Goal: Task Accomplishment & Management: Manage account settings

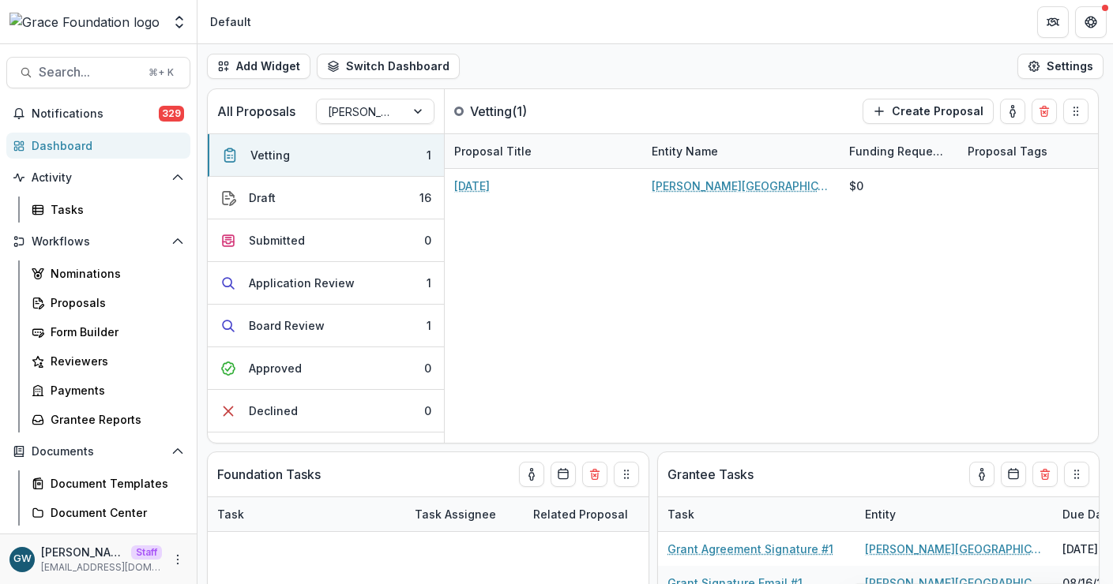
select select "******"
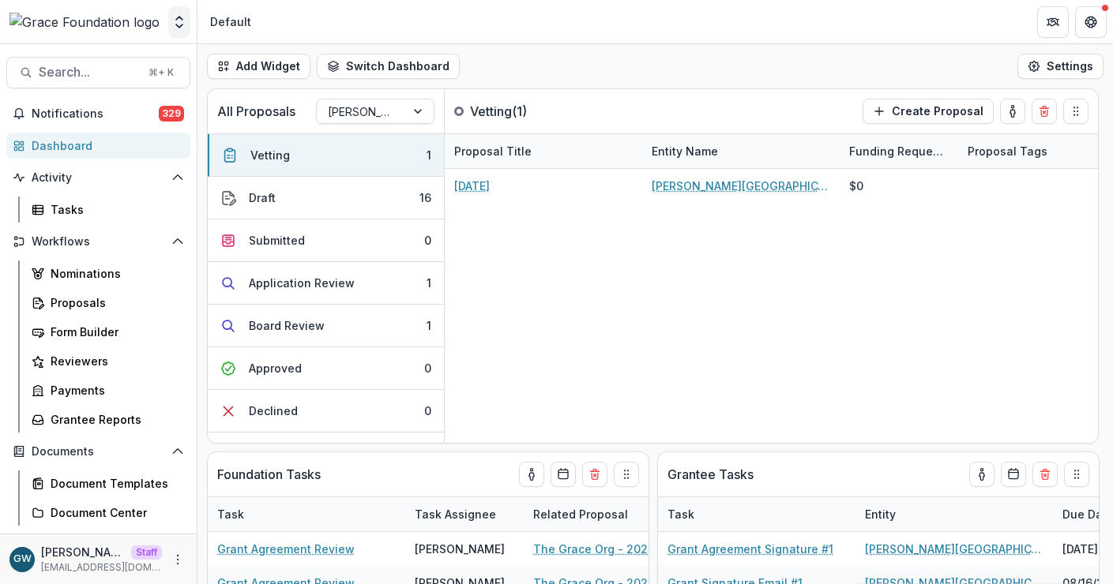
click at [182, 16] on icon "Open entity switcher" at bounding box center [179, 22] width 16 height 16
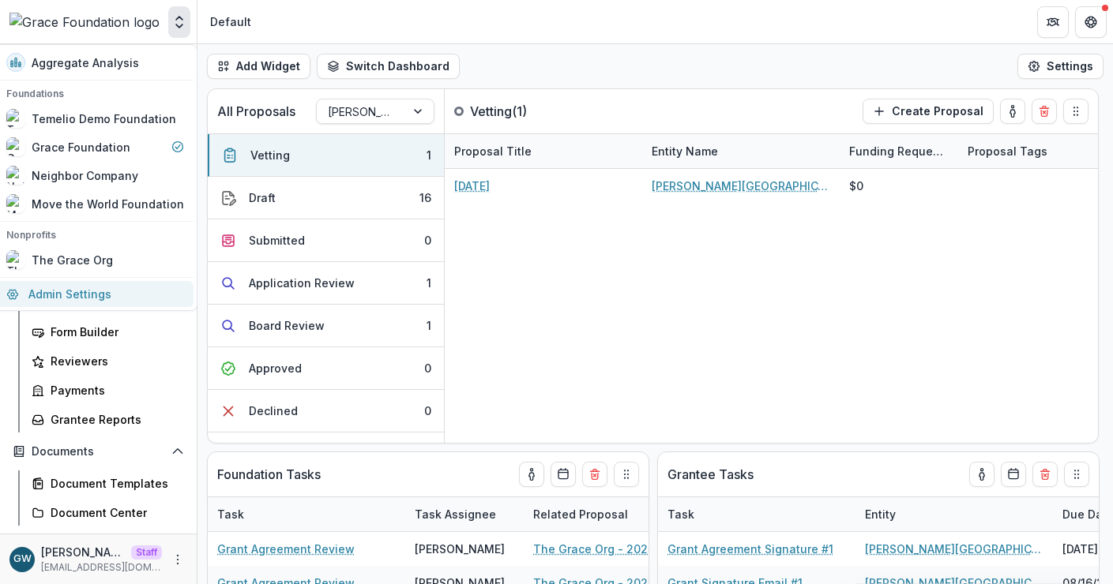
click at [88, 289] on link "Admin Settings" at bounding box center [95, 294] width 197 height 26
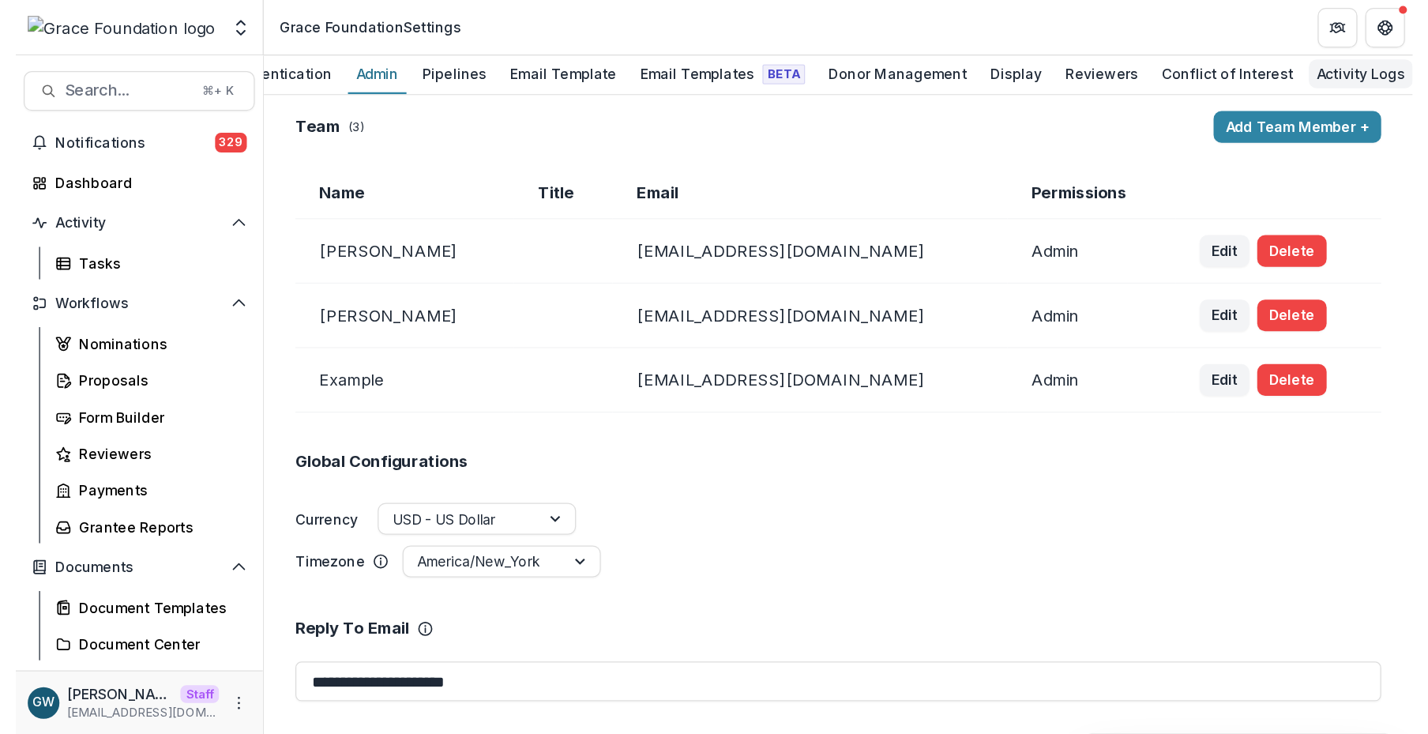
scroll to position [0, 177]
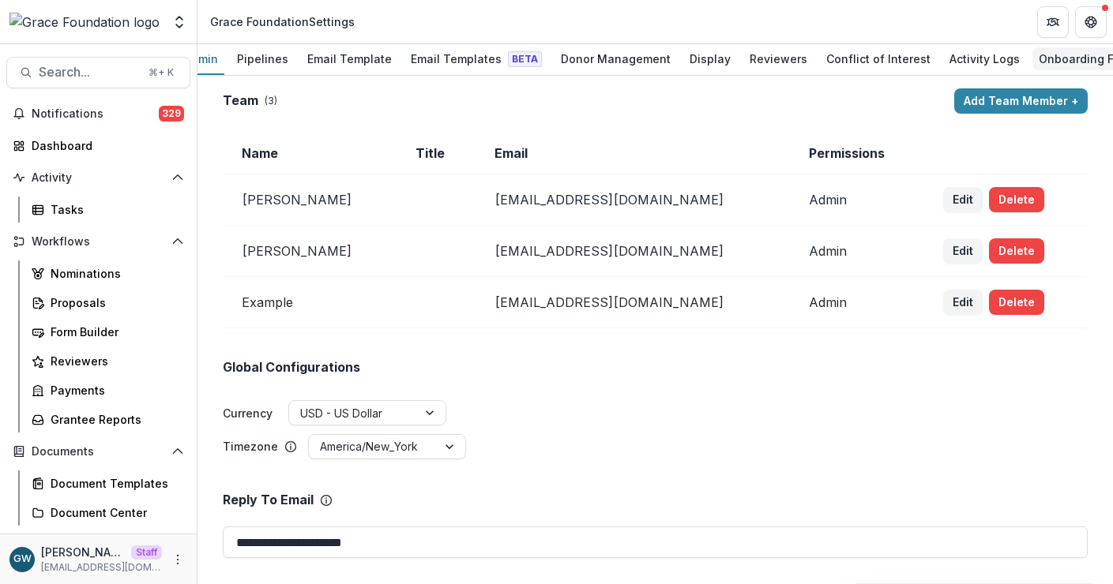
click at [1050, 51] on div "Onboarding Form" at bounding box center [1085, 58] width 107 height 23
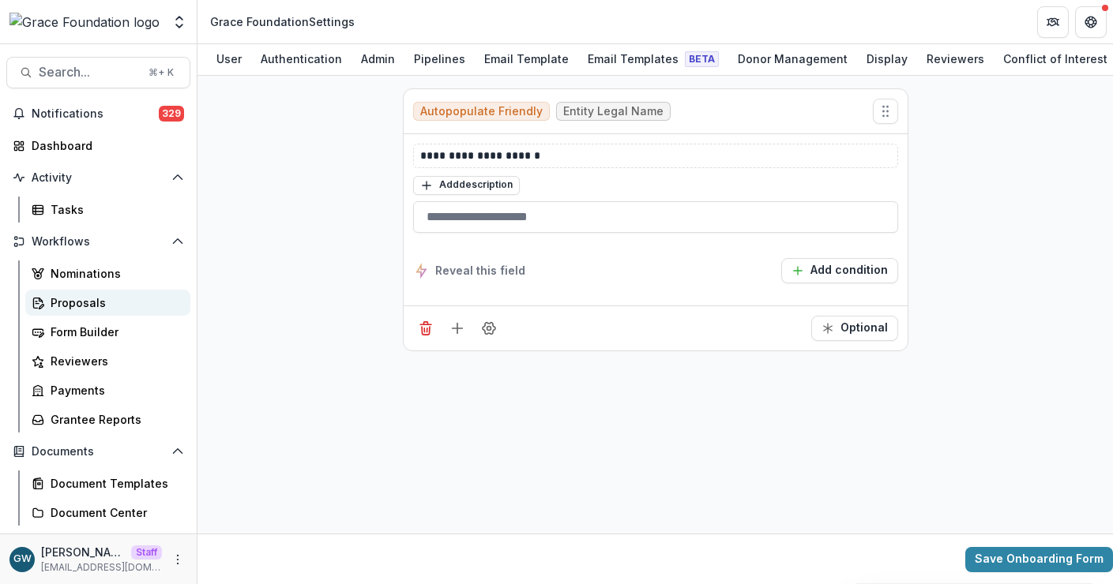
drag, startPoint x: 93, startPoint y: 304, endPoint x: 79, endPoint y: 306, distance: 14.3
click at [93, 304] on div "Proposals" at bounding box center [114, 303] width 127 height 17
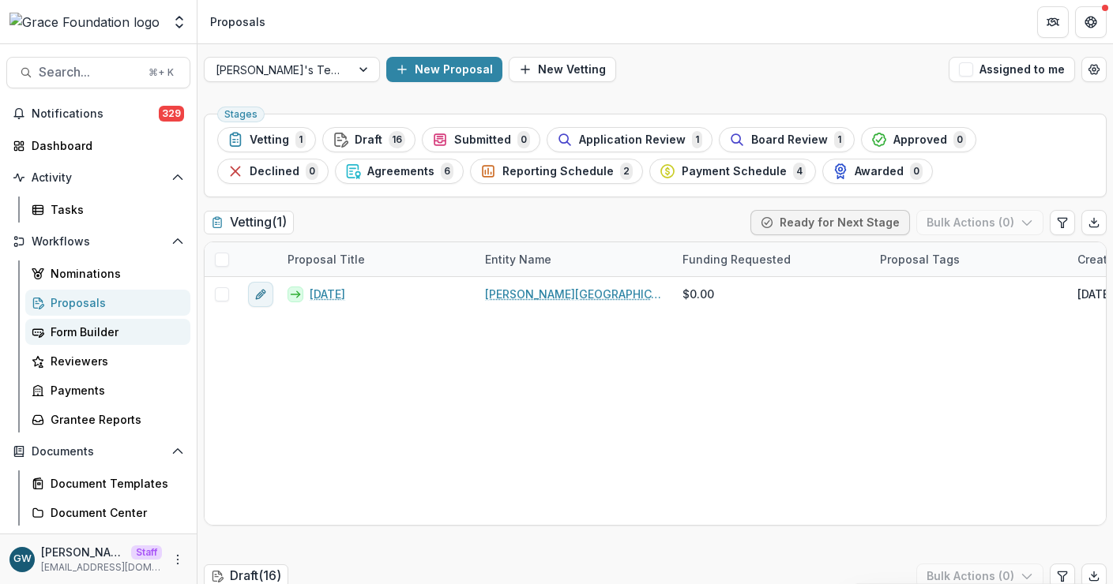
click at [74, 334] on div "Form Builder" at bounding box center [114, 332] width 127 height 17
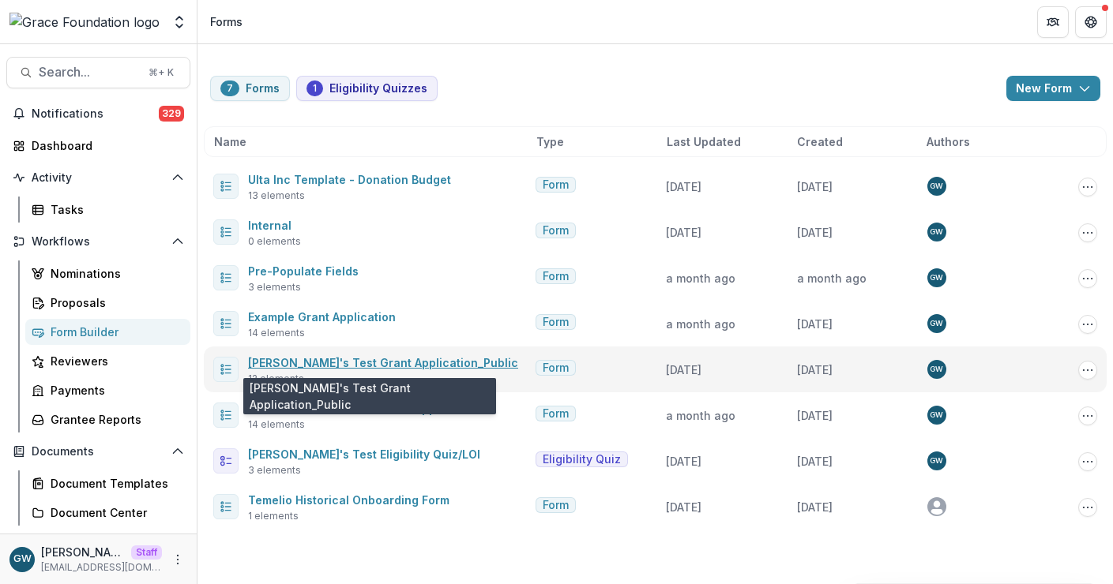
click at [307, 356] on link "Grace's Test Grant Application_Public" at bounding box center [383, 362] width 270 height 13
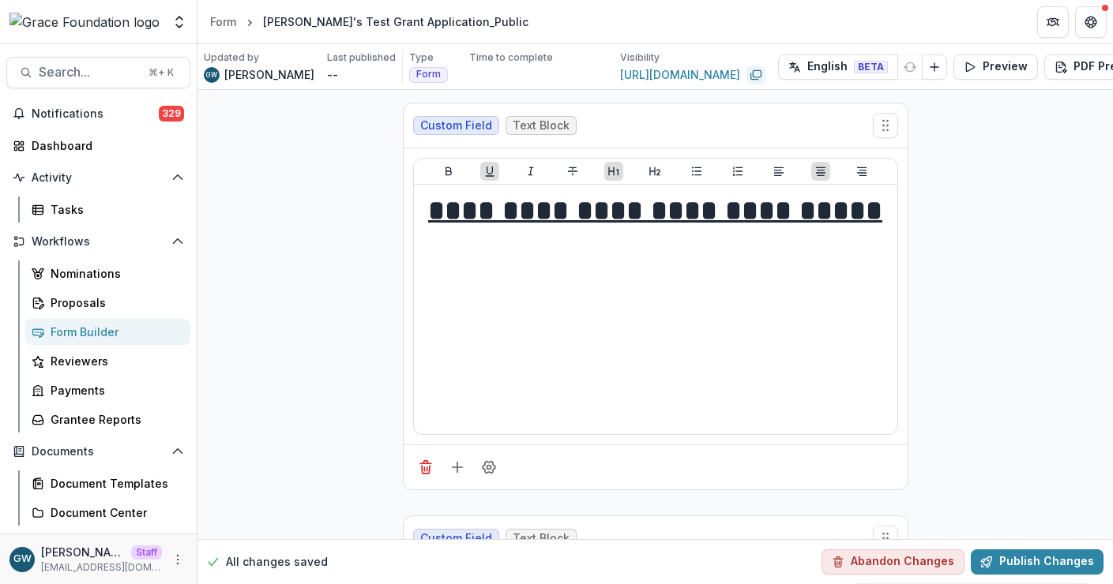
click at [753, 74] on rect "Copy link" at bounding box center [757, 73] width 8 height 6
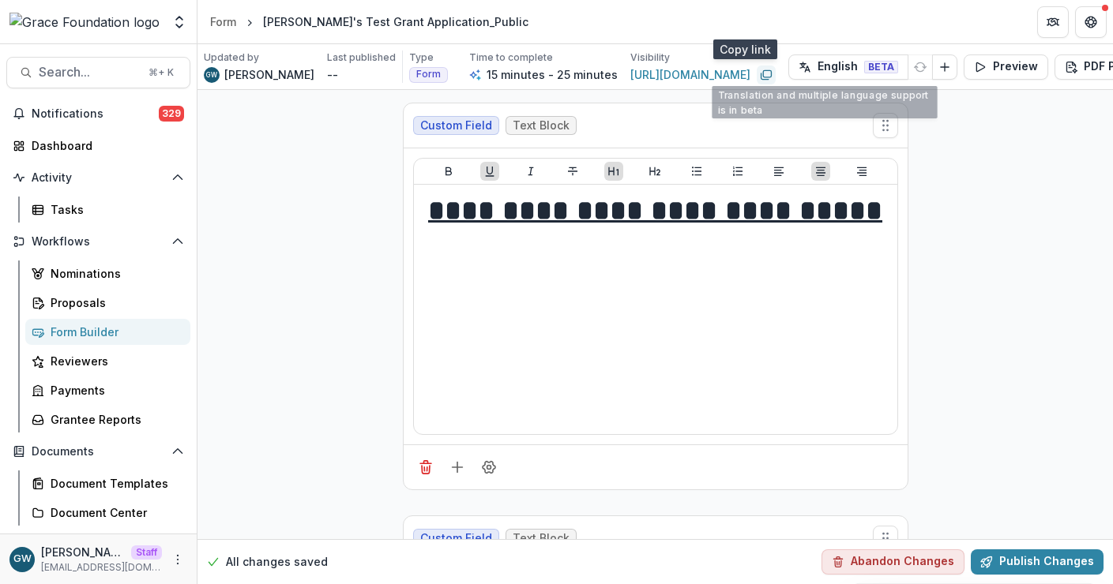
click at [760, 72] on icon "Copy link" at bounding box center [766, 75] width 13 height 13
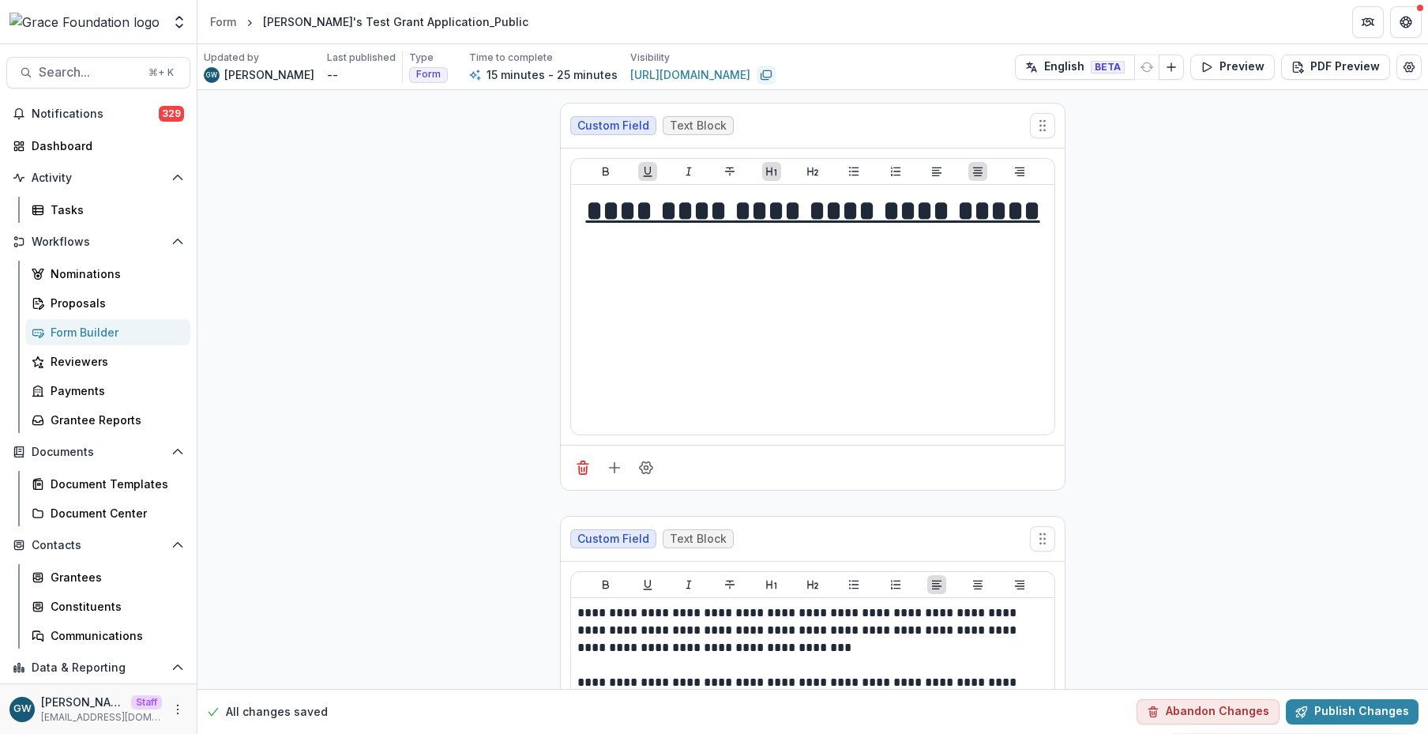
click at [732, 74] on div "https://app.trytemelio.com/form/7f2f1953-d529-4991-b97e-d8250c6738f4" at bounding box center [702, 75] width 145 height 19
click at [761, 78] on icon "Copy link" at bounding box center [764, 76] width 7 height 6
click at [176, 24] on polyline "Open entity switcher" at bounding box center [179, 25] width 6 height 3
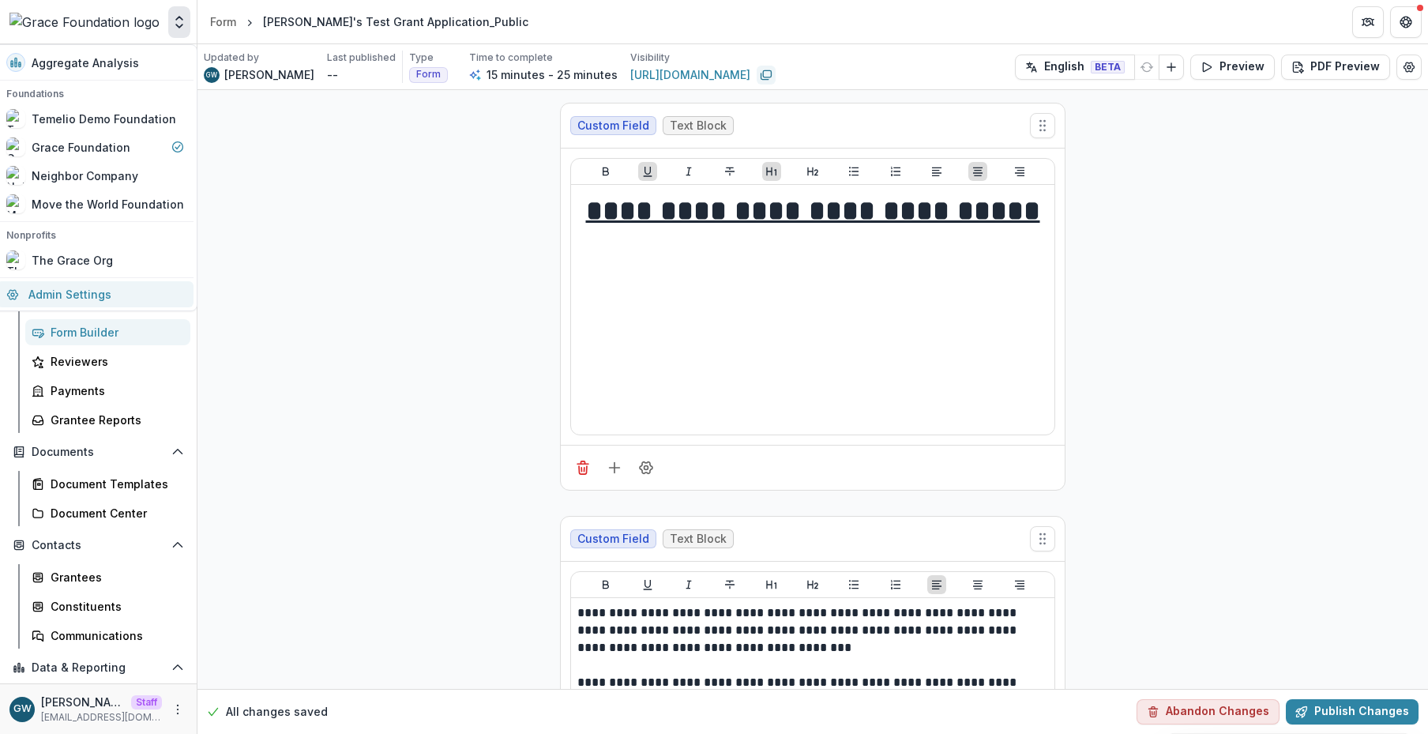
drag, startPoint x: 132, startPoint y: 298, endPoint x: 457, endPoint y: 250, distance: 328.8
click at [132, 298] on link "Admin Settings" at bounding box center [95, 294] width 197 height 26
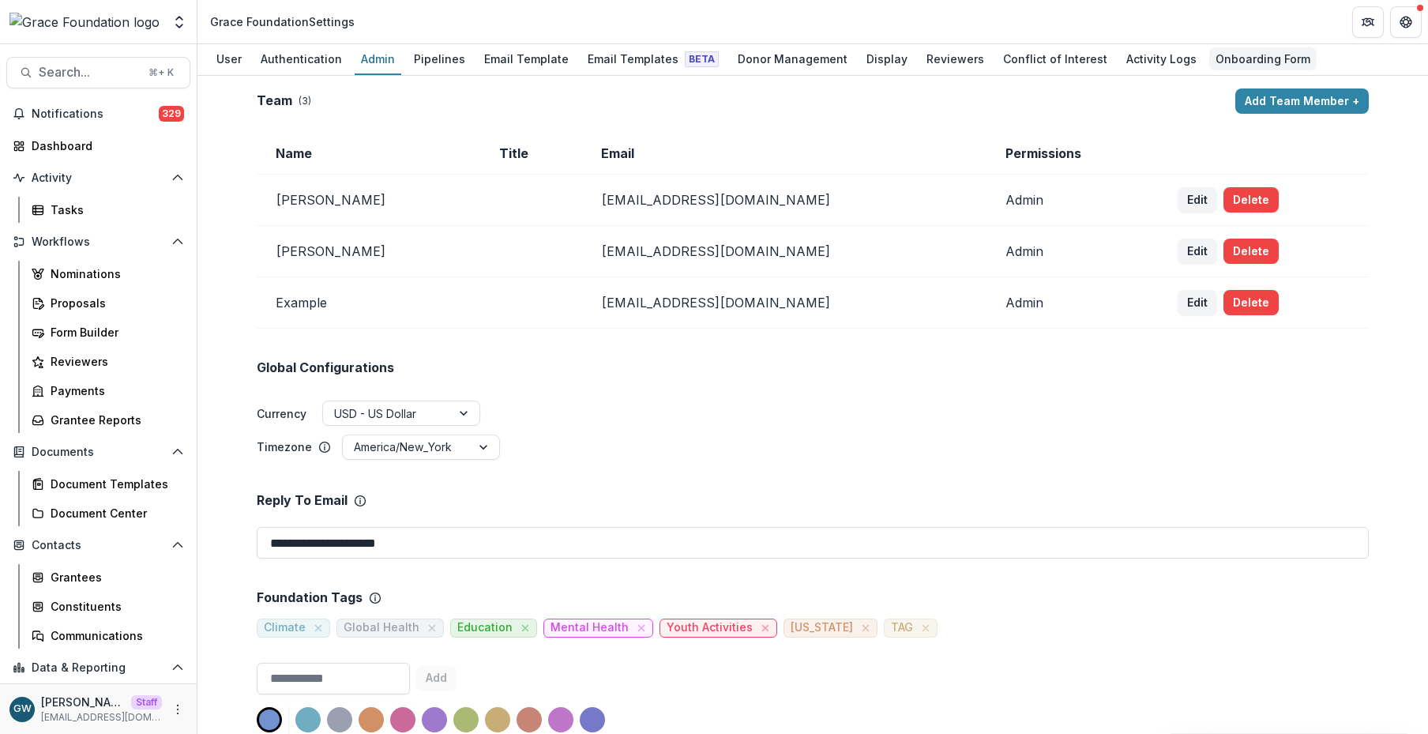
click at [1112, 52] on div "Onboarding Form" at bounding box center [1262, 58] width 107 height 23
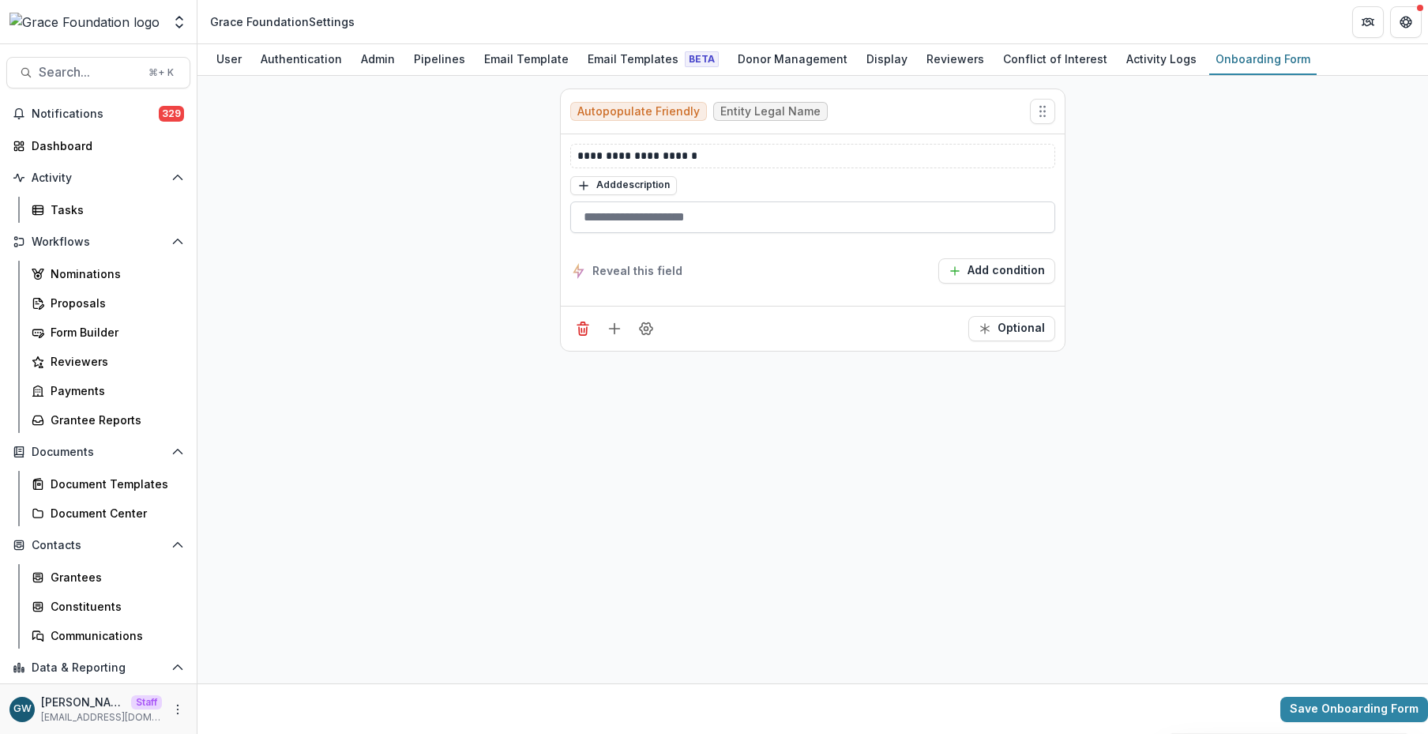
click at [705, 214] on input "text" at bounding box center [812, 217] width 485 height 32
click at [616, 336] on button "Add field" at bounding box center [614, 328] width 25 height 25
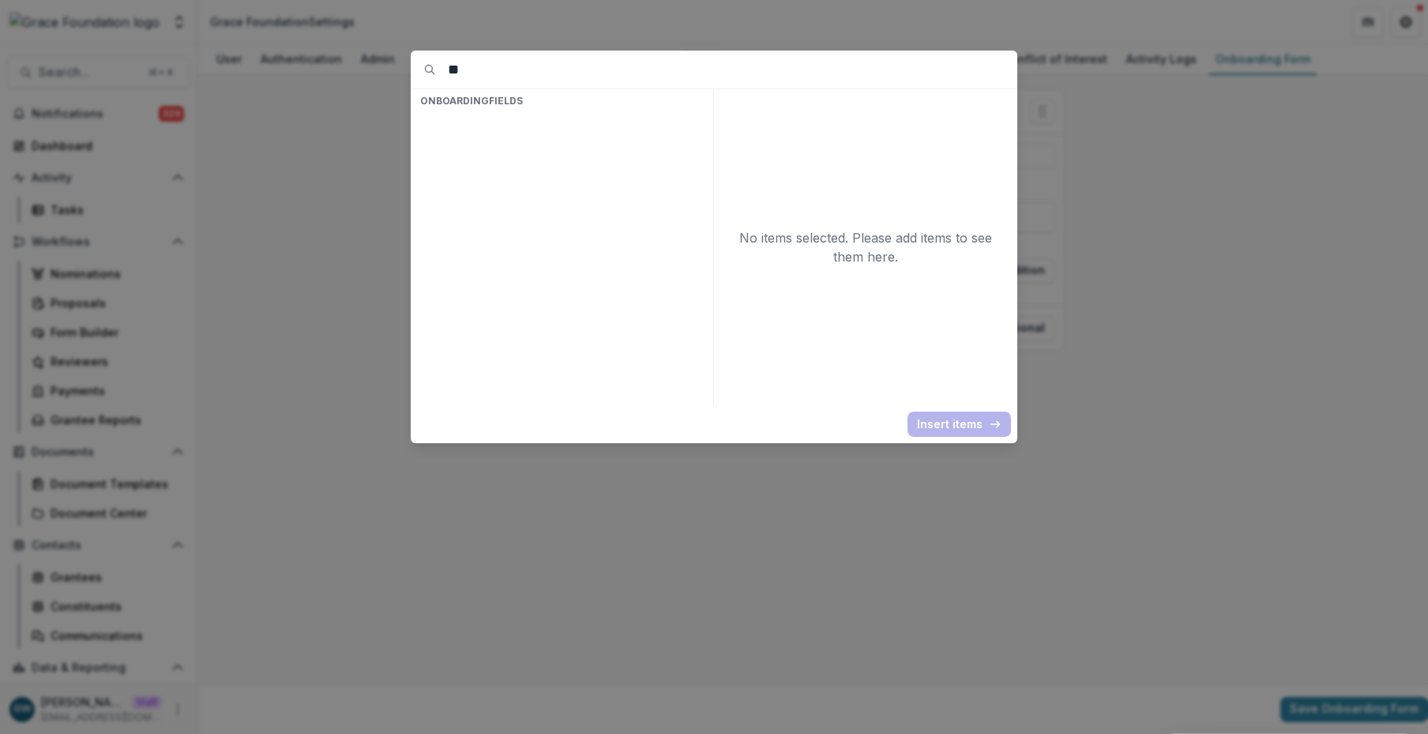
type input "*"
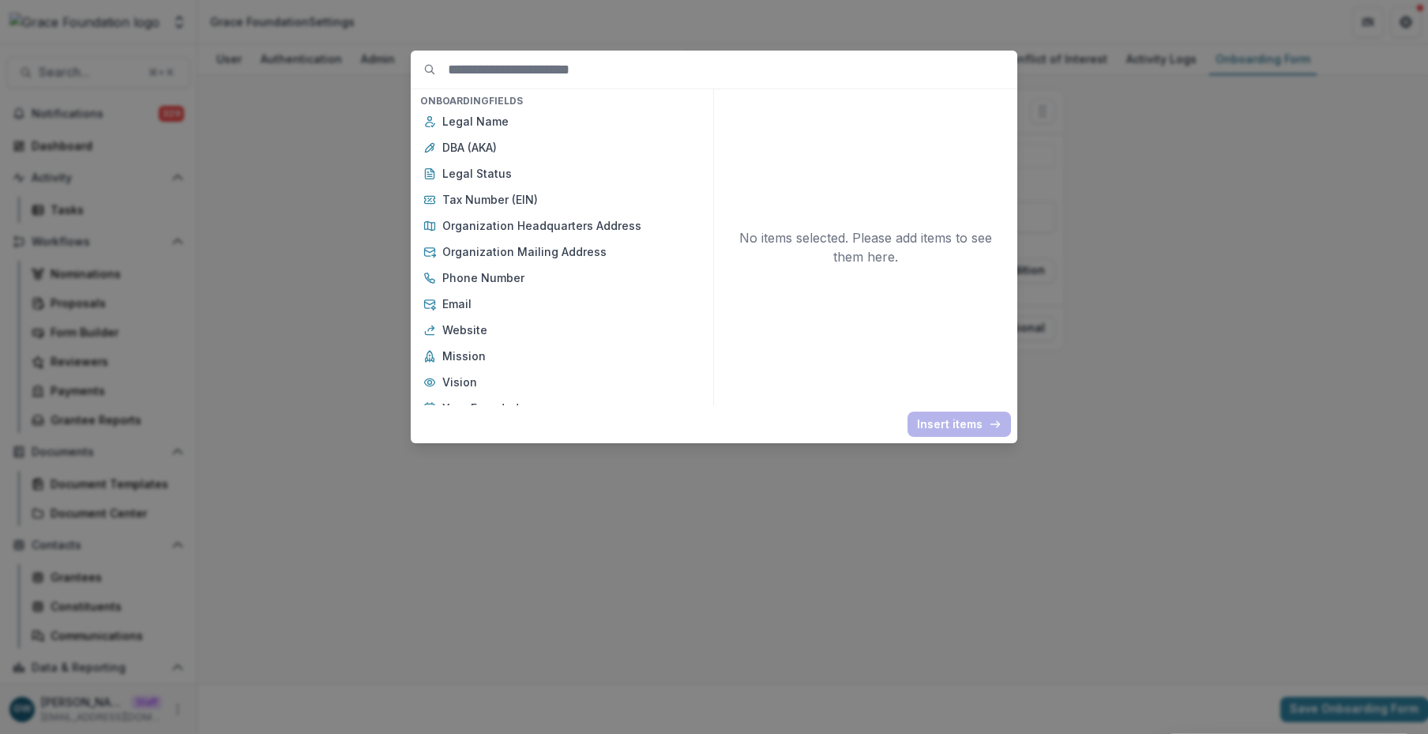
click at [333, 255] on div "Onboarding Fields Legal Name DBA (AKA) Legal Status Tax Number (EIN) Organizati…" at bounding box center [714, 367] width 1428 height 734
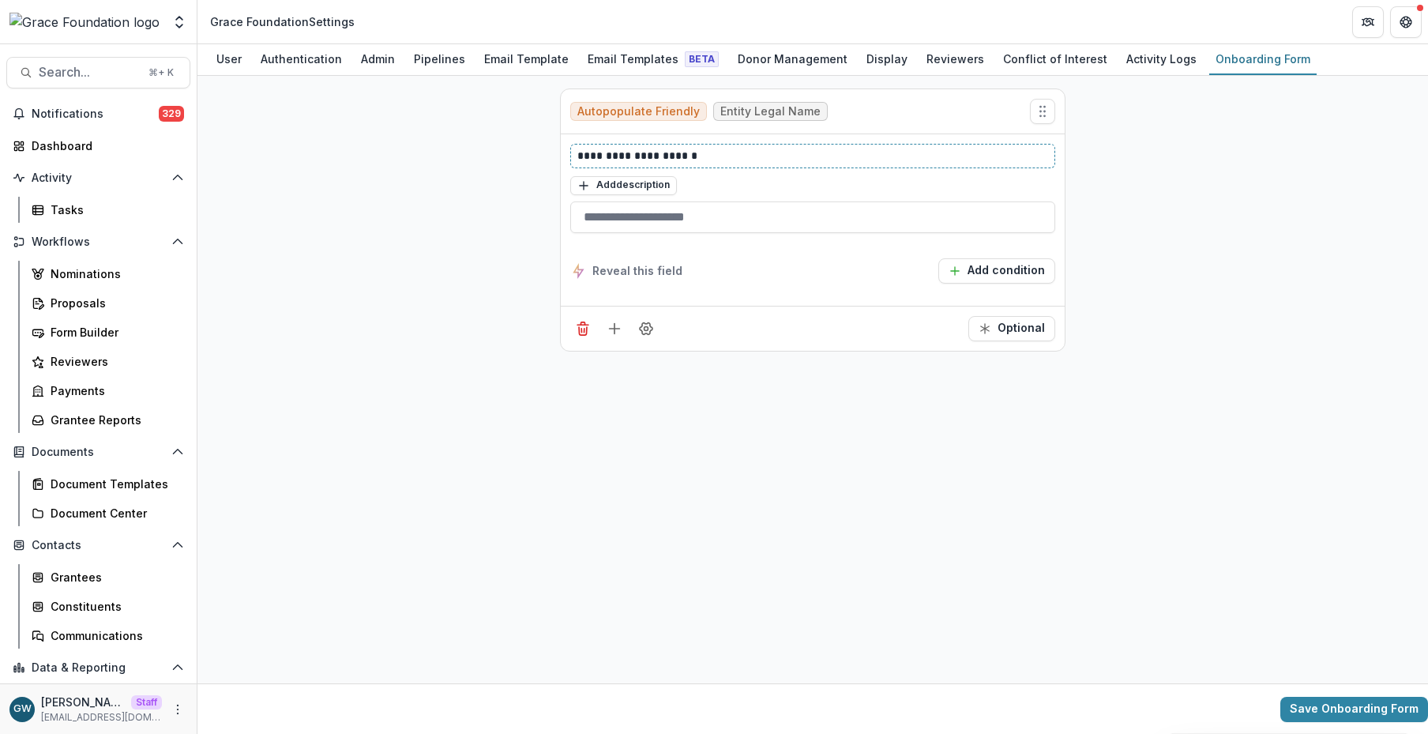
click at [633, 157] on p "**********" at bounding box center [812, 156] width 471 height 17
click at [617, 321] on icon "Add field" at bounding box center [615, 329] width 16 height 16
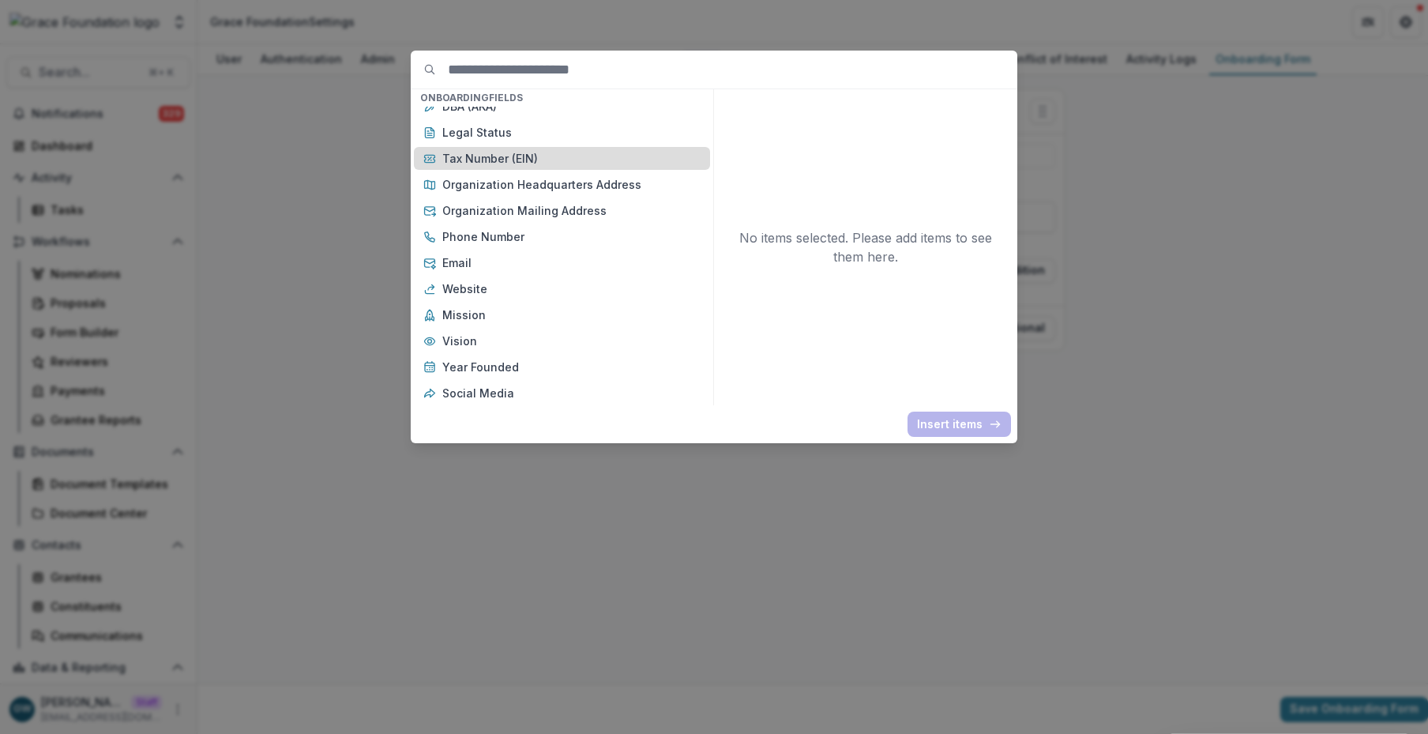
scroll to position [42, 0]
click at [482, 190] on p "Organization Headquarters Address" at bounding box center [571, 183] width 258 height 17
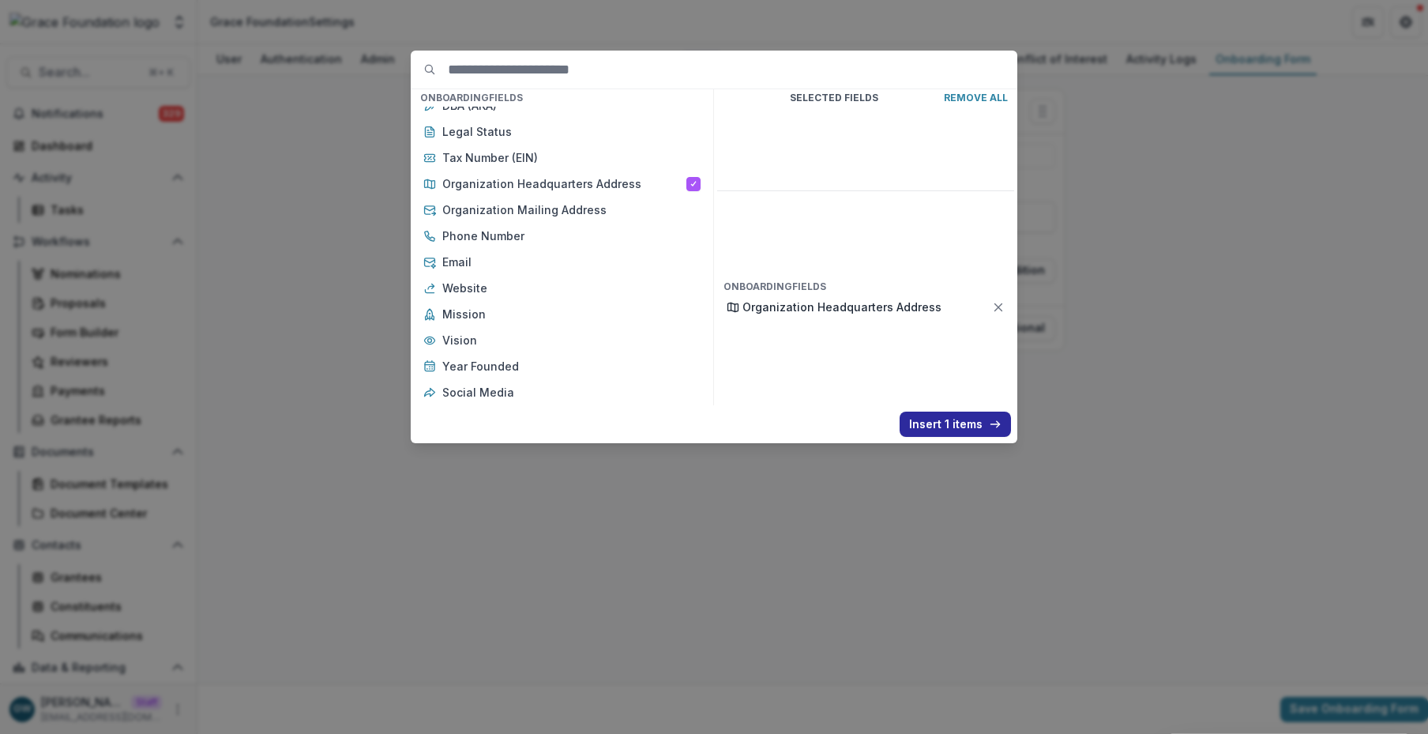
click at [946, 423] on button "Insert 1 items" at bounding box center [955, 423] width 111 height 25
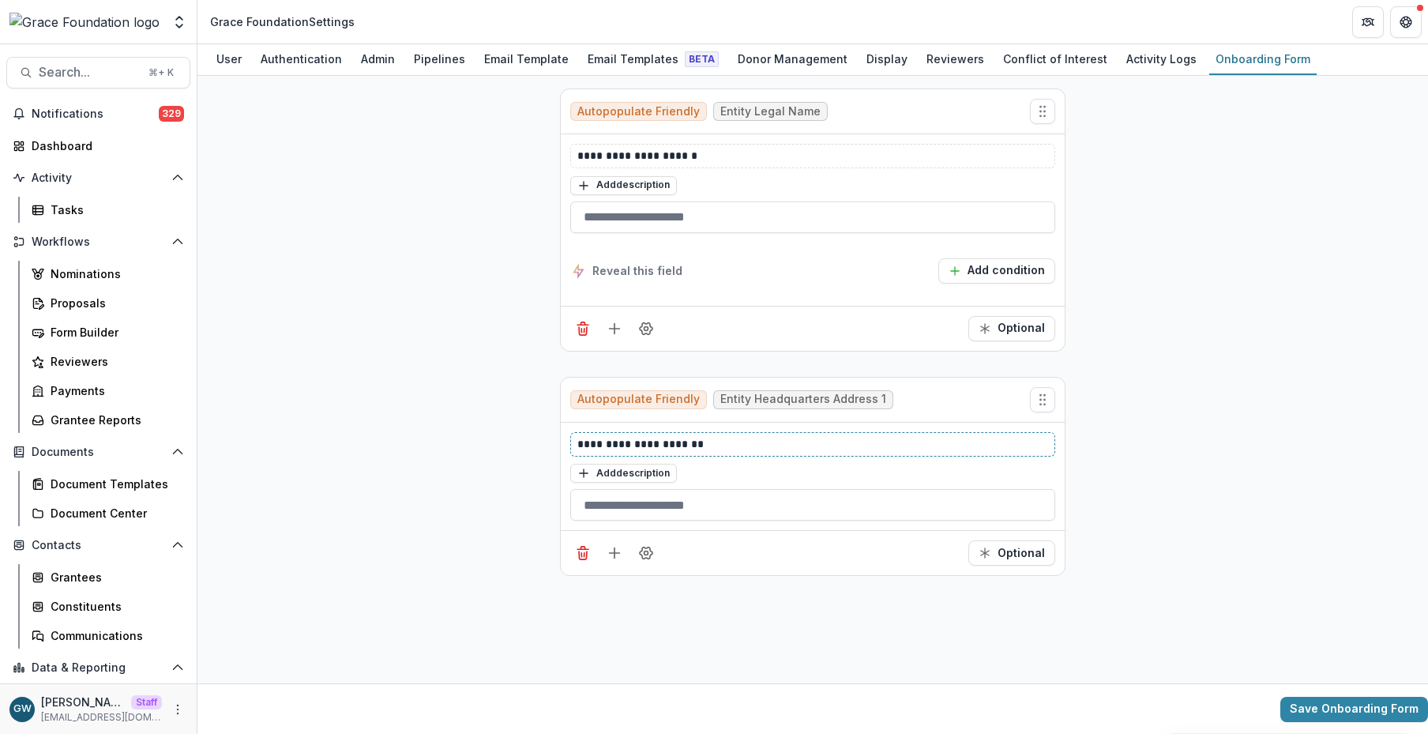
click at [714, 446] on p "**********" at bounding box center [812, 444] width 471 height 17
click at [1112, 322] on div "**********" at bounding box center [812, 379] width 1230 height 607
click at [584, 328] on line "Delete field" at bounding box center [584, 330] width 0 height 4
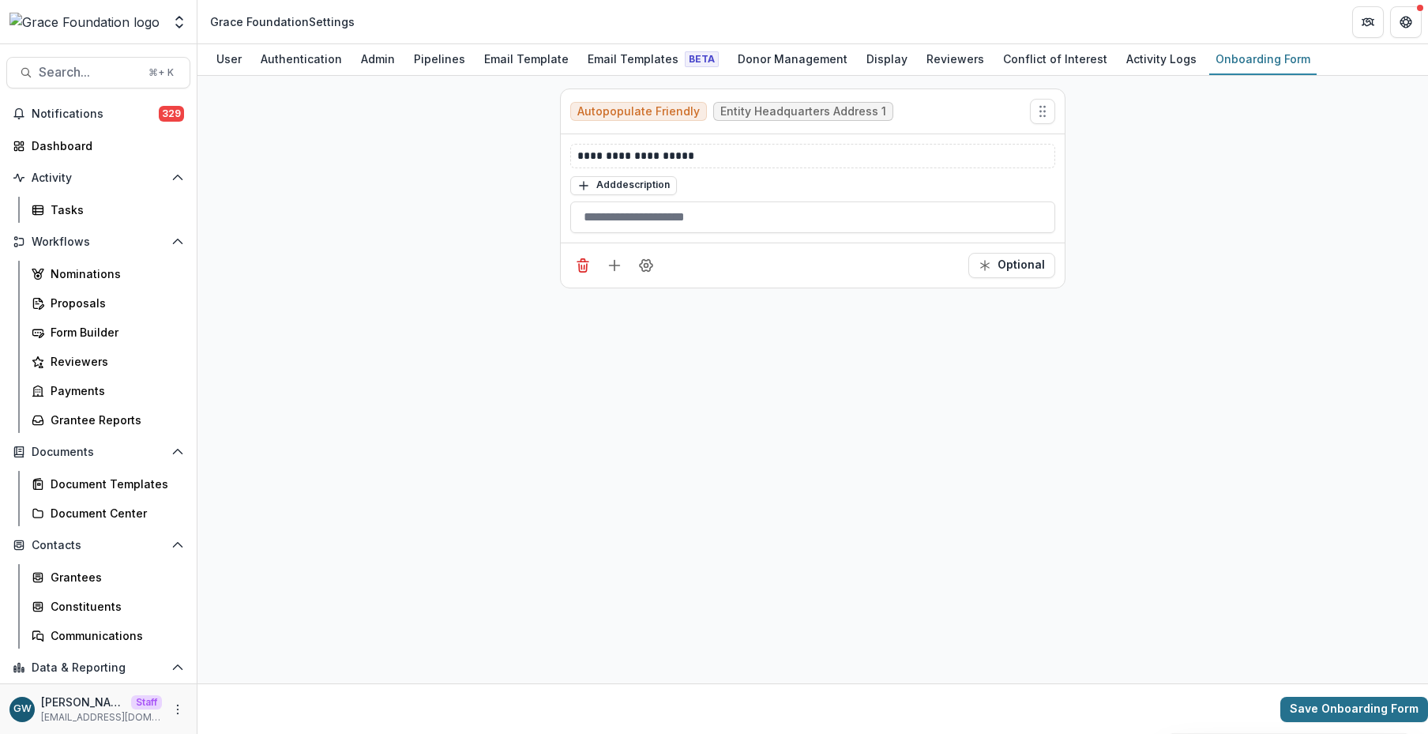
click at [1112, 584] on button "Save Onboarding Form" at bounding box center [1354, 709] width 148 height 25
click at [618, 263] on icon "Add field" at bounding box center [615, 265] width 16 height 16
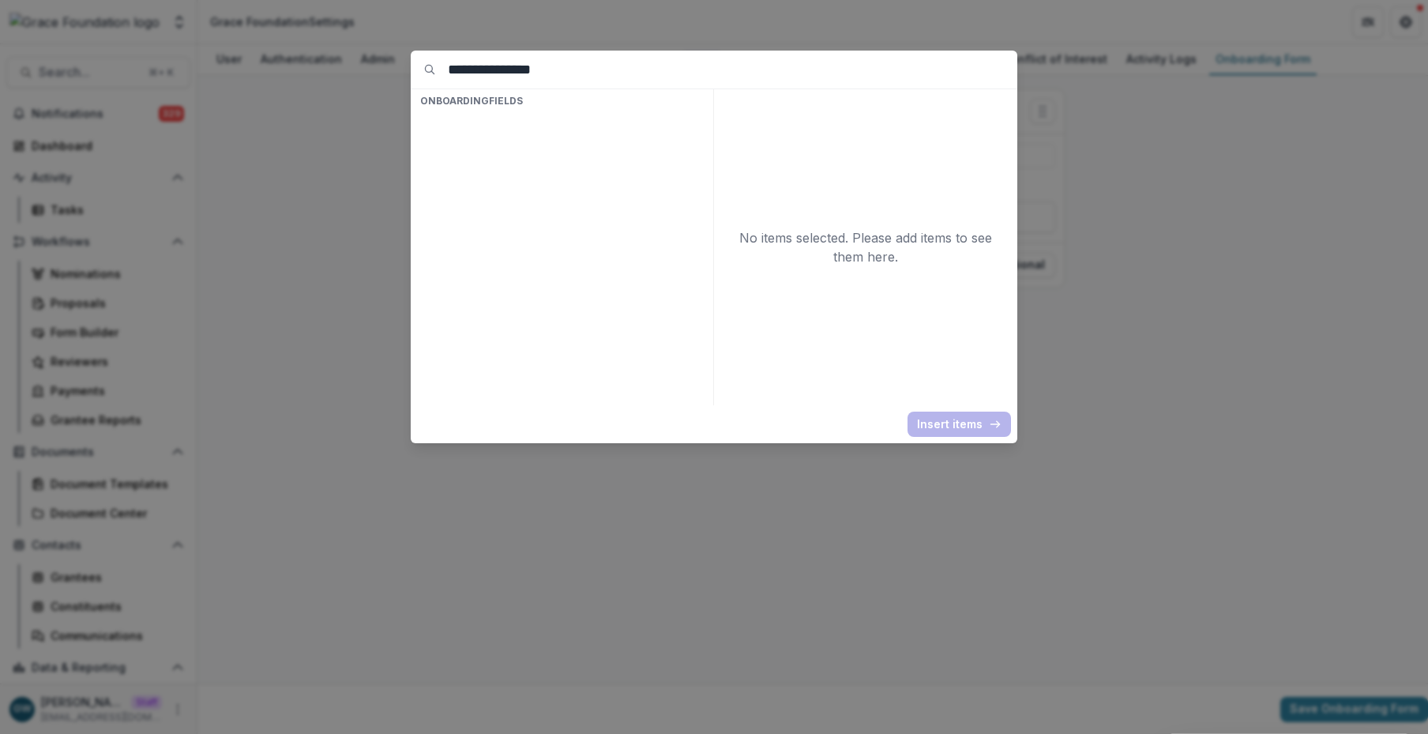
click at [450, 70] on input "**********" at bounding box center [732, 70] width 569 height 38
type input "**********"
click at [504, 76] on input "**********" at bounding box center [732, 70] width 569 height 38
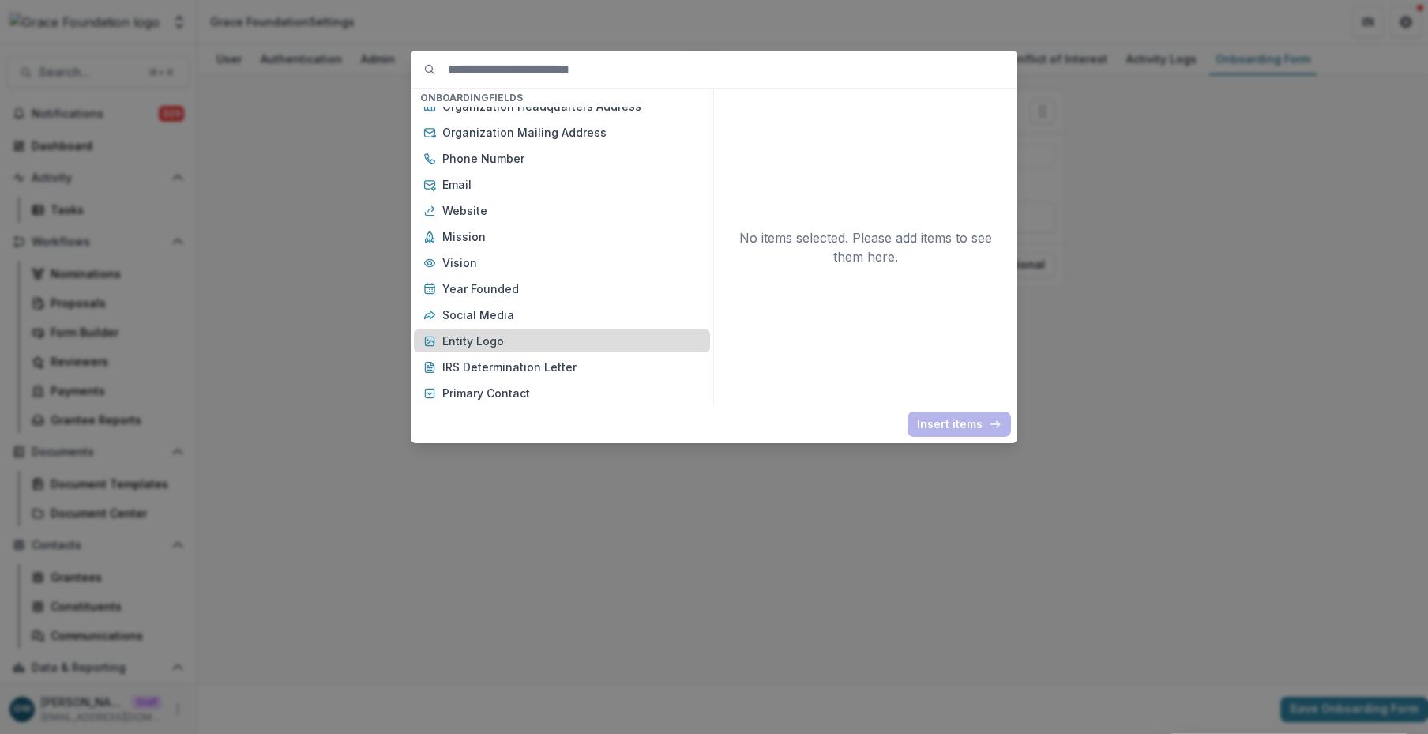
scroll to position [122, 0]
click at [1112, 309] on div "Onboarding Fields Legal Name DBA (AKA) Legal Status Tax Number (EIN) Organizati…" at bounding box center [714, 367] width 1428 height 734
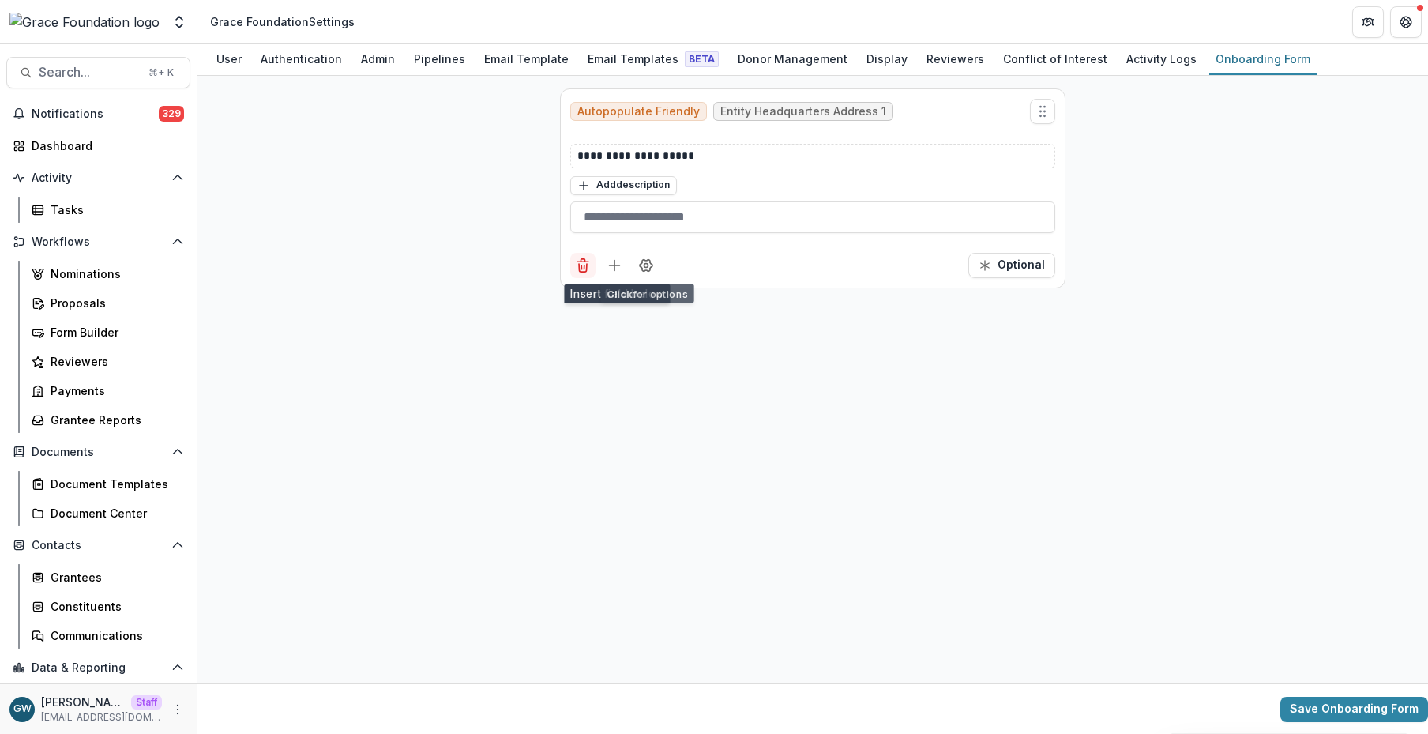
click at [585, 265] on icon "Delete field" at bounding box center [583, 265] width 16 height 16
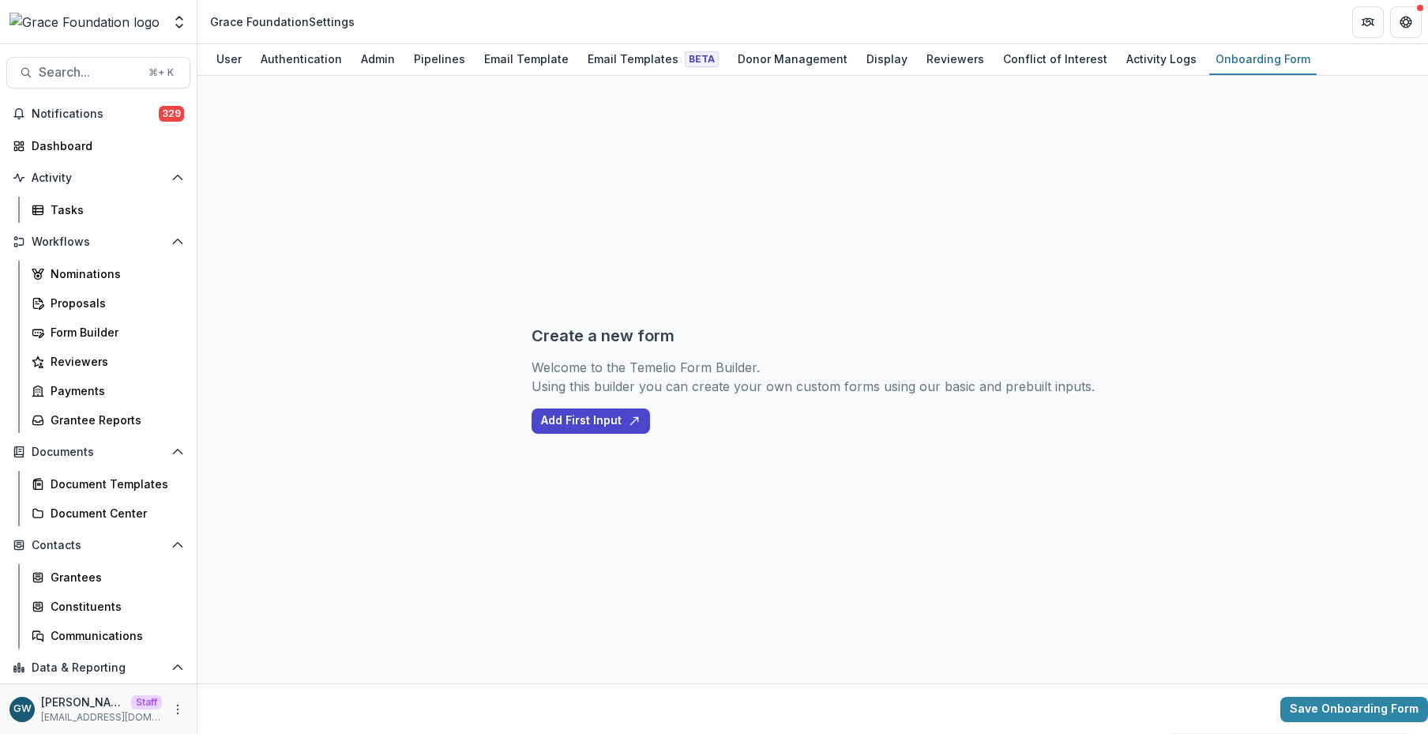
click at [1112, 269] on div "Create a new form Welcome to the Temelio Form Builder. Using this builder you c…" at bounding box center [812, 379] width 1230 height 607
click at [612, 426] on button "Add First Input" at bounding box center [591, 420] width 118 height 25
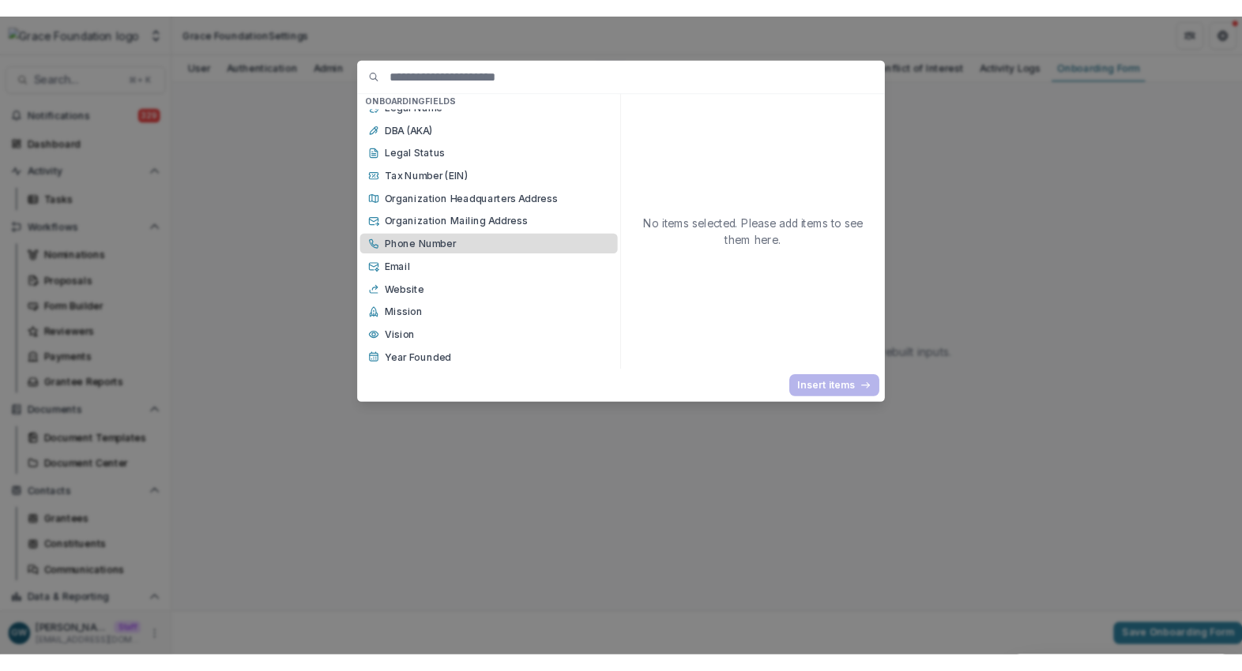
scroll to position [20, 0]
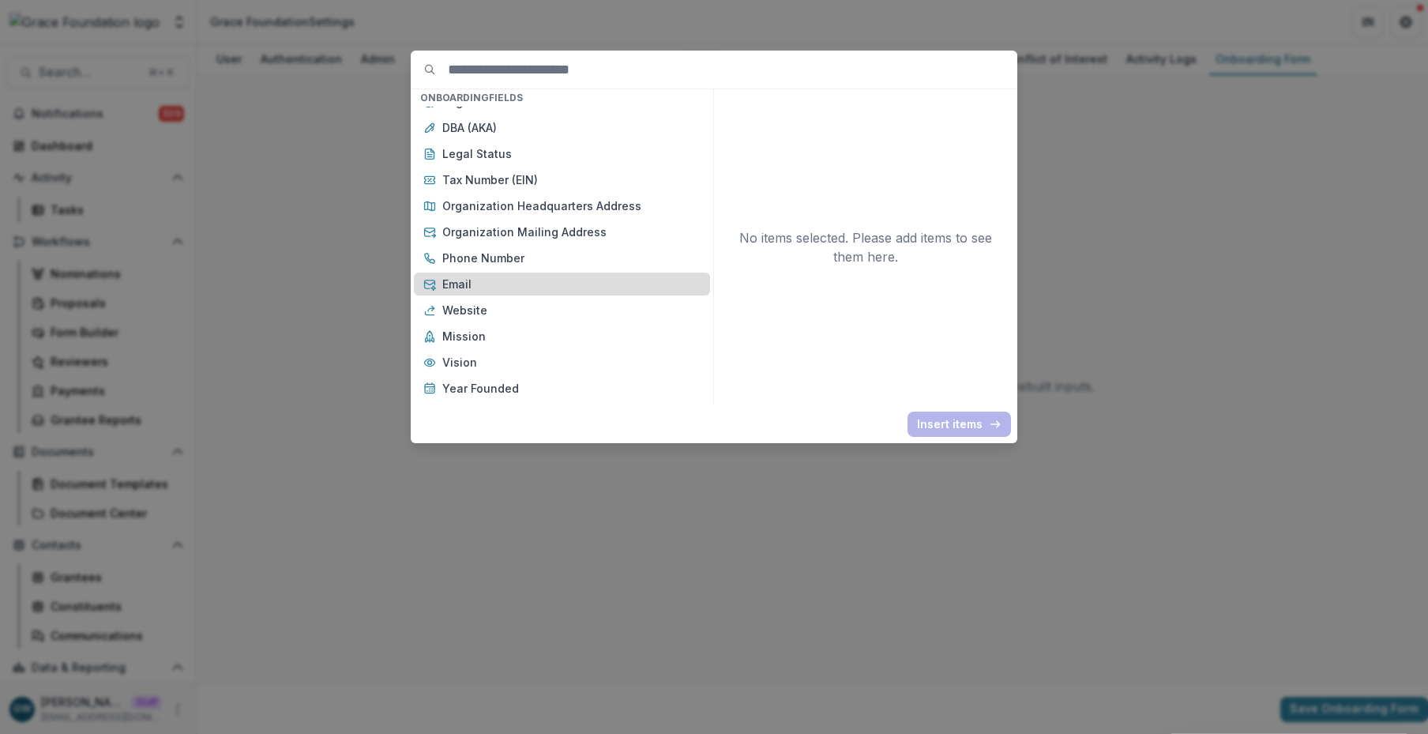
click at [498, 284] on p "Email" at bounding box center [571, 284] width 258 height 17
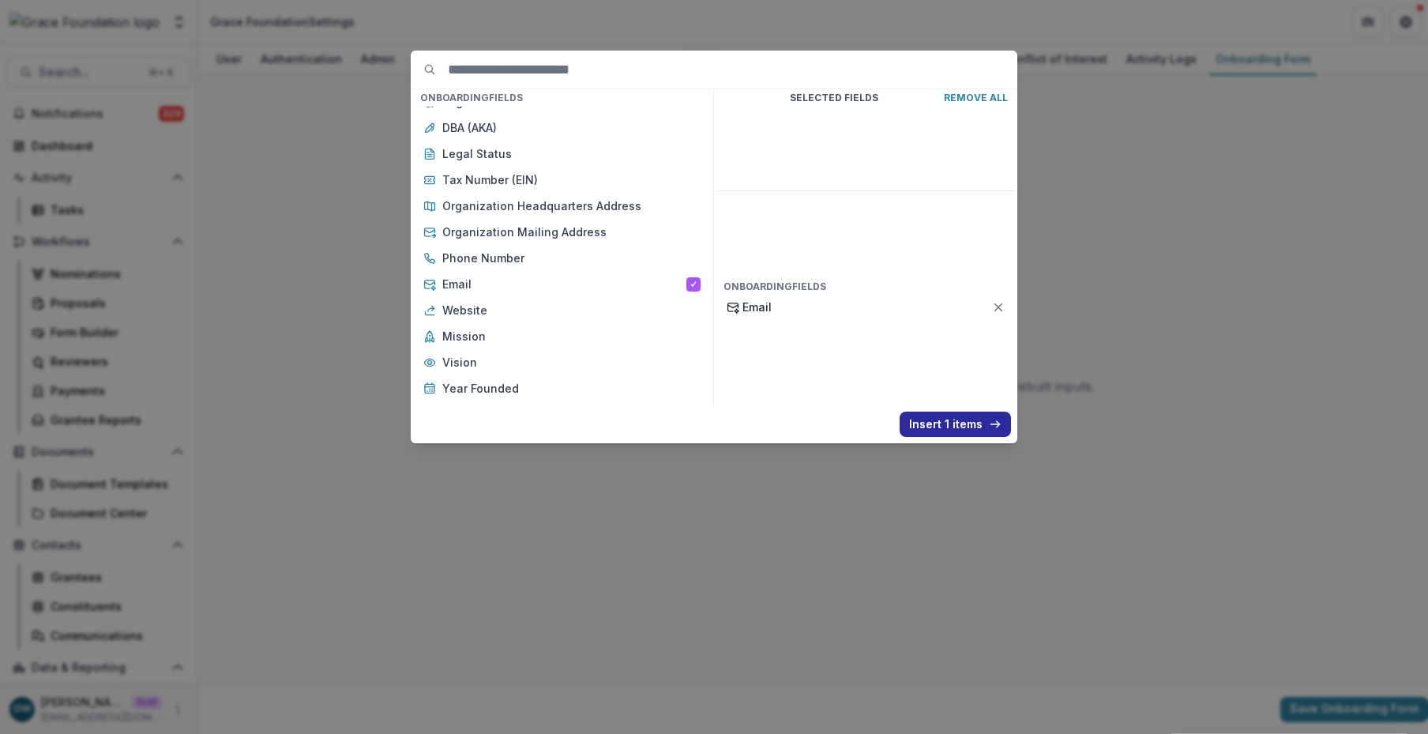
click at [963, 422] on button "Insert 1 items" at bounding box center [955, 423] width 111 height 25
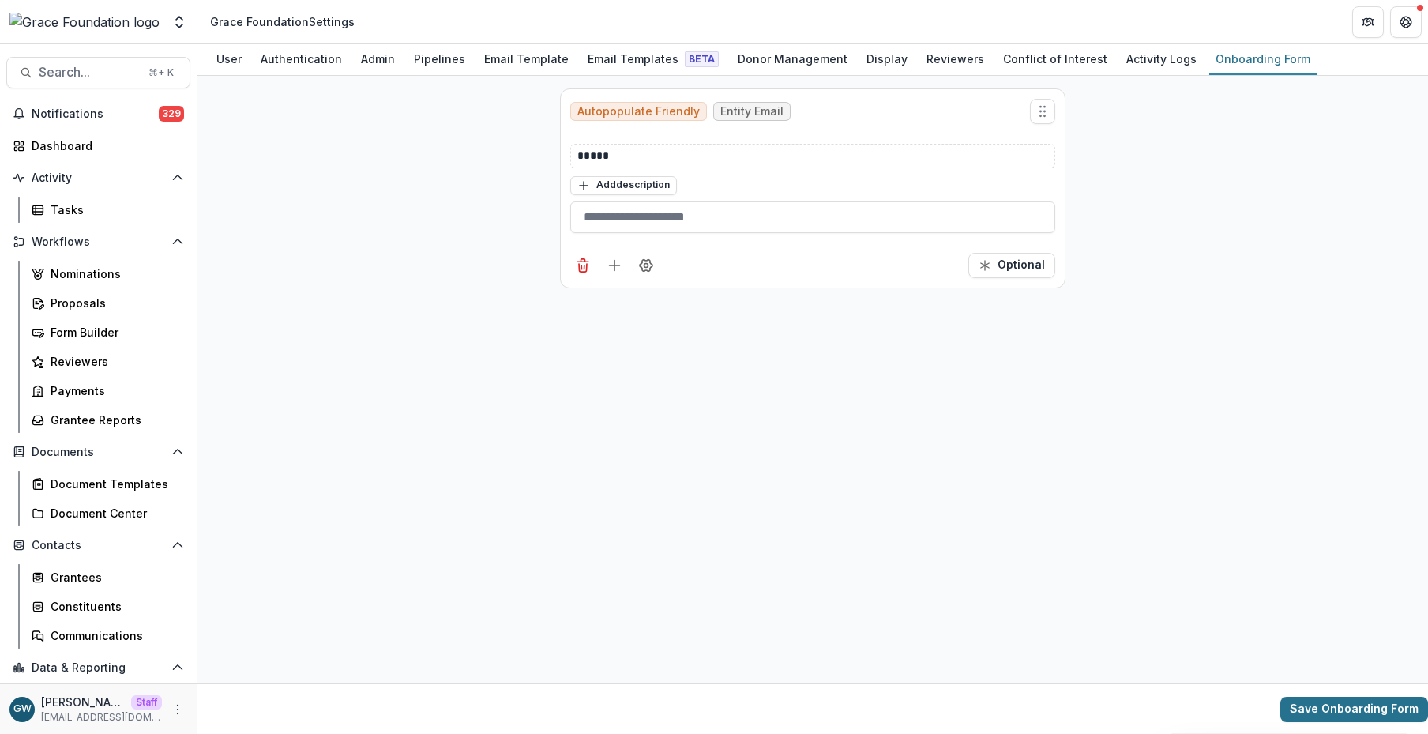
click at [1112, 584] on button "Save Onboarding Form" at bounding box center [1354, 709] width 148 height 25
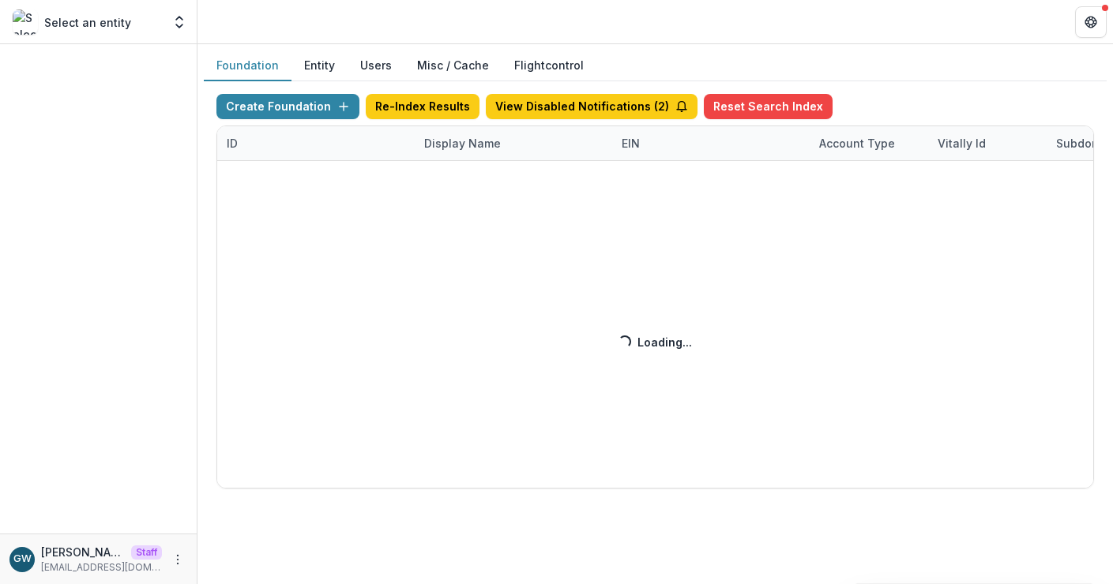
click at [453, 141] on div "Create Foundation Re-Index Results View Disabled Notifications ( 2 ) Reset Sear…" at bounding box center [654, 291] width 877 height 395
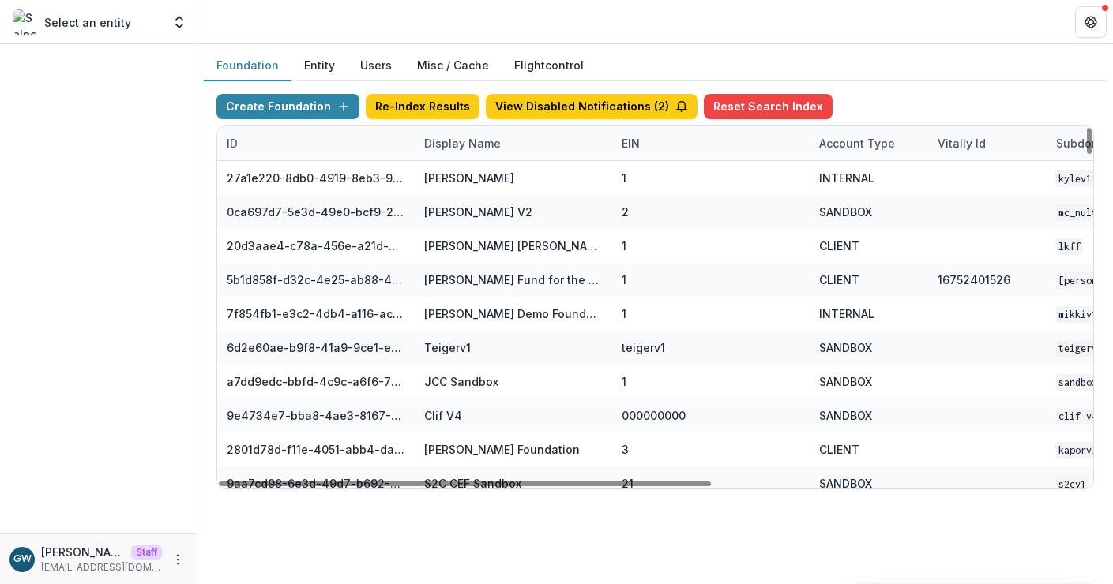
drag, startPoint x: 473, startPoint y: 133, endPoint x: 475, endPoint y: 147, distance: 13.5
click at [473, 133] on div "Display Name" at bounding box center [513, 143] width 197 height 34
click at [477, 178] on input at bounding box center [513, 179] width 190 height 25
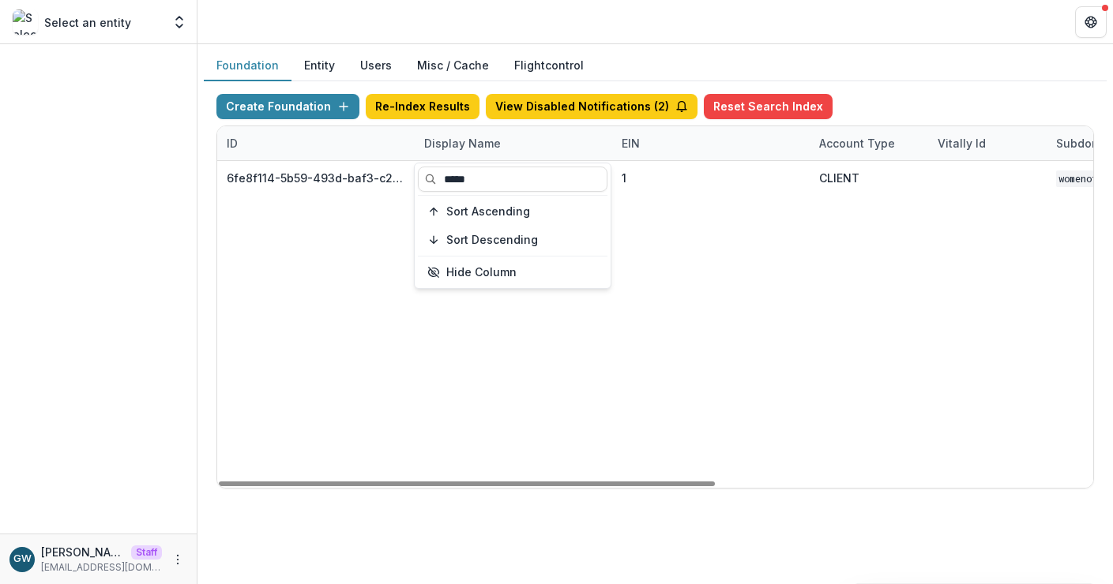
type input "*****"
click at [900, 81] on div "Create Foundation Re-Index Results View Disabled Notifications ( 2 ) Reset Sear…" at bounding box center [655, 291] width 903 height 420
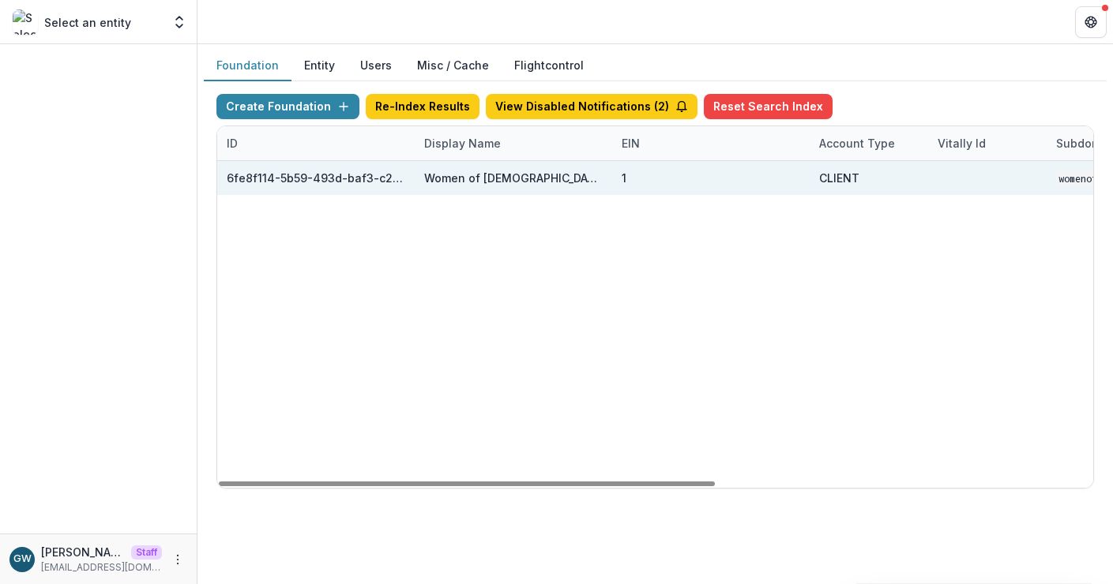
scroll to position [0, 664]
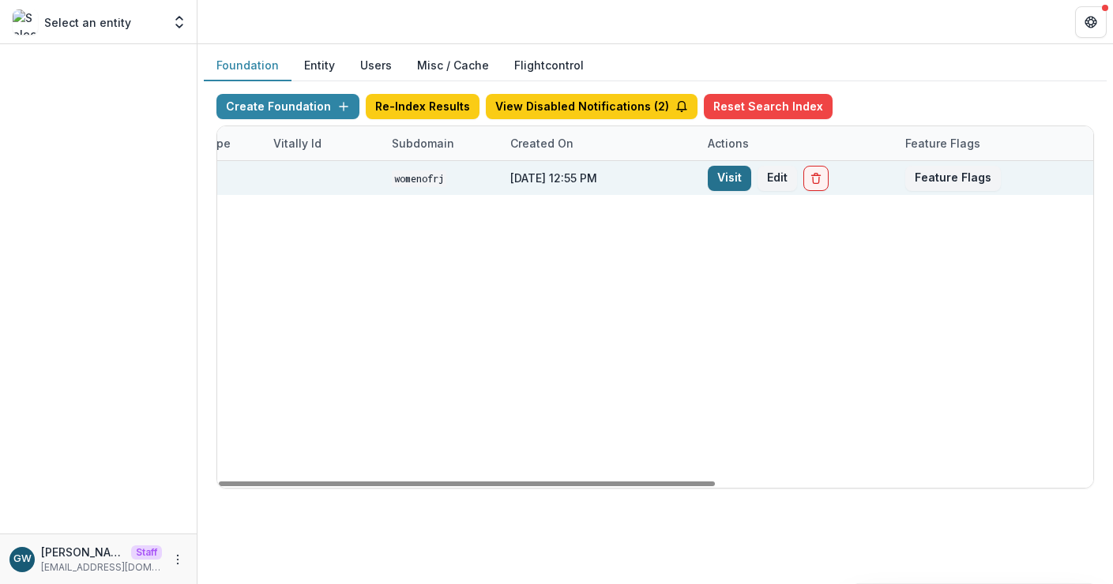
click at [738, 178] on link "Visit" at bounding box center [729, 178] width 43 height 25
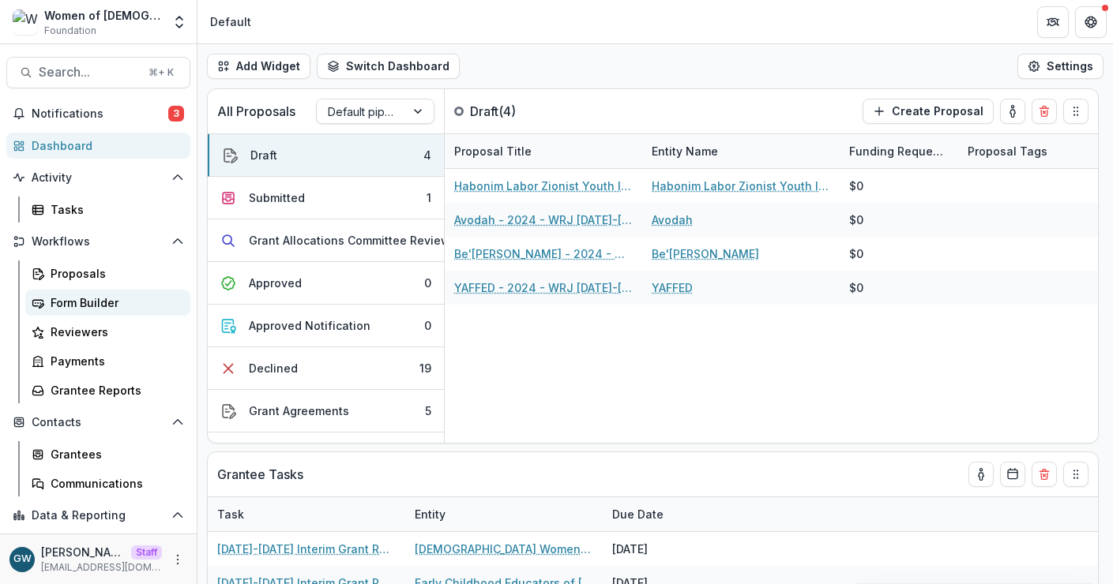
click at [74, 295] on div "Form Builder" at bounding box center [114, 303] width 127 height 17
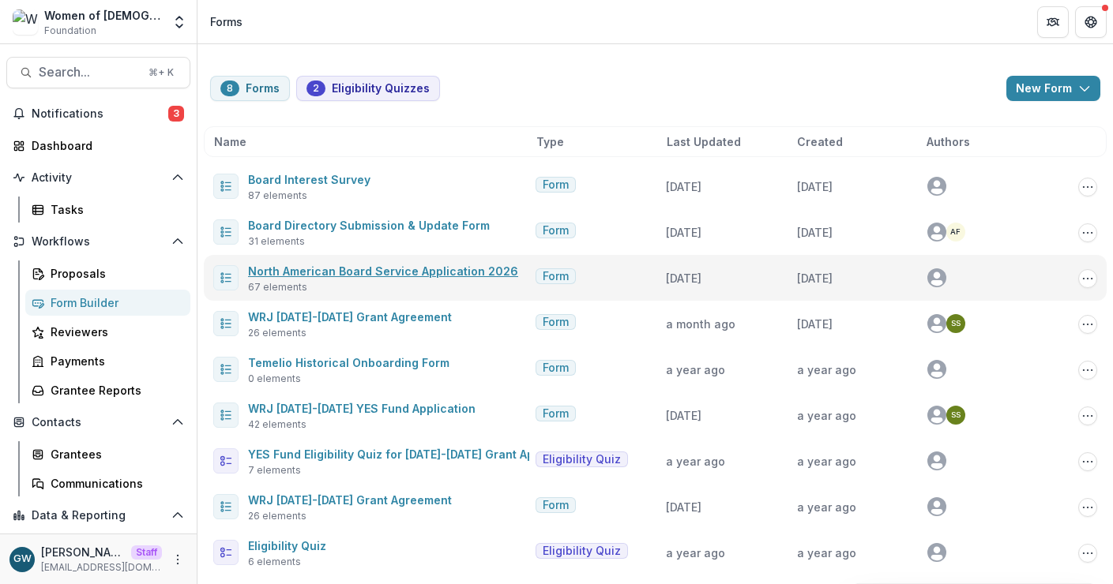
click at [394, 265] on link "North American Board Service Application 2026" at bounding box center [383, 271] width 270 height 13
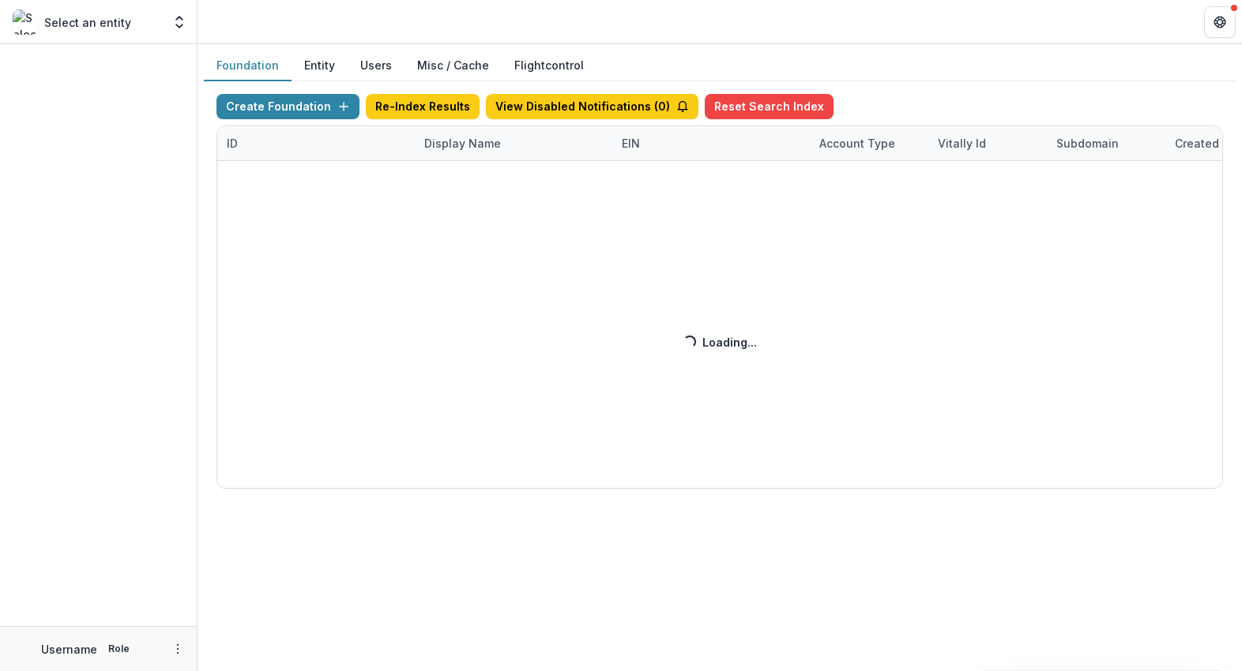
click at [447, 144] on div "Create Foundation Re-Index Results View Disabled Notifications ( 0 ) Reset Sear…" at bounding box center [719, 291] width 1006 height 395
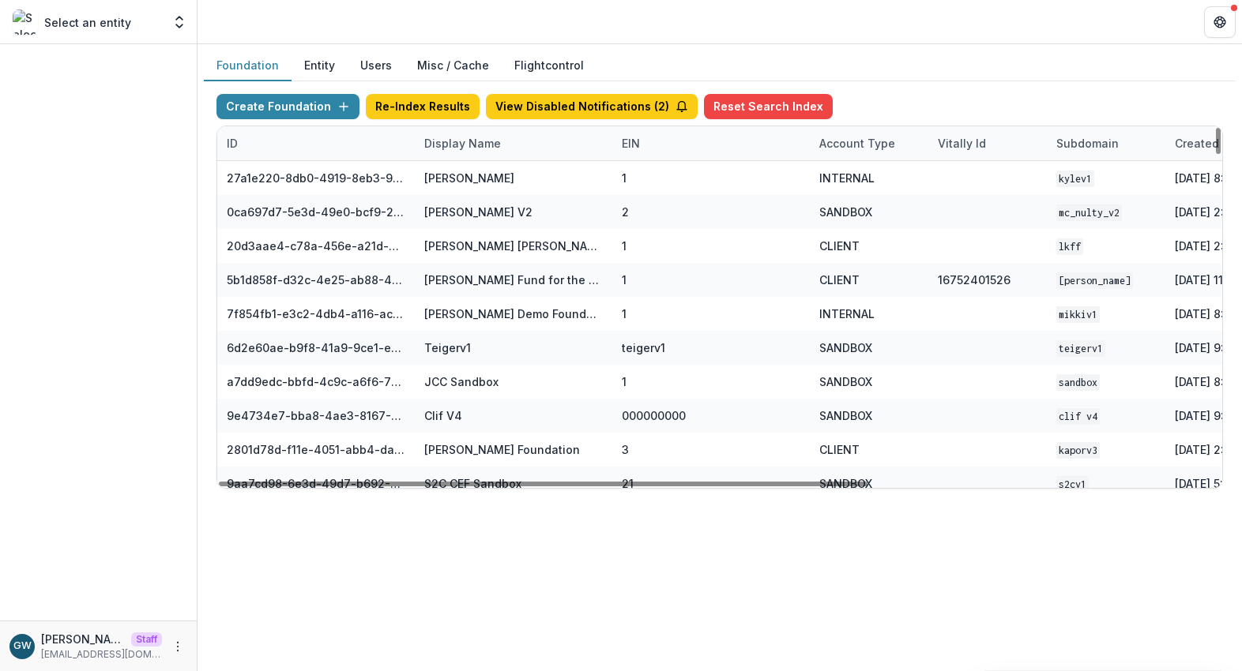
click at [471, 145] on div "Display Name" at bounding box center [463, 143] width 96 height 17
click at [475, 178] on input at bounding box center [513, 179] width 190 height 25
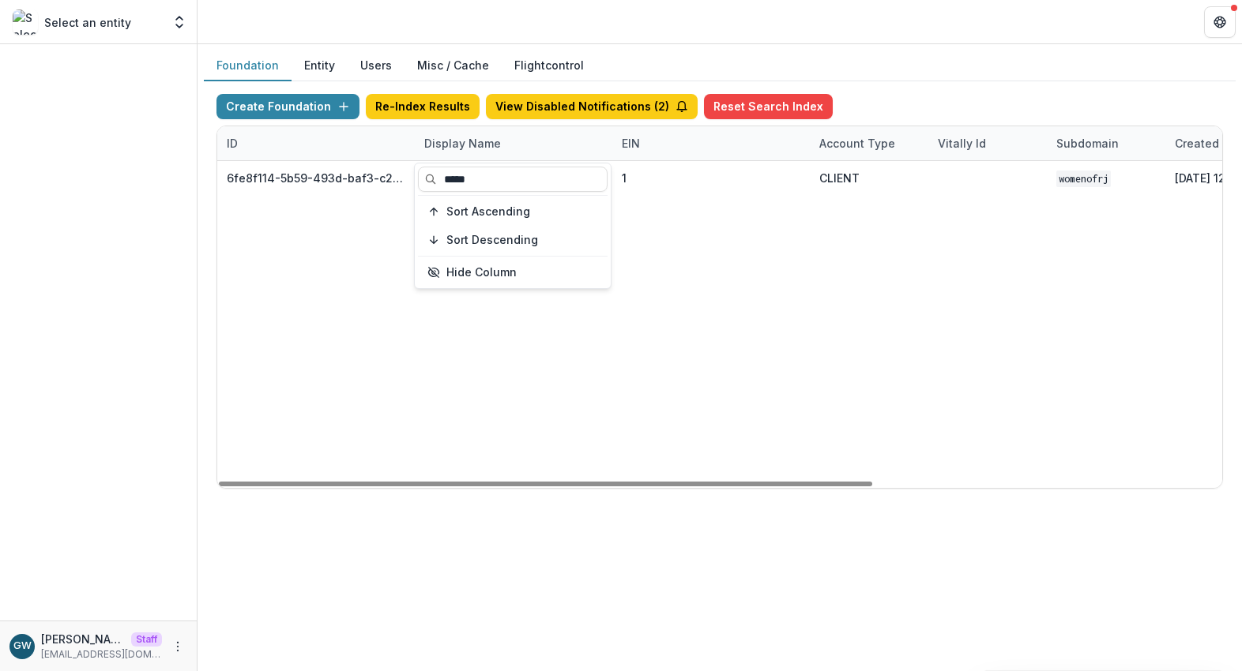
type input "*****"
click at [921, 65] on div "Foundation Entity Users Misc / Cache Flightcontrol" at bounding box center [719, 66] width 1031 height 31
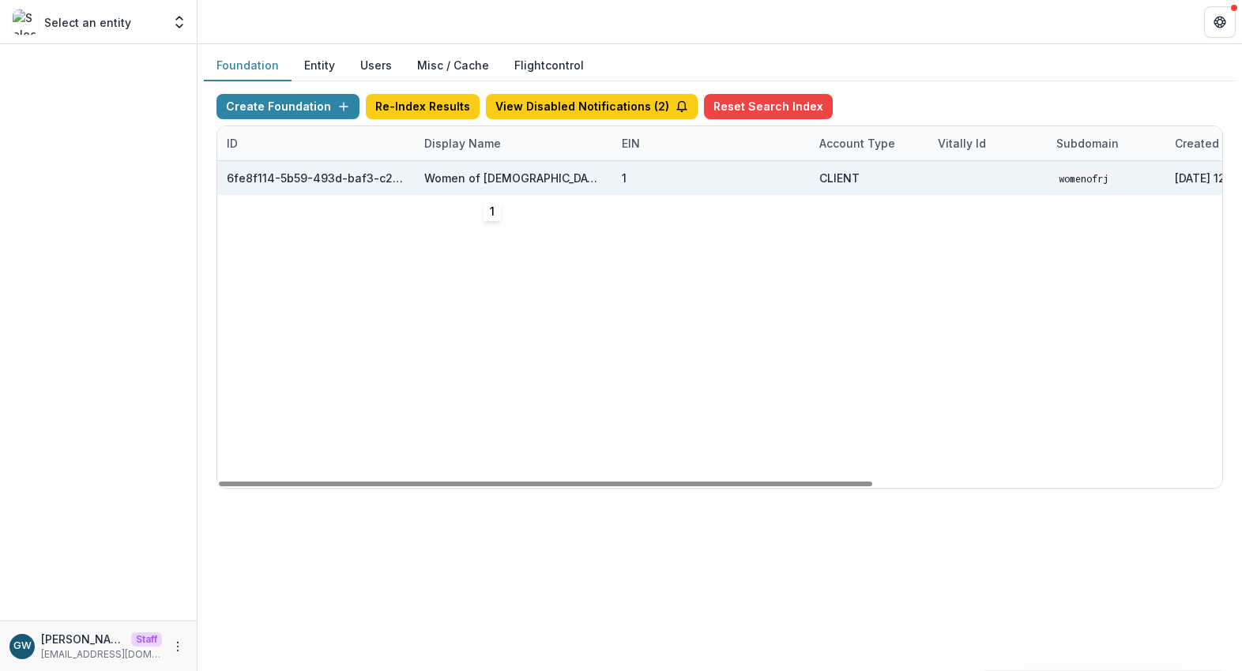
scroll to position [0, 535]
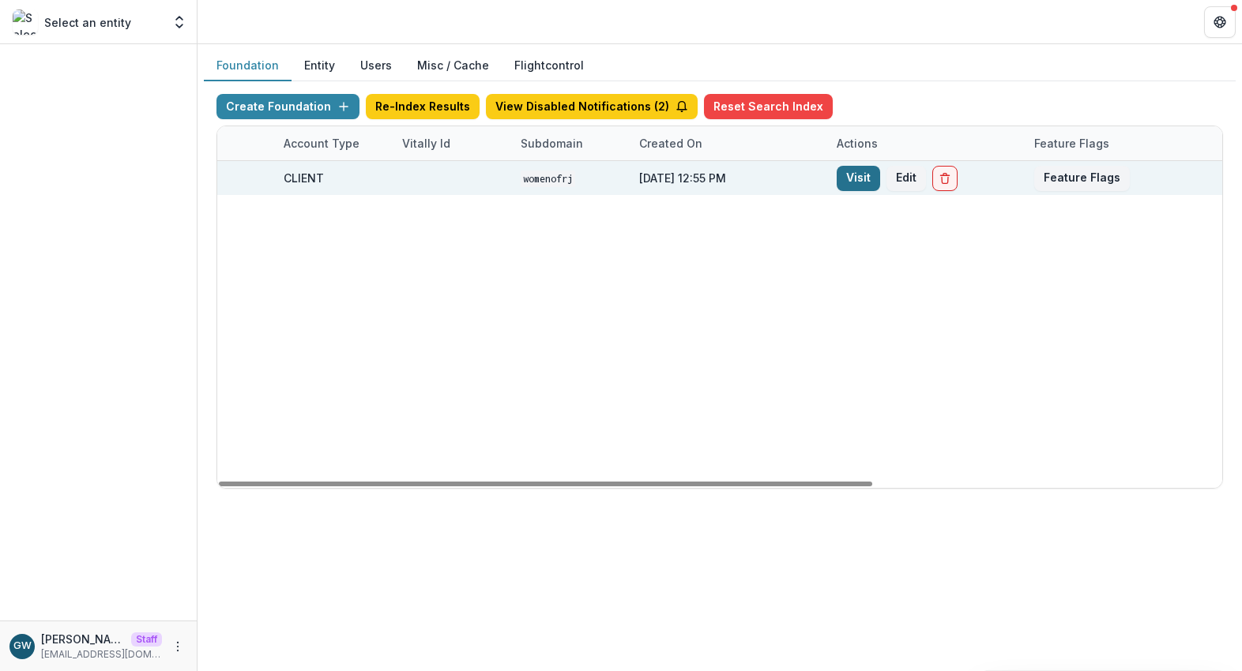
click at [869, 180] on link "Visit" at bounding box center [857, 178] width 43 height 25
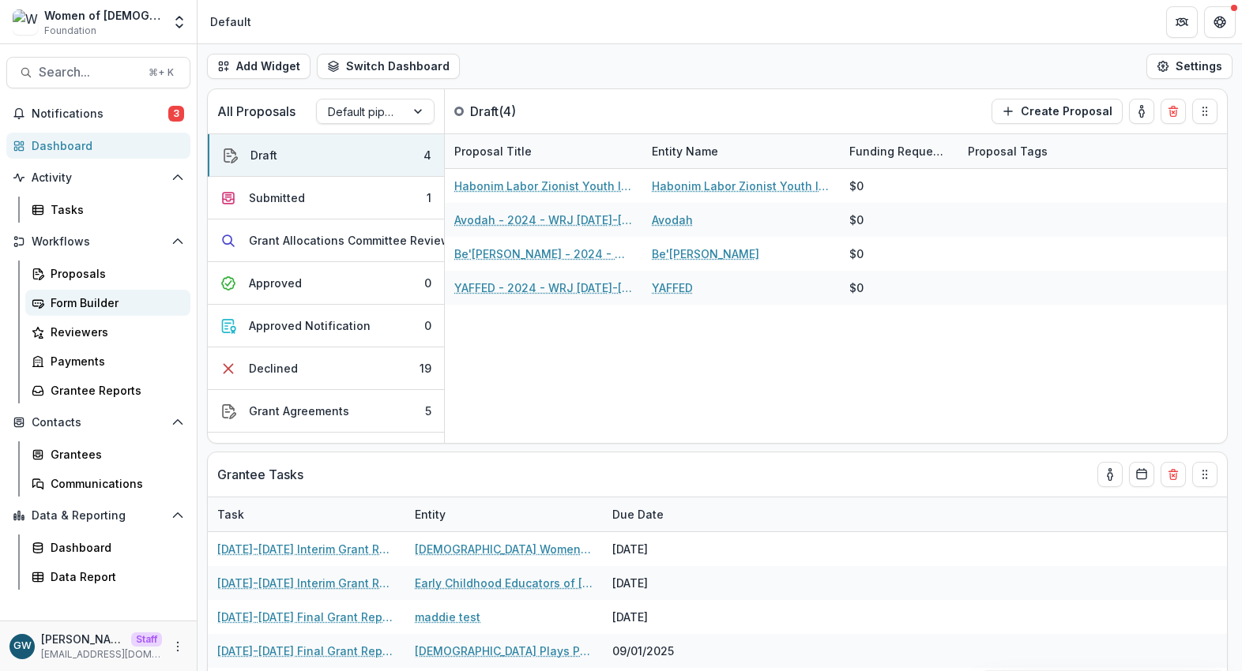
click at [95, 307] on div "Form Builder" at bounding box center [114, 303] width 127 height 17
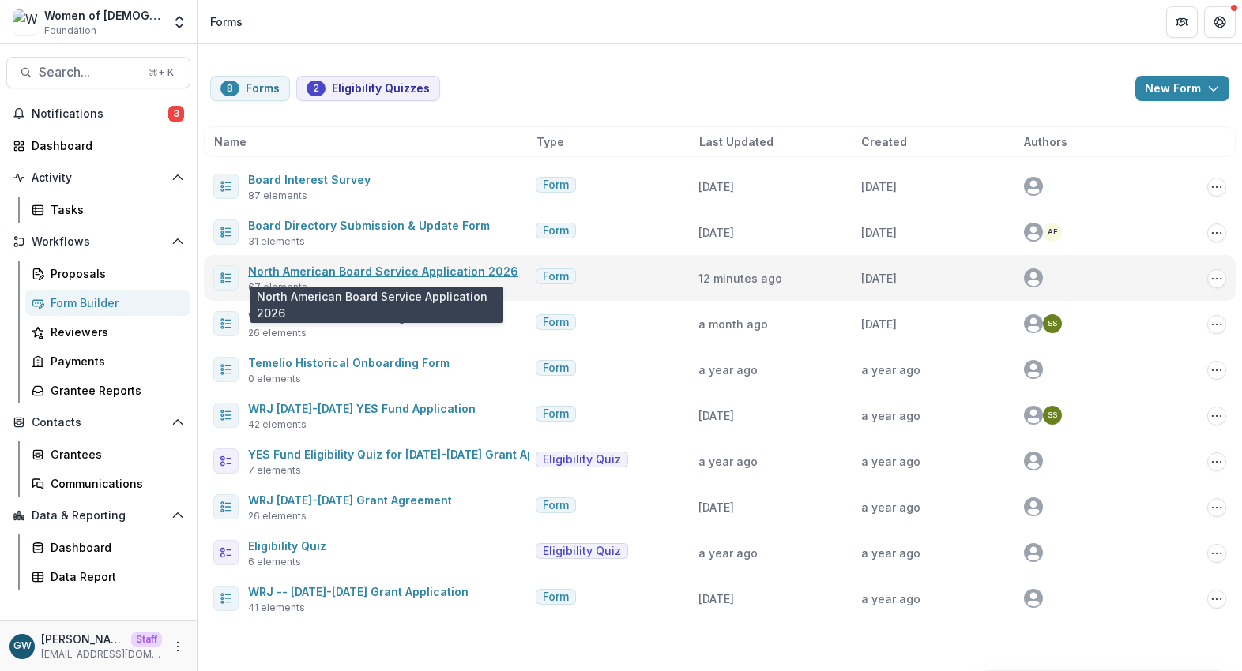
click at [340, 273] on link "North American Board Service Application 2026" at bounding box center [383, 271] width 270 height 13
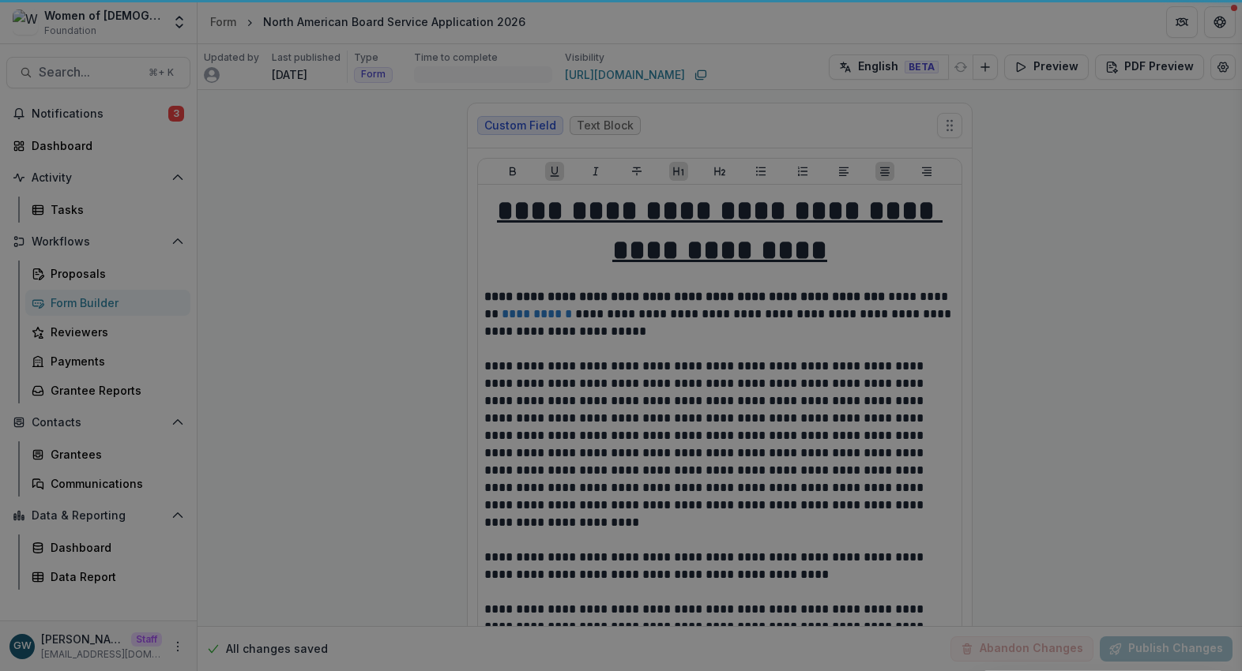
click at [1215, 71] on div "**********" at bounding box center [621, 335] width 1242 height 671
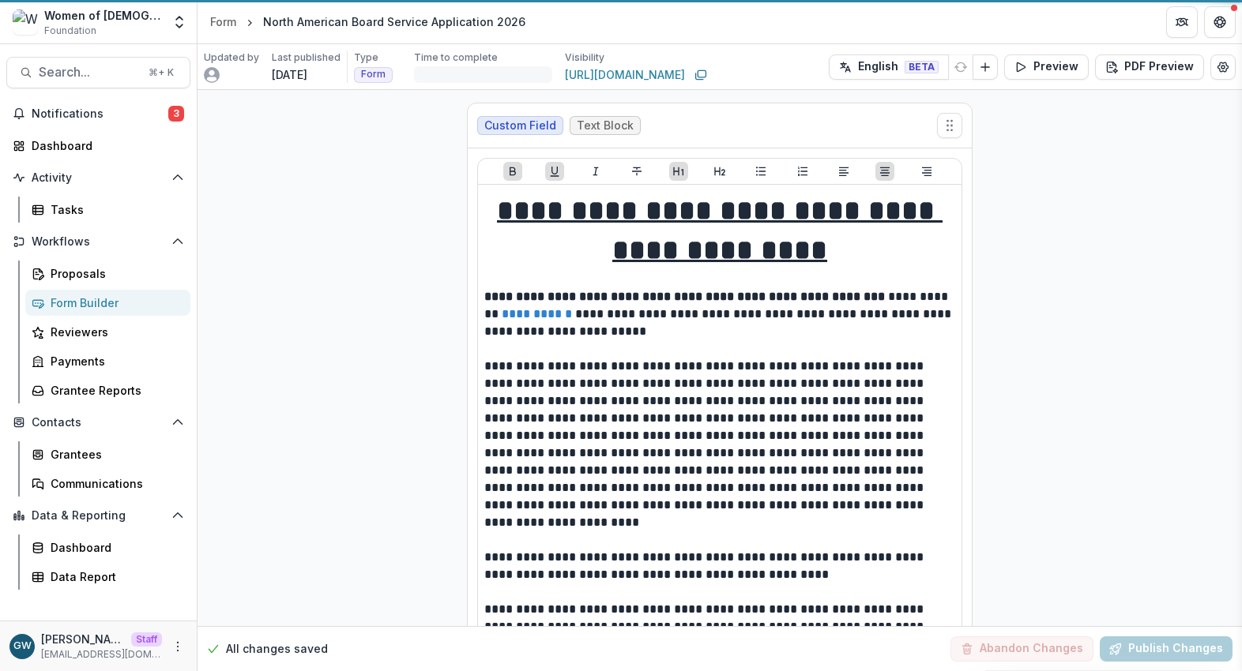
click at [1213, 67] on div "**********" at bounding box center [621, 335] width 1242 height 671
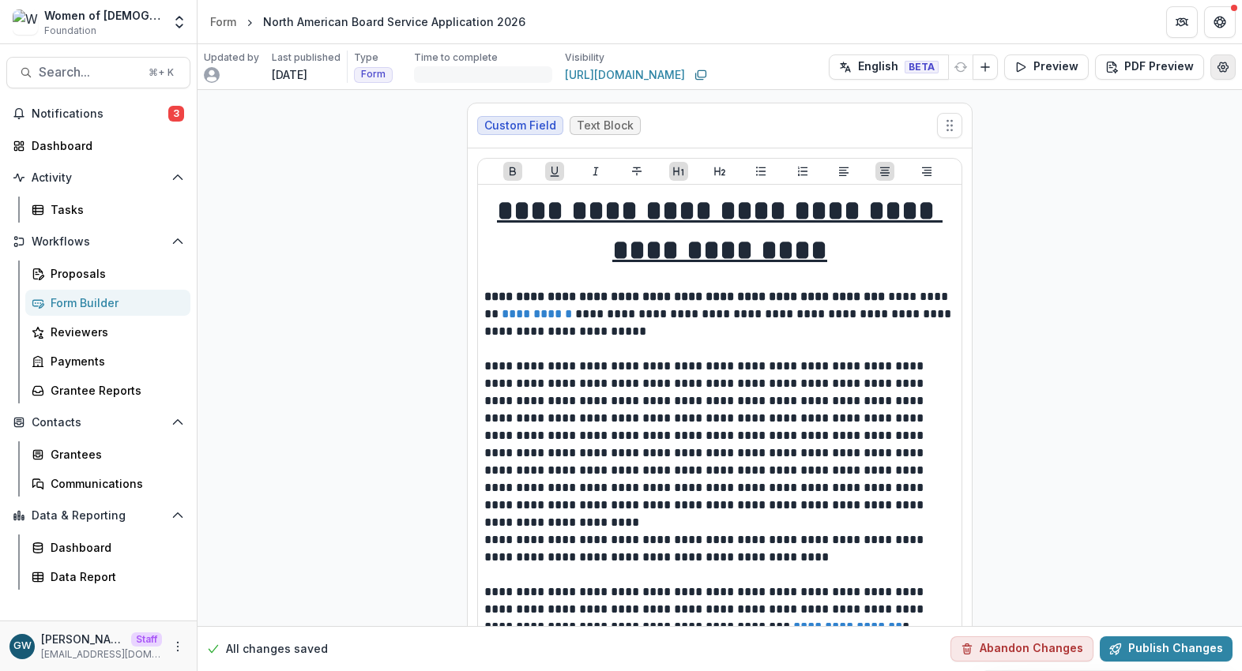
click at [1219, 70] on icon "Edit Form Settings" at bounding box center [1222, 67] width 13 height 13
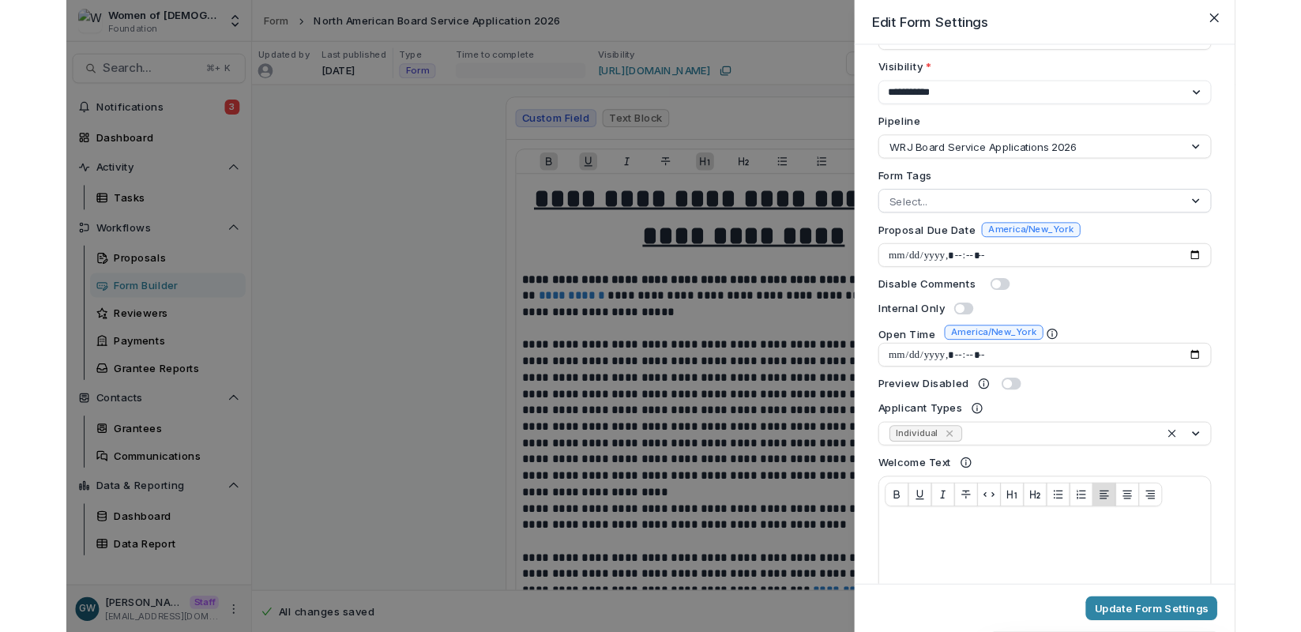
scroll to position [366, 0]
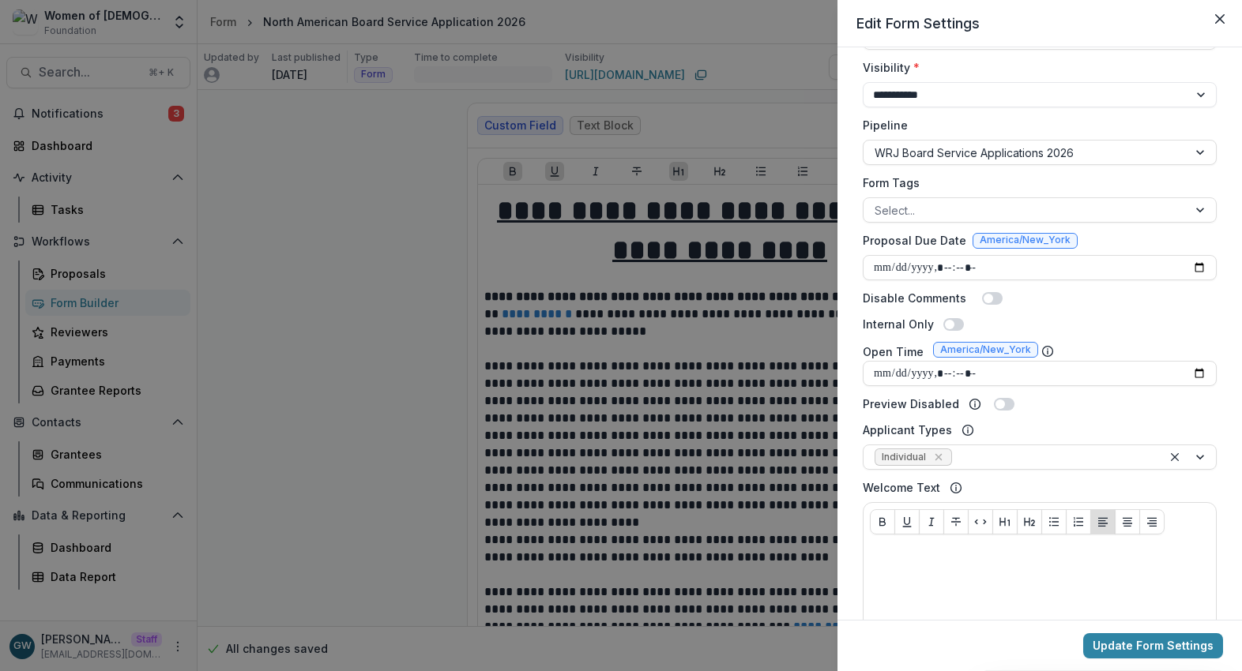
click at [232, 306] on div "**********" at bounding box center [621, 335] width 1242 height 671
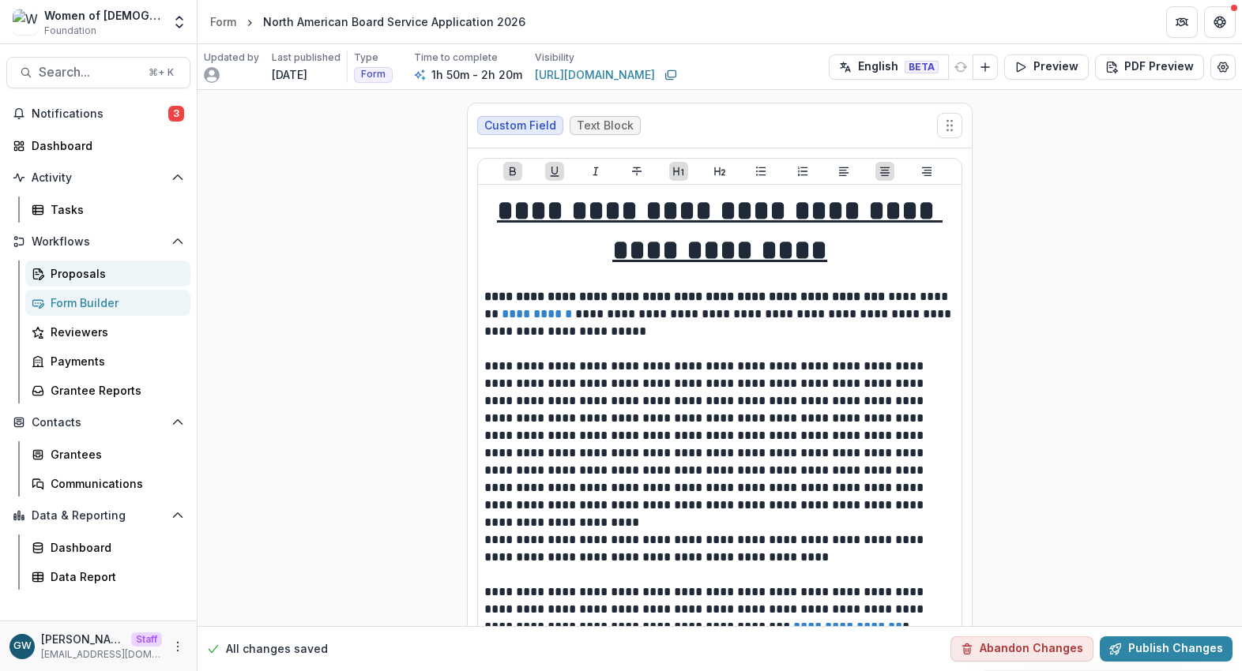
click at [99, 274] on div "Proposals" at bounding box center [114, 273] width 127 height 17
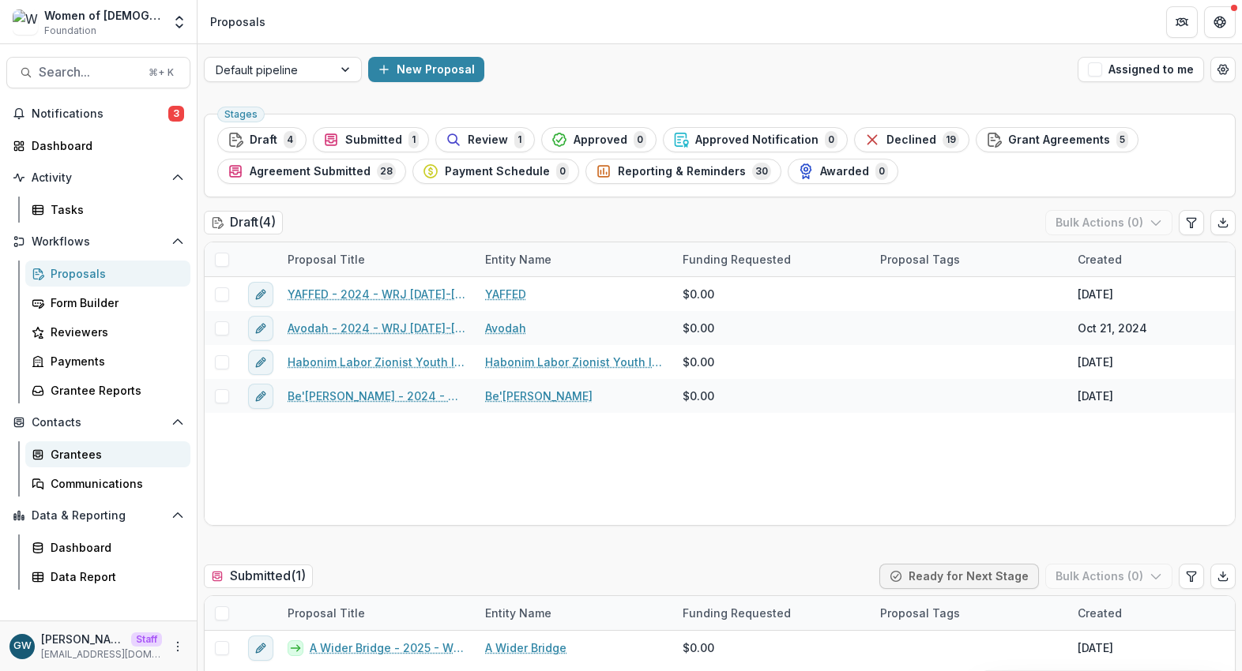
click at [82, 456] on div "Grantees" at bounding box center [114, 454] width 127 height 17
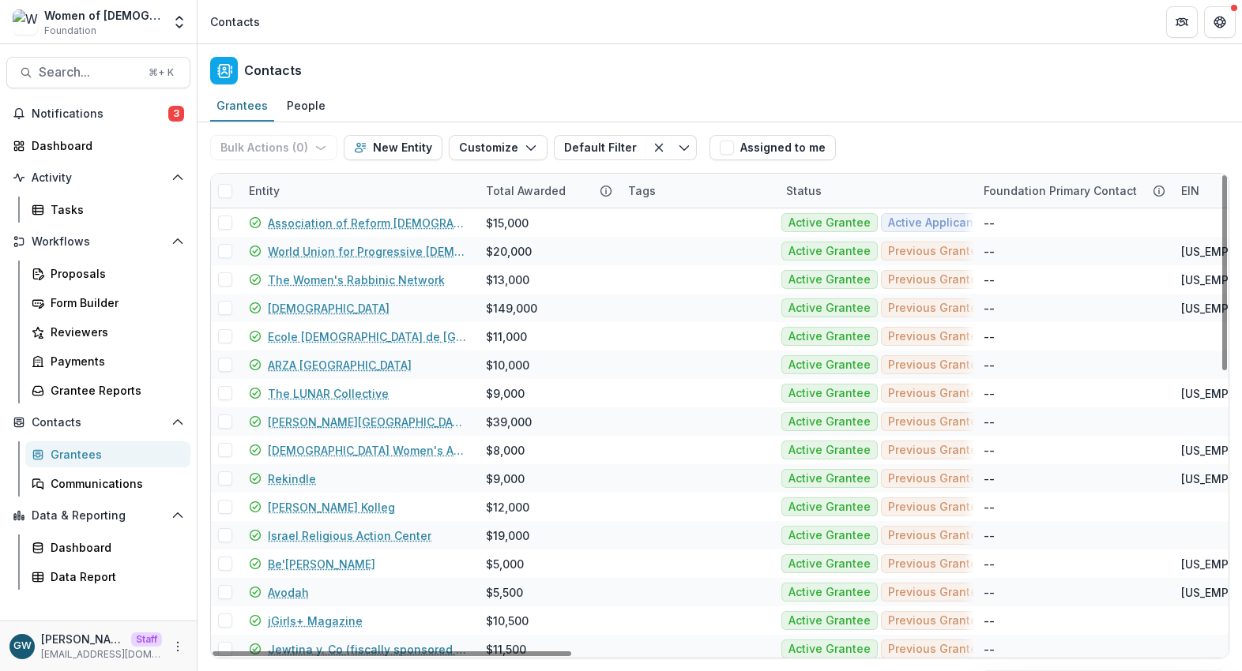
click at [348, 185] on div "Entity" at bounding box center [357, 191] width 237 height 34
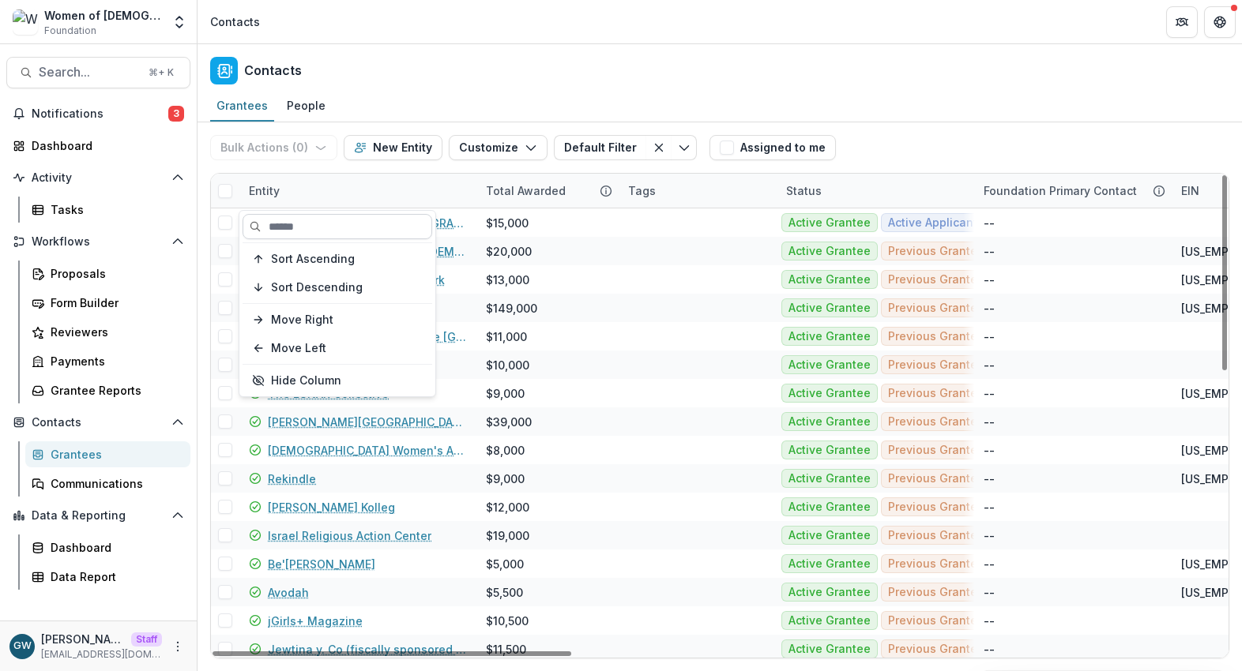
click at [330, 222] on input at bounding box center [337, 226] width 190 height 25
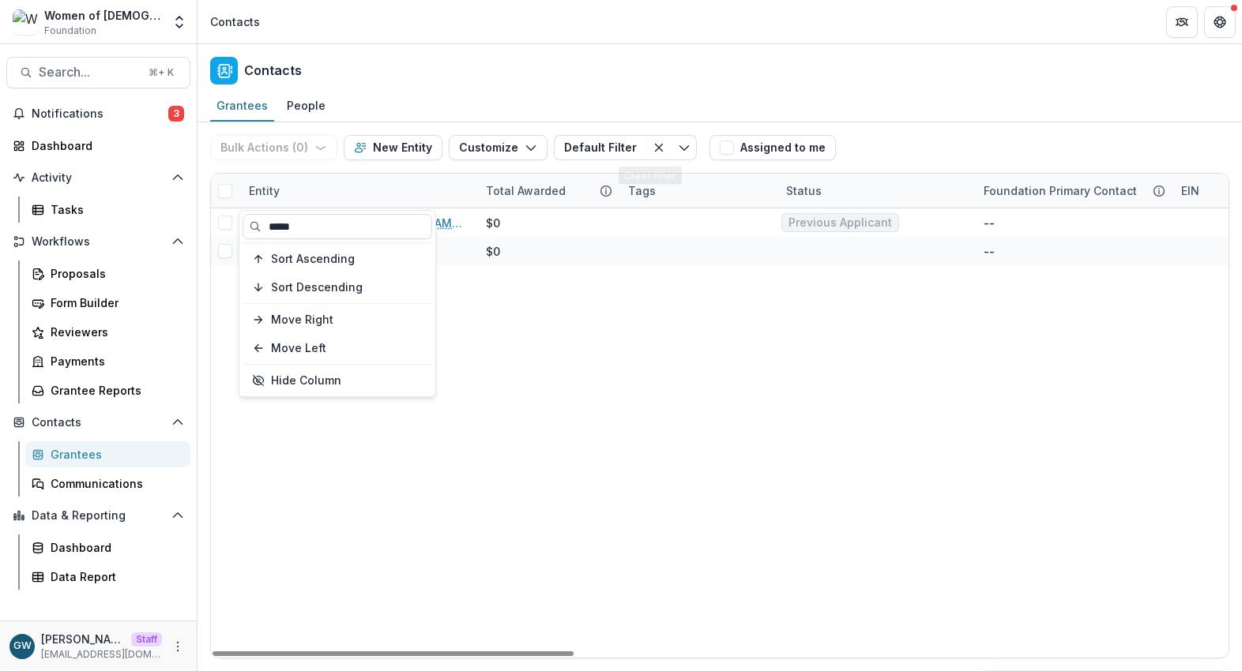
type input "*****"
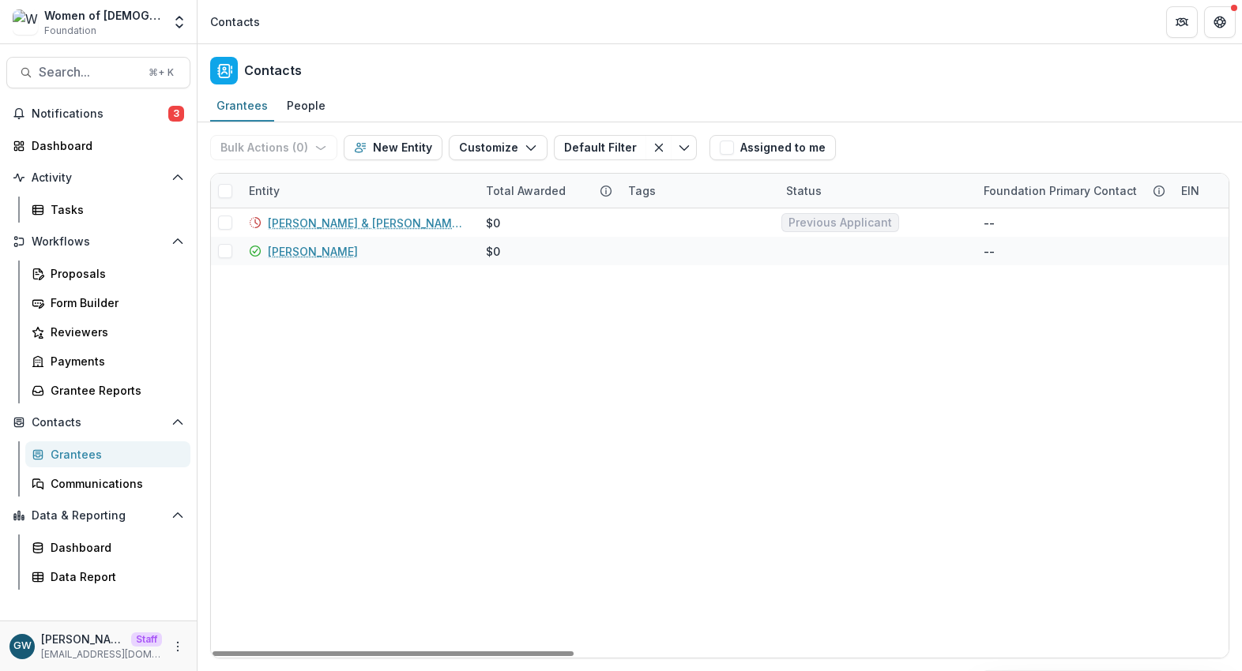
drag, startPoint x: 940, startPoint y: 130, endPoint x: 835, endPoint y: 146, distance: 106.2
click at [940, 130] on div "Bulk Actions ( 0 ) Send Email Create Proposals Create Tasks New Entity Customiz…" at bounding box center [719, 147] width 1019 height 51
click at [276, 252] on link "Nancy" at bounding box center [313, 251] width 90 height 17
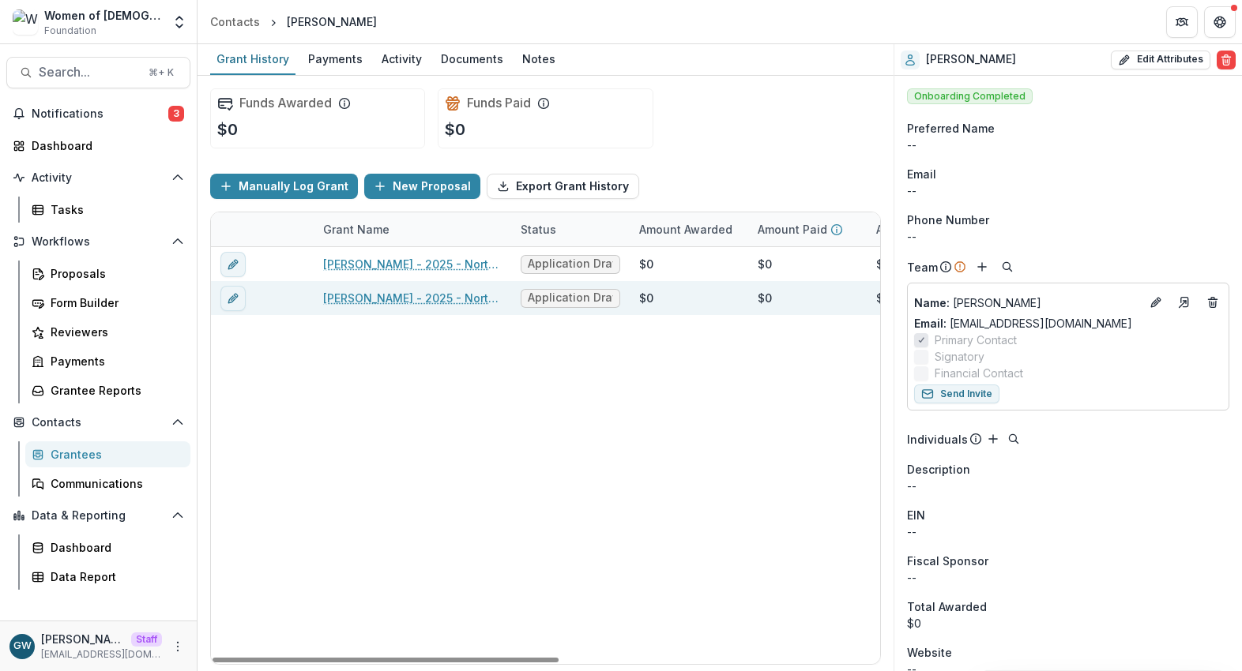
click at [374, 306] on link "Nancy - 2025 - North American Board Service Application 2026" at bounding box center [412, 298] width 178 height 17
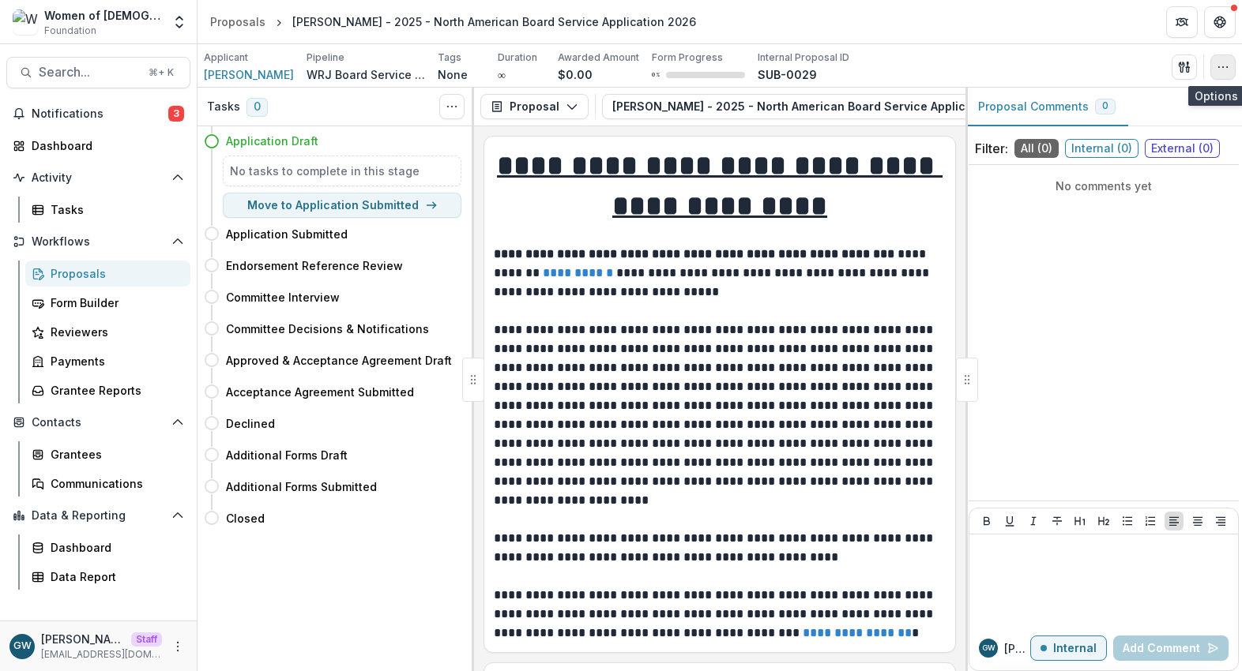
click at [1221, 65] on icon "button" at bounding box center [1222, 67] width 13 height 13
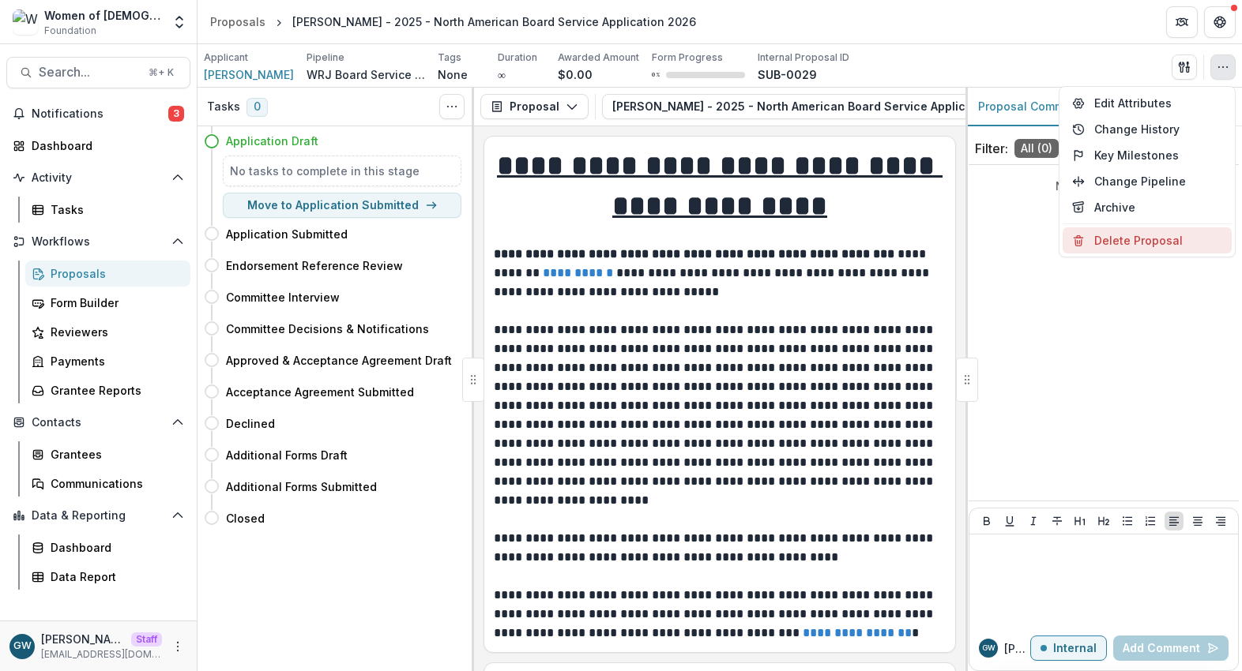
click at [1148, 236] on button "Delete Proposal" at bounding box center [1146, 240] width 169 height 26
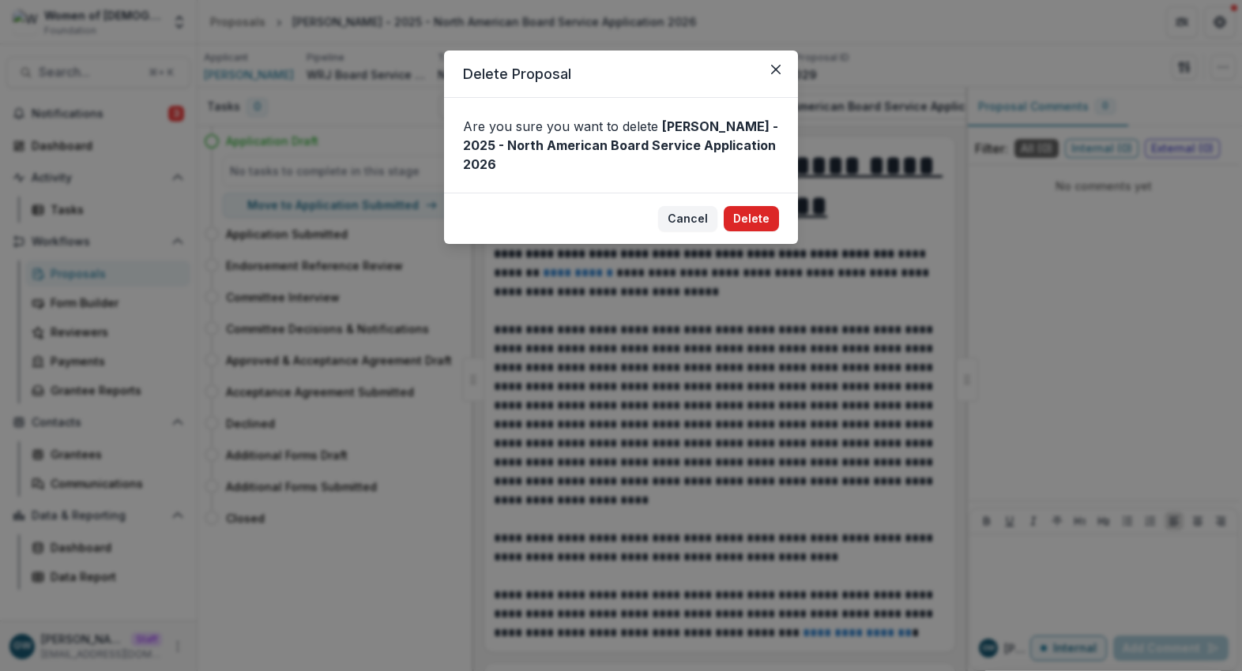
click at [765, 206] on button "Delete" at bounding box center [750, 218] width 55 height 25
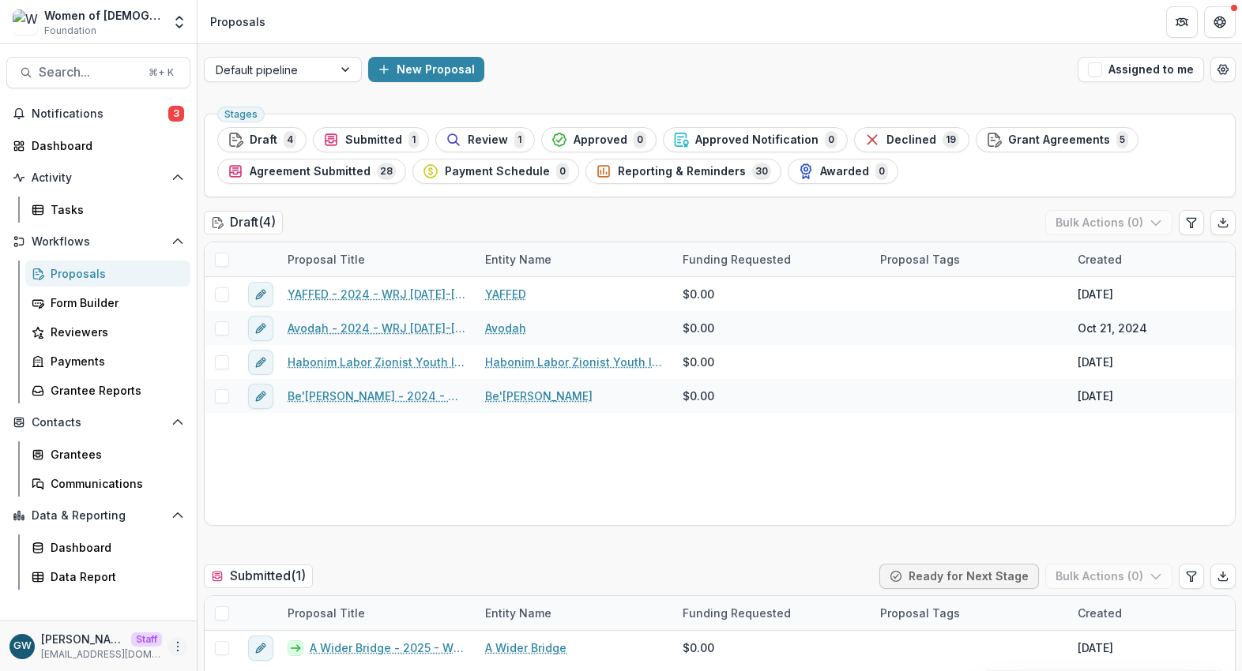
click at [181, 646] on icon "More" at bounding box center [177, 647] width 13 height 13
click at [257, 592] on link "Help Center" at bounding box center [281, 587] width 169 height 26
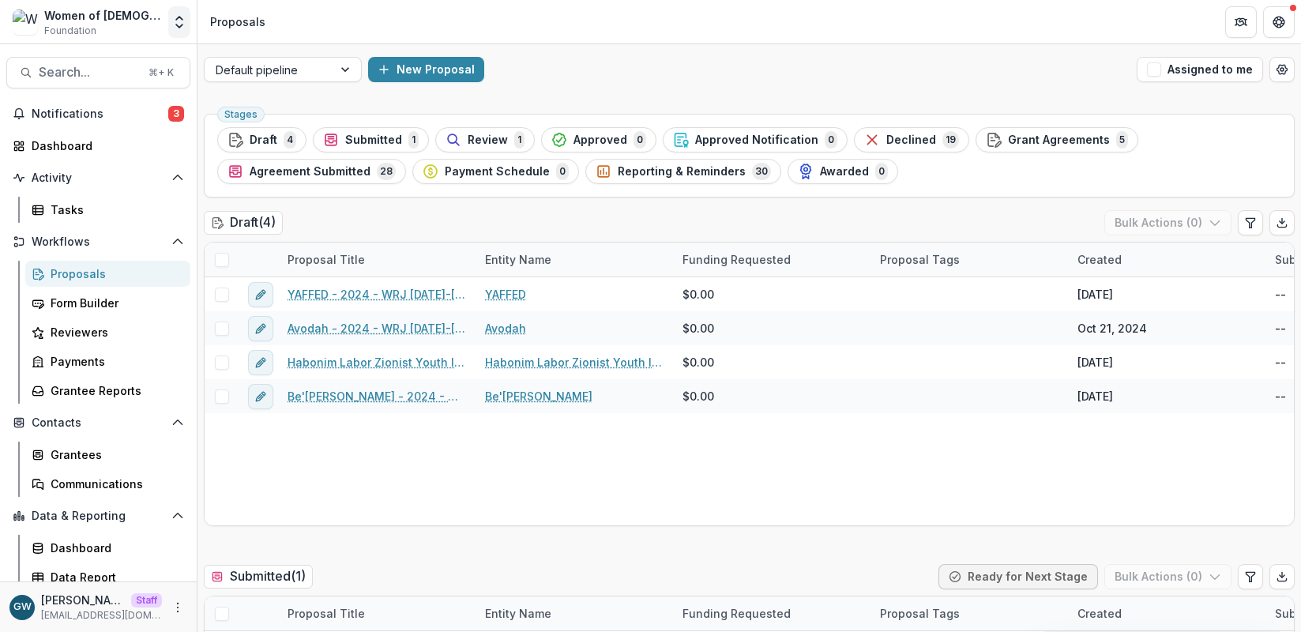
click at [179, 26] on polyline "Open entity switcher" at bounding box center [179, 25] width 6 height 3
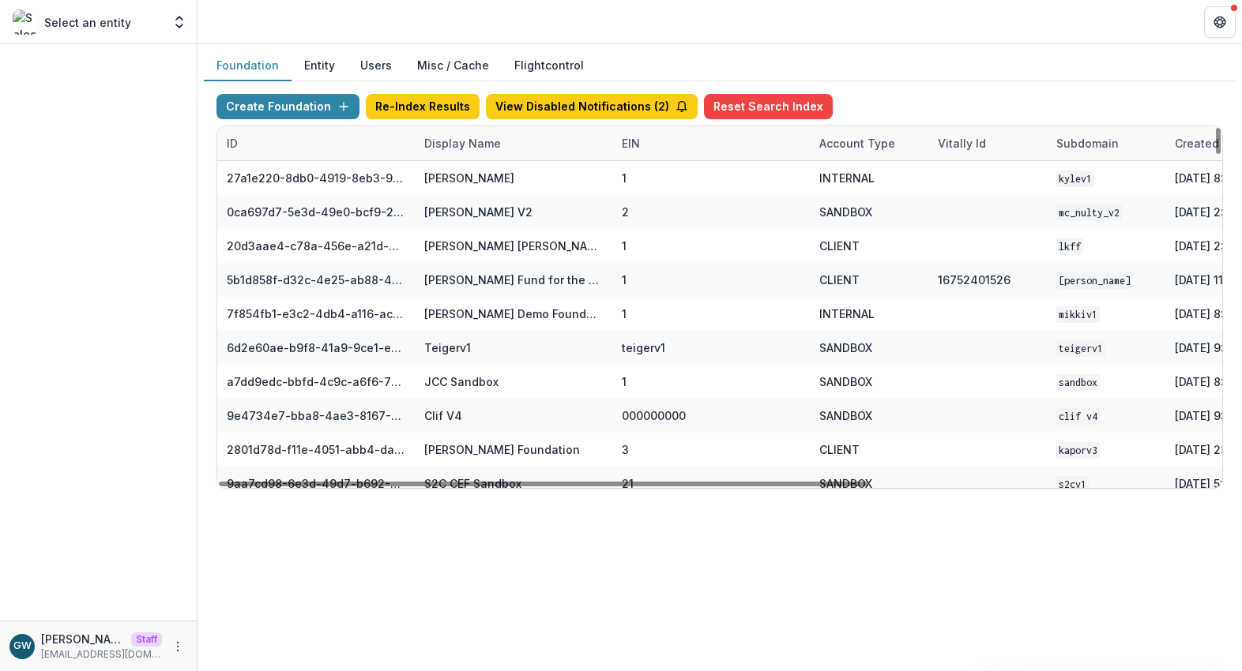
click at [486, 143] on div "Display Name" at bounding box center [463, 143] width 96 height 17
click at [483, 180] on input at bounding box center [513, 179] width 190 height 25
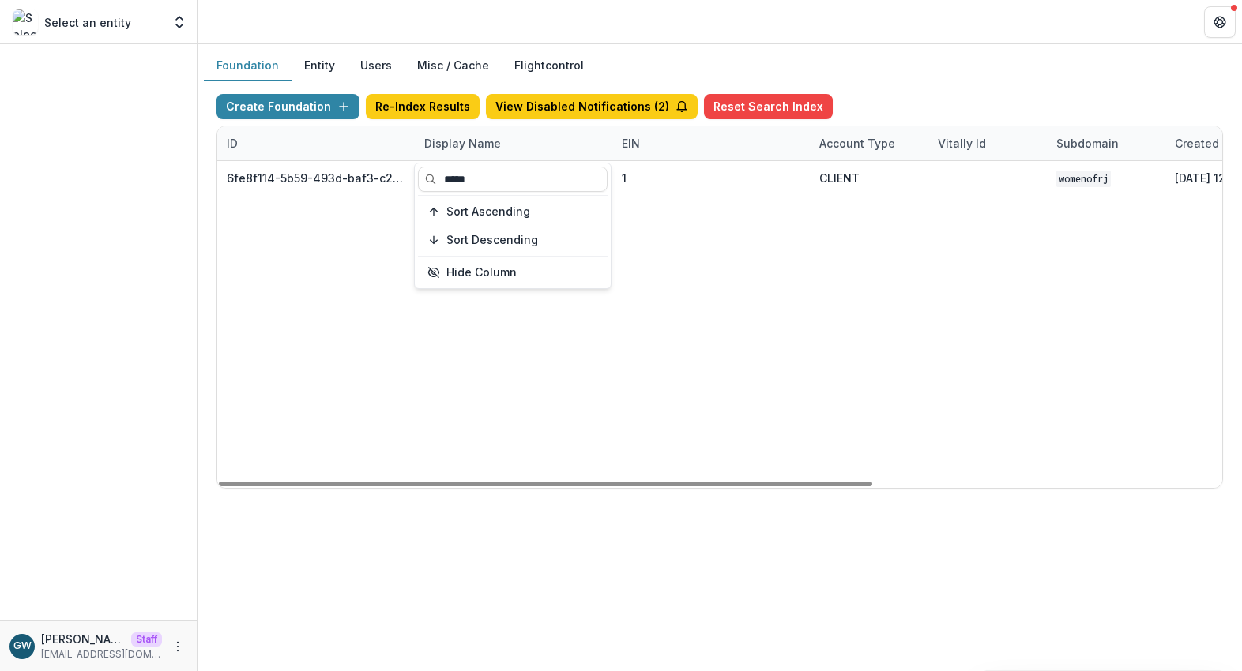
type input "*****"
click at [973, 111] on div "Create Foundation Re-Index Results View Disabled Notifications ( 2 ) Reset Sear…" at bounding box center [719, 110] width 1006 height 32
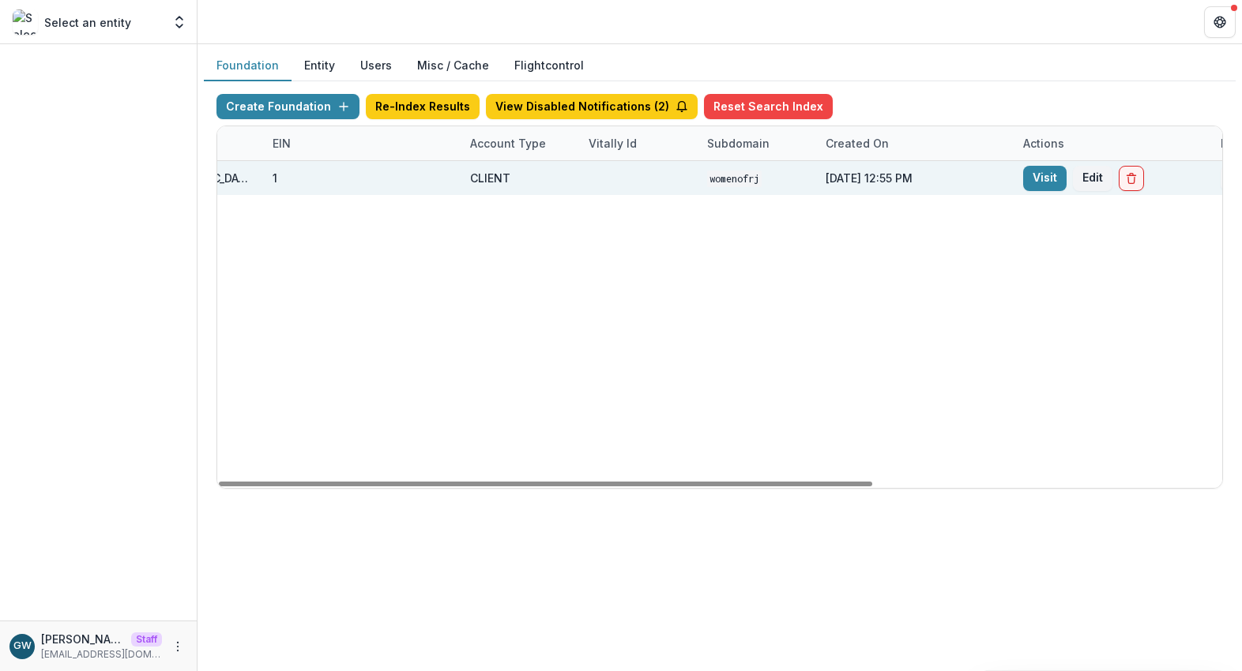
scroll to position [0, 535]
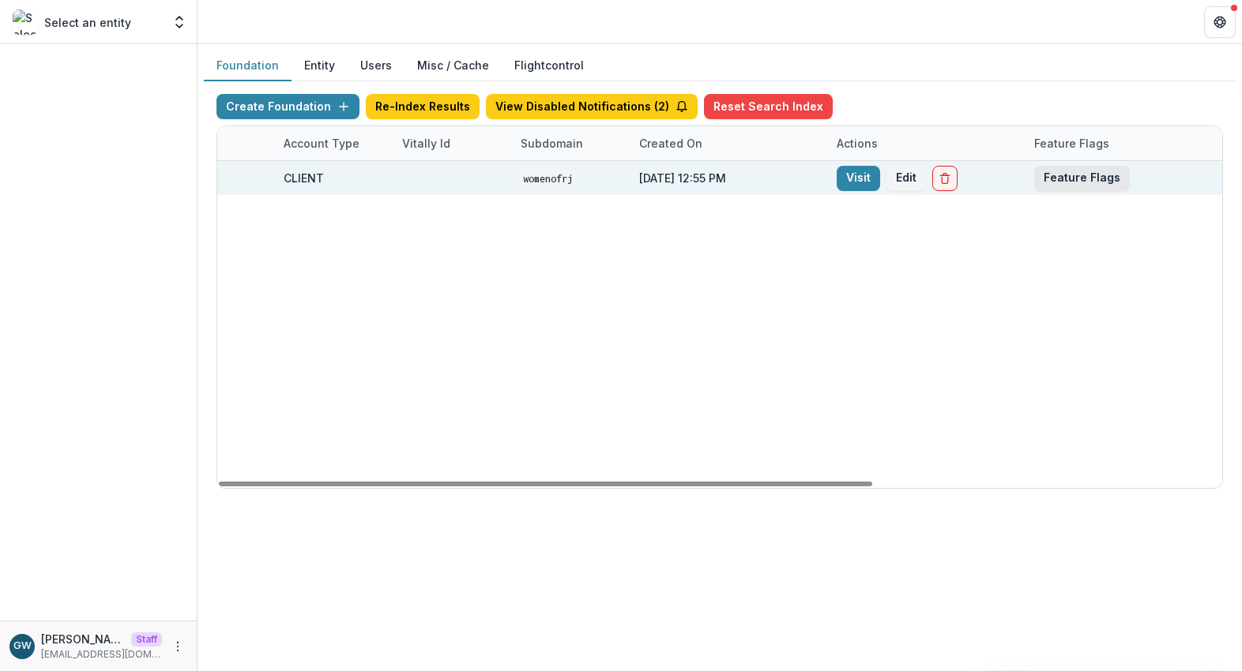
click at [1064, 178] on button "Feature Flags" at bounding box center [1082, 178] width 96 height 25
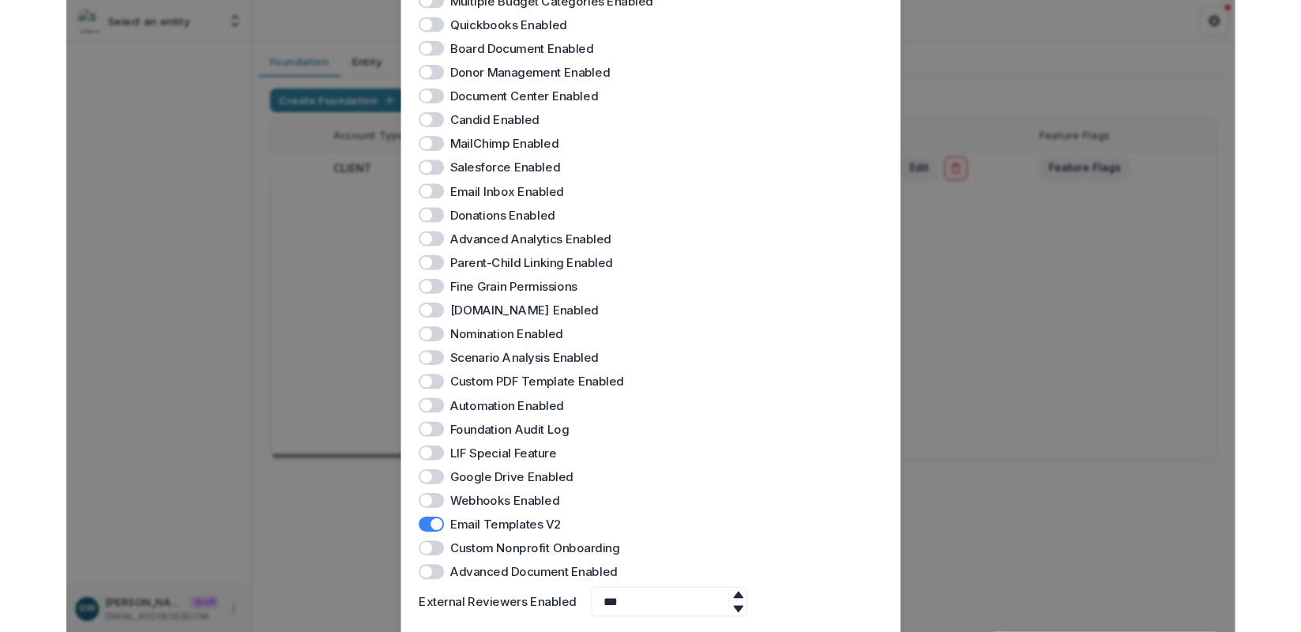
scroll to position [352, 0]
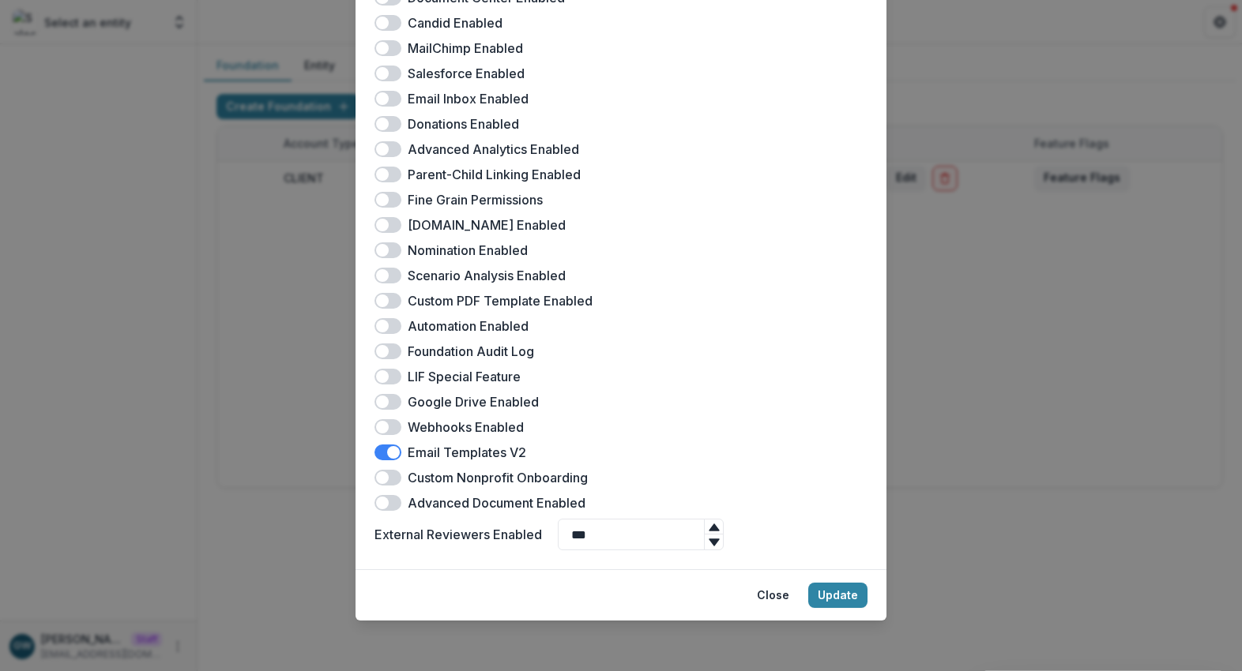
click at [244, 272] on div "Women of Reform Judaism Feature Flags Docusign Enabled Landing Page Enabled Mul…" at bounding box center [621, 335] width 1242 height 671
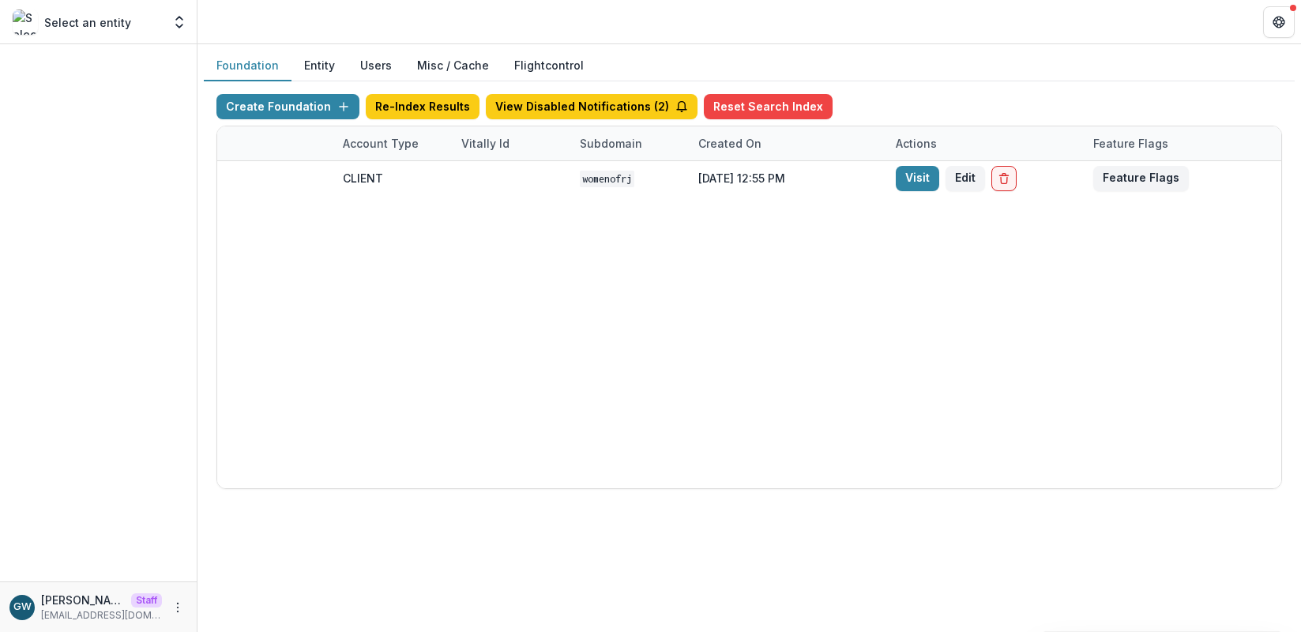
scroll to position [0, 476]
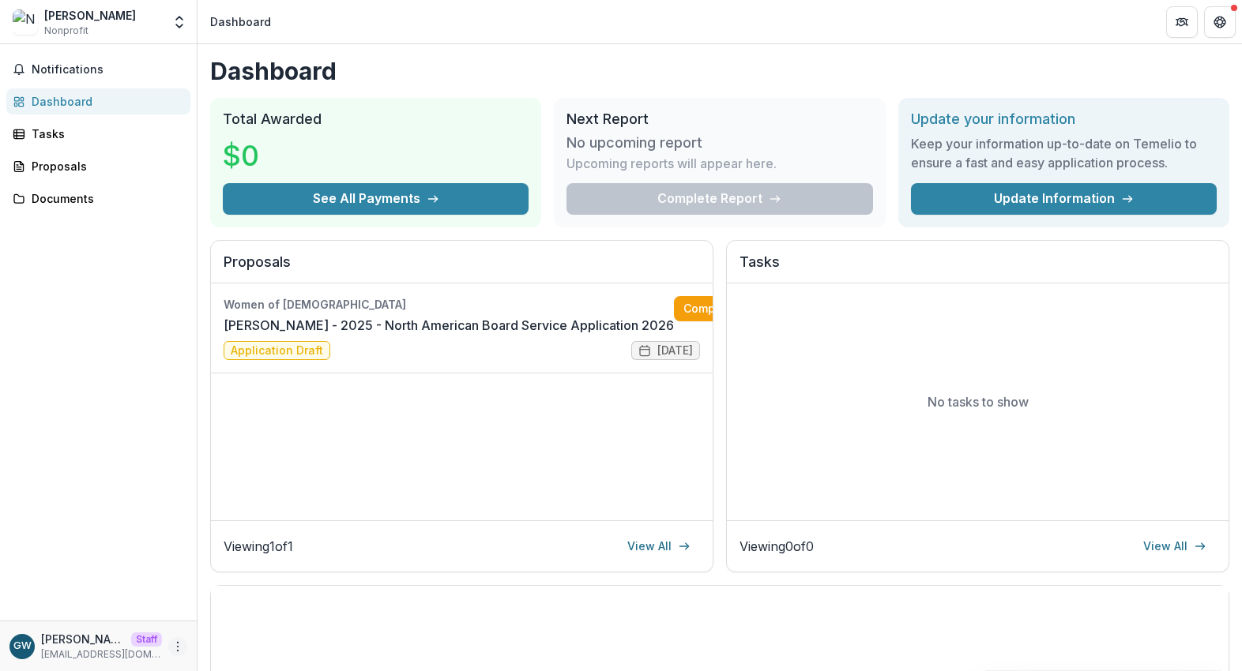
click at [177, 644] on icon "More" at bounding box center [177, 647] width 13 height 13
click at [277, 586] on link "Help Center" at bounding box center [281, 587] width 169 height 26
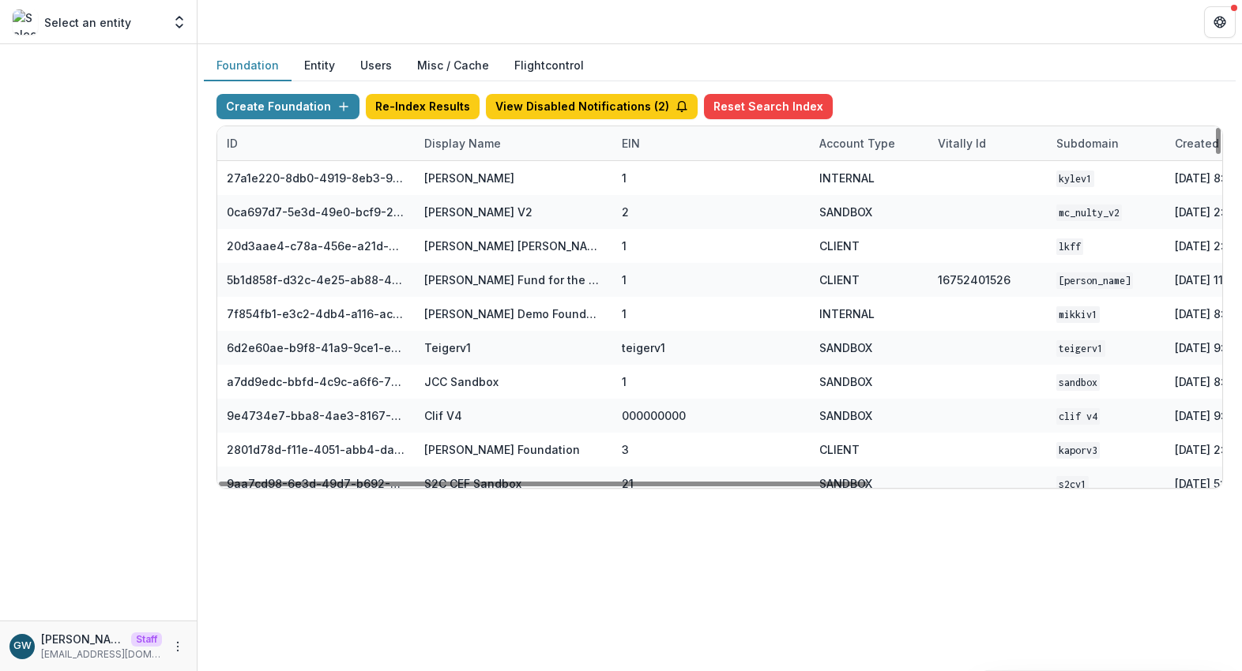
click at [468, 145] on div "Display Name" at bounding box center [463, 143] width 96 height 17
click at [471, 178] on input at bounding box center [513, 179] width 190 height 25
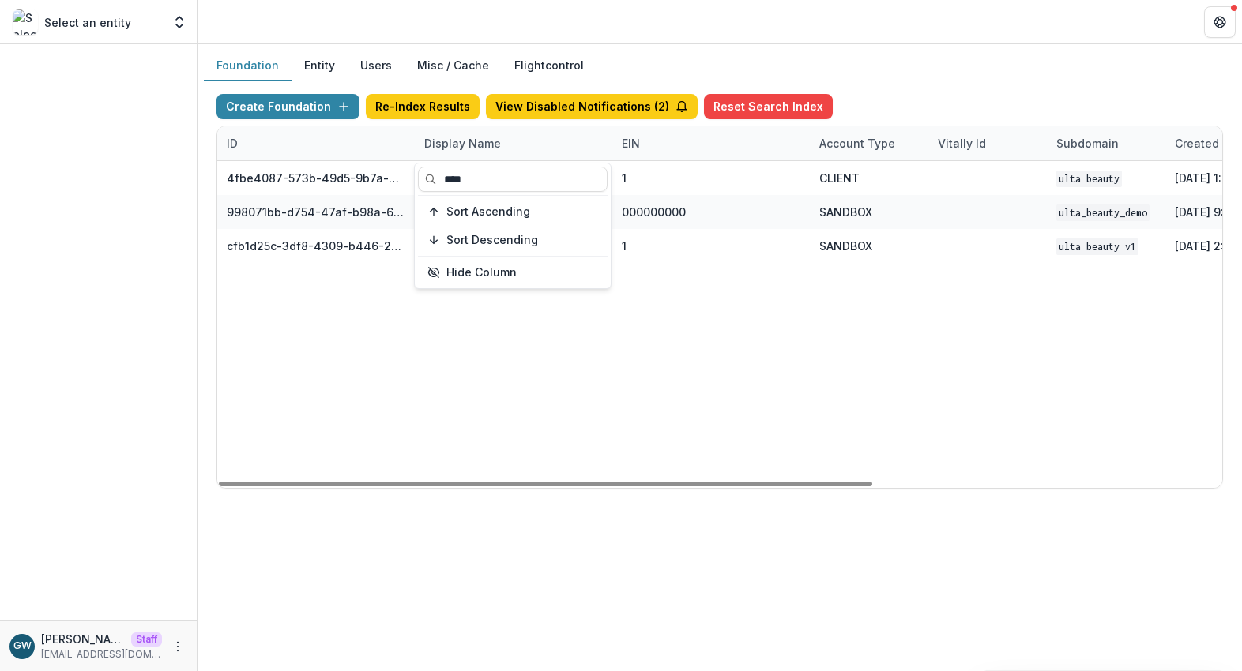
type input "****"
click at [1012, 58] on div "Foundation Entity Users Misc / Cache Flightcontrol" at bounding box center [719, 66] width 1031 height 31
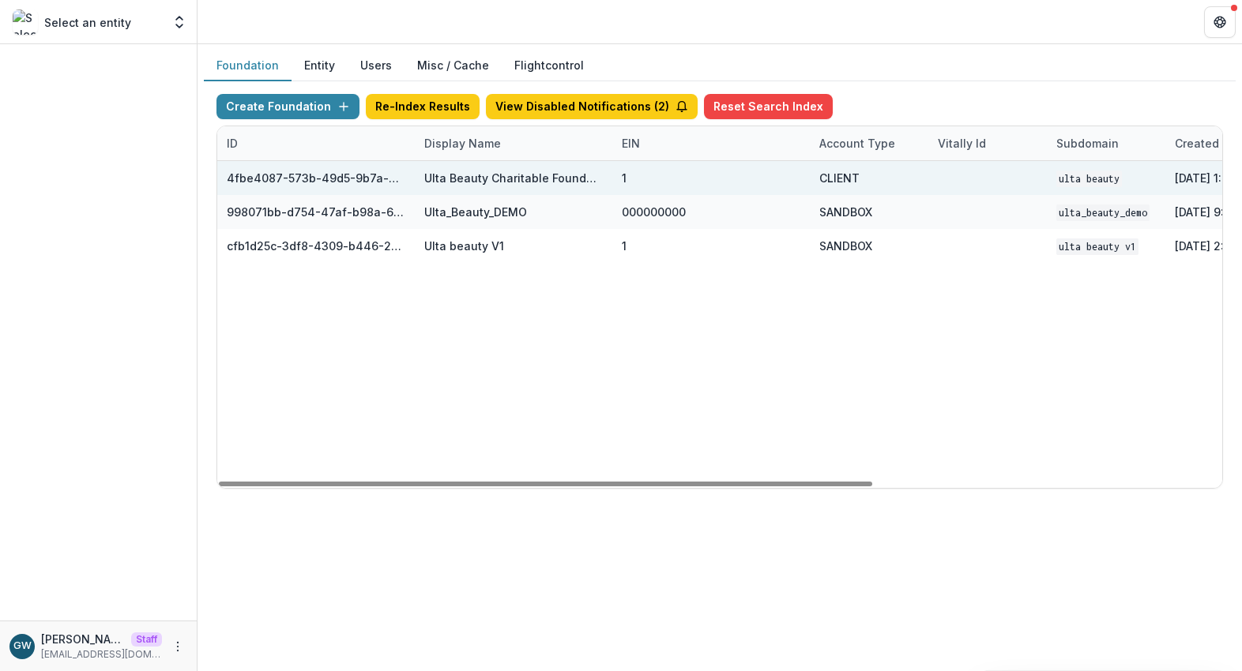
scroll to position [0, 535]
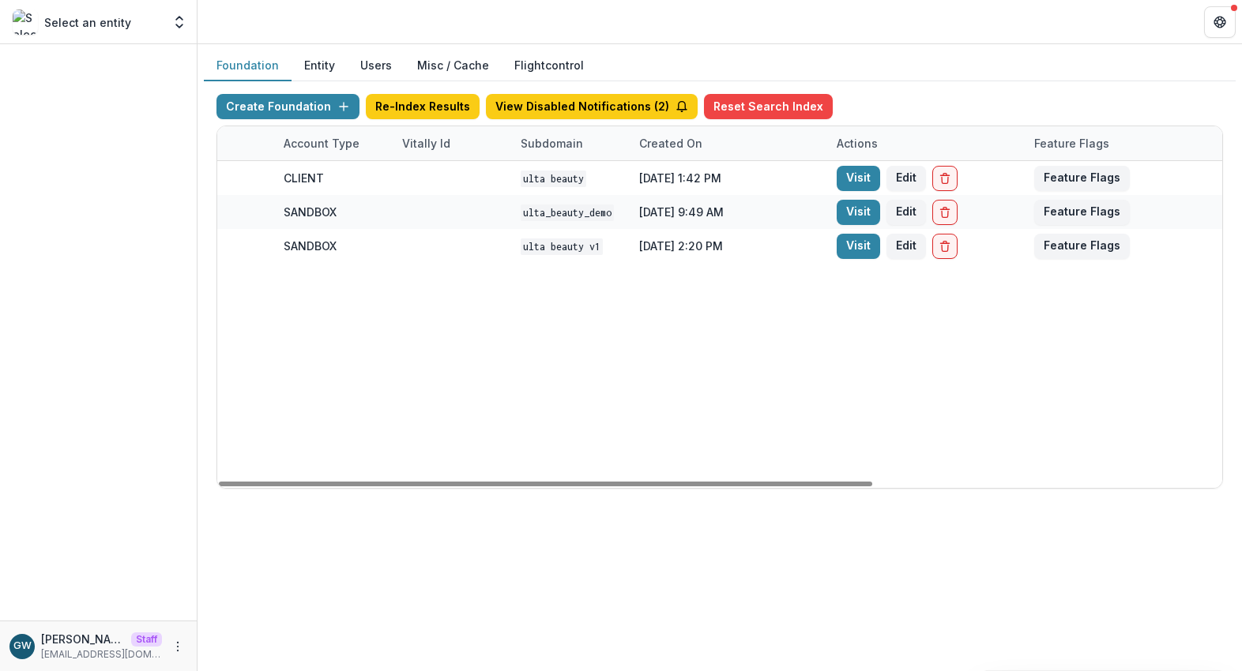
click at [856, 173] on link "Visit" at bounding box center [857, 178] width 43 height 25
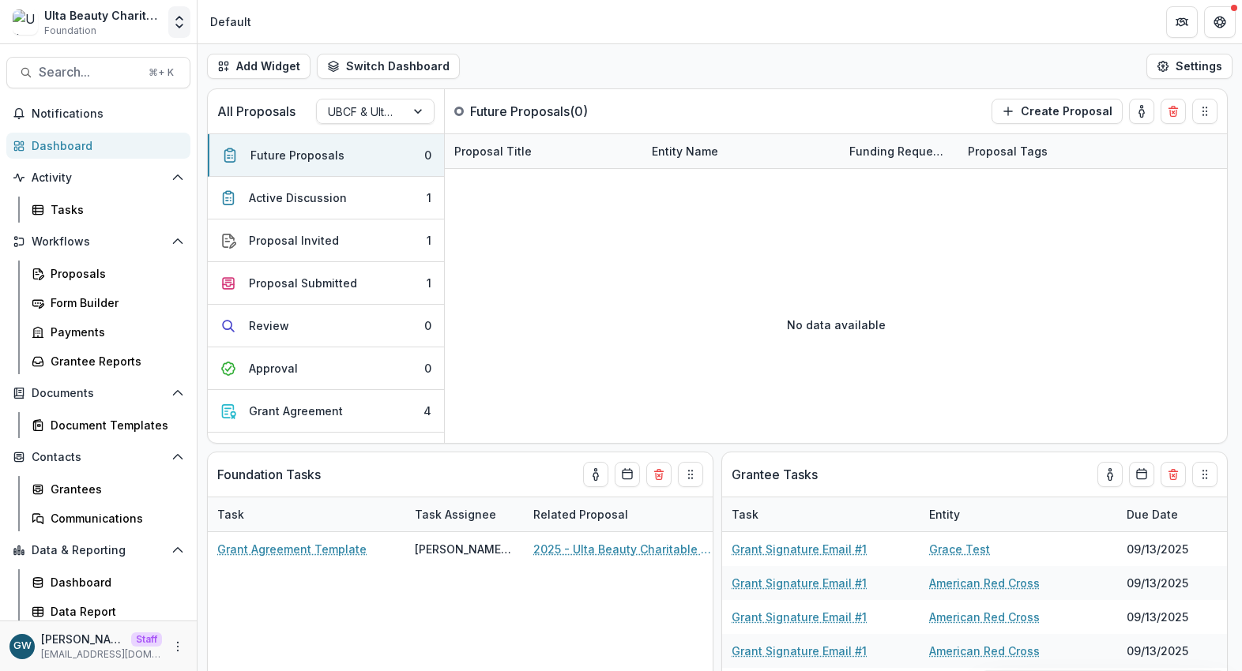
click at [182, 25] on icon "Open entity switcher" at bounding box center [179, 22] width 16 height 16
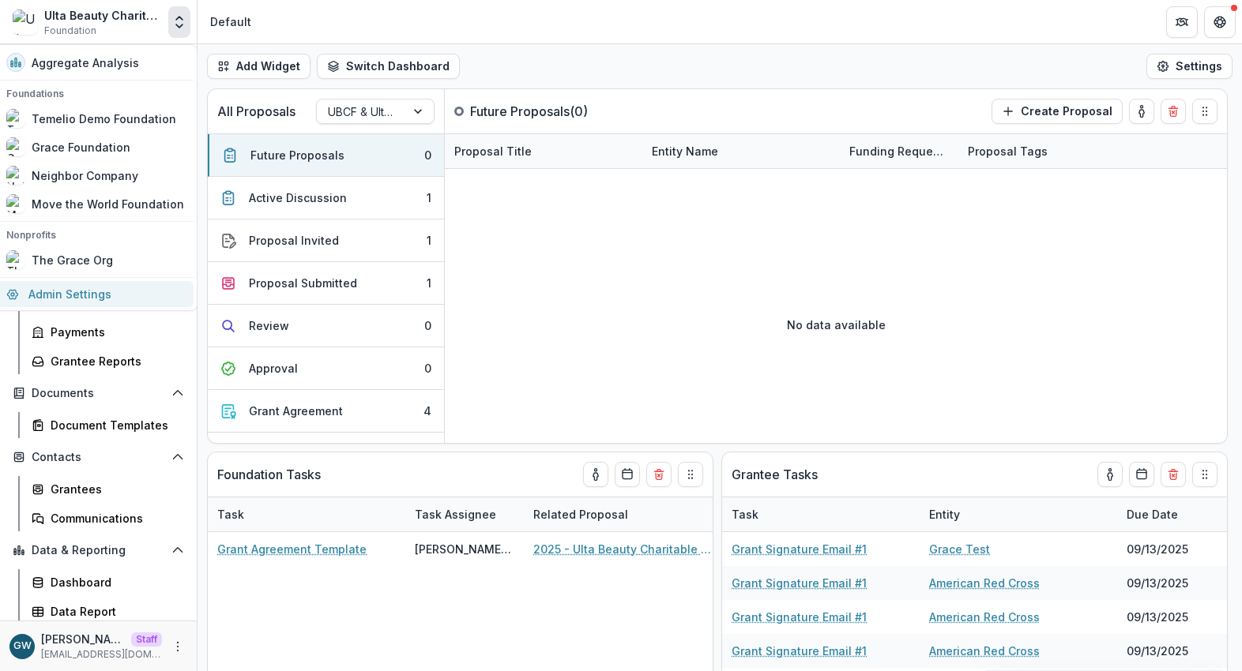
click at [93, 302] on link "Admin Settings" at bounding box center [95, 294] width 197 height 26
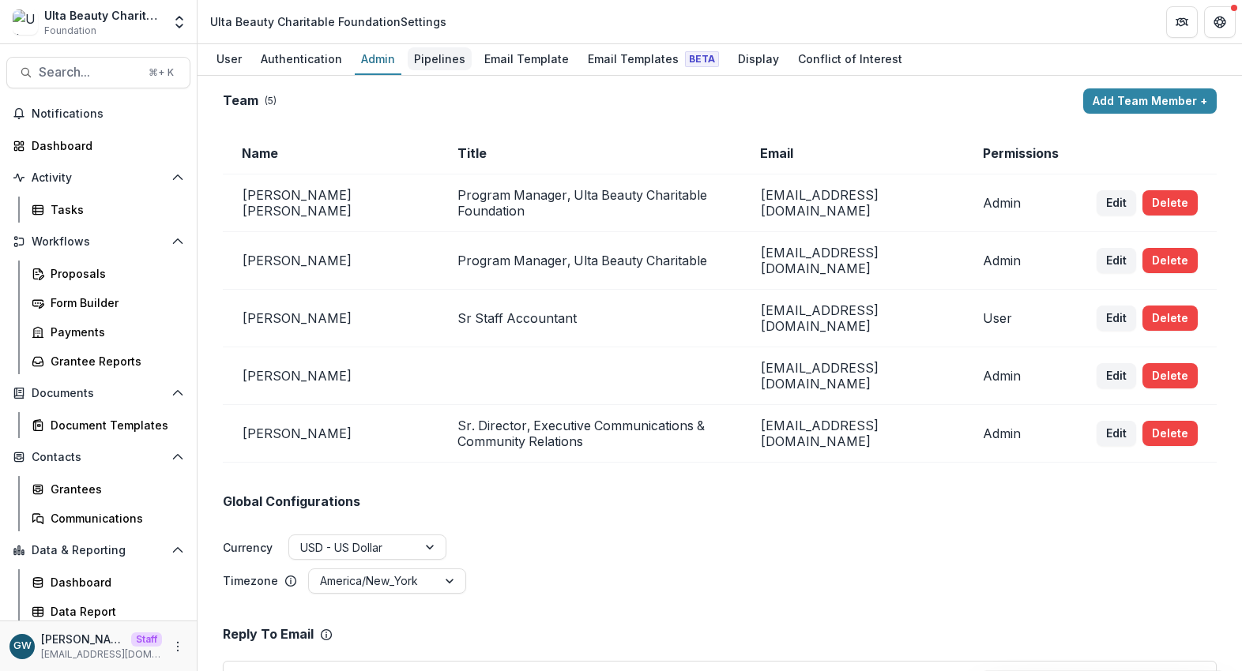
click at [424, 58] on div "Pipelines" at bounding box center [440, 58] width 64 height 23
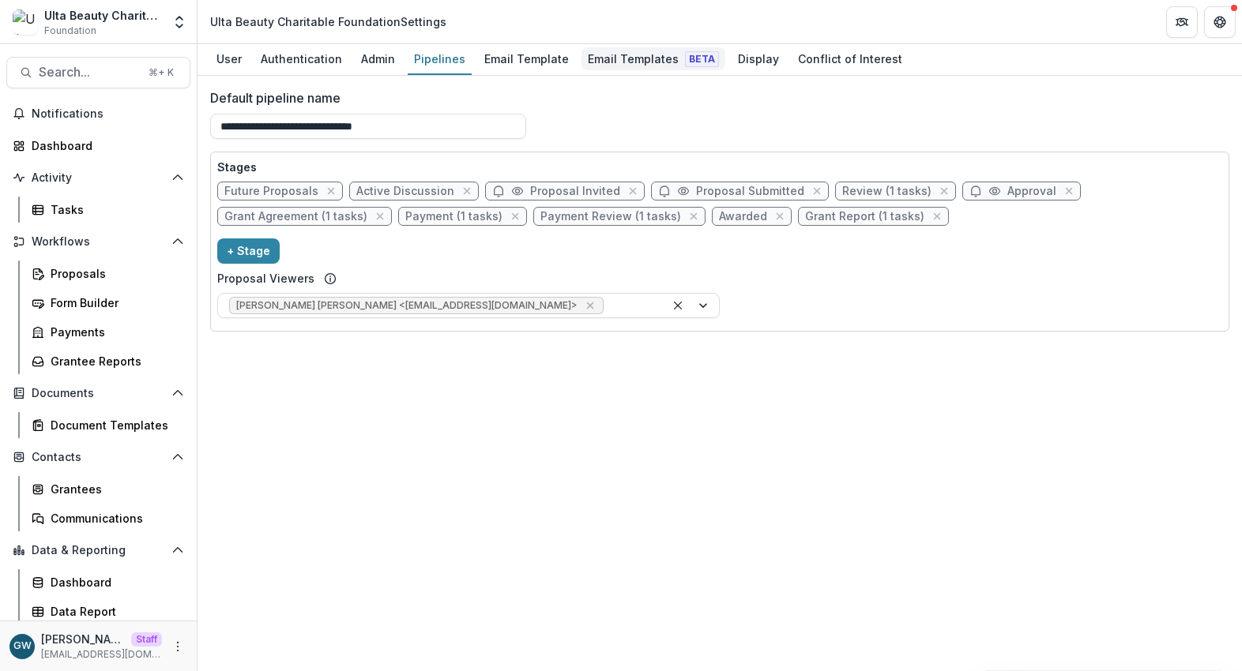
click at [608, 54] on div "Email Templates Beta" at bounding box center [653, 58] width 144 height 23
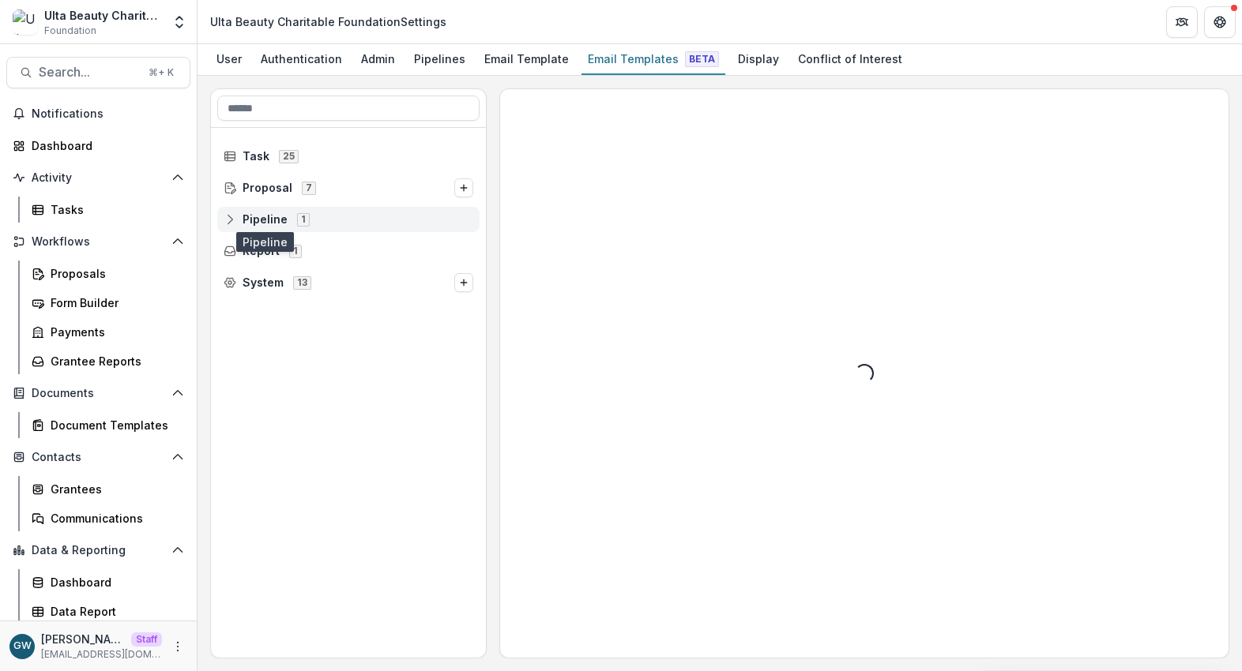
click at [253, 215] on span "Pipeline" at bounding box center [264, 219] width 45 height 13
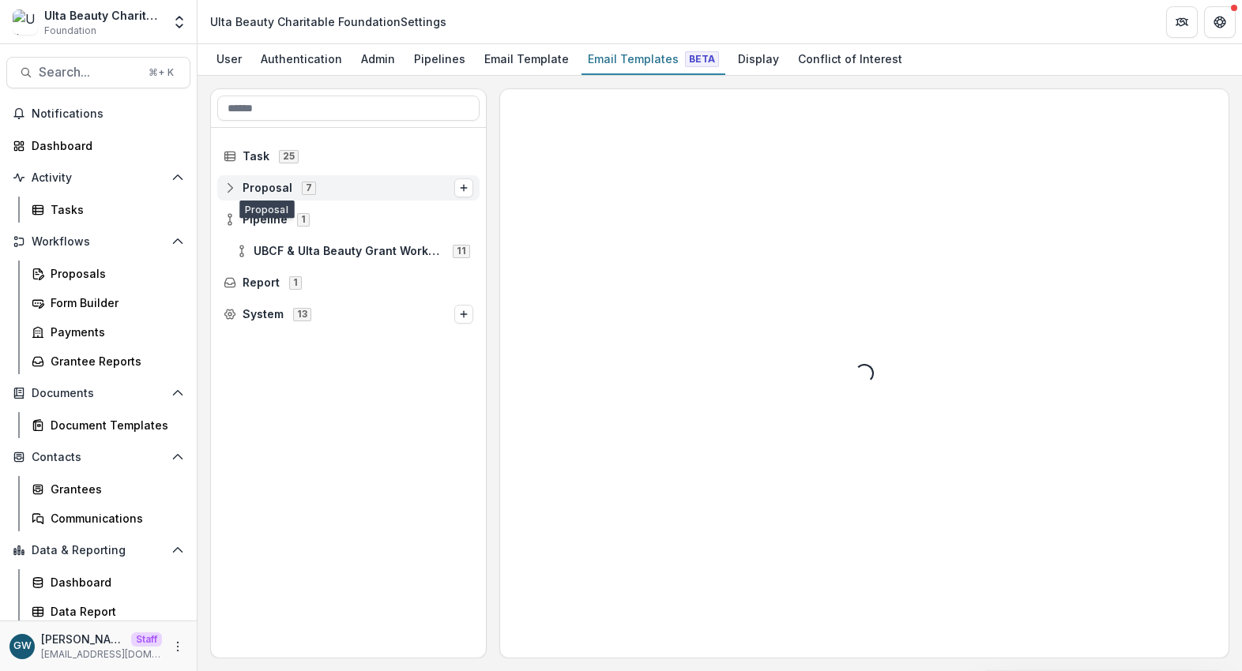
click at [254, 185] on span "Proposal" at bounding box center [267, 188] width 50 height 13
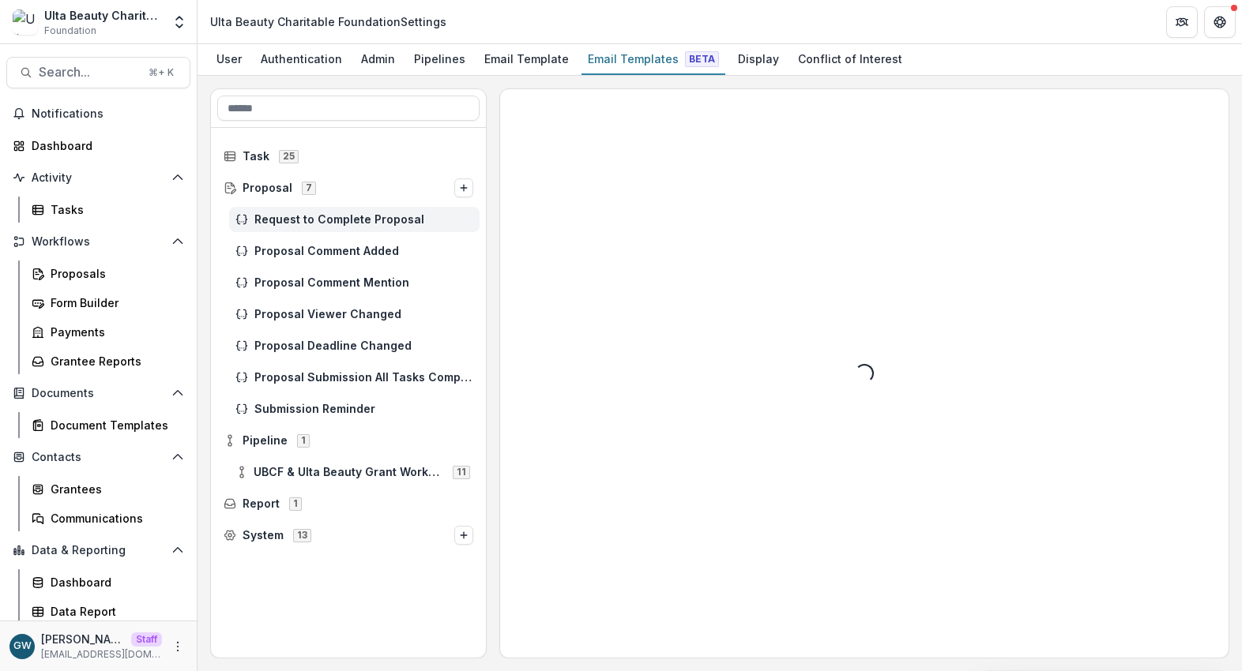
click at [287, 211] on div "Request to Complete Proposal" at bounding box center [354, 219] width 250 height 25
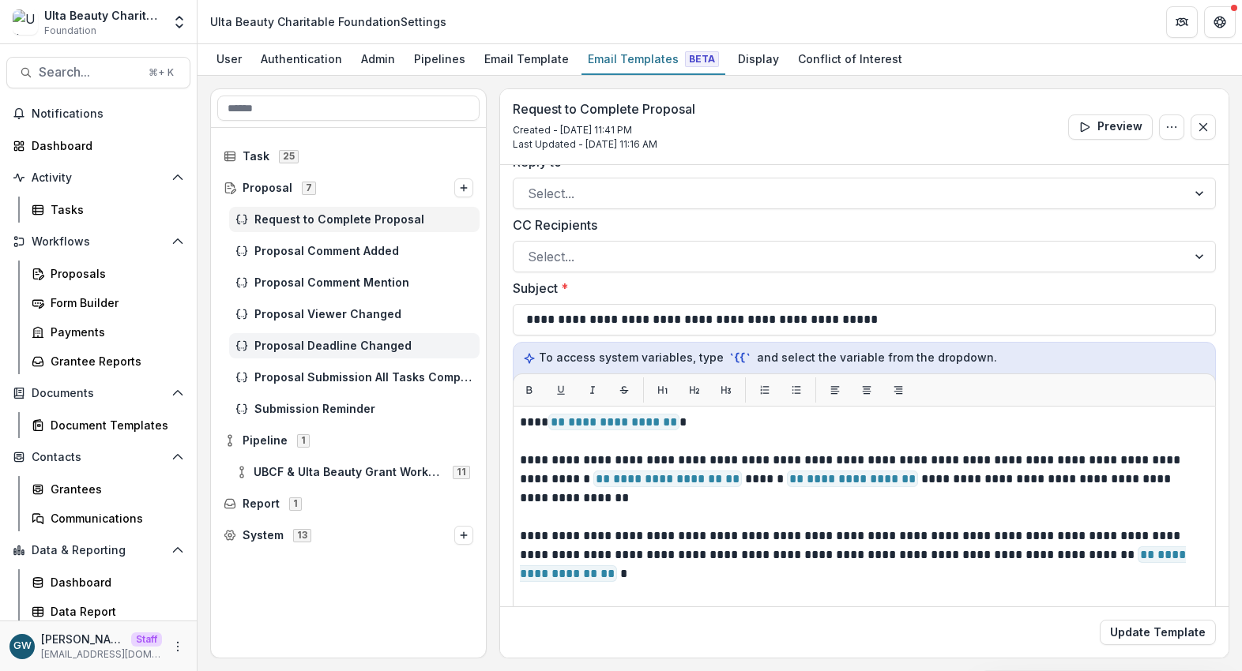
scroll to position [26, 0]
click at [242, 469] on circle at bounding box center [241, 468] width 3 height 3
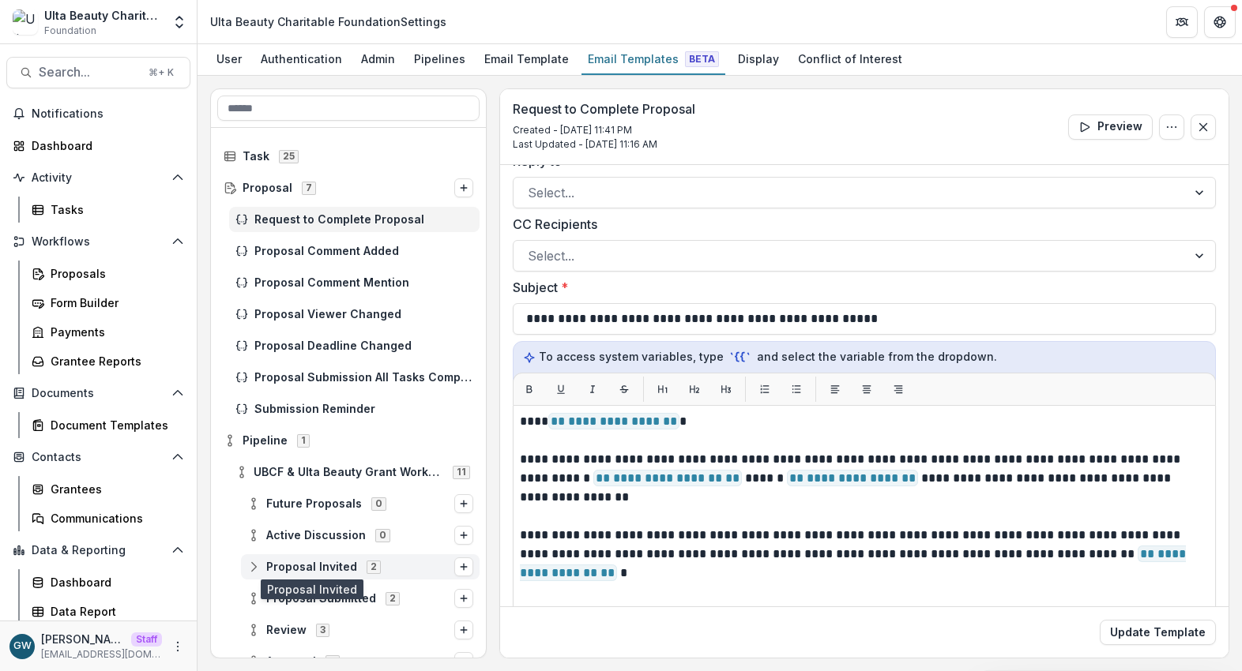
click at [306, 566] on span "Proposal Invited" at bounding box center [311, 567] width 91 height 13
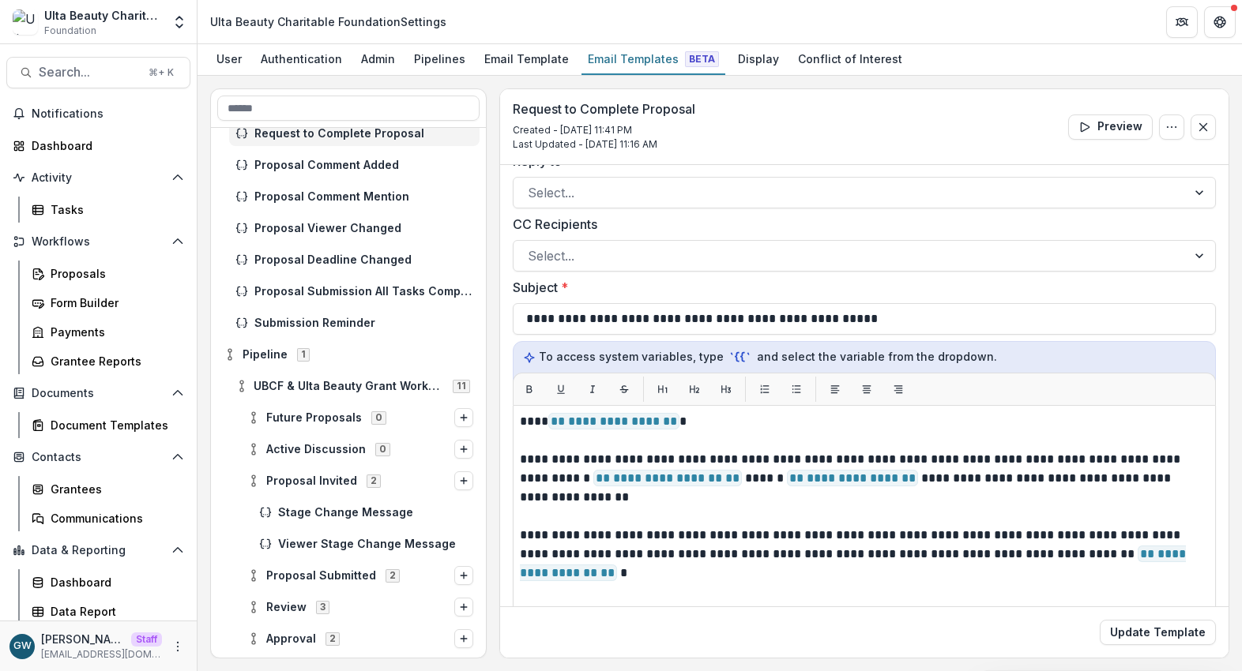
scroll to position [123, 0]
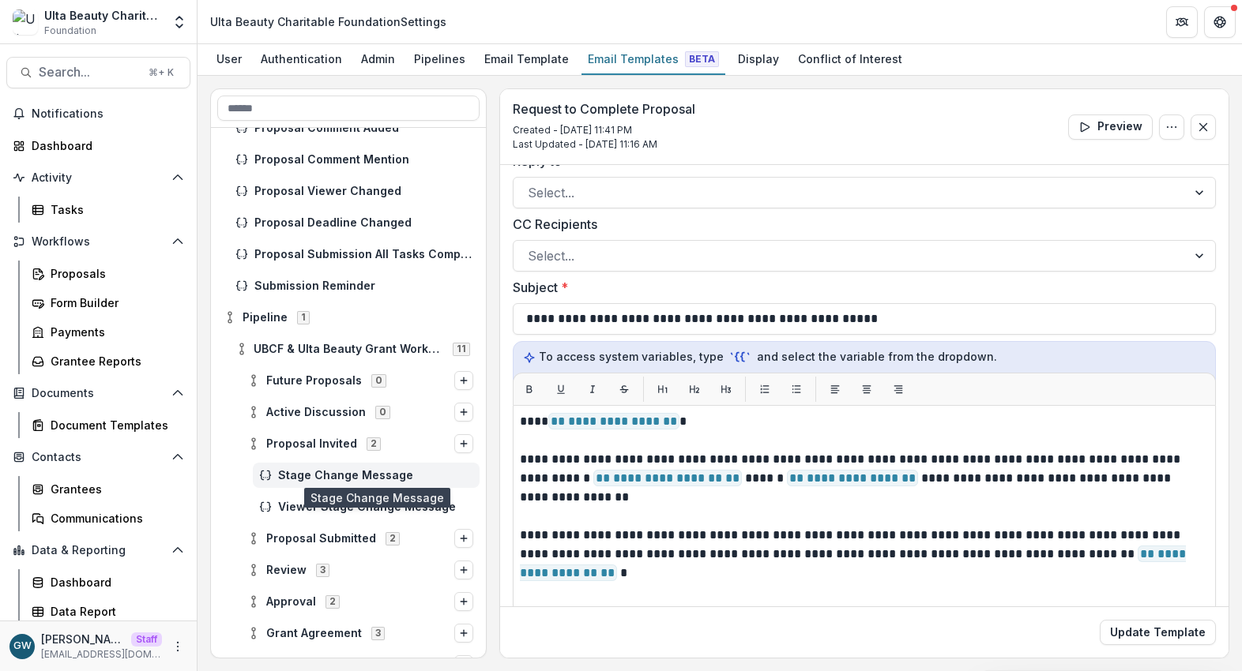
click at [341, 475] on span "Stage Change Message" at bounding box center [375, 475] width 195 height 13
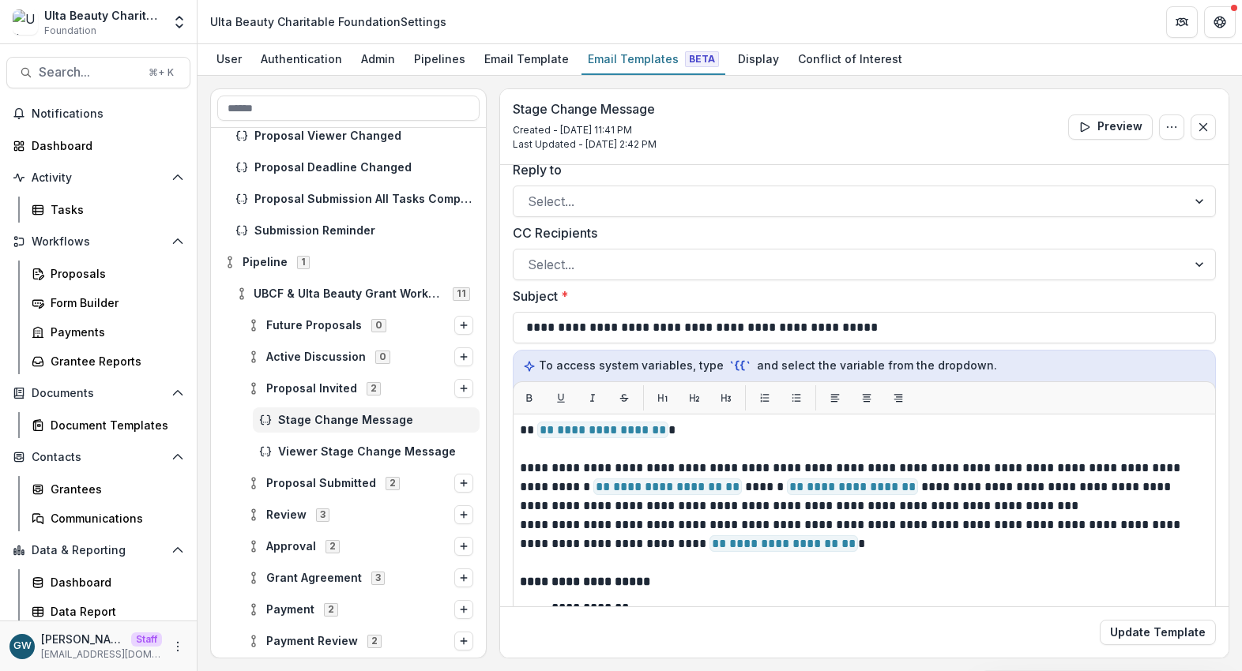
scroll to position [182, 0]
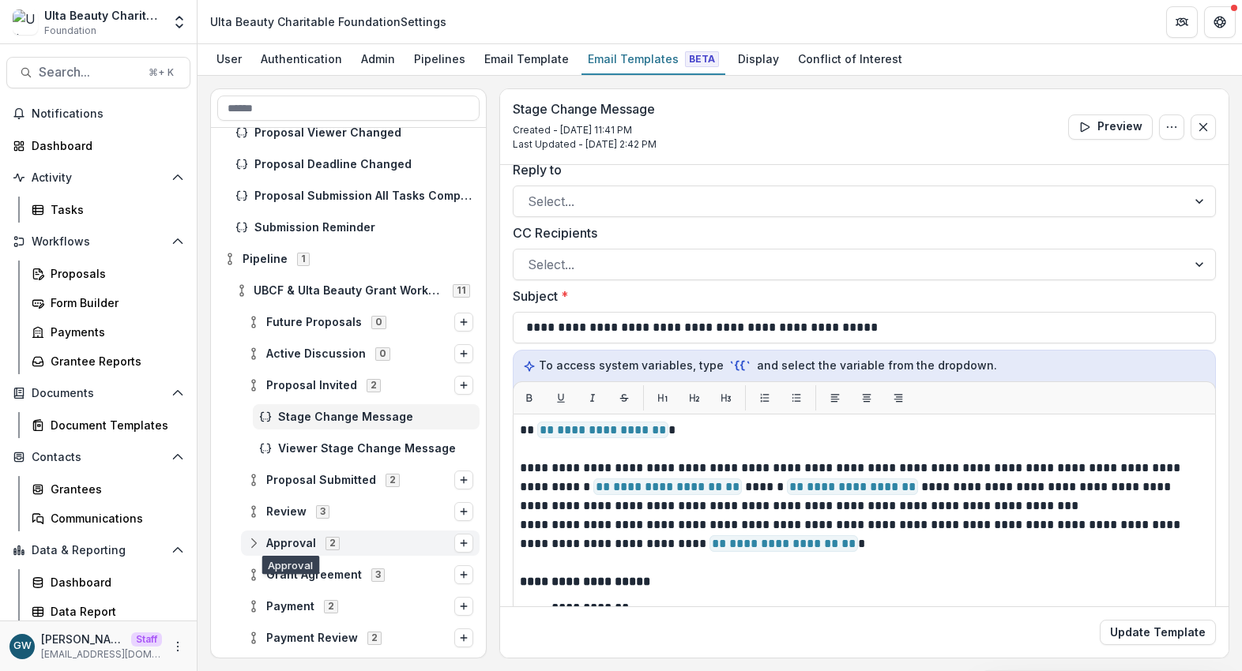
click at [291, 537] on span "Approval" at bounding box center [291, 543] width 50 height 13
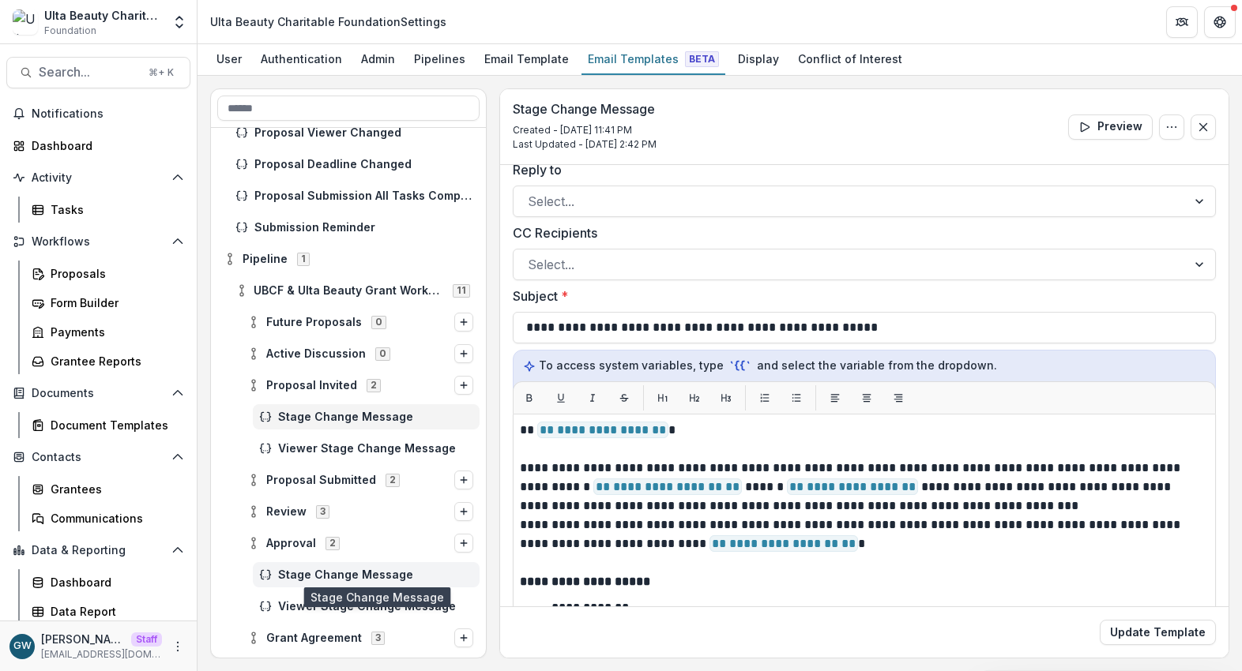
click at [323, 575] on span "Stage Change Message" at bounding box center [375, 575] width 195 height 13
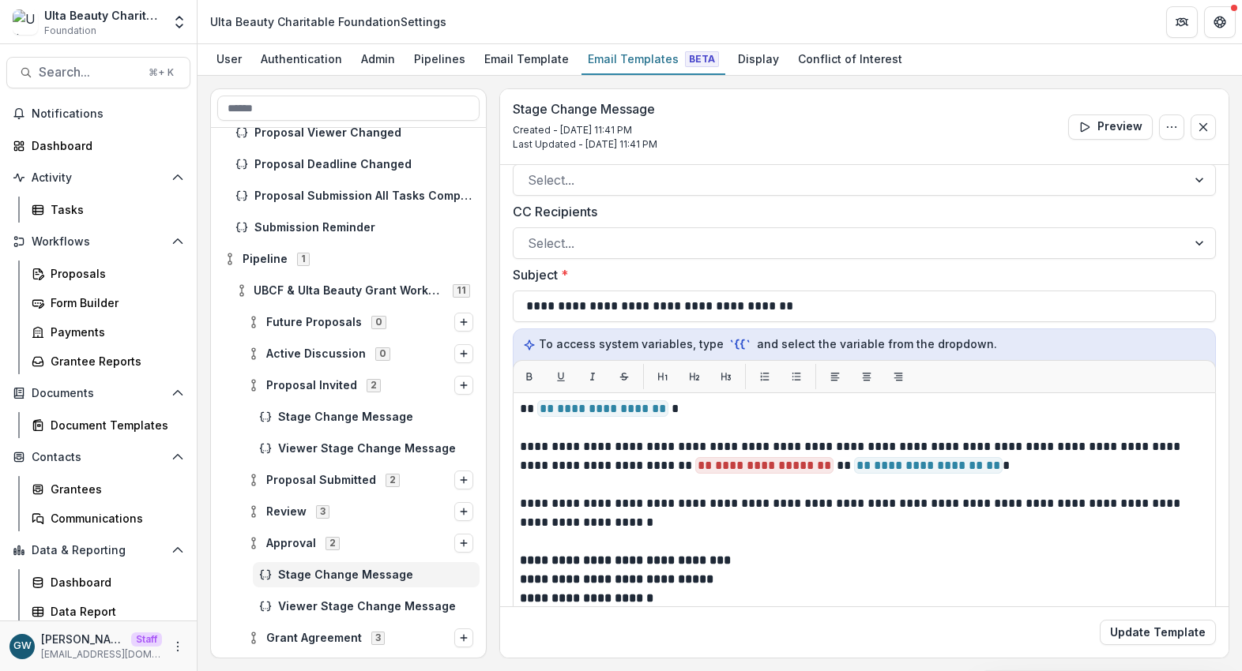
scroll to position [64, 0]
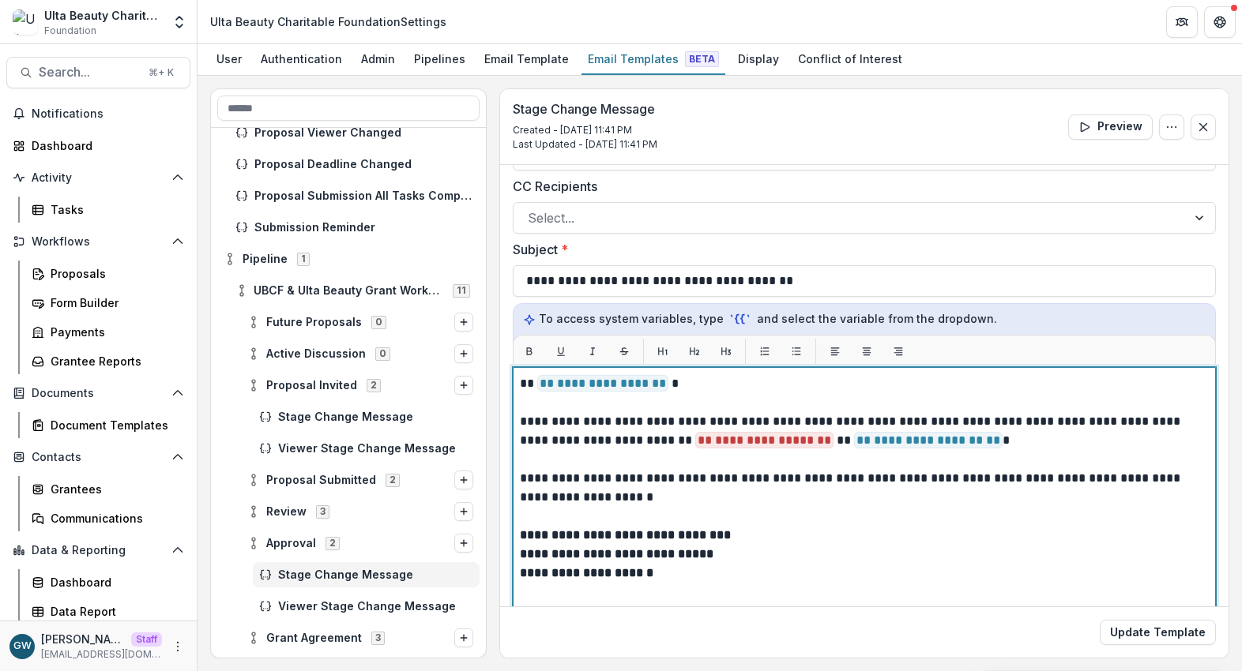
click at [775, 440] on p "**********" at bounding box center [859, 431] width 679 height 38
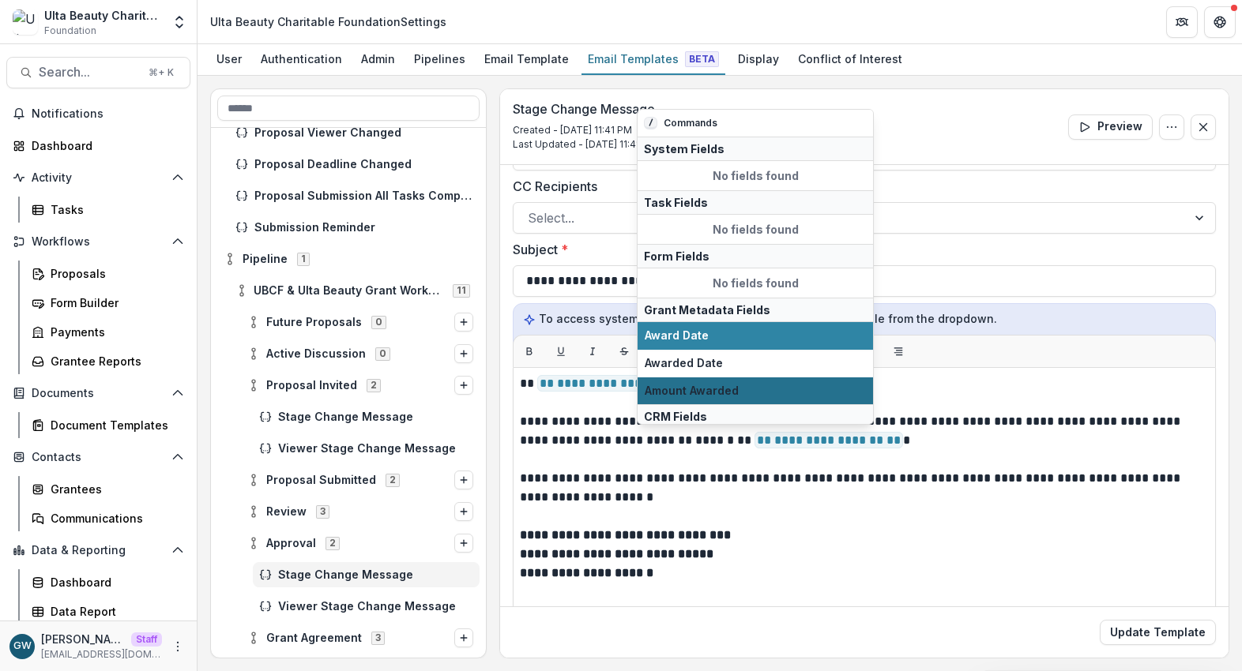
click at [783, 386] on span "Amount Awarded" at bounding box center [754, 391] width 221 height 13
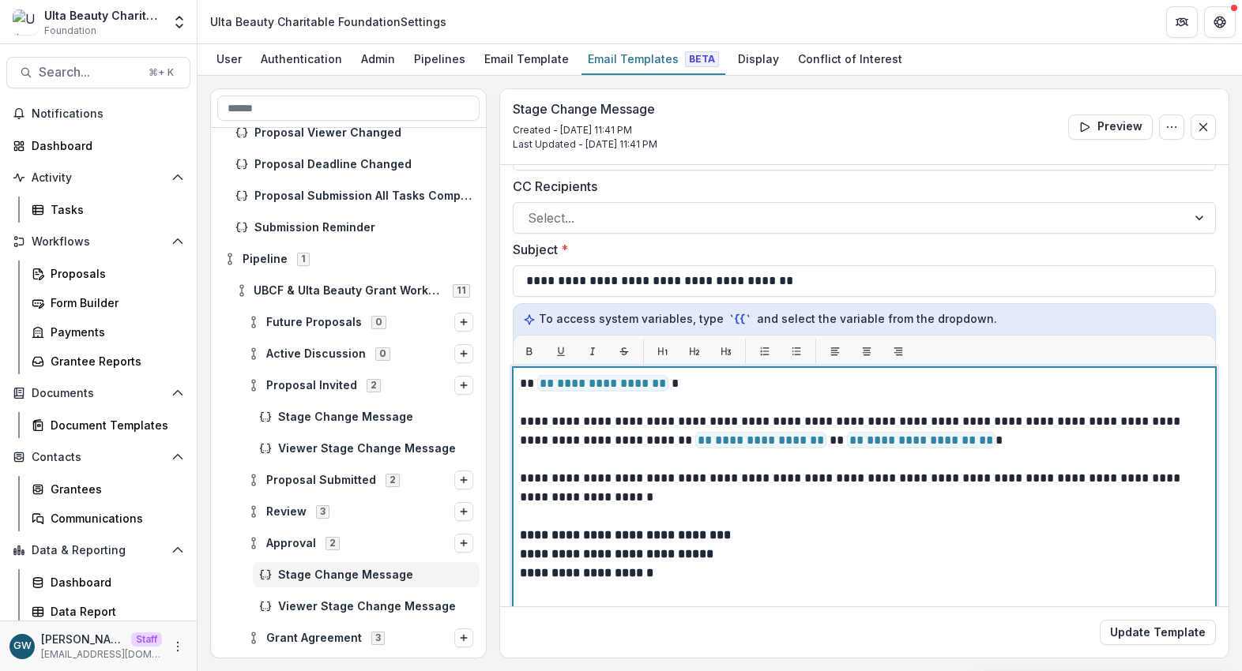
click at [1039, 453] on p "**********" at bounding box center [859, 478] width 679 height 57
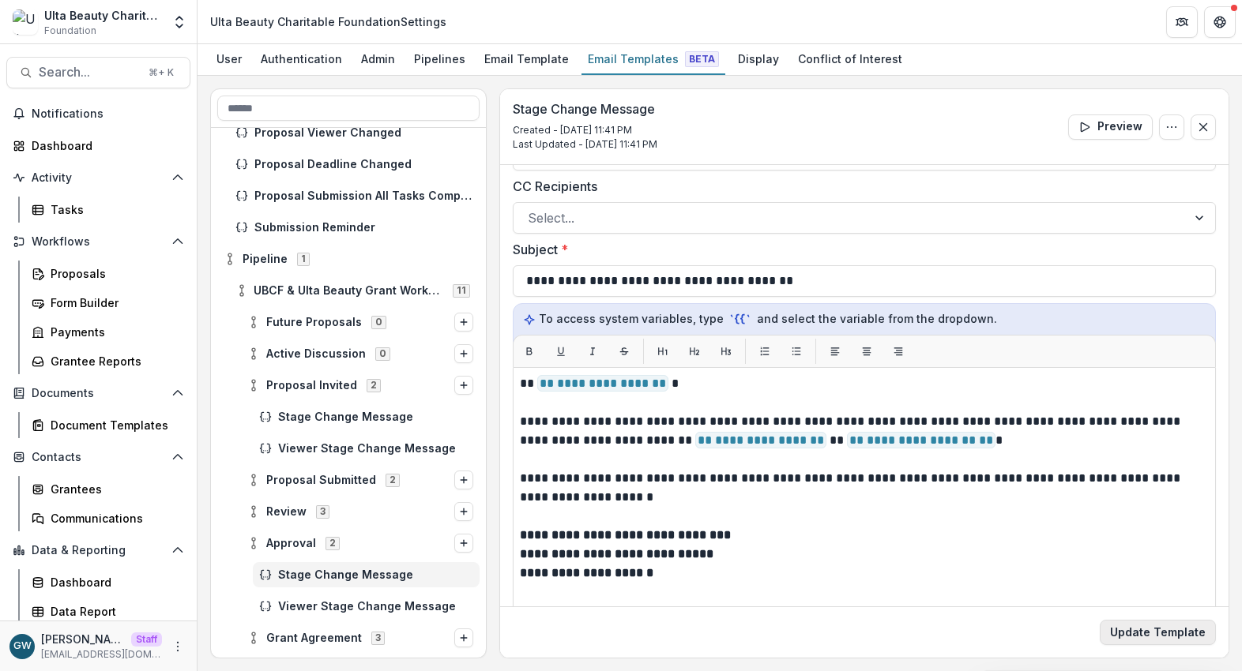
click at [1155, 640] on button "Update Template" at bounding box center [1157, 632] width 116 height 25
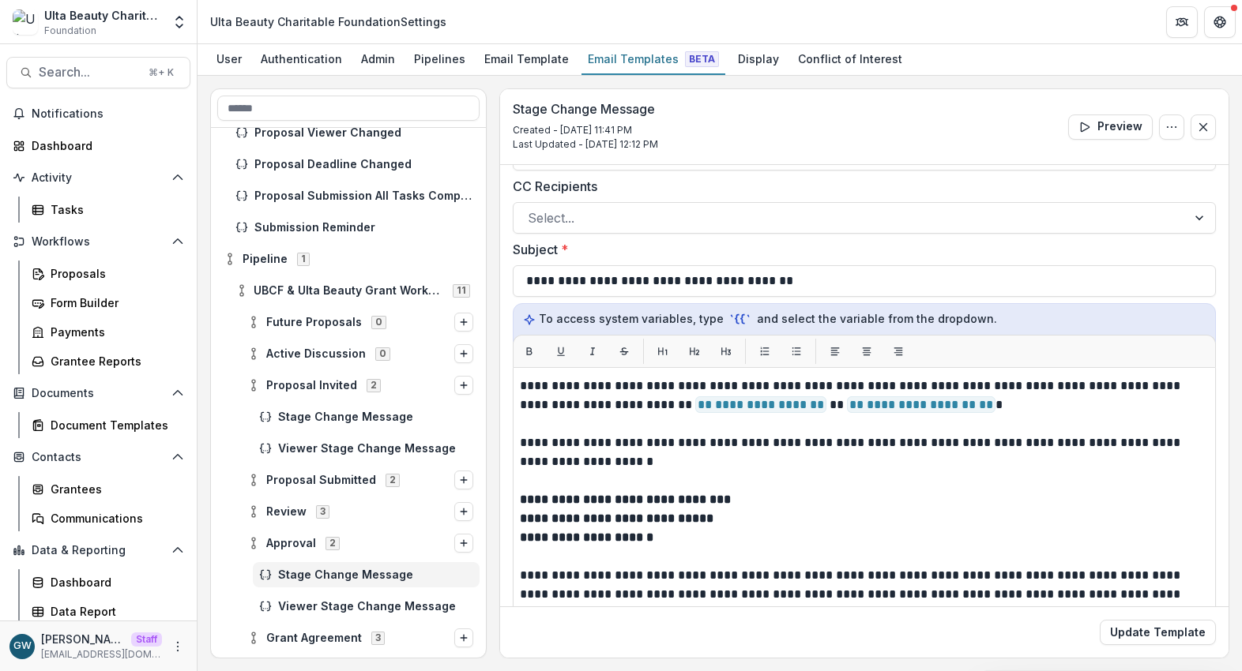
scroll to position [35, 0]
click at [423, 57] on div "Pipelines" at bounding box center [440, 58] width 64 height 23
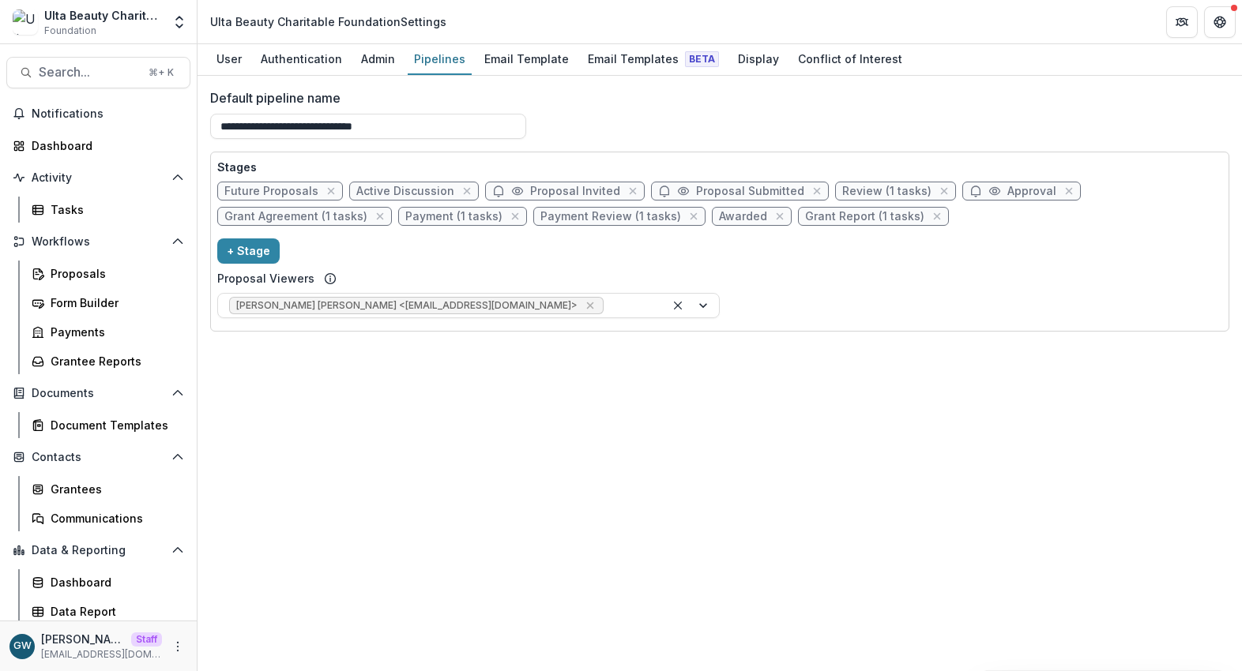
click at [1007, 185] on span "Approval" at bounding box center [1031, 191] width 49 height 13
select select "********"
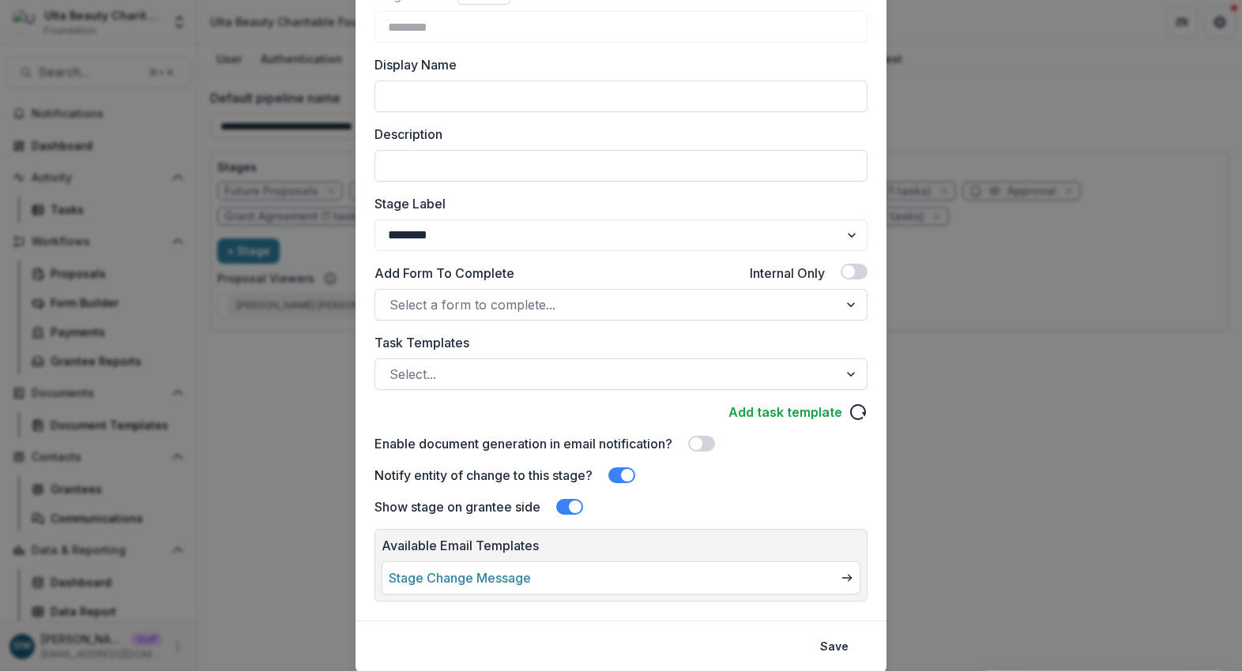
scroll to position [134, 0]
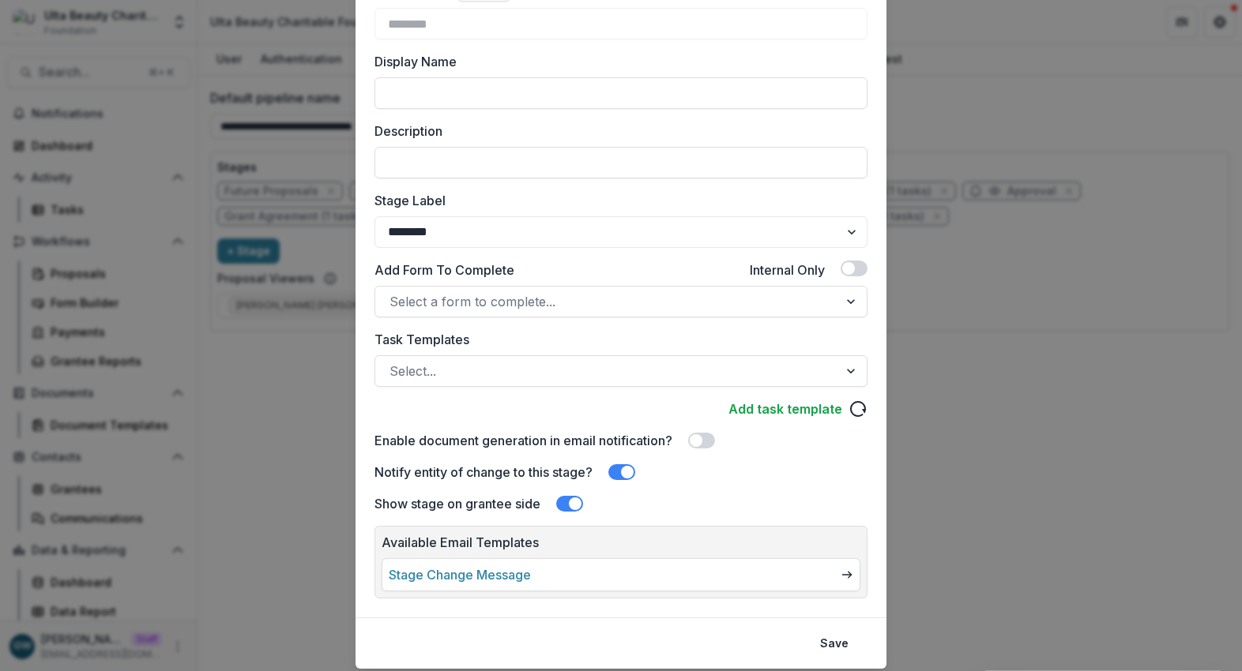
click at [997, 340] on div "Edit Stage Stage Name Rename ******** Display Name Description Stage Label ****…" at bounding box center [621, 335] width 1242 height 671
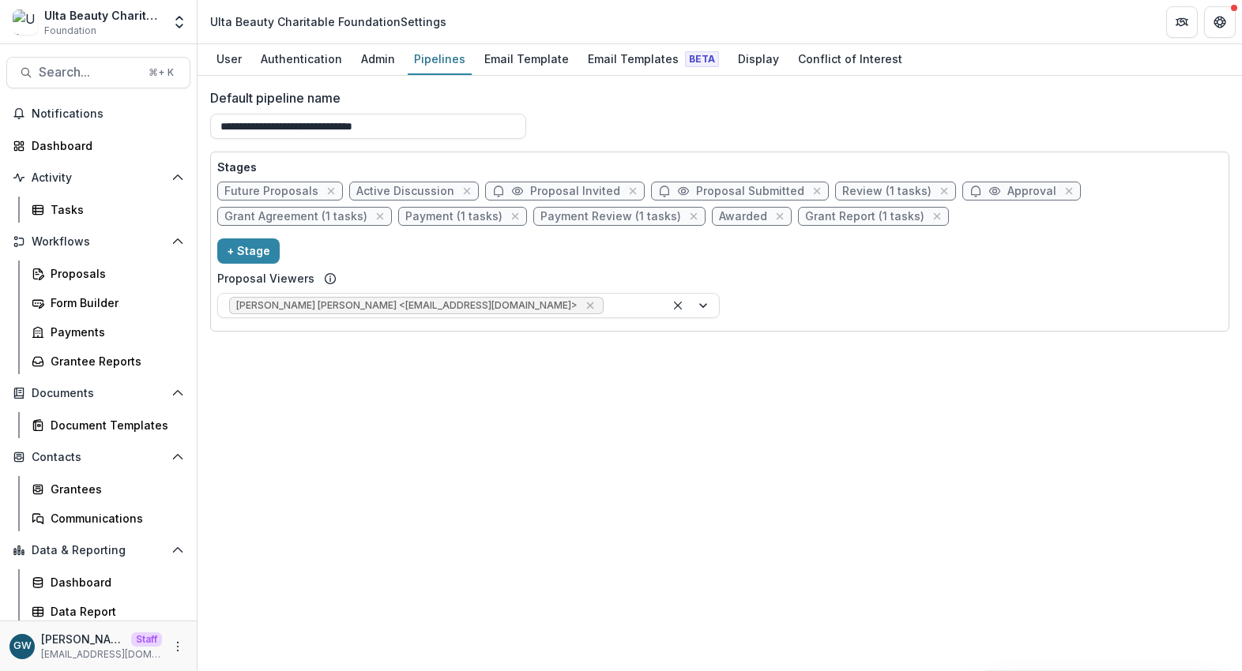
click at [847, 193] on span "Review (1 tasks)" at bounding box center [886, 191] width 89 height 13
select select "******"
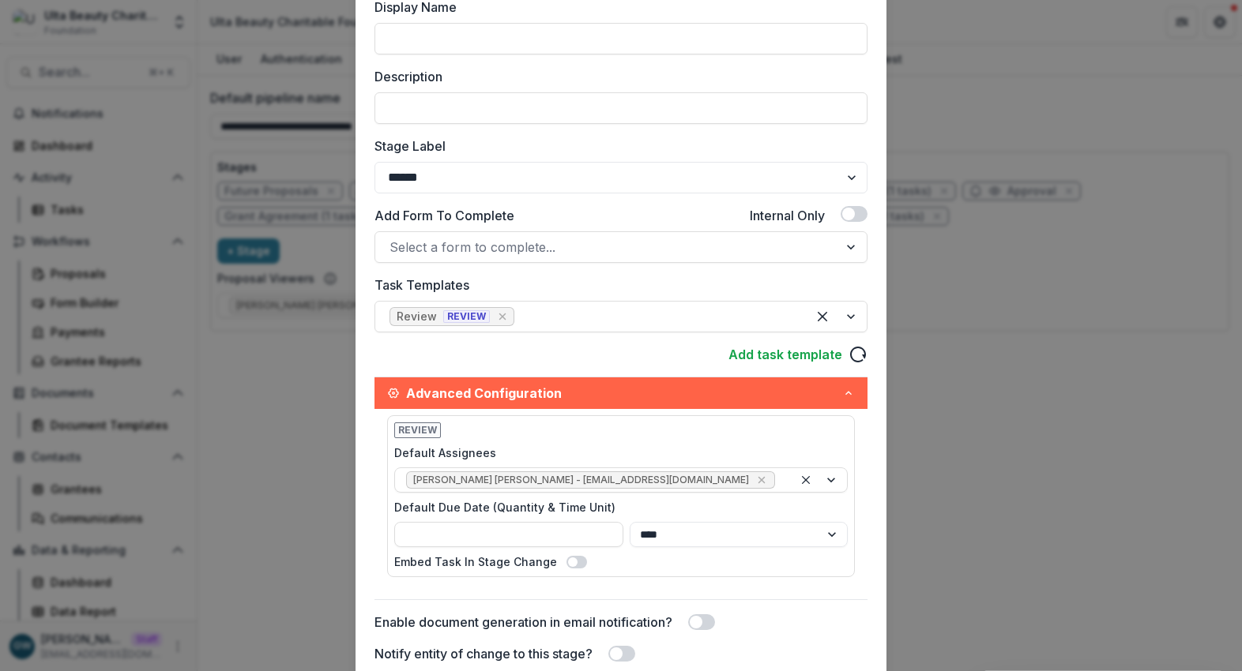
scroll to position [190, 0]
click at [1171, 276] on div "Edit Stage Stage Name Rename ****** Display Name Description Stage Label ******…" at bounding box center [621, 335] width 1242 height 671
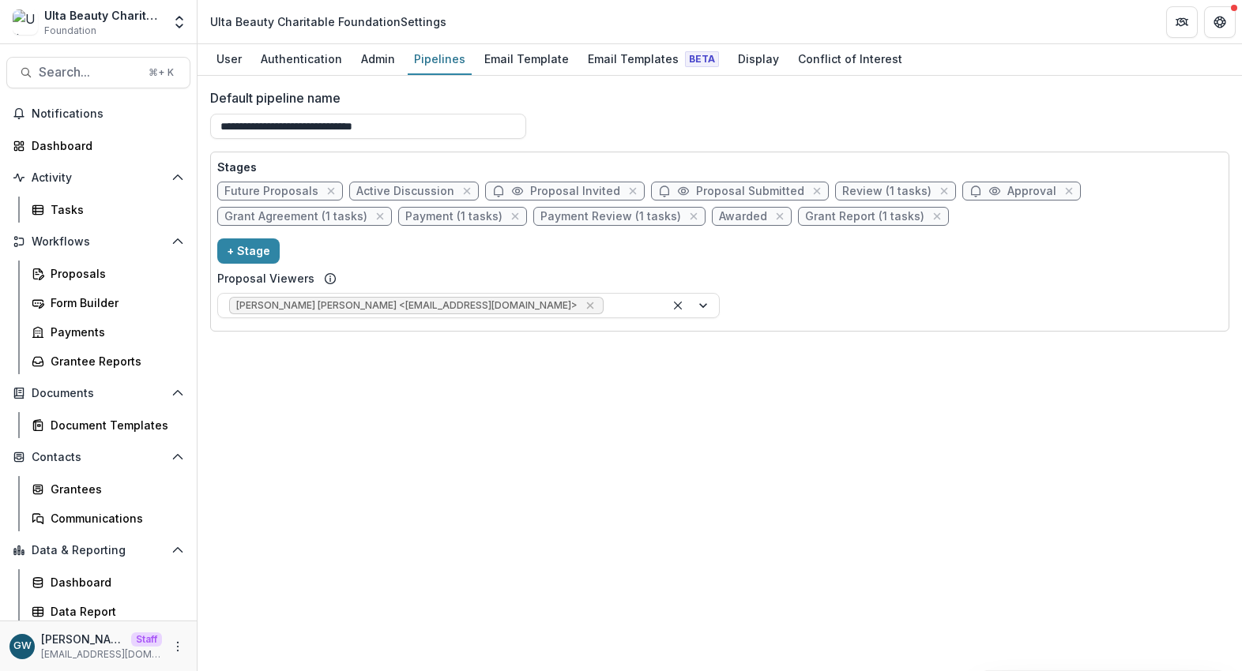
click at [1007, 187] on span "Approval" at bounding box center [1031, 191] width 49 height 13
select select "********"
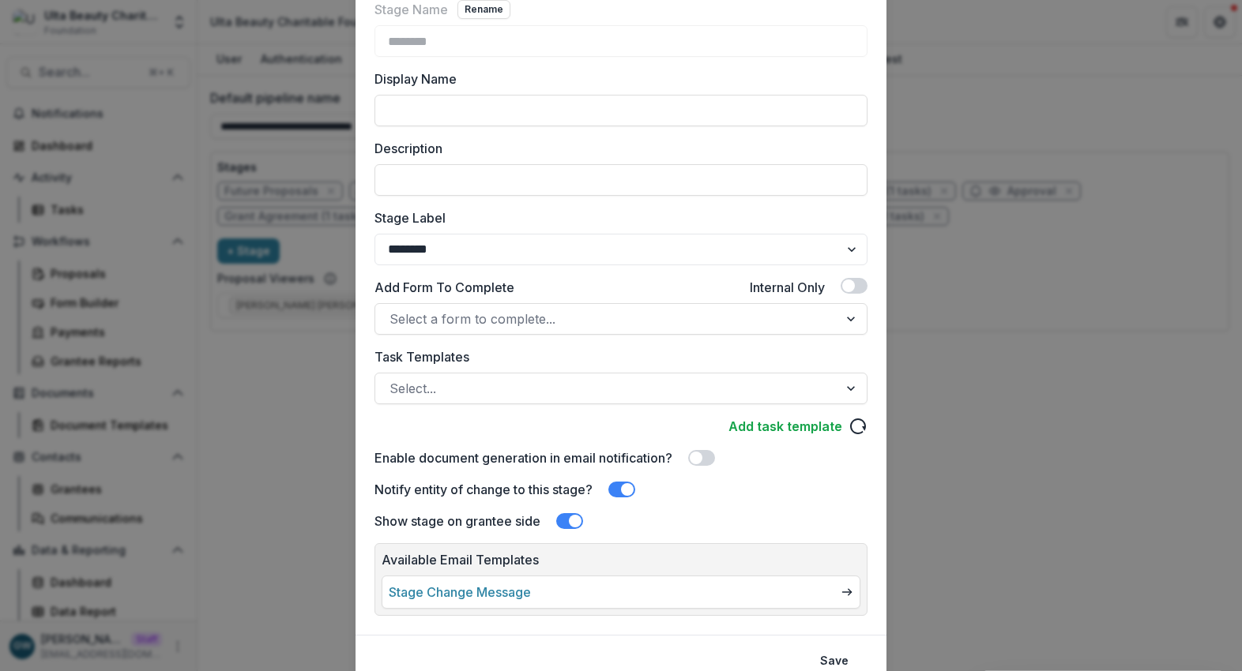
scroll to position [118, 0]
click at [528, 592] on link "Stage Change Message" at bounding box center [460, 591] width 142 height 19
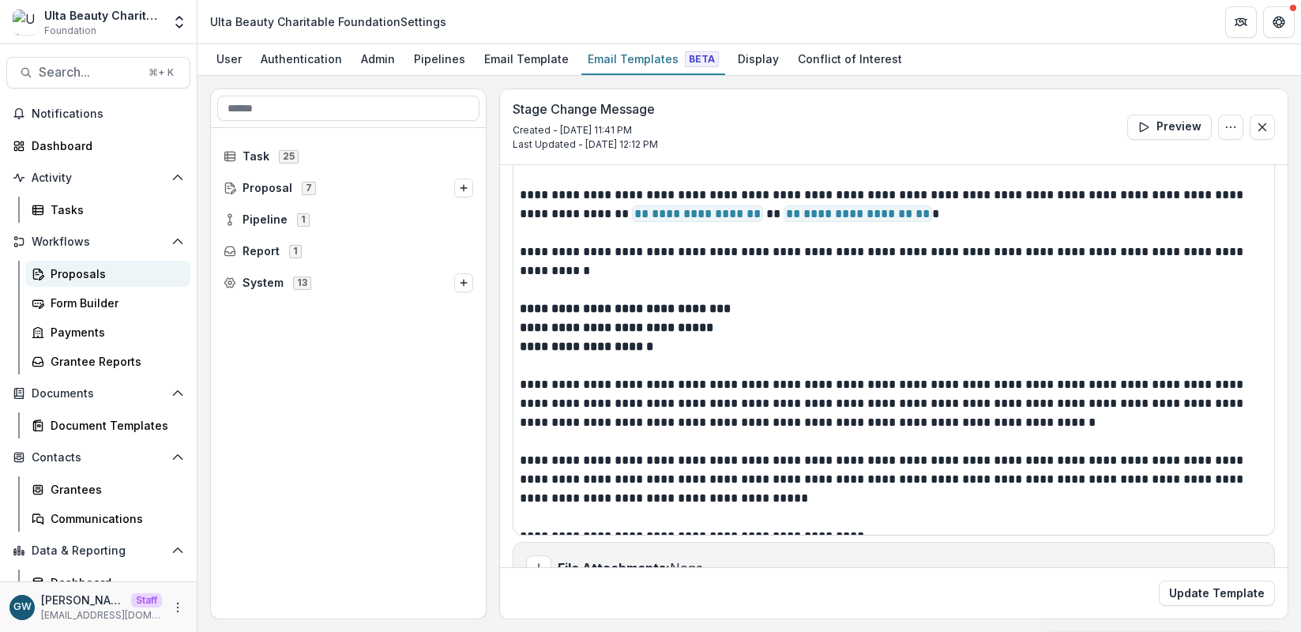
click at [71, 276] on div "Proposals" at bounding box center [114, 273] width 127 height 17
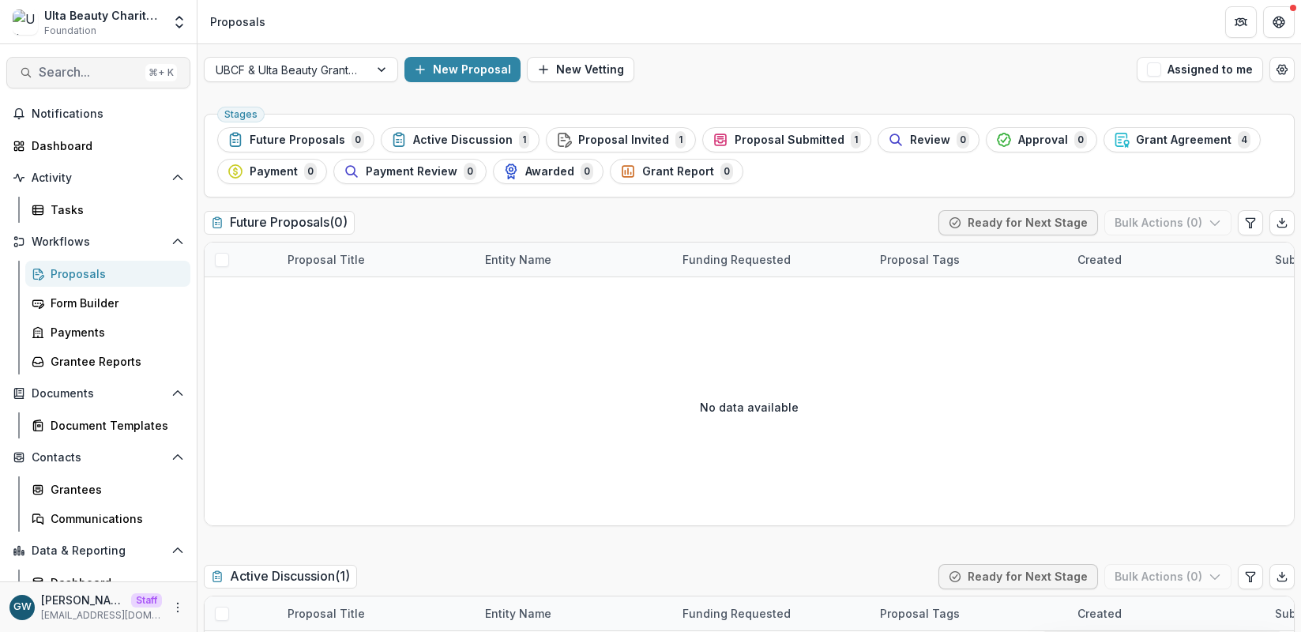
click at [79, 74] on span "Search..." at bounding box center [89, 72] width 100 height 15
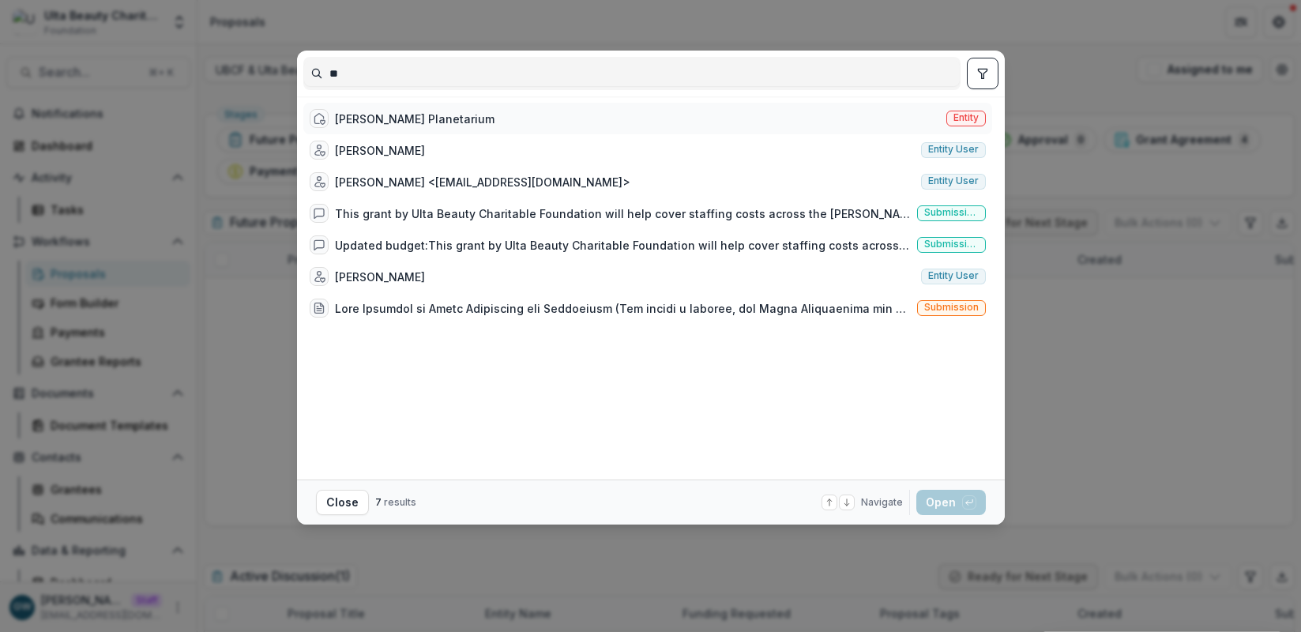
type input "**"
click at [411, 122] on div "Adler Planetarium" at bounding box center [415, 119] width 160 height 17
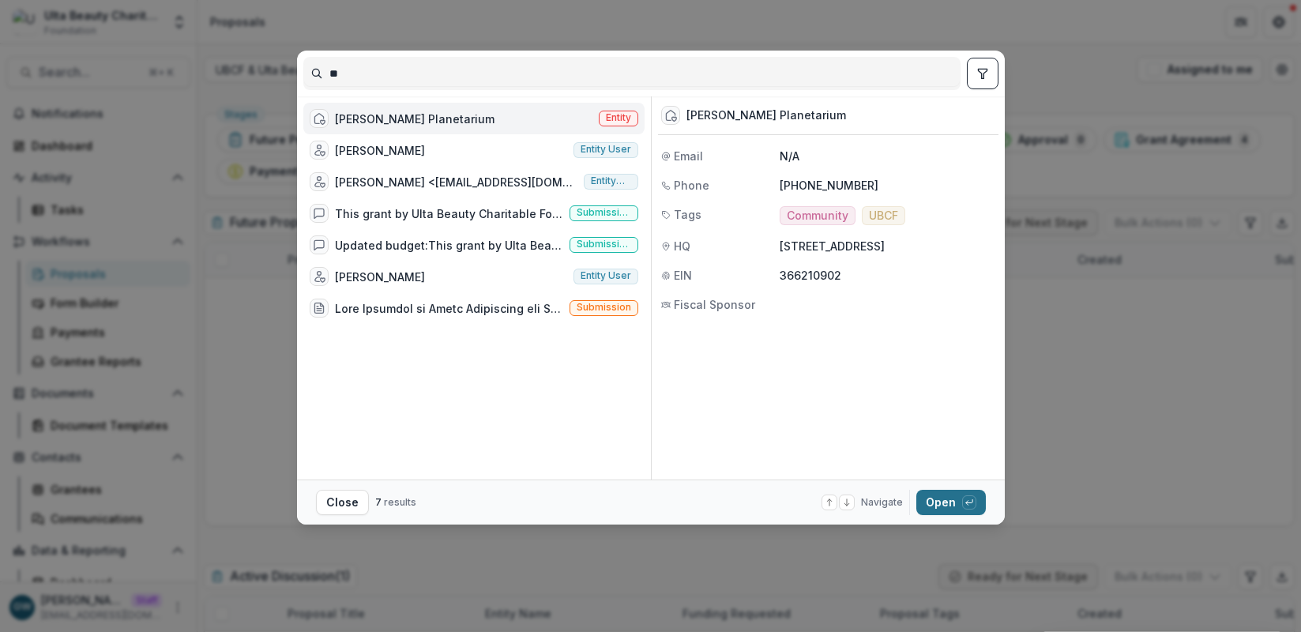
click at [946, 497] on button "Open with enter key" at bounding box center [951, 502] width 70 height 25
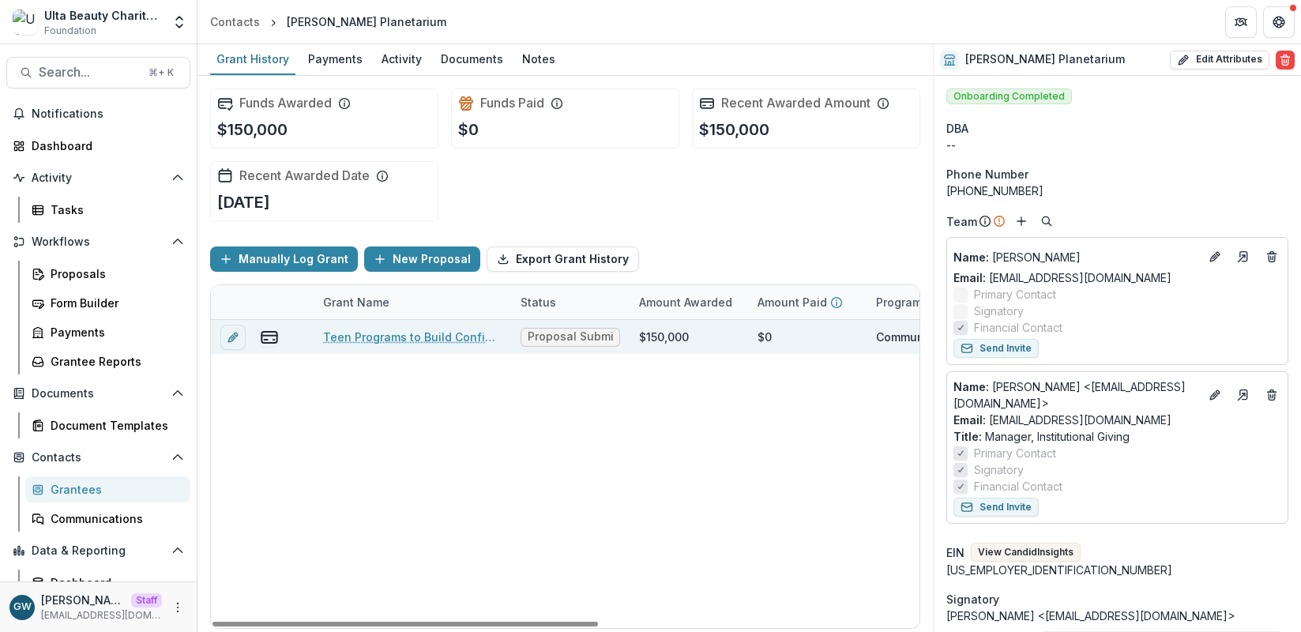
click at [368, 333] on link "Teen Programs to Build Confidence and Resilience" at bounding box center [412, 337] width 178 height 17
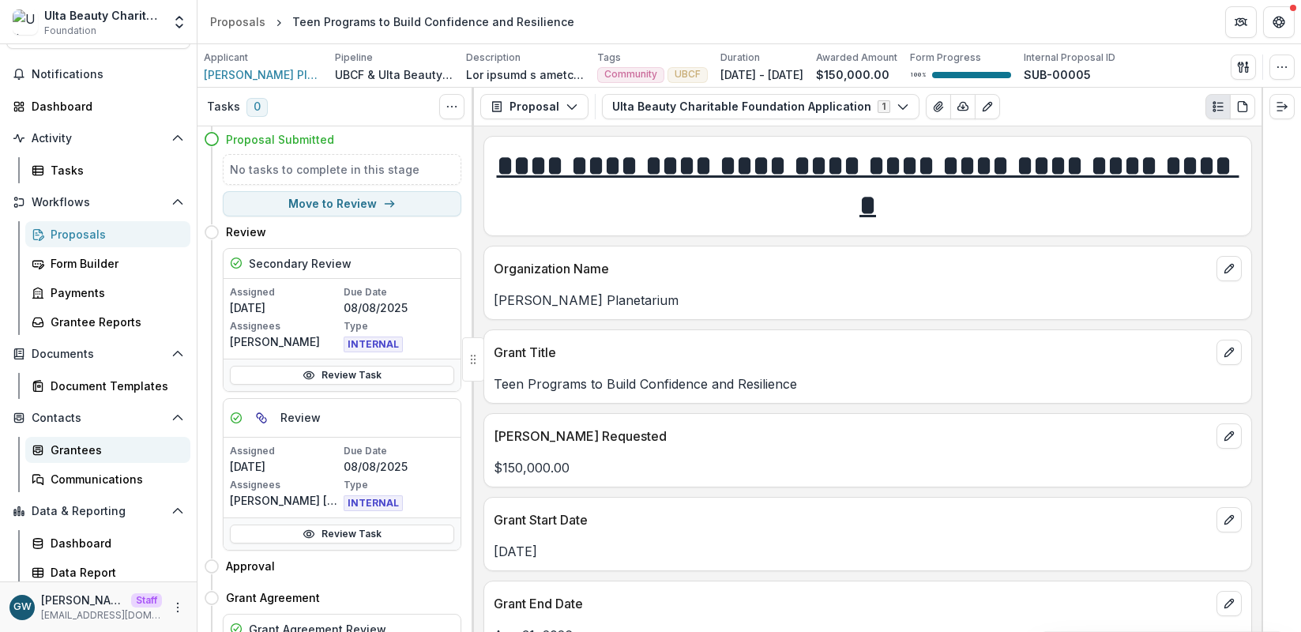
scroll to position [43, 0]
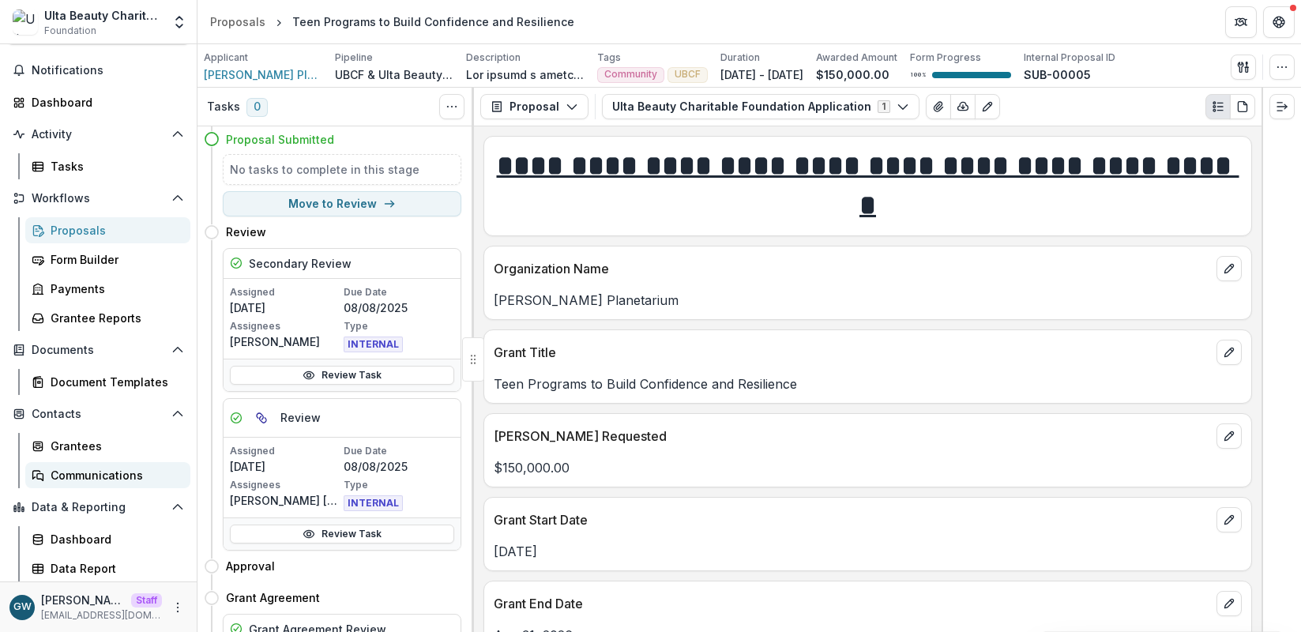
click at [97, 479] on div "Communications" at bounding box center [114, 475] width 127 height 17
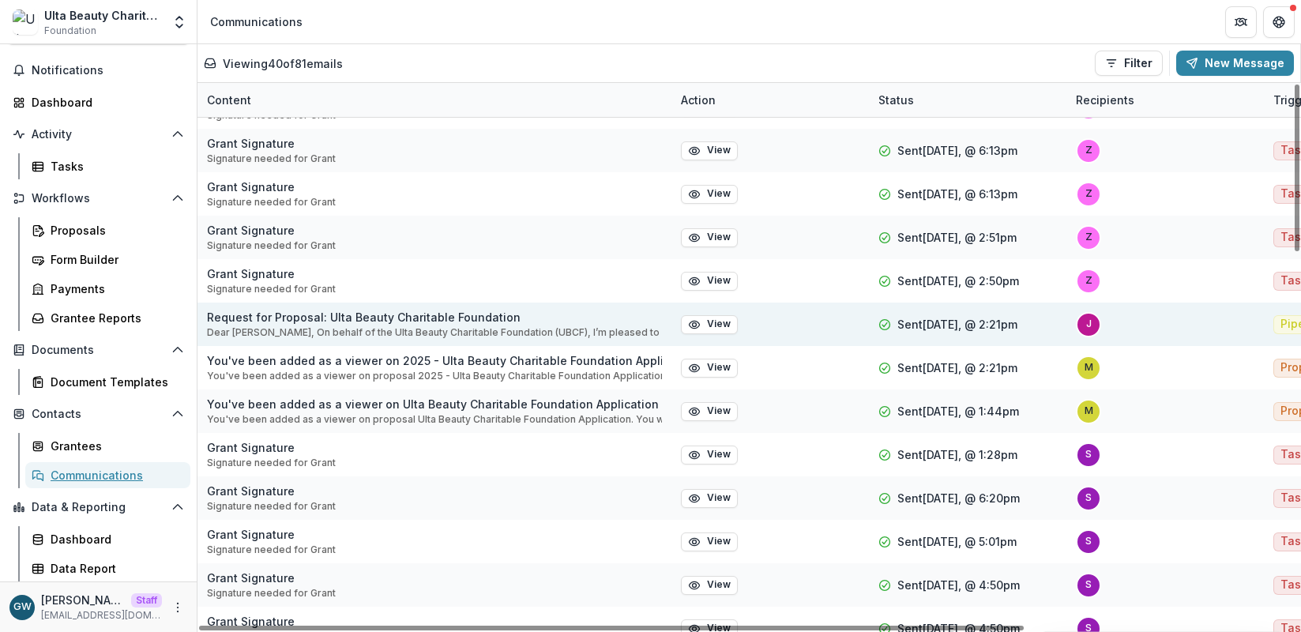
scroll to position [389, 0]
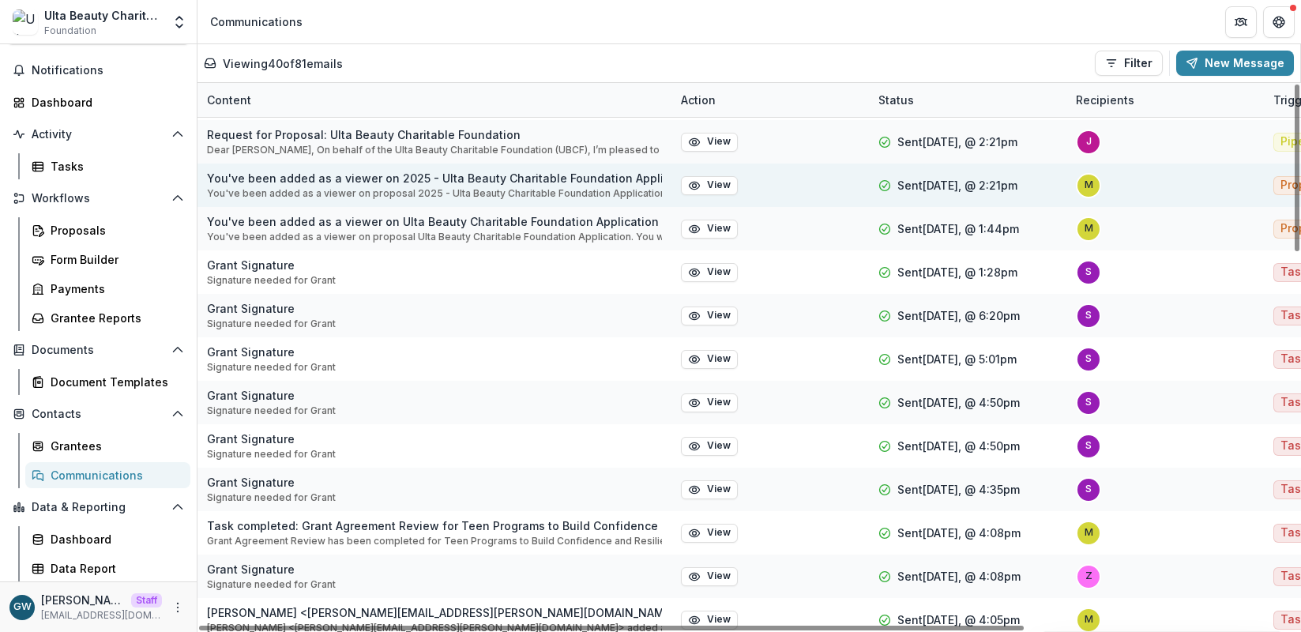
click at [1091, 188] on div "m" at bounding box center [1088, 185] width 9 height 10
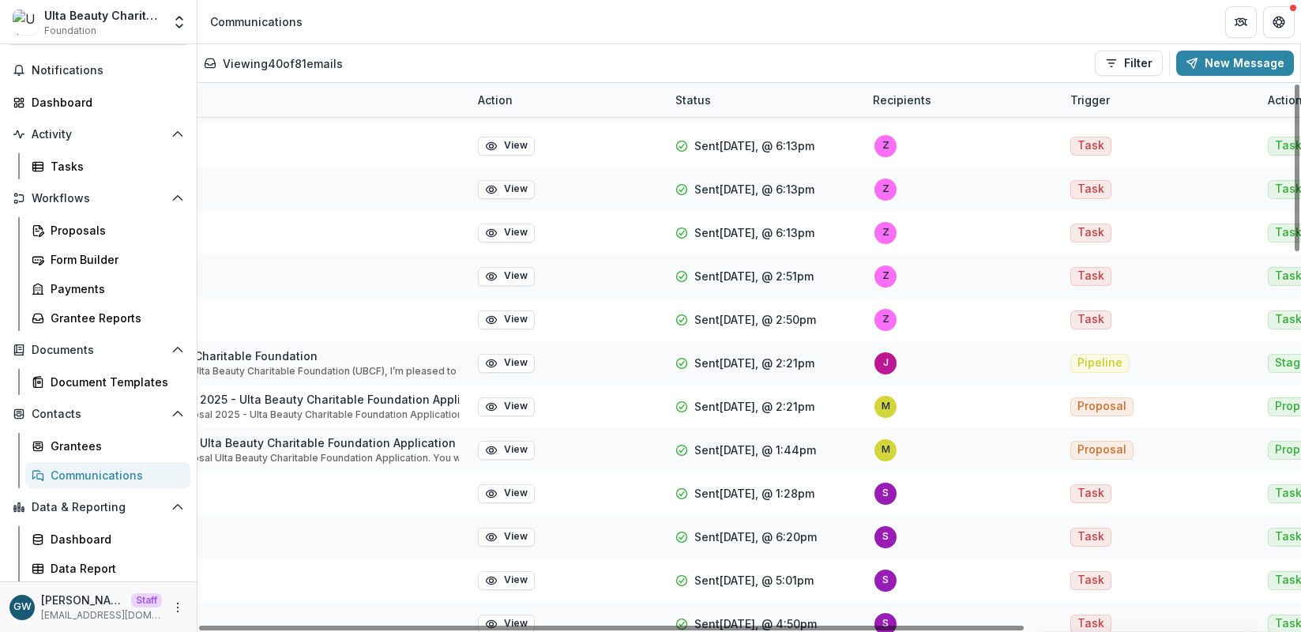
scroll to position [0, 203]
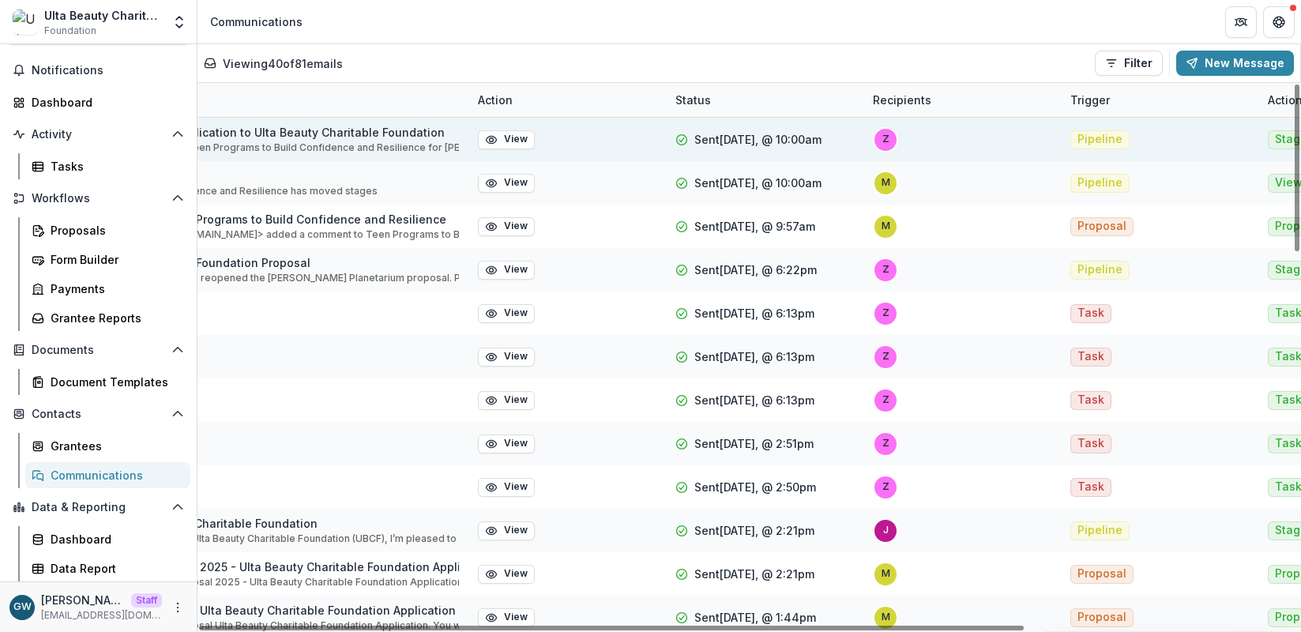
click at [892, 147] on span "z" at bounding box center [885, 139] width 25 height 25
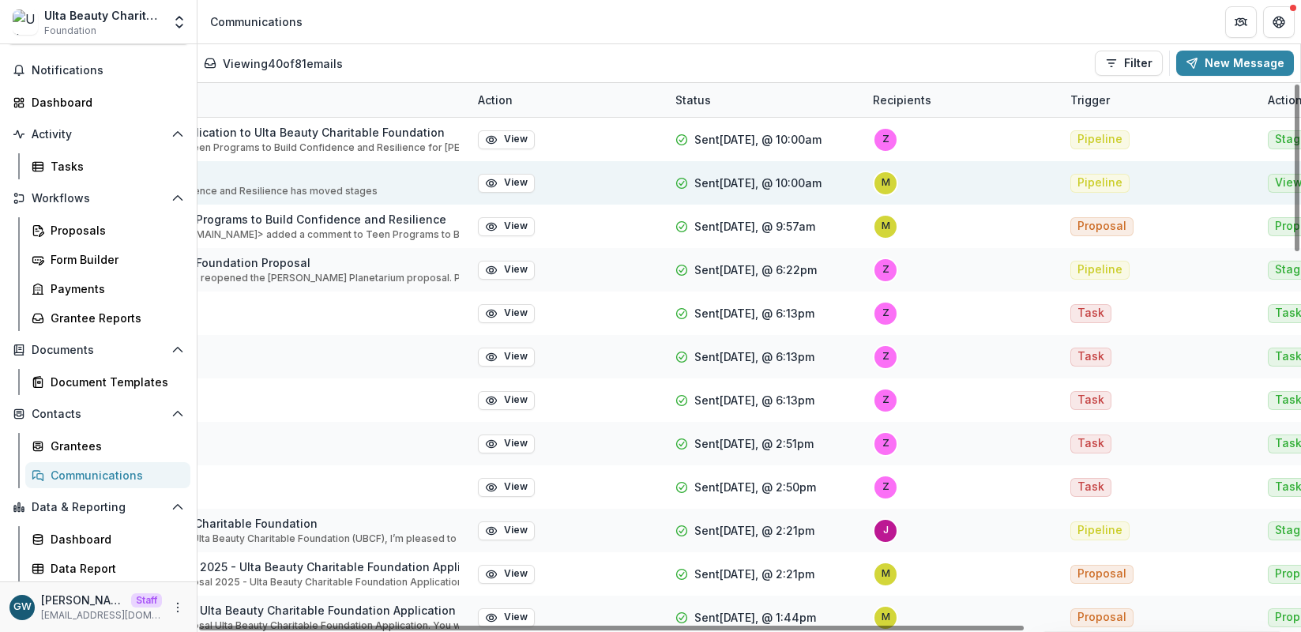
click at [887, 161] on div "m" at bounding box center [961, 182] width 197 height 43
click at [890, 190] on span "m" at bounding box center [885, 183] width 25 height 25
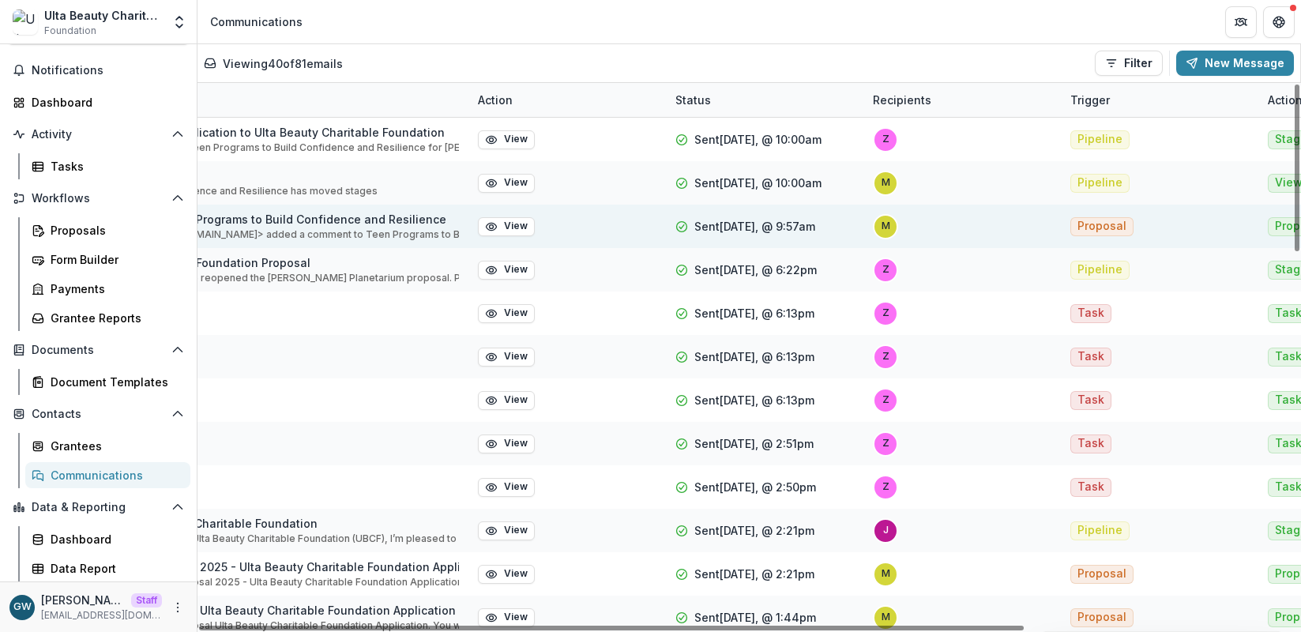
click at [886, 228] on div "m" at bounding box center [885, 226] width 9 height 10
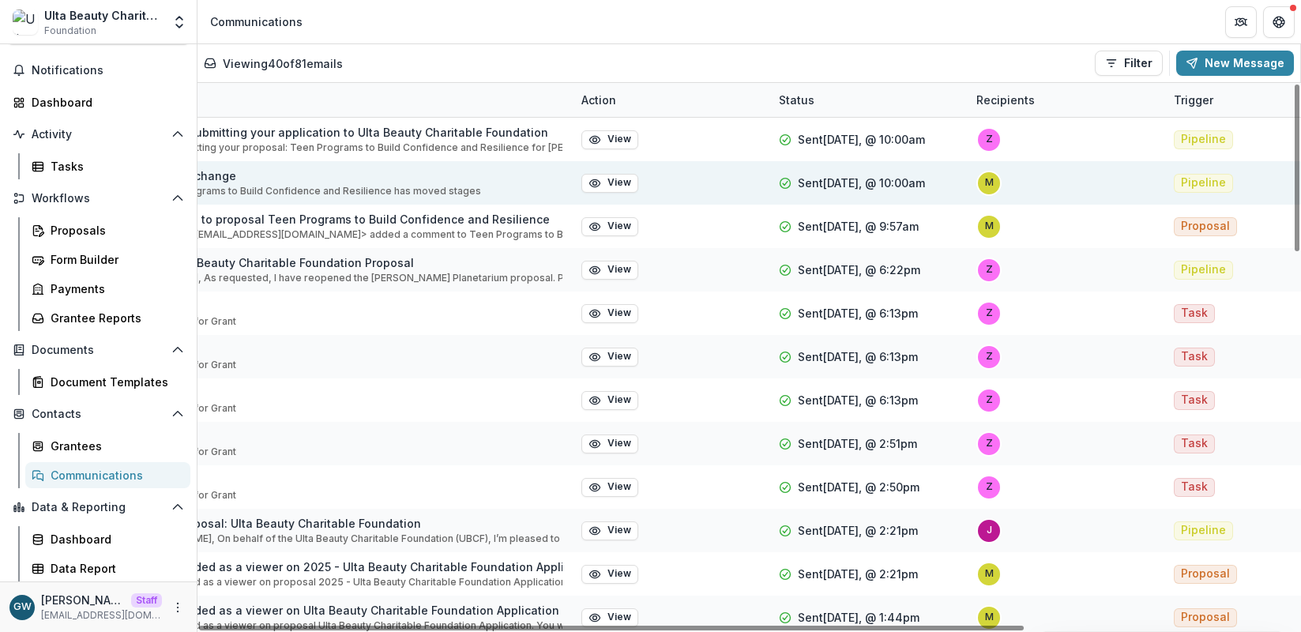
scroll to position [0, 0]
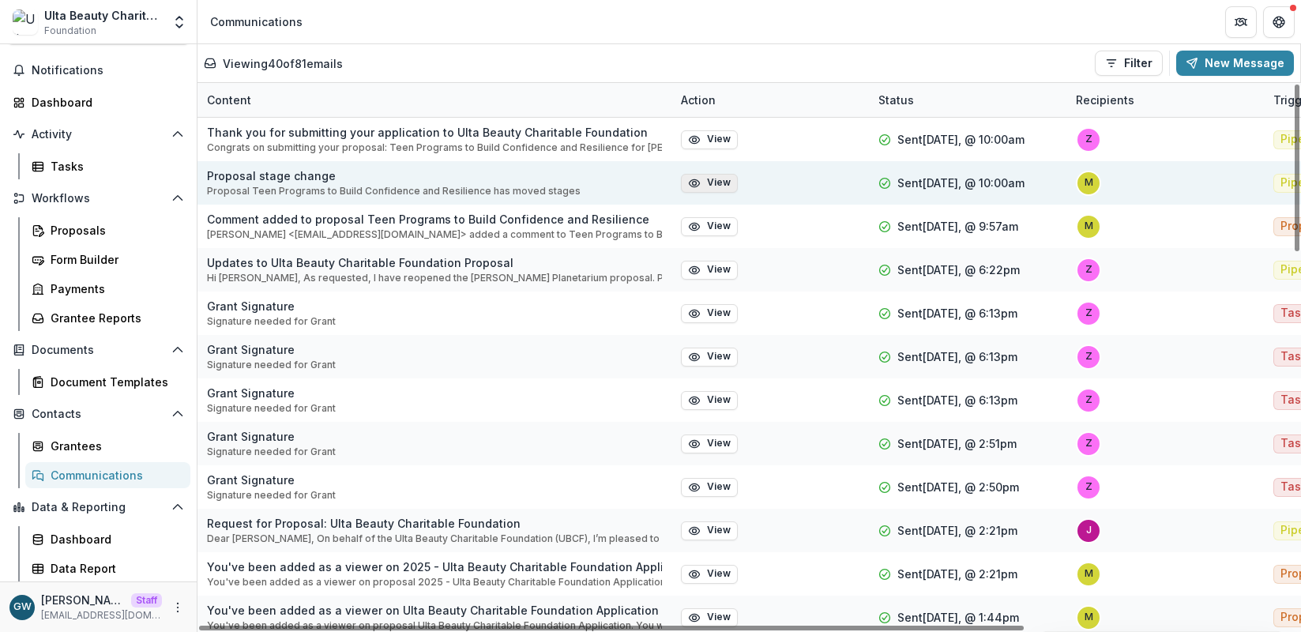
click at [712, 187] on button "View" at bounding box center [709, 183] width 57 height 19
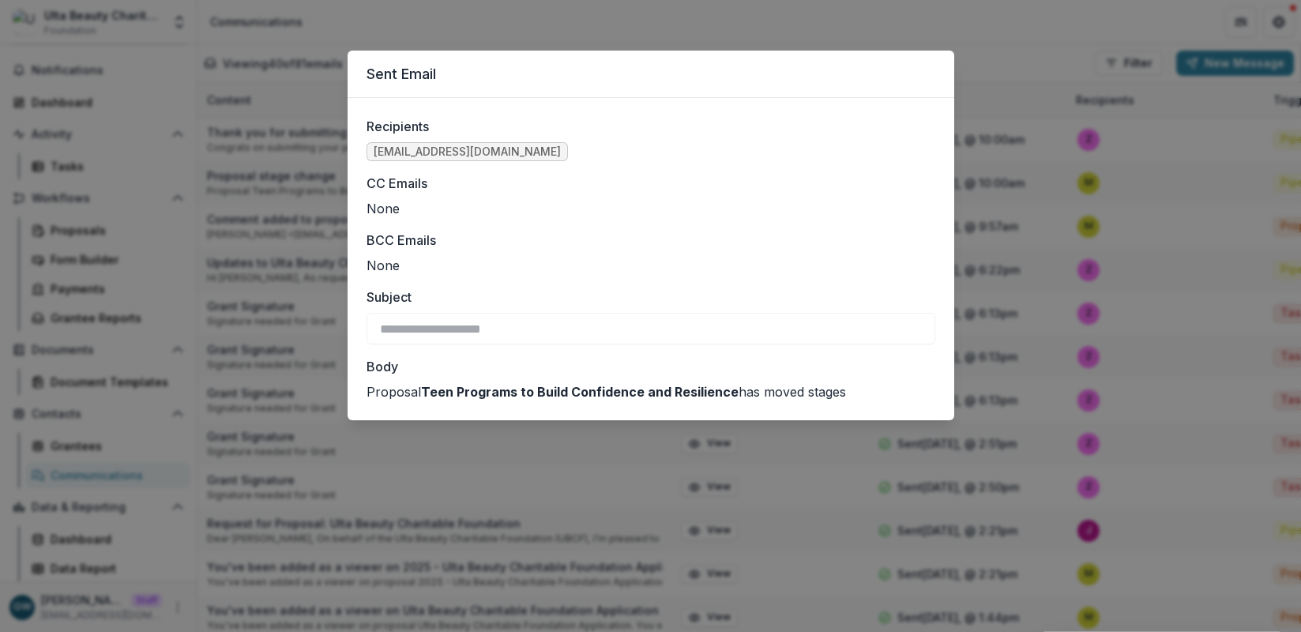
click at [1038, 194] on div "**********" at bounding box center [650, 316] width 1301 height 632
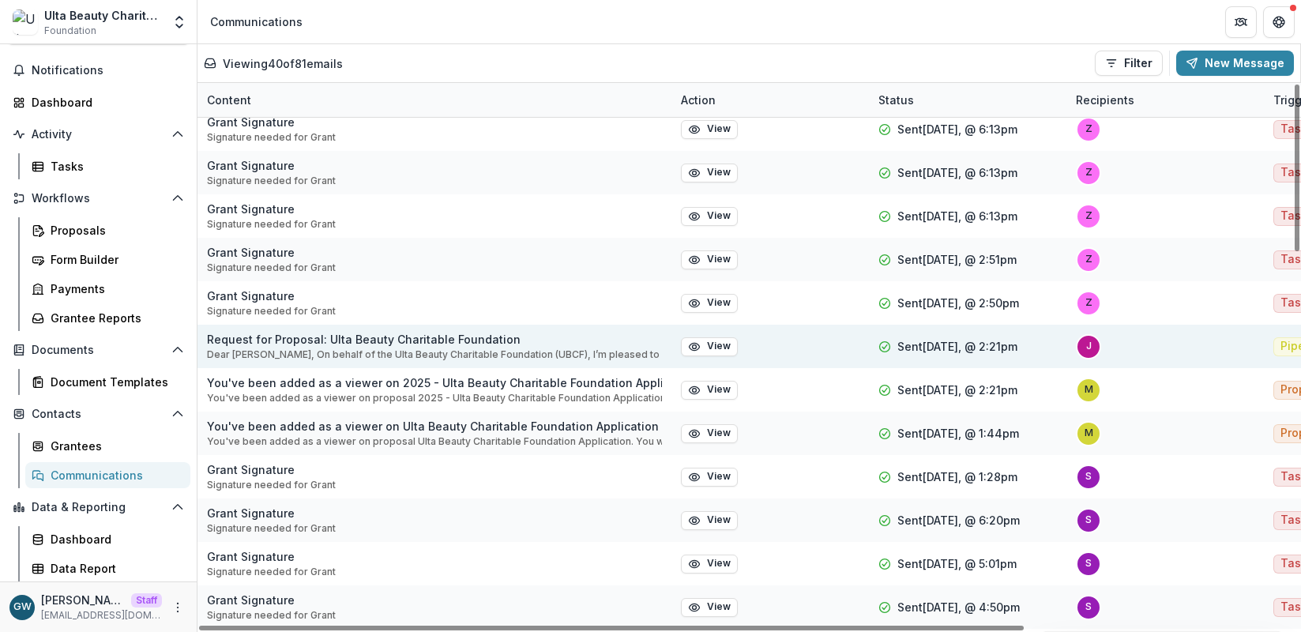
scroll to position [187, 0]
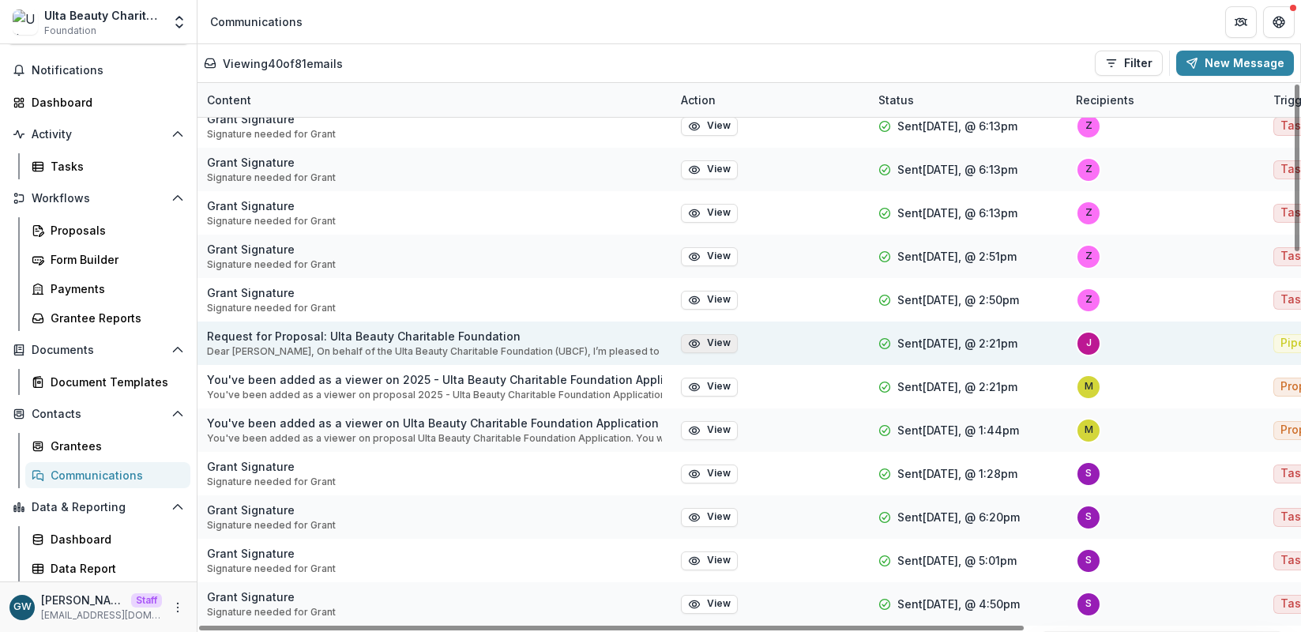
click at [732, 341] on button "View" at bounding box center [709, 343] width 57 height 19
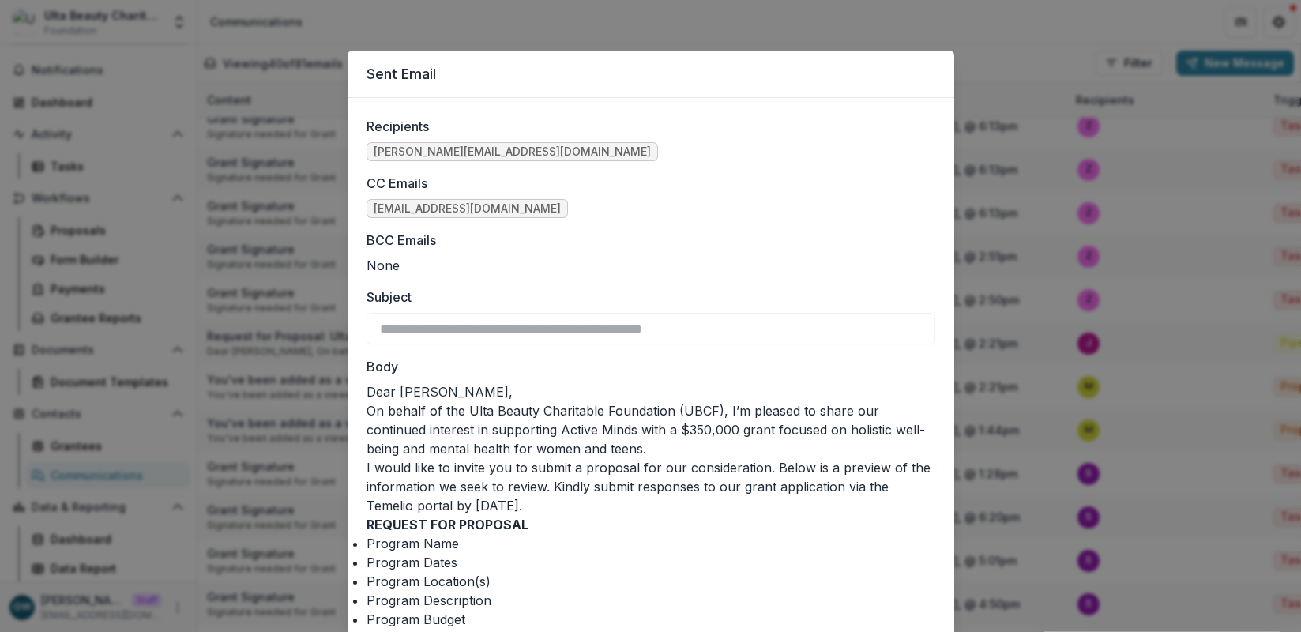
click at [1030, 301] on div "**********" at bounding box center [650, 316] width 1301 height 632
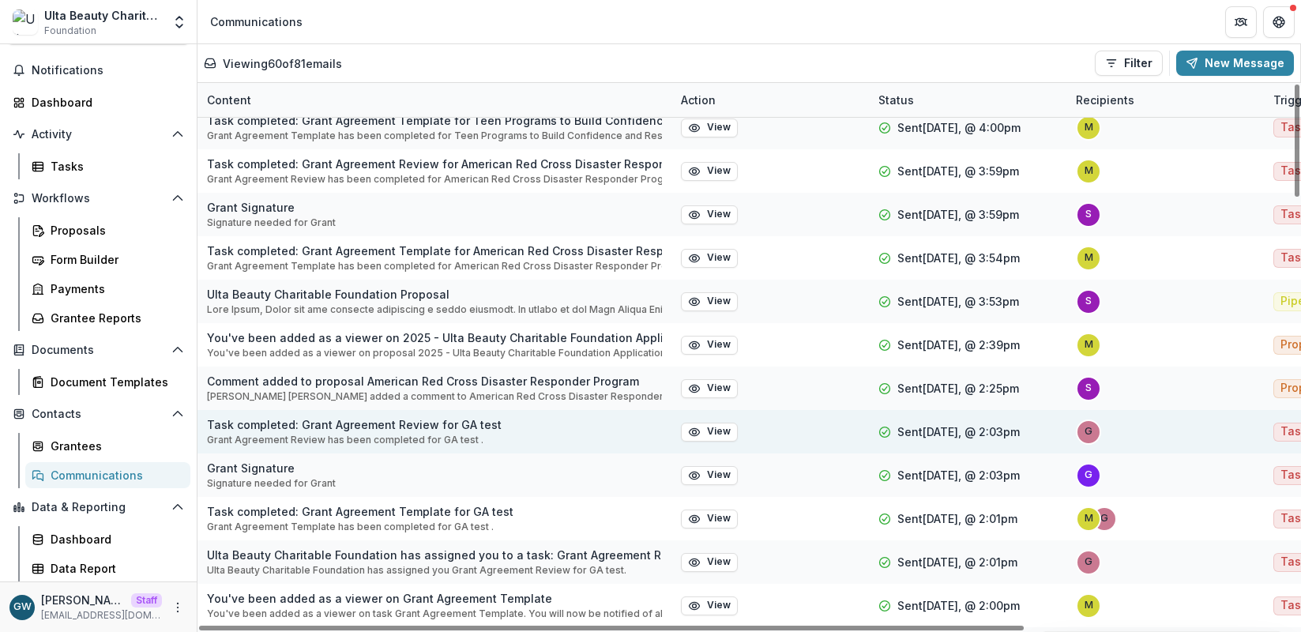
scroll to position [927, 0]
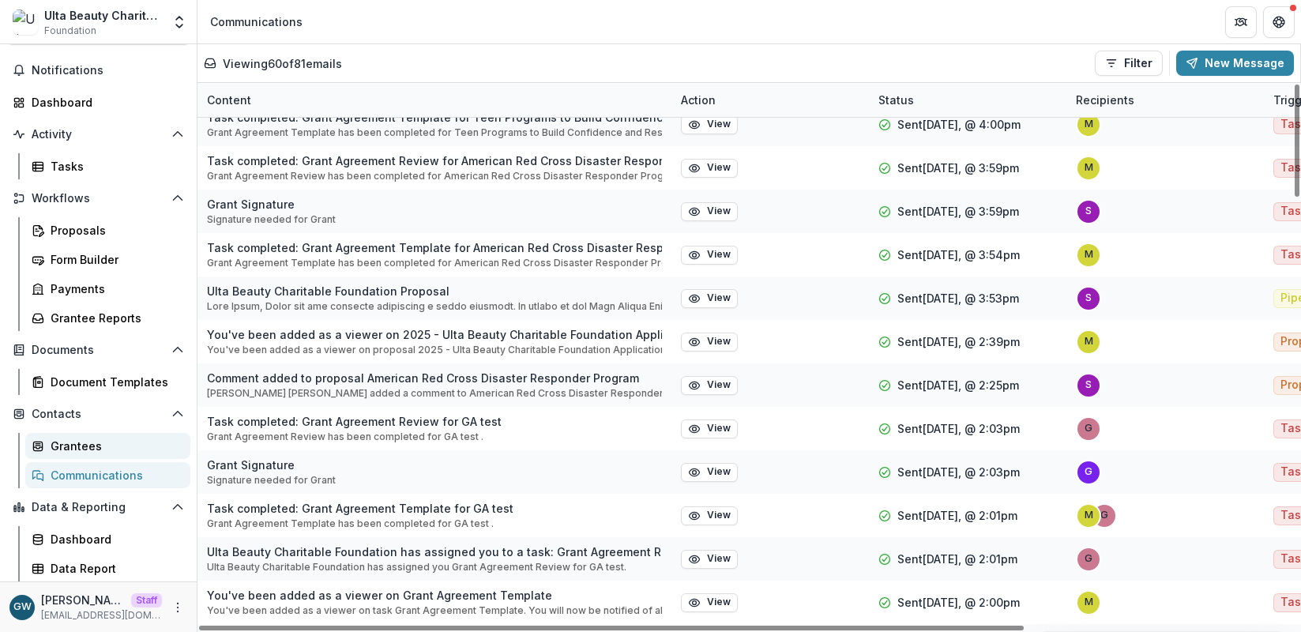
click at [90, 449] on div "Grantees" at bounding box center [114, 446] width 127 height 17
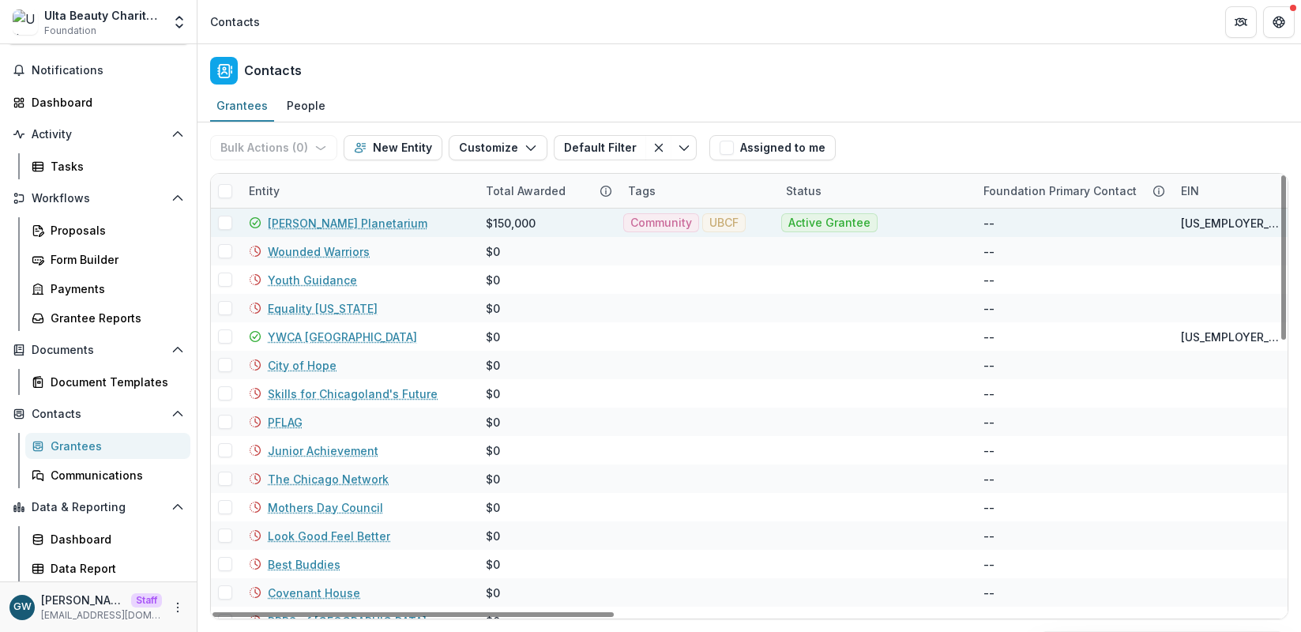
click at [325, 219] on link "Adler Planetarium" at bounding box center [348, 223] width 160 height 17
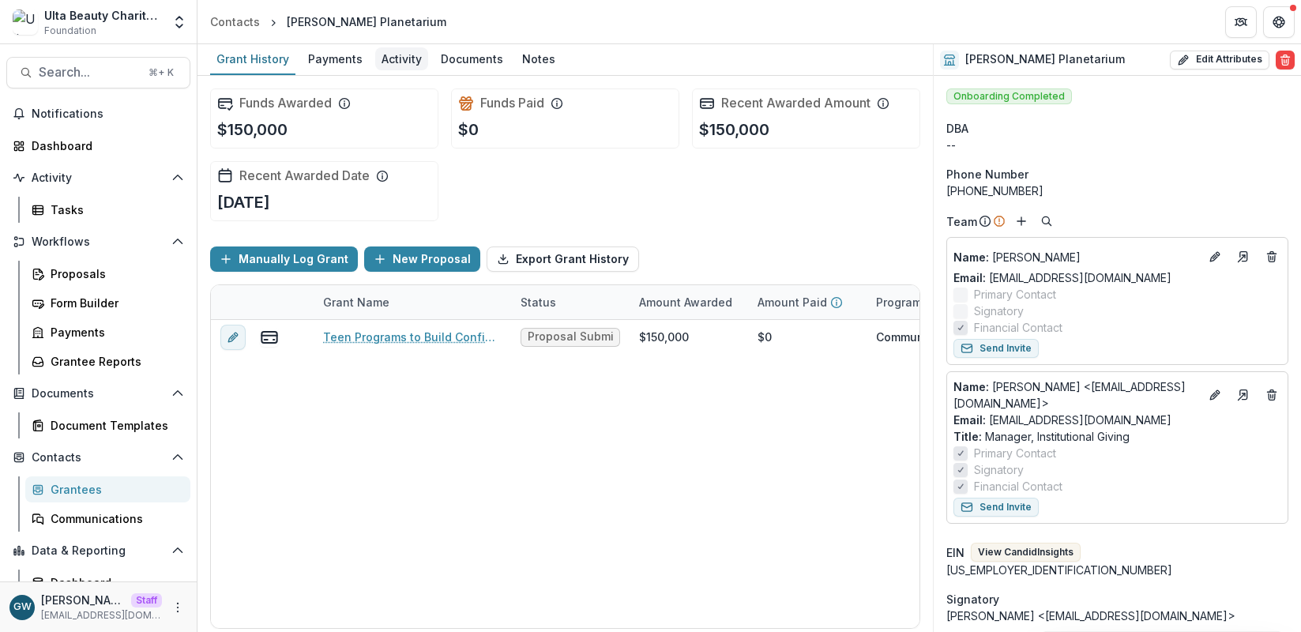
click at [401, 58] on div "Activity" at bounding box center [401, 58] width 53 height 23
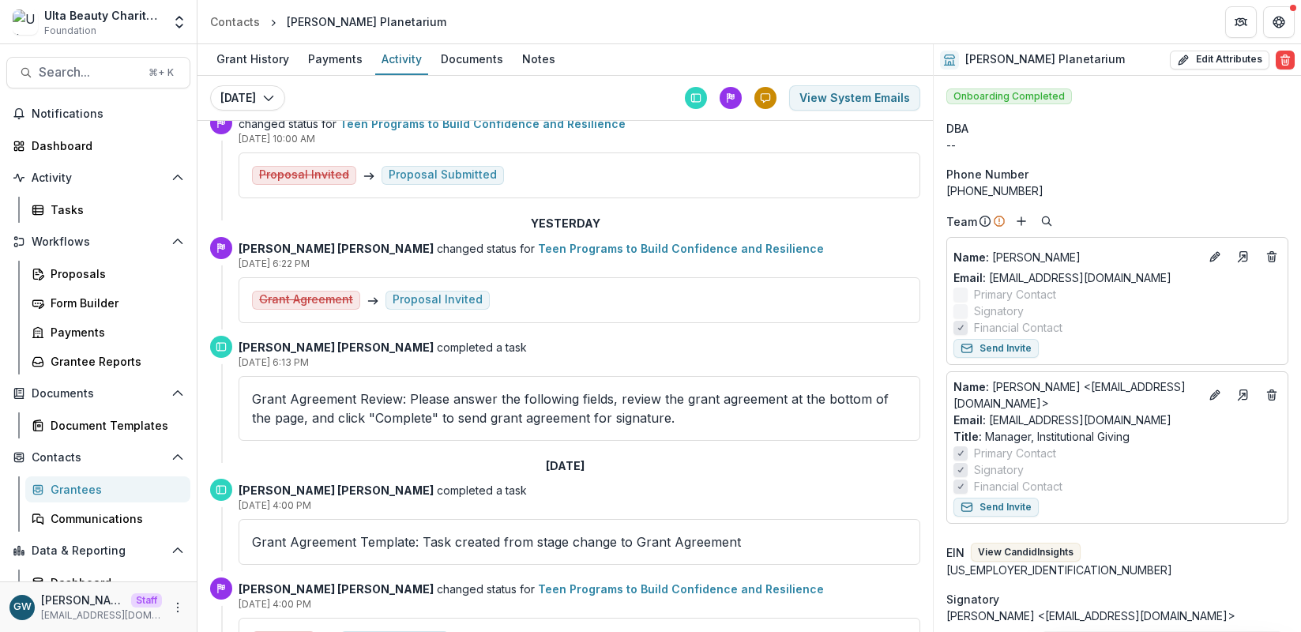
scroll to position [42, 0]
click at [102, 78] on span "Search..." at bounding box center [89, 72] width 100 height 15
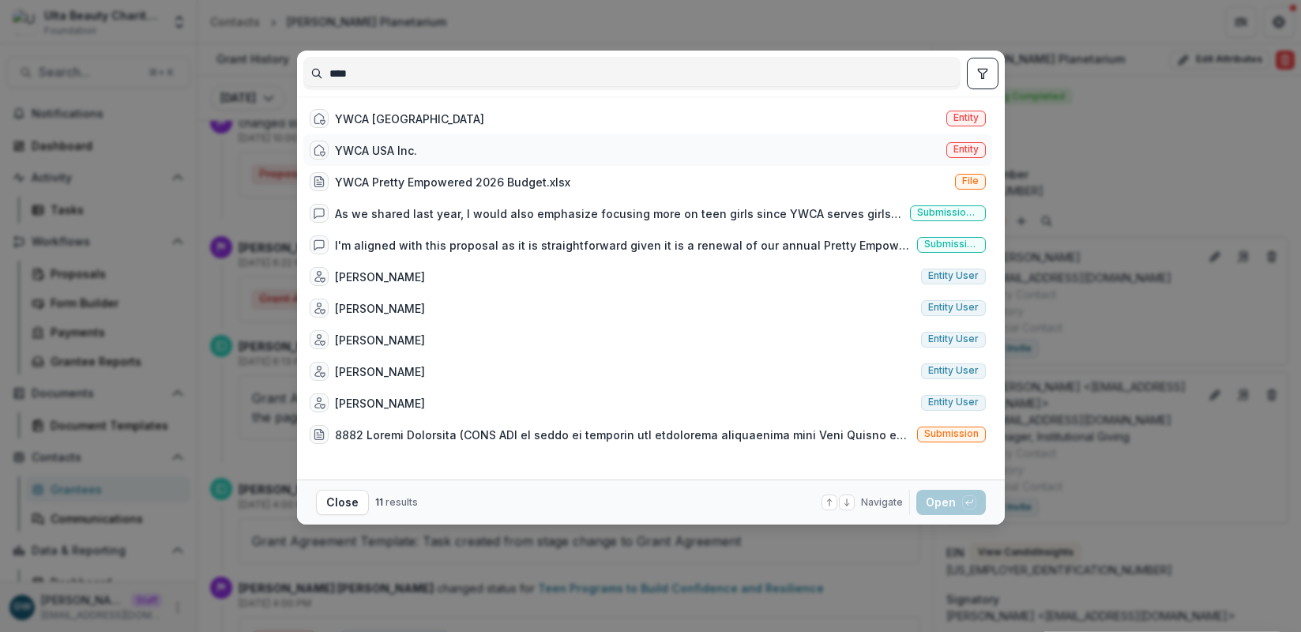
type input "****"
click at [894, 145] on div "YWCA USA Inc. Entity" at bounding box center [647, 150] width 689 height 32
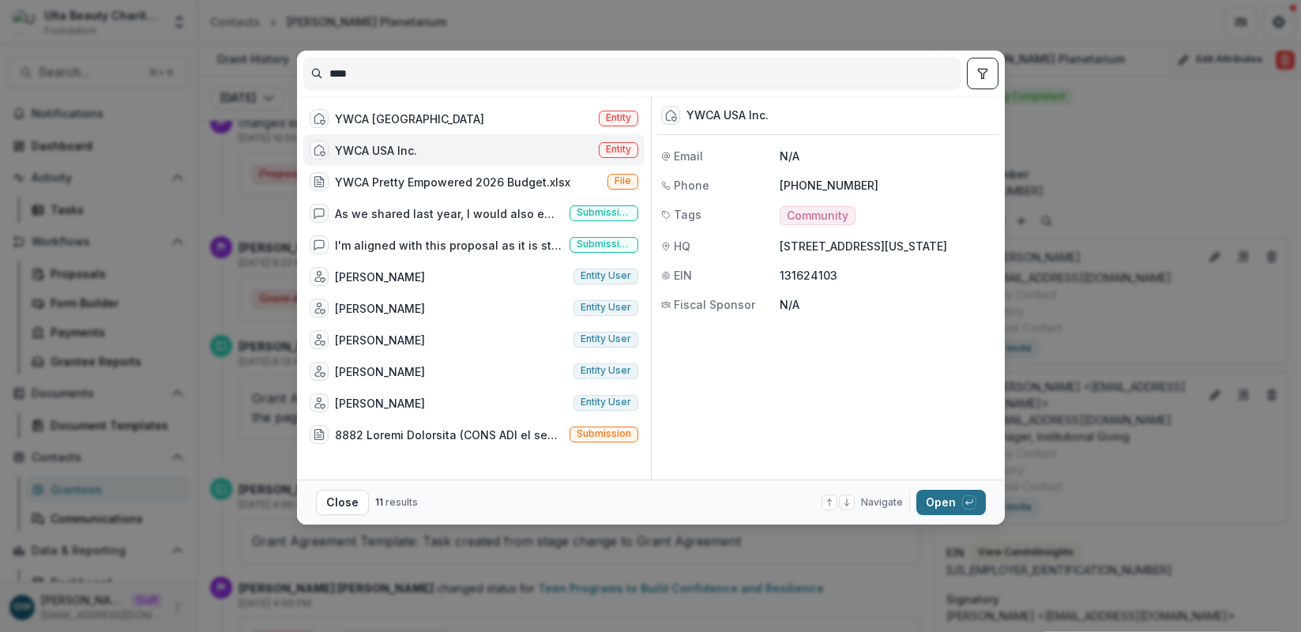
click at [949, 498] on button "Open with enter key" at bounding box center [951, 502] width 70 height 25
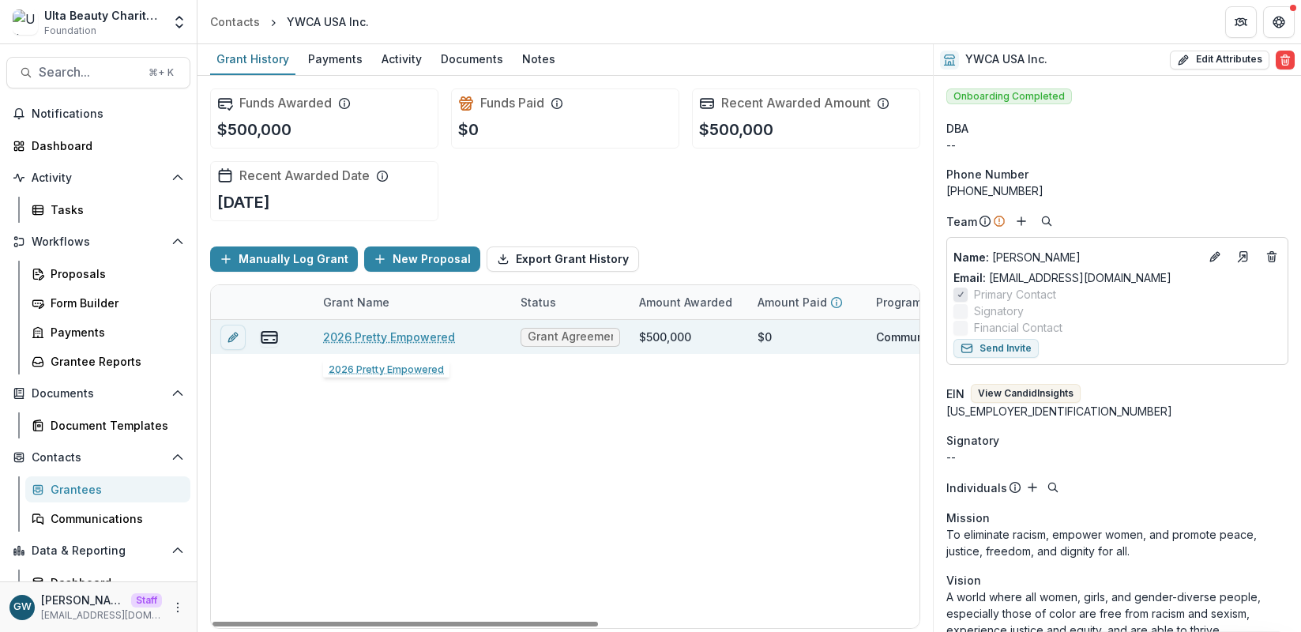
click at [396, 331] on link "2026 Pretty Empowered" at bounding box center [389, 337] width 132 height 17
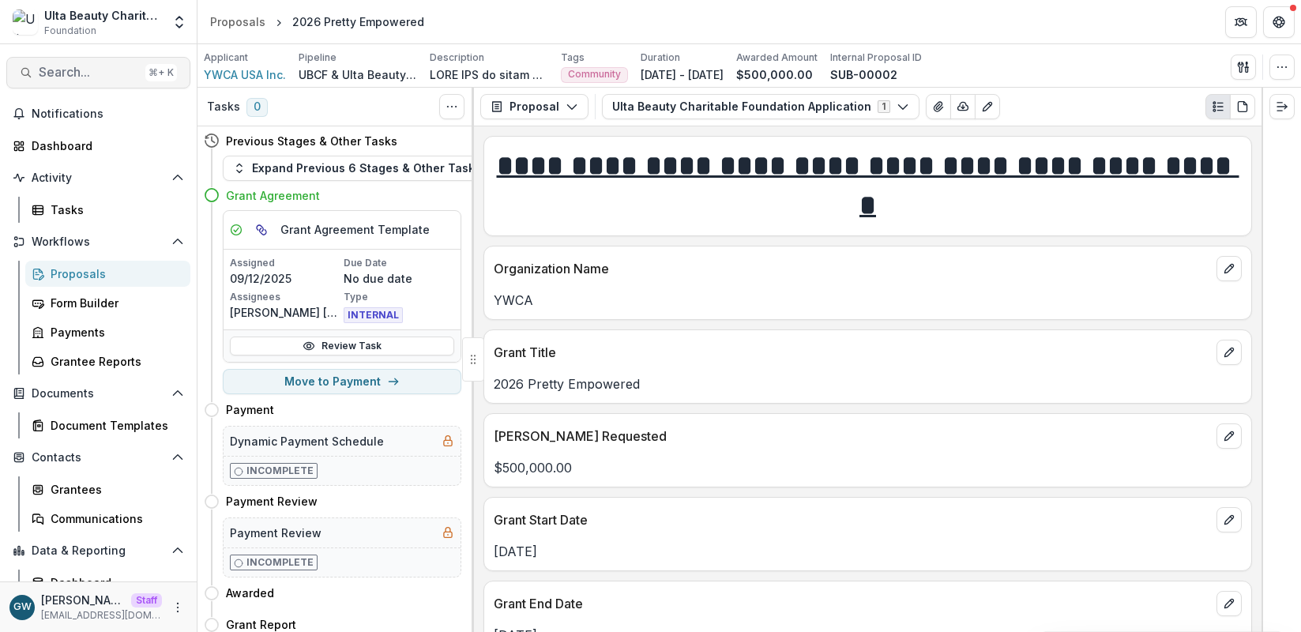
click at [90, 60] on button "Search... ⌘ + K" at bounding box center [98, 73] width 184 height 32
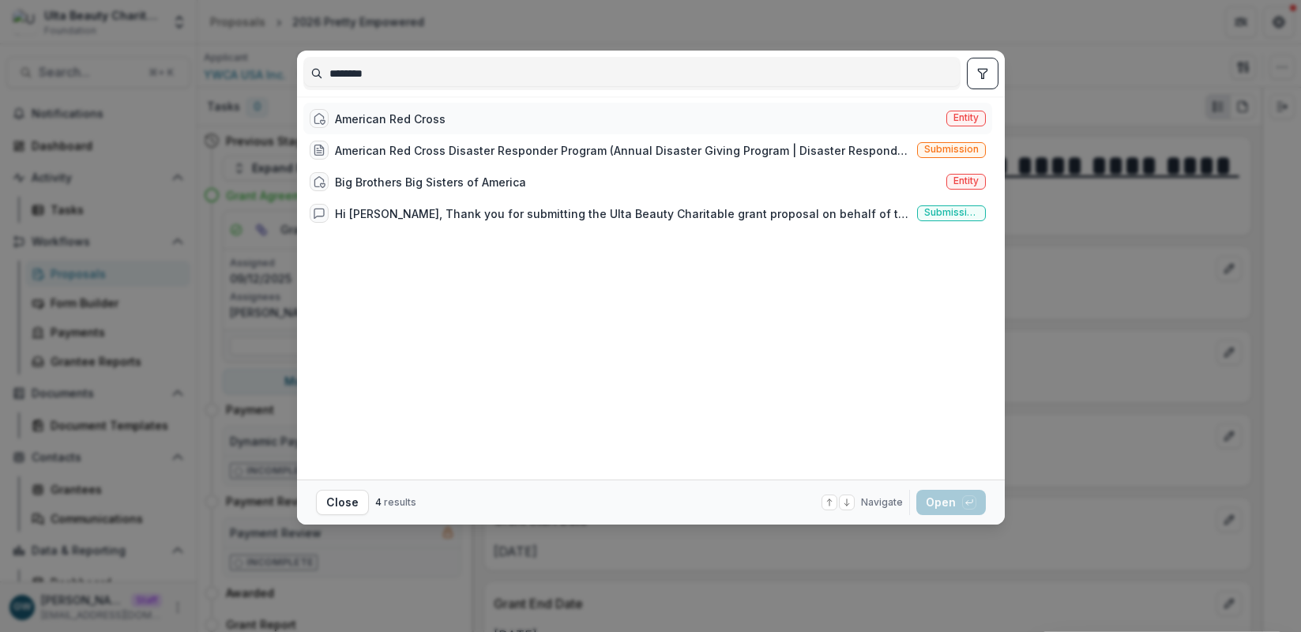
type input "********"
click at [505, 111] on div "American Red Cross Entity" at bounding box center [647, 119] width 689 height 32
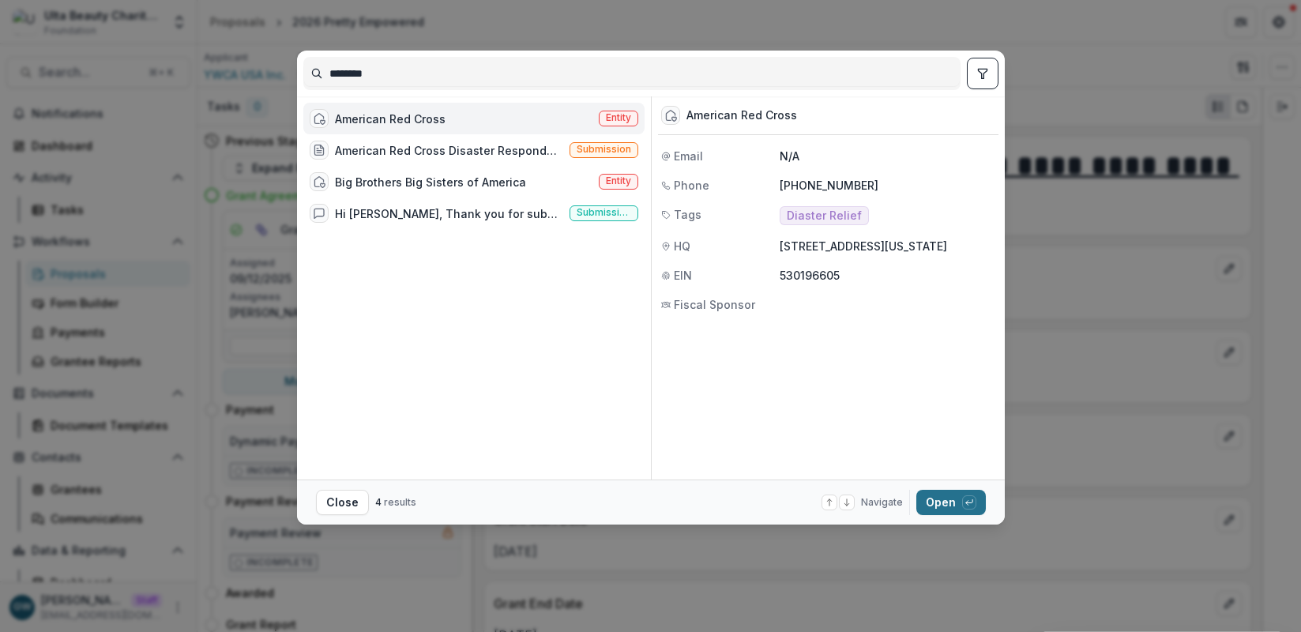
click at [943, 499] on button "Open with enter key" at bounding box center [951, 502] width 70 height 25
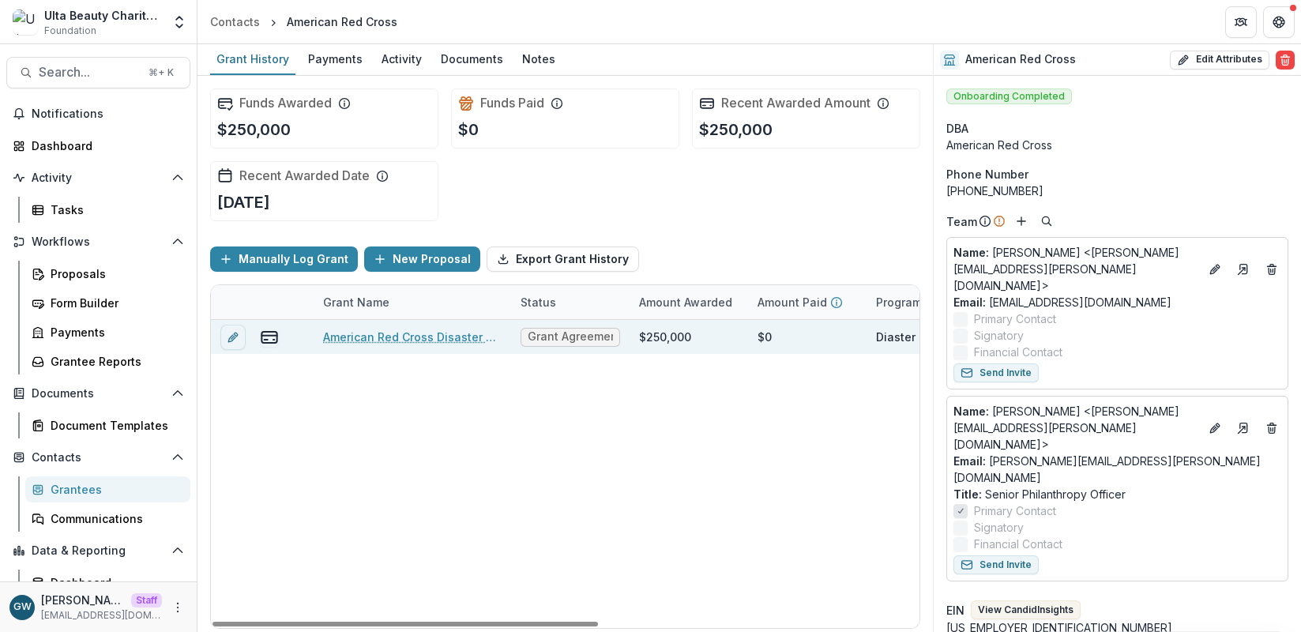
click at [430, 330] on link "American Red Cross Disaster Responder Program" at bounding box center [412, 337] width 178 height 17
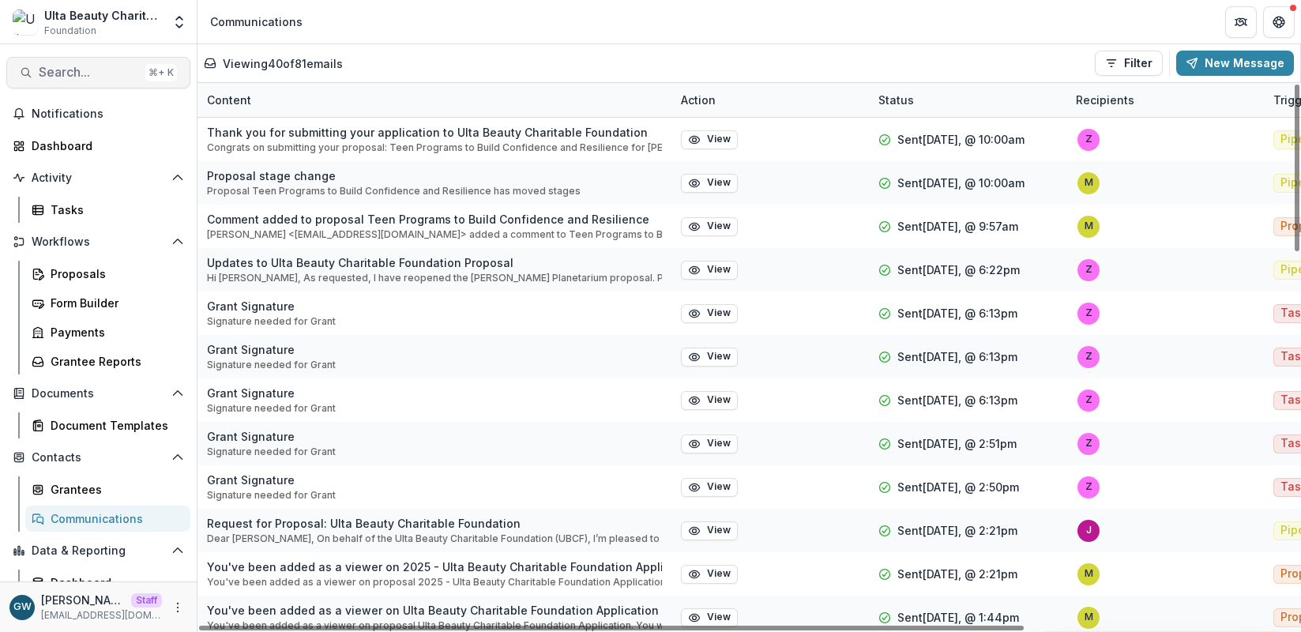
click at [86, 65] on span "Search..." at bounding box center [89, 72] width 100 height 15
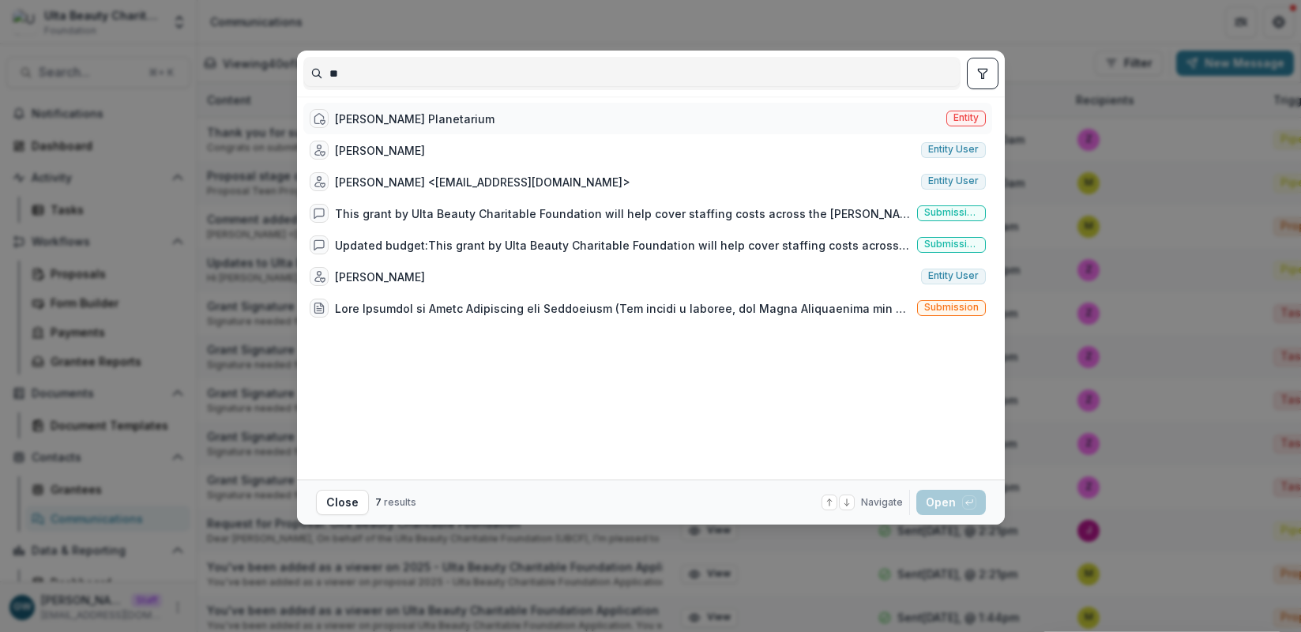
type input "**"
click at [406, 111] on div "[PERSON_NAME] Planetarium" at bounding box center [415, 119] width 160 height 17
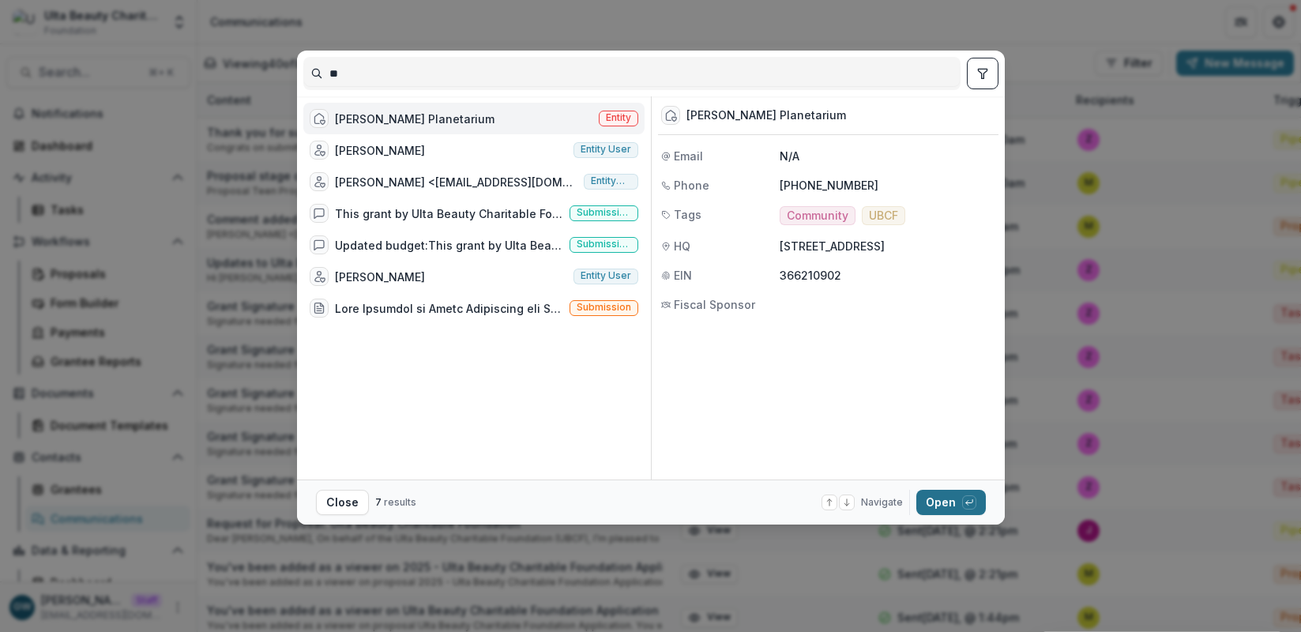
click at [951, 502] on button "Open with enter key" at bounding box center [951, 502] width 70 height 25
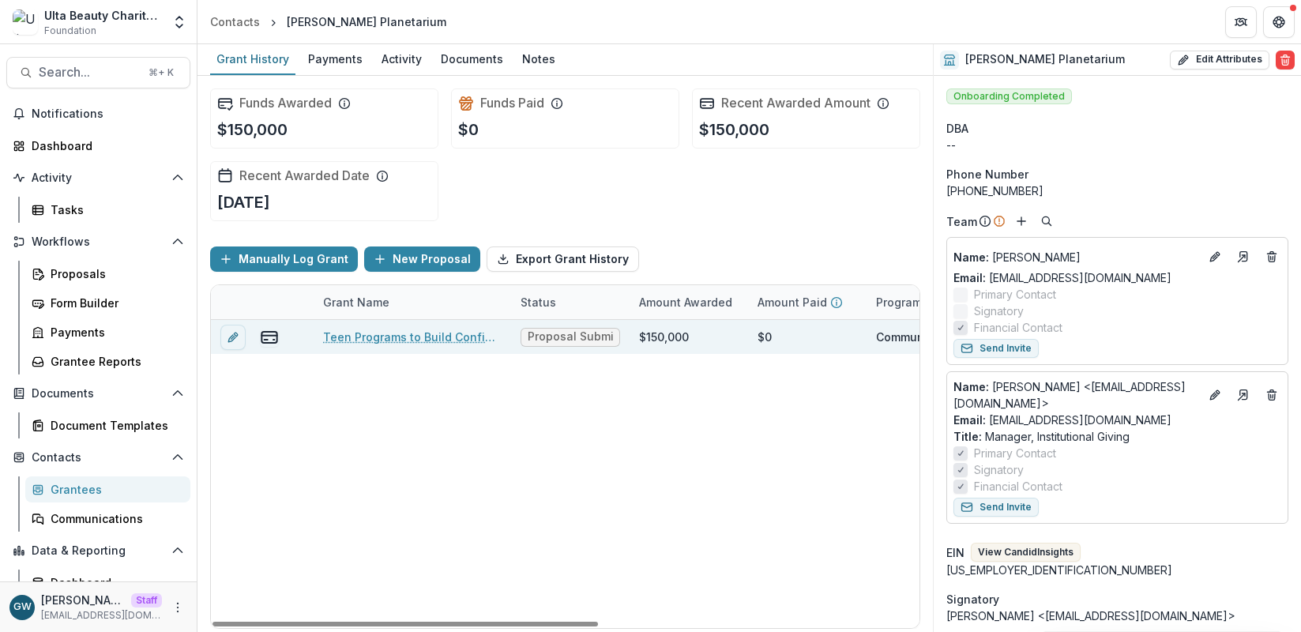
click at [389, 344] on link "Teen Programs to Build Confidence and Resilience" at bounding box center [412, 337] width 178 height 17
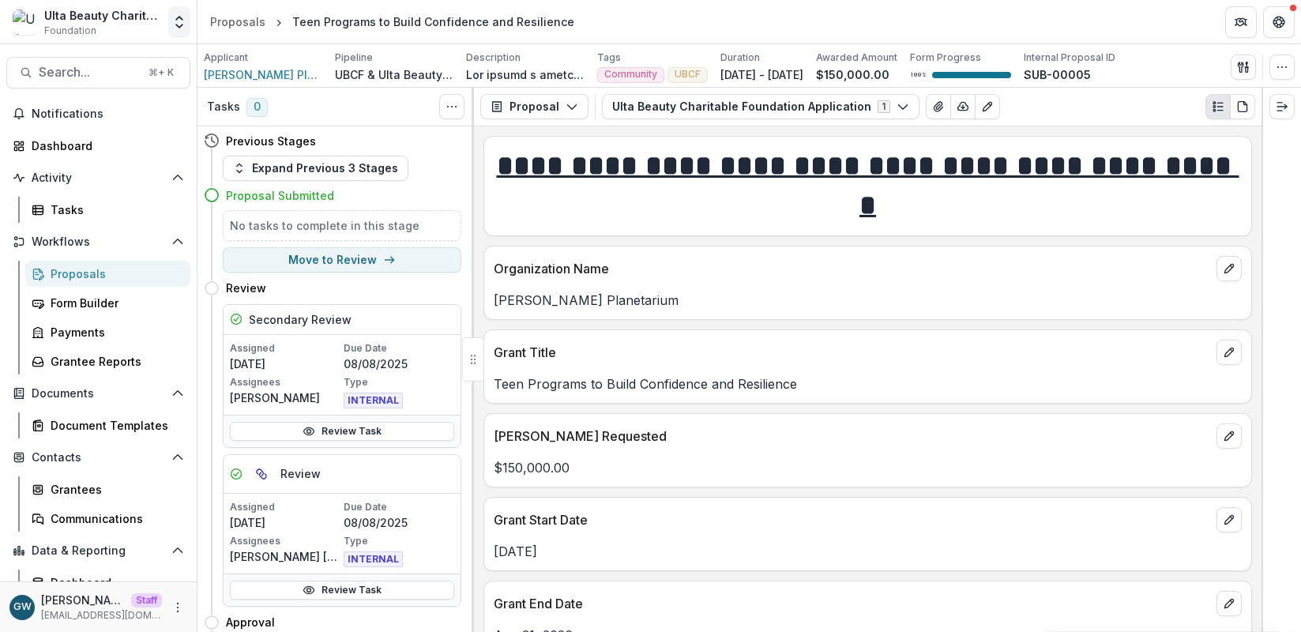
click at [175, 24] on icon "Open entity switcher" at bounding box center [179, 22] width 16 height 16
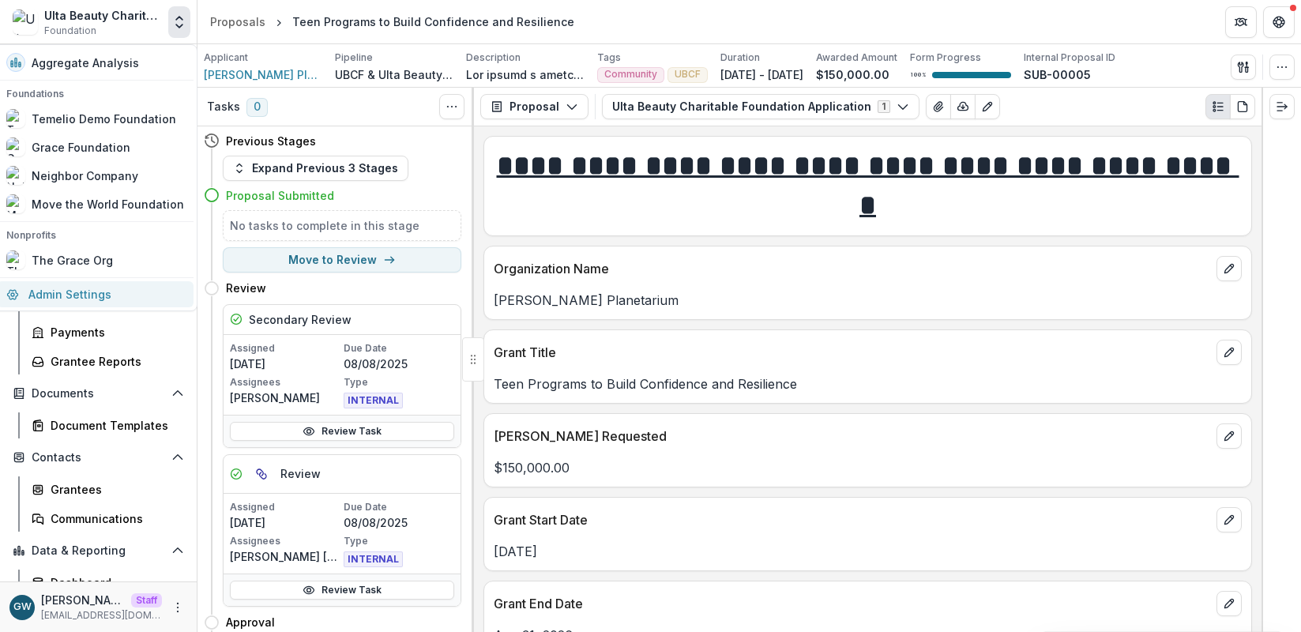
drag, startPoint x: 92, startPoint y: 287, endPoint x: 436, endPoint y: 144, distance: 372.8
click at [92, 287] on link "Admin Settings" at bounding box center [95, 294] width 197 height 26
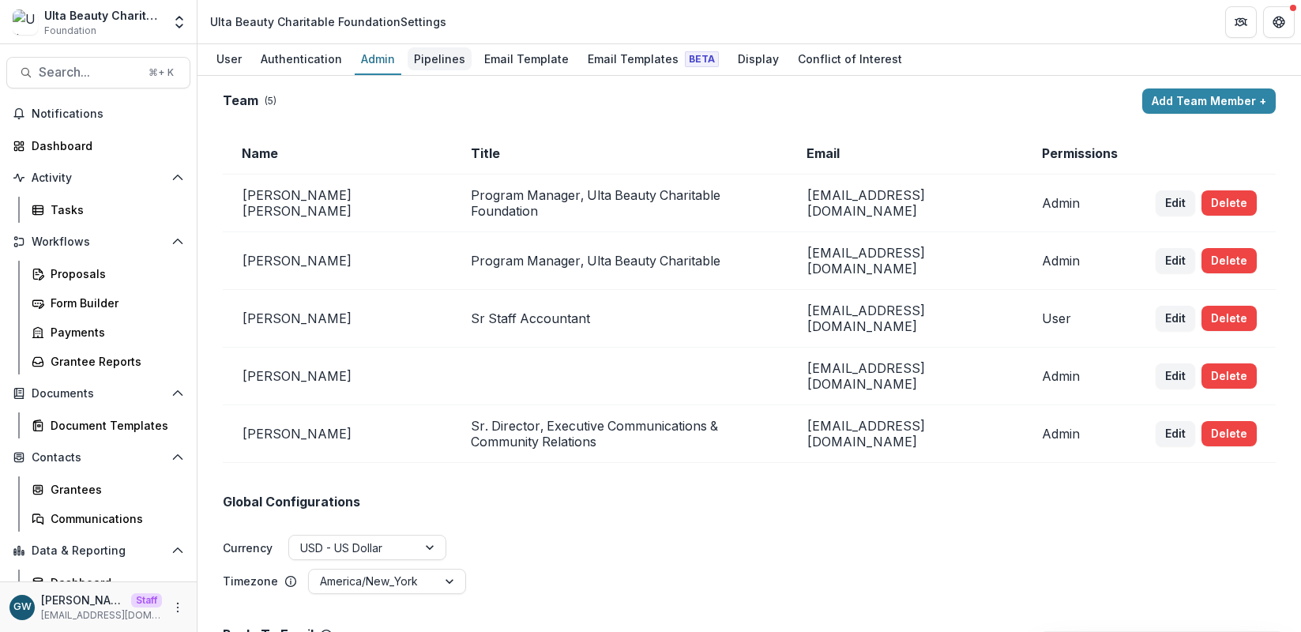
click at [446, 60] on div "Pipelines" at bounding box center [440, 58] width 64 height 23
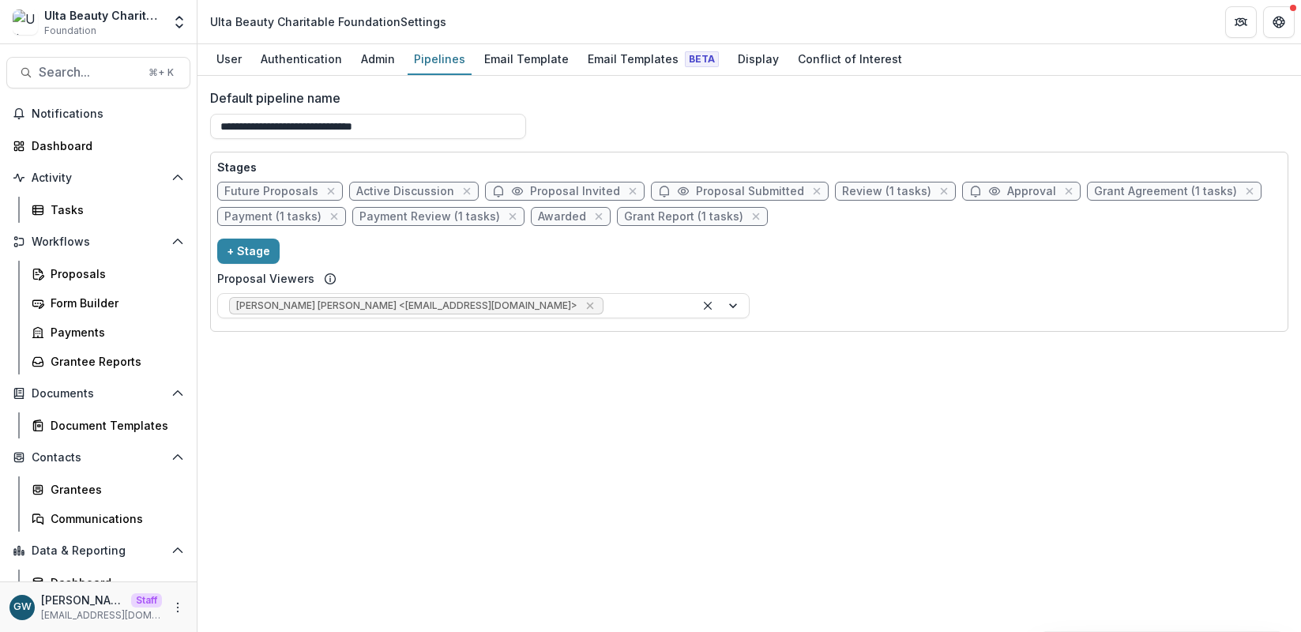
click at [1007, 190] on span "Approval" at bounding box center [1031, 191] width 49 height 13
select select "********"
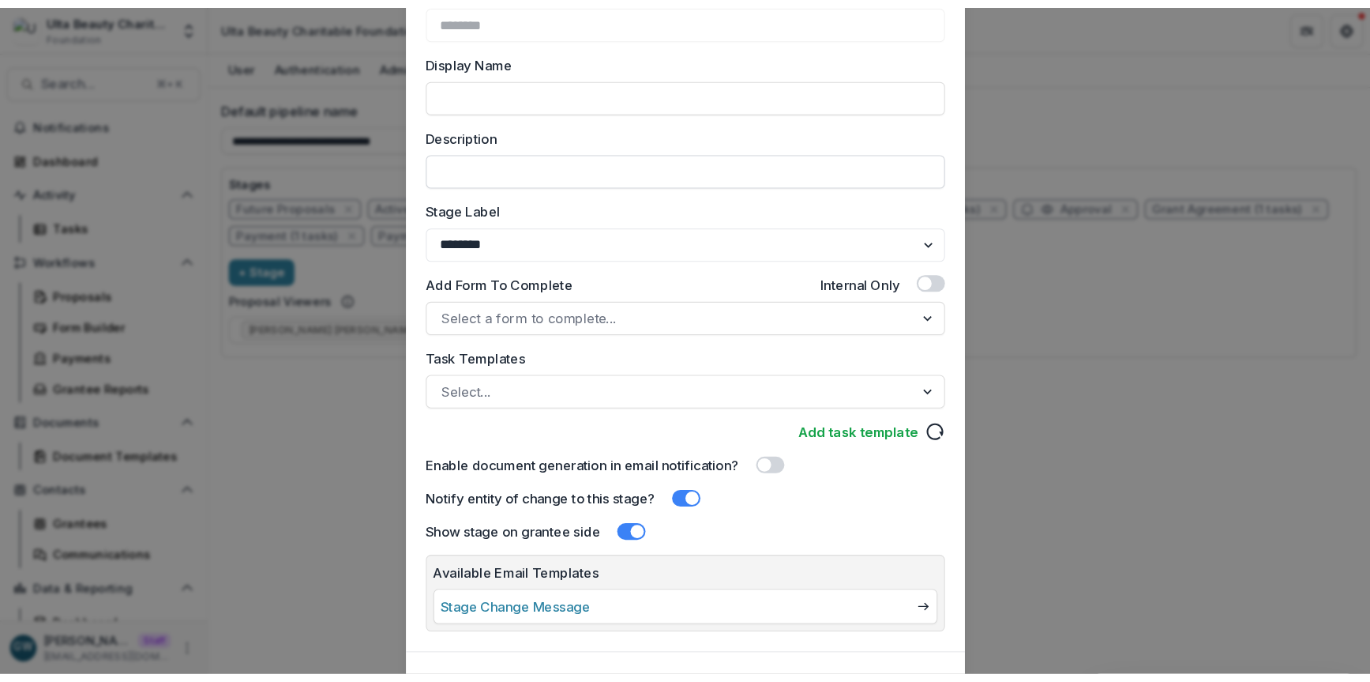
scroll to position [222, 0]
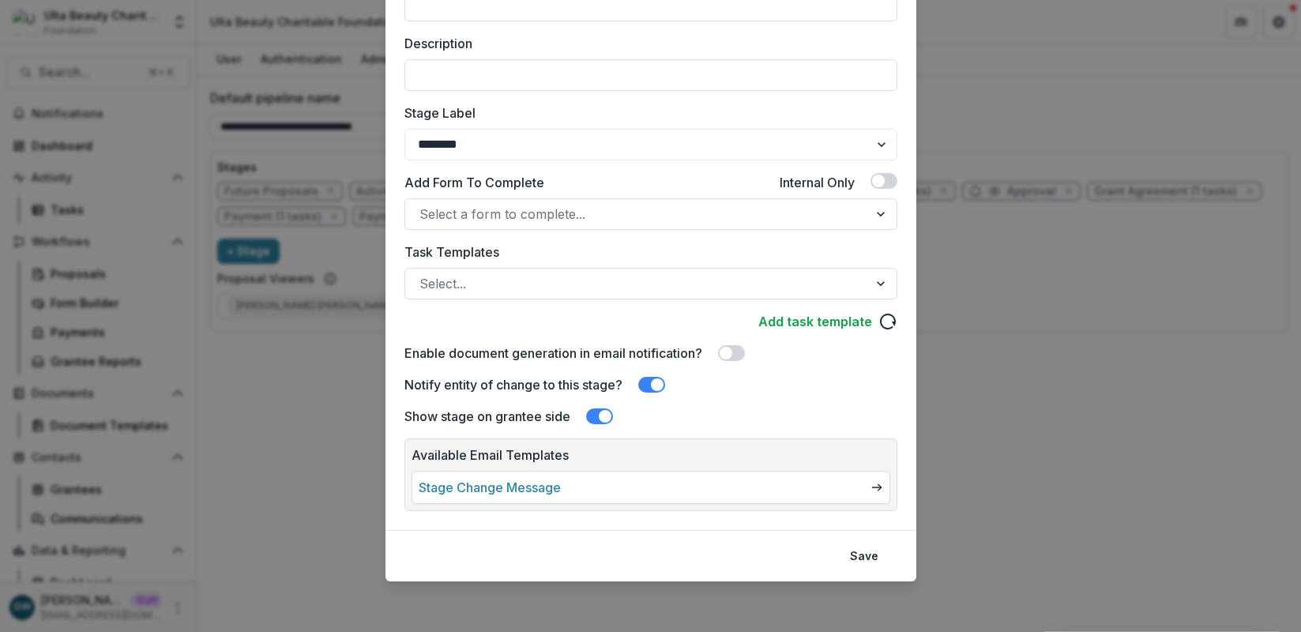
click at [953, 321] on div "Edit Stage Stage Name Rename ******** Display Name Description Stage Label ****…" at bounding box center [650, 316] width 1301 height 632
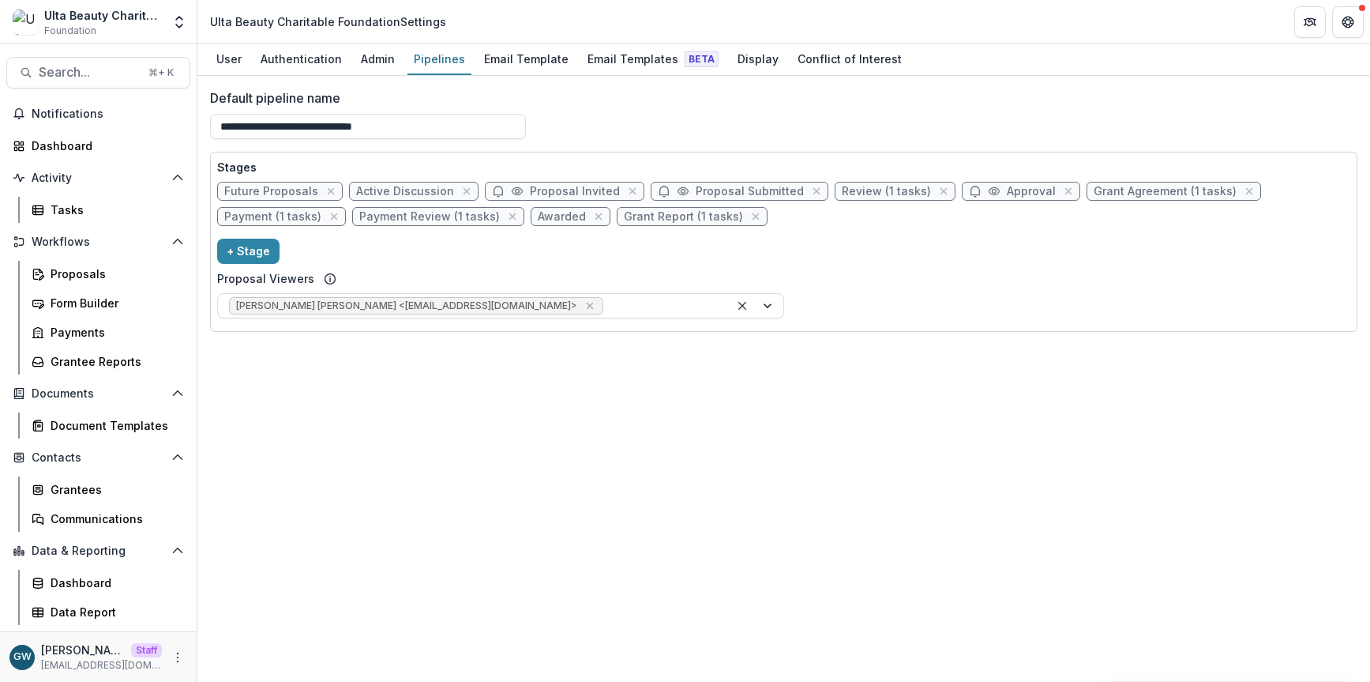
click at [1007, 190] on span "Approval" at bounding box center [1031, 191] width 49 height 13
select select "********"
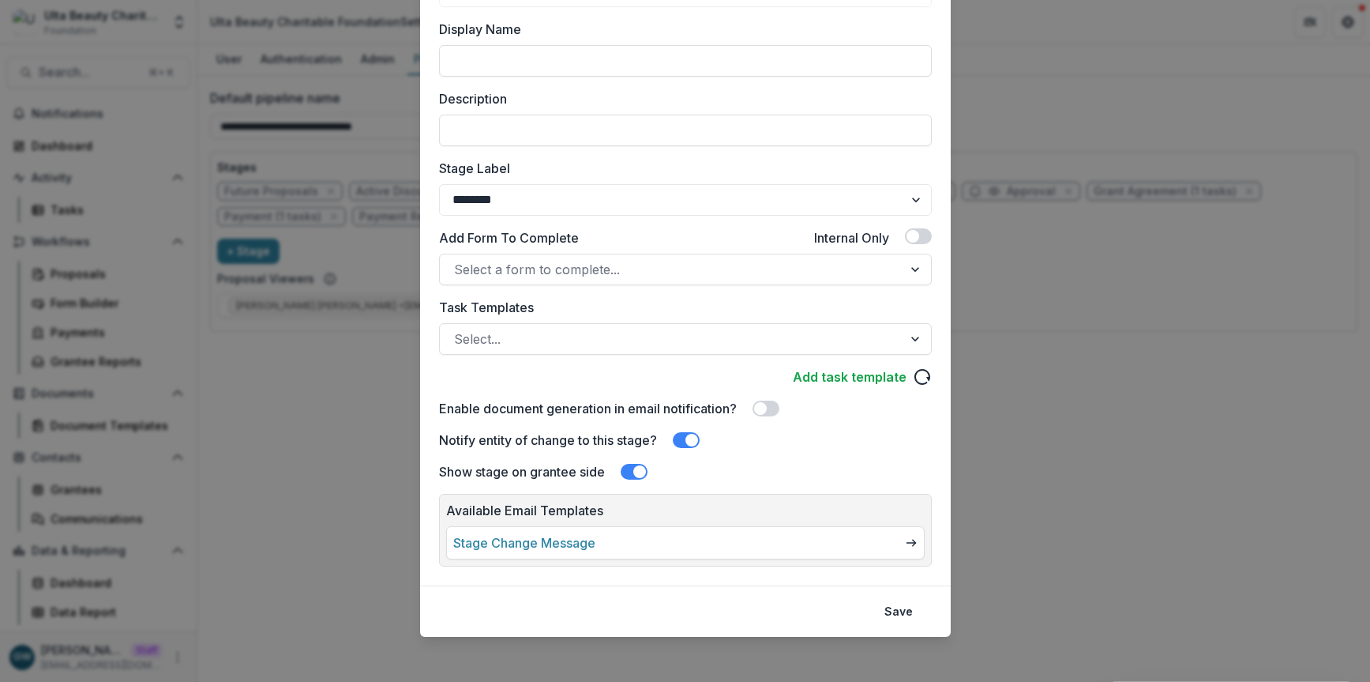
scroll to position [172, 0]
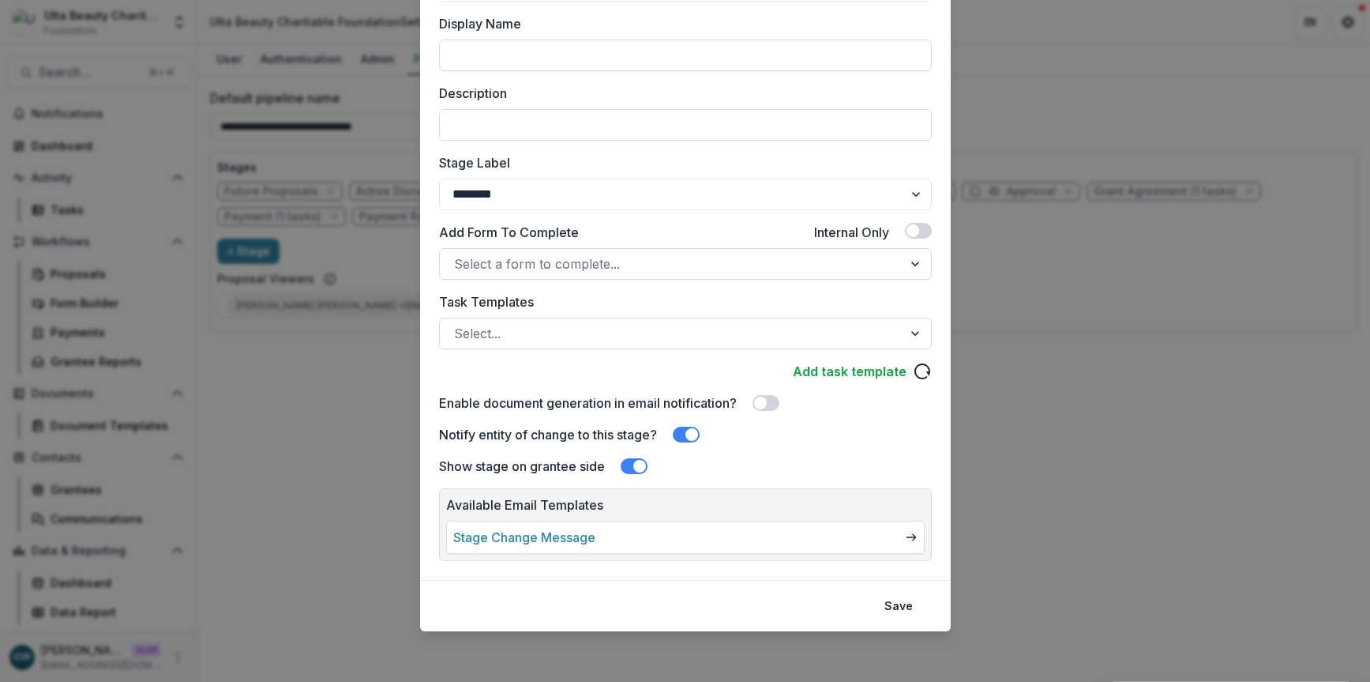
click at [570, 541] on link "Stage Change Message" at bounding box center [524, 537] width 142 height 19
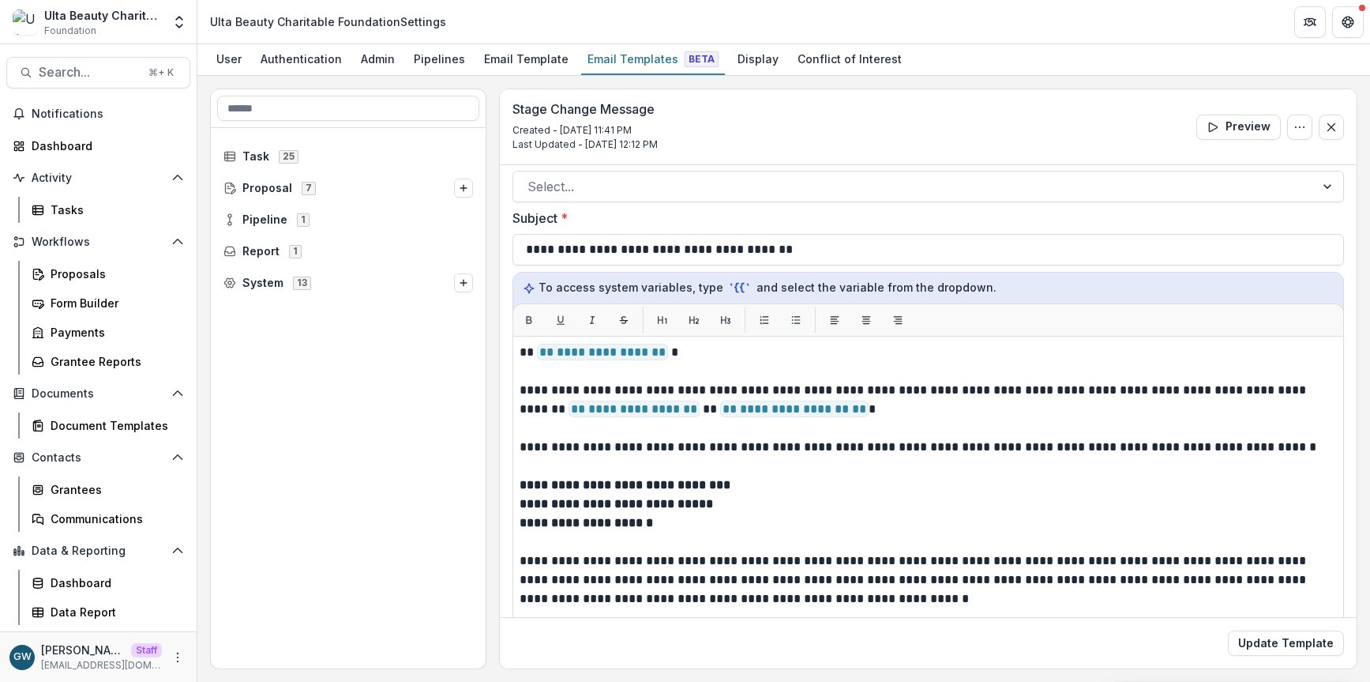
scroll to position [126, 0]
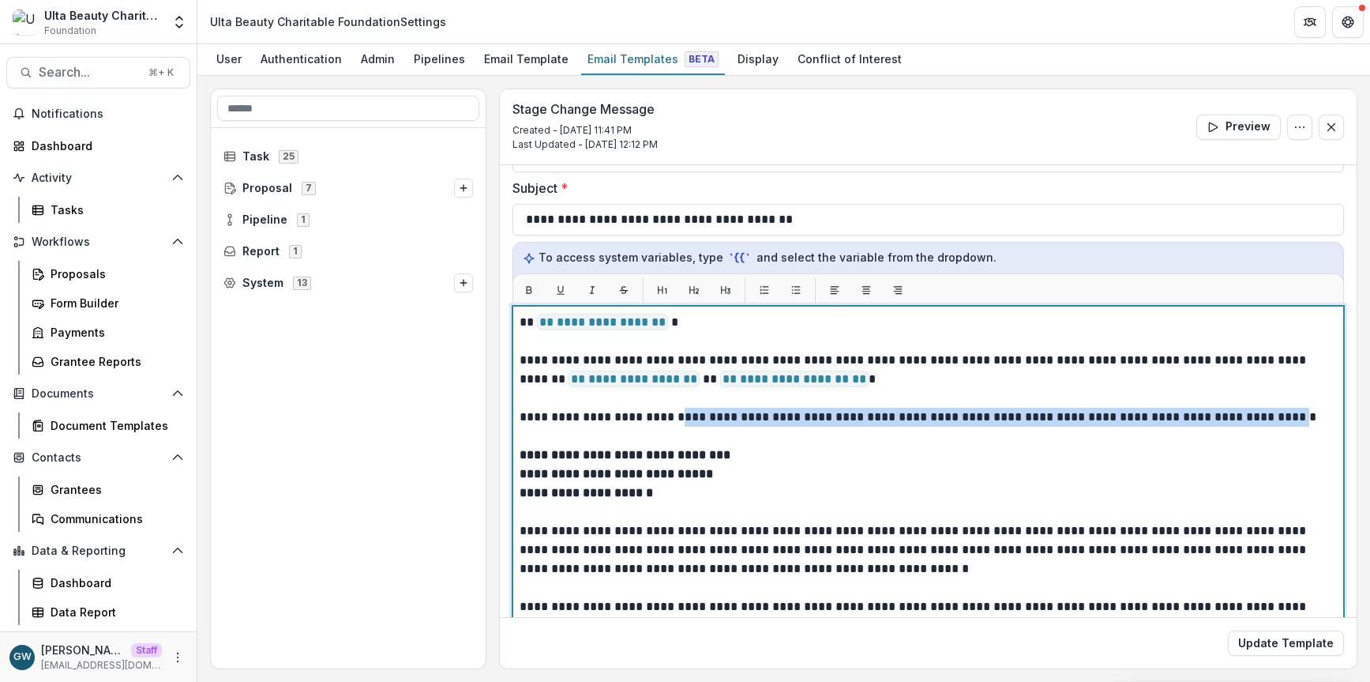
drag, startPoint x: 700, startPoint y: 419, endPoint x: 1269, endPoint y: 420, distance: 569.4
click at [1269, 420] on p "**********" at bounding box center [924, 408] width 808 height 38
click at [922, 419] on p "**********" at bounding box center [924, 408] width 808 height 38
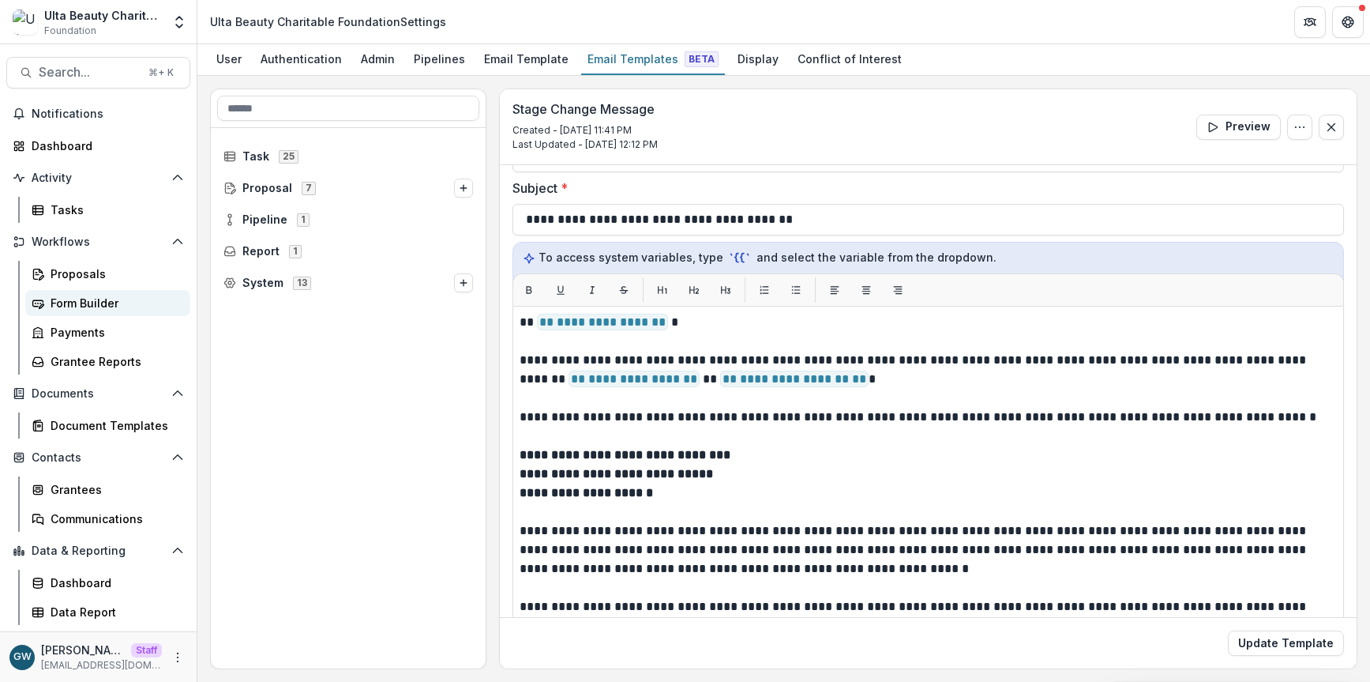
click at [88, 301] on div "Form Builder" at bounding box center [114, 303] width 127 height 17
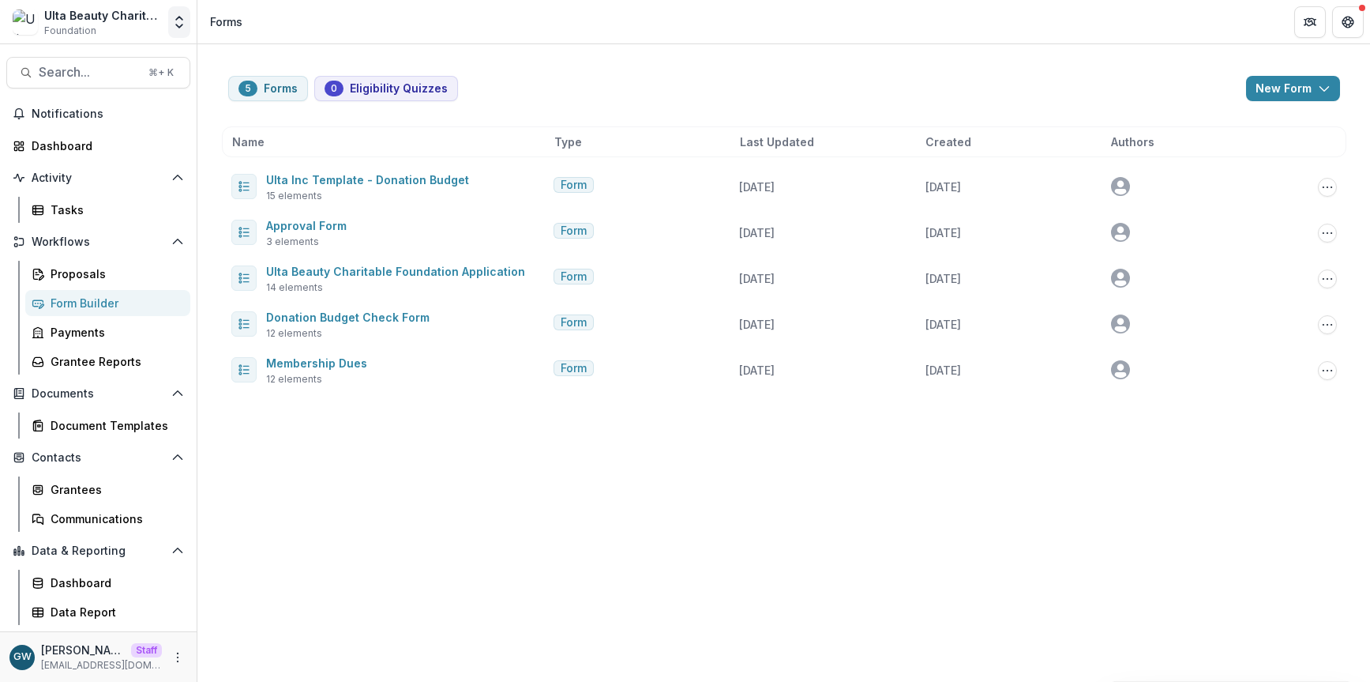
click at [186, 28] on icon "Open entity switcher" at bounding box center [179, 22] width 16 height 16
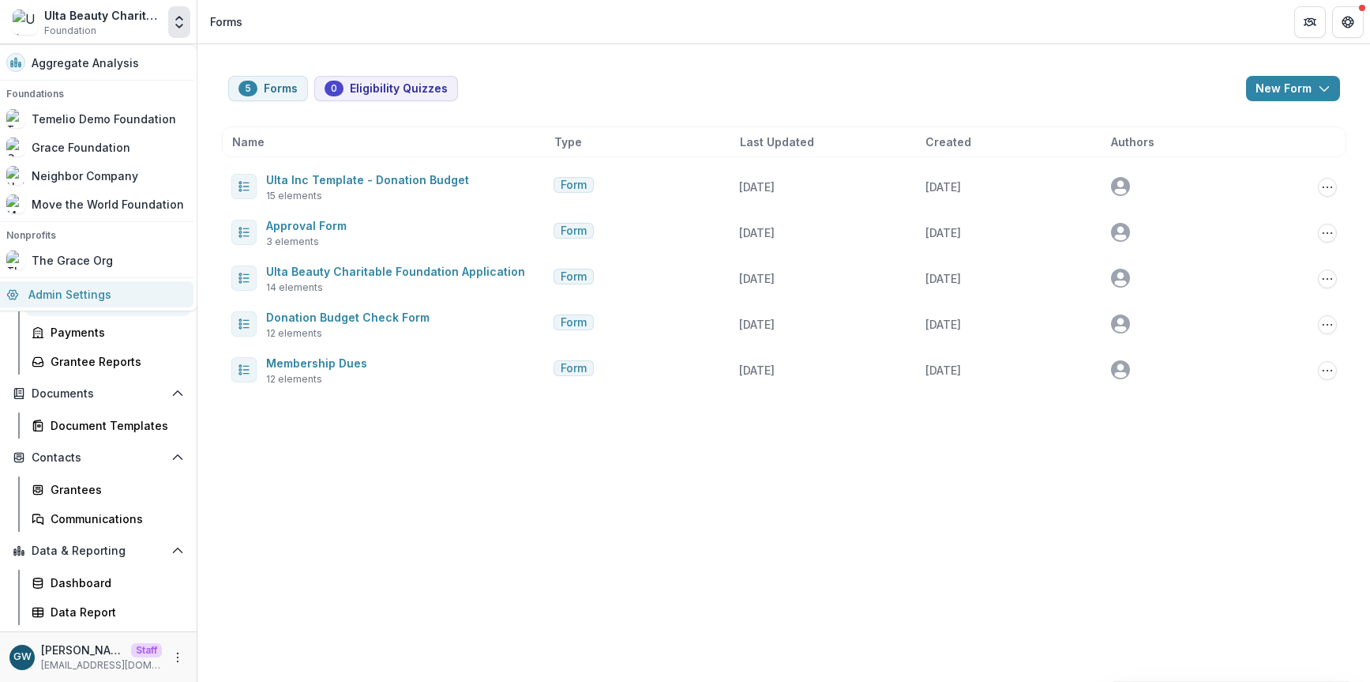
click at [115, 293] on link "Admin Settings" at bounding box center [95, 294] width 197 height 26
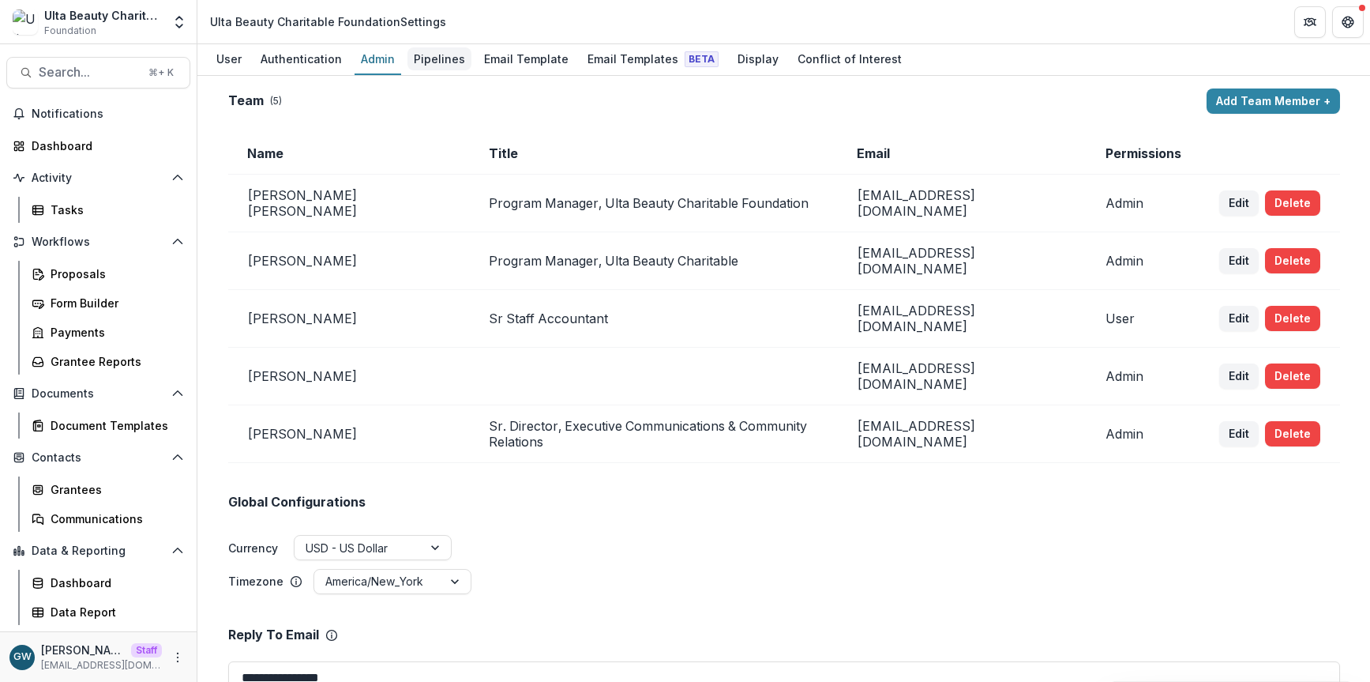
click at [428, 58] on div "Pipelines" at bounding box center [440, 58] width 64 height 23
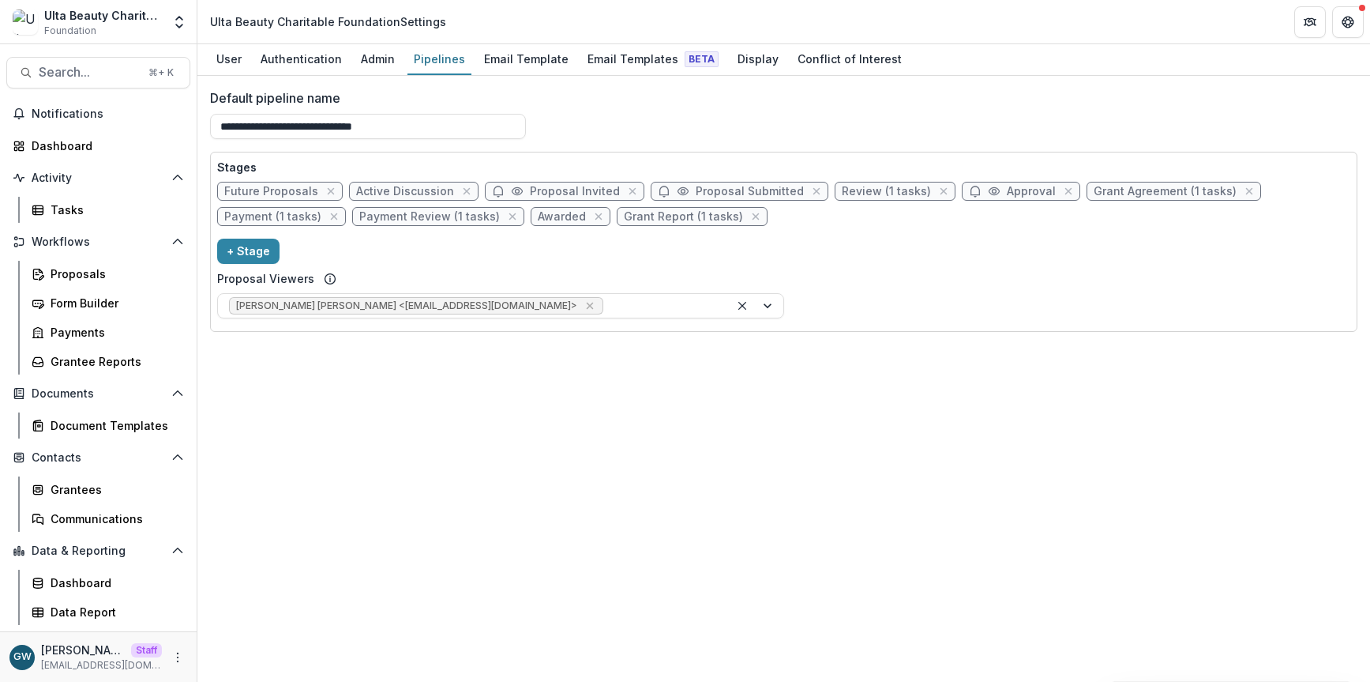
click at [1007, 192] on span "Approval" at bounding box center [1031, 191] width 49 height 13
select select "********"
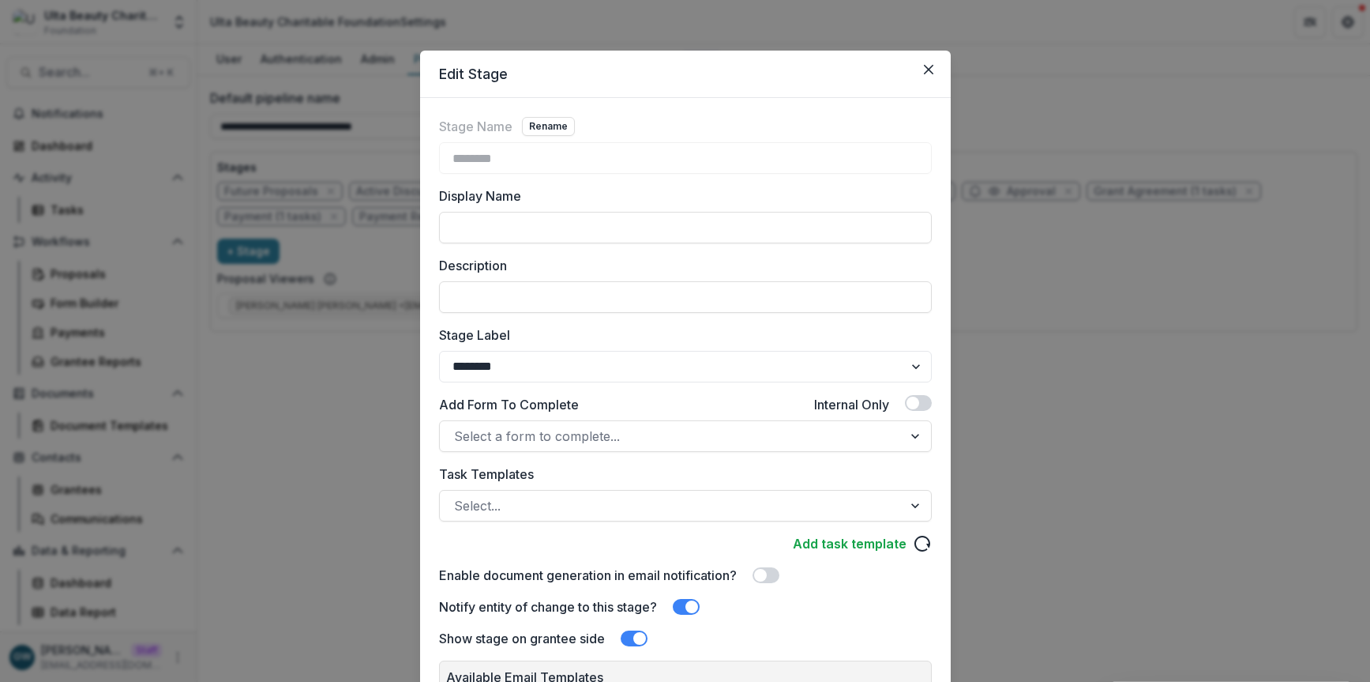
scroll to position [172, 0]
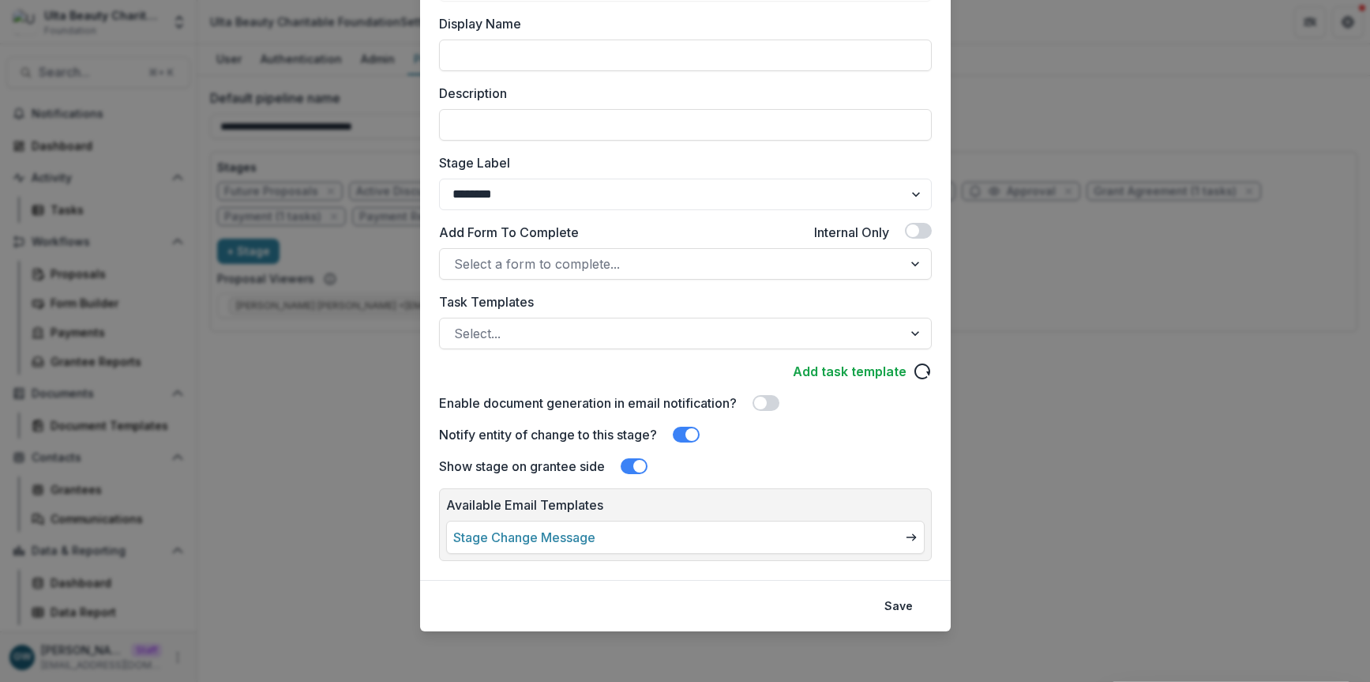
click at [314, 389] on div "Edit Stage Stage Name Rename ******** Display Name Description Stage Label ****…" at bounding box center [685, 341] width 1370 height 682
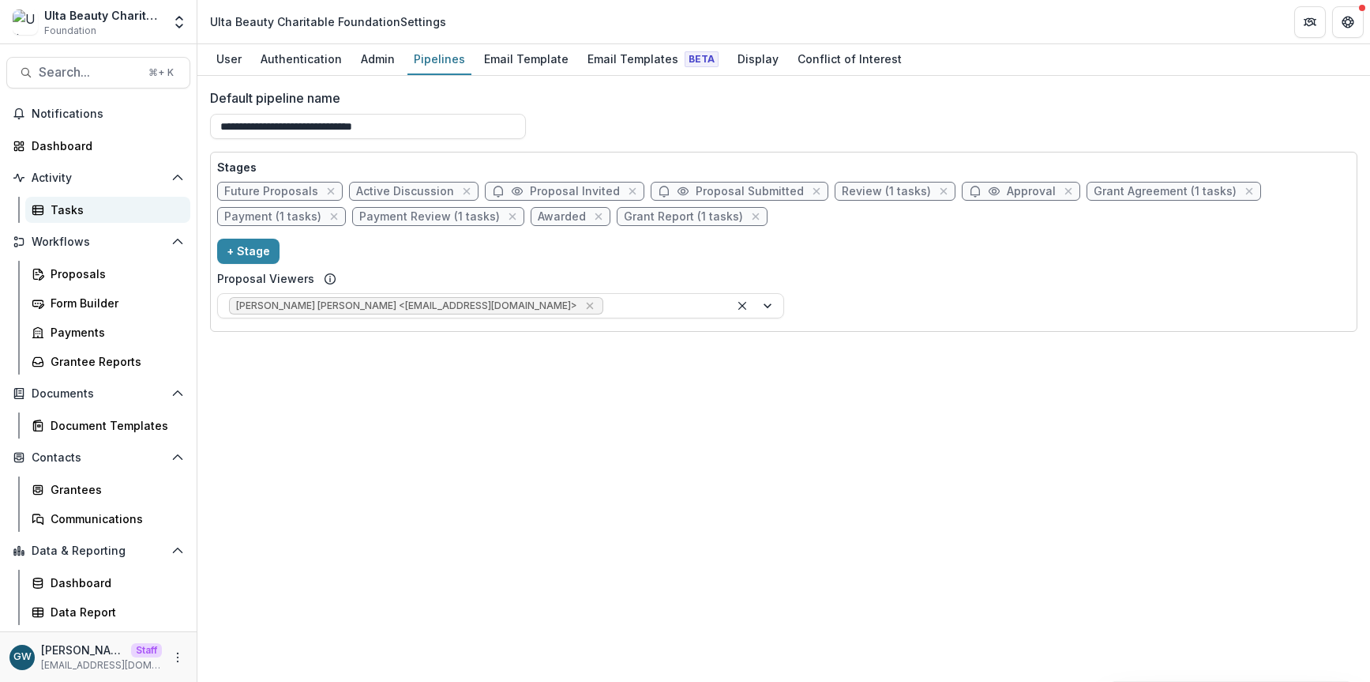
click at [78, 199] on link "Tasks" at bounding box center [107, 210] width 165 height 26
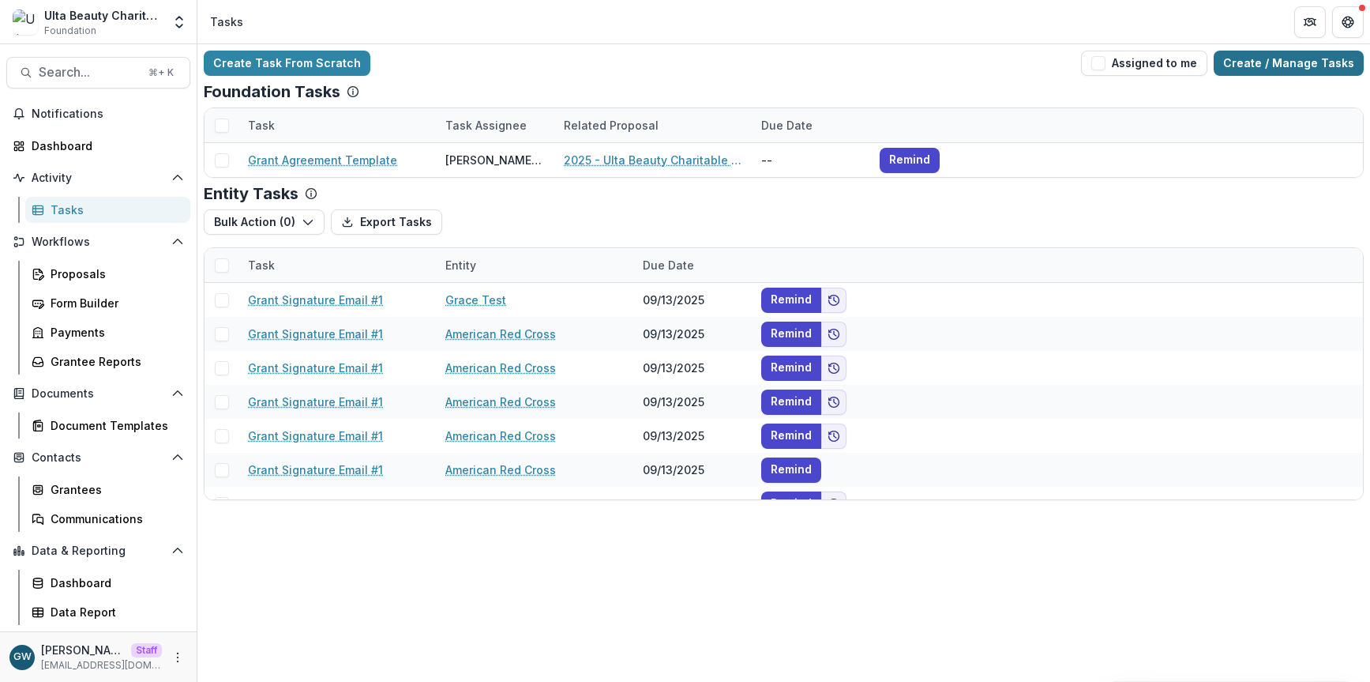
click at [1300, 62] on link "Create / Manage Tasks" at bounding box center [1289, 63] width 150 height 25
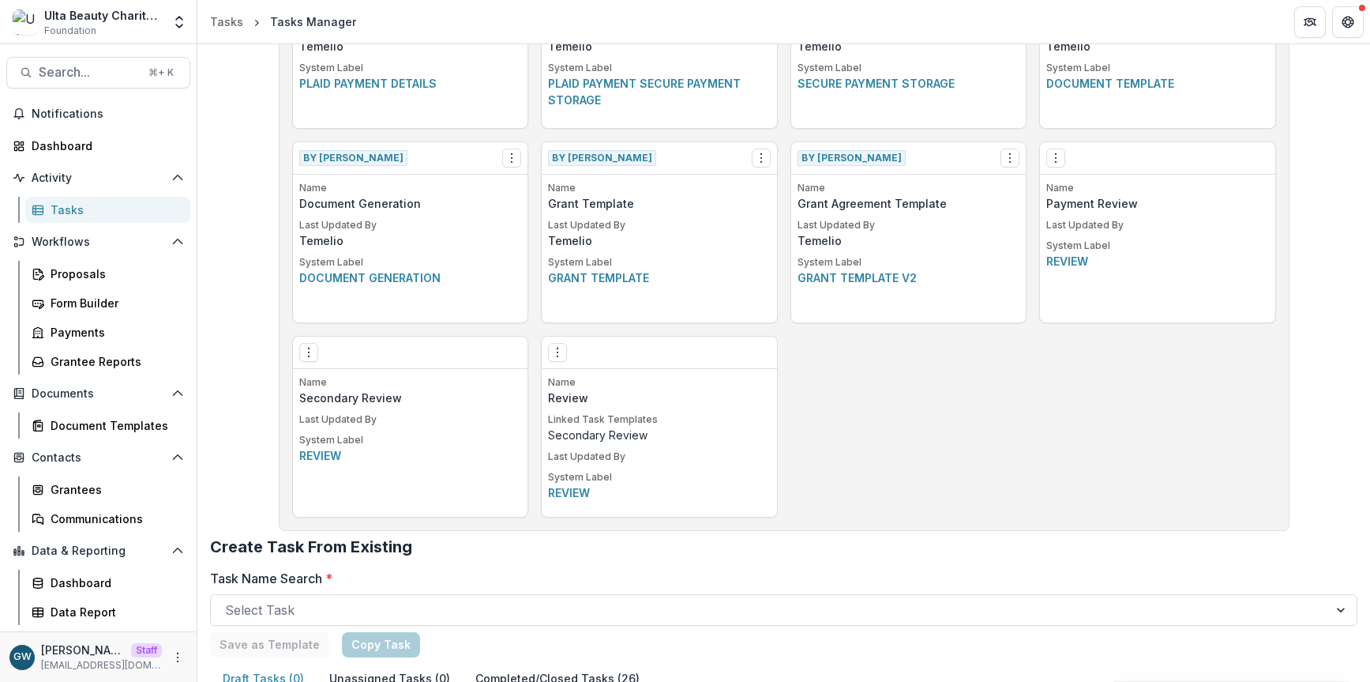
scroll to position [933, 0]
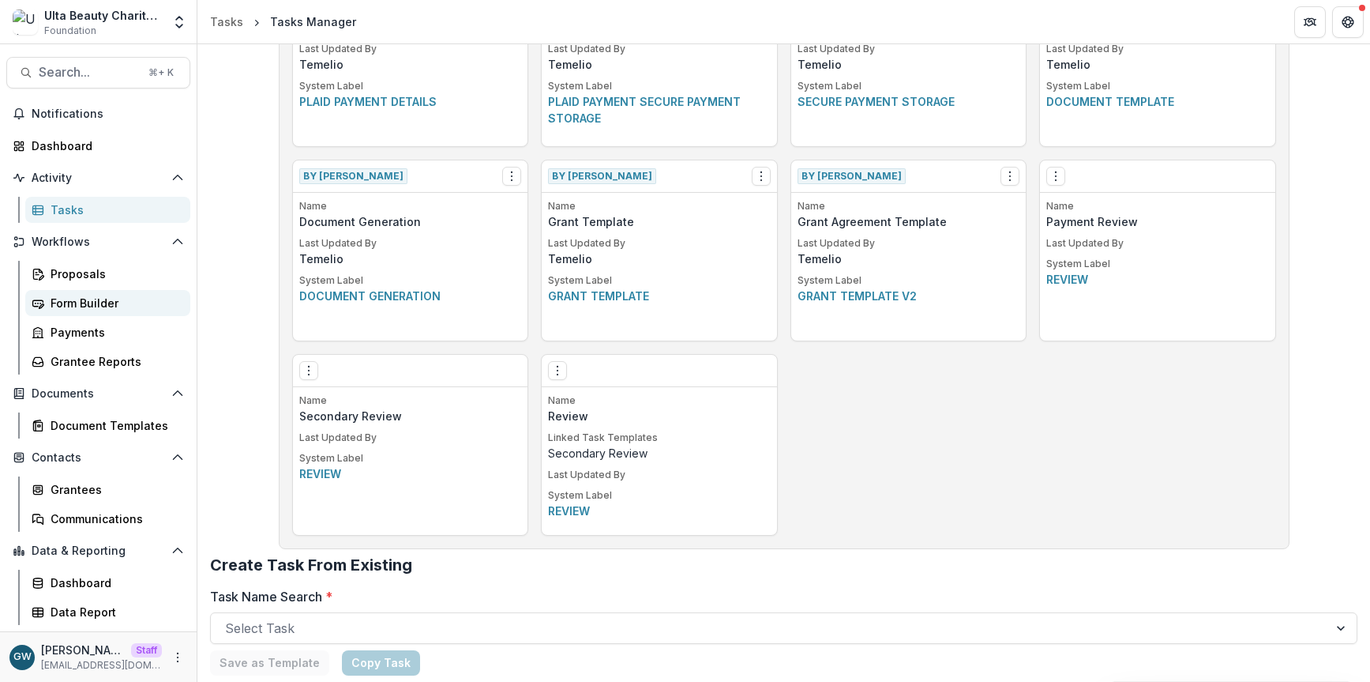
click at [97, 303] on div "Form Builder" at bounding box center [114, 303] width 127 height 17
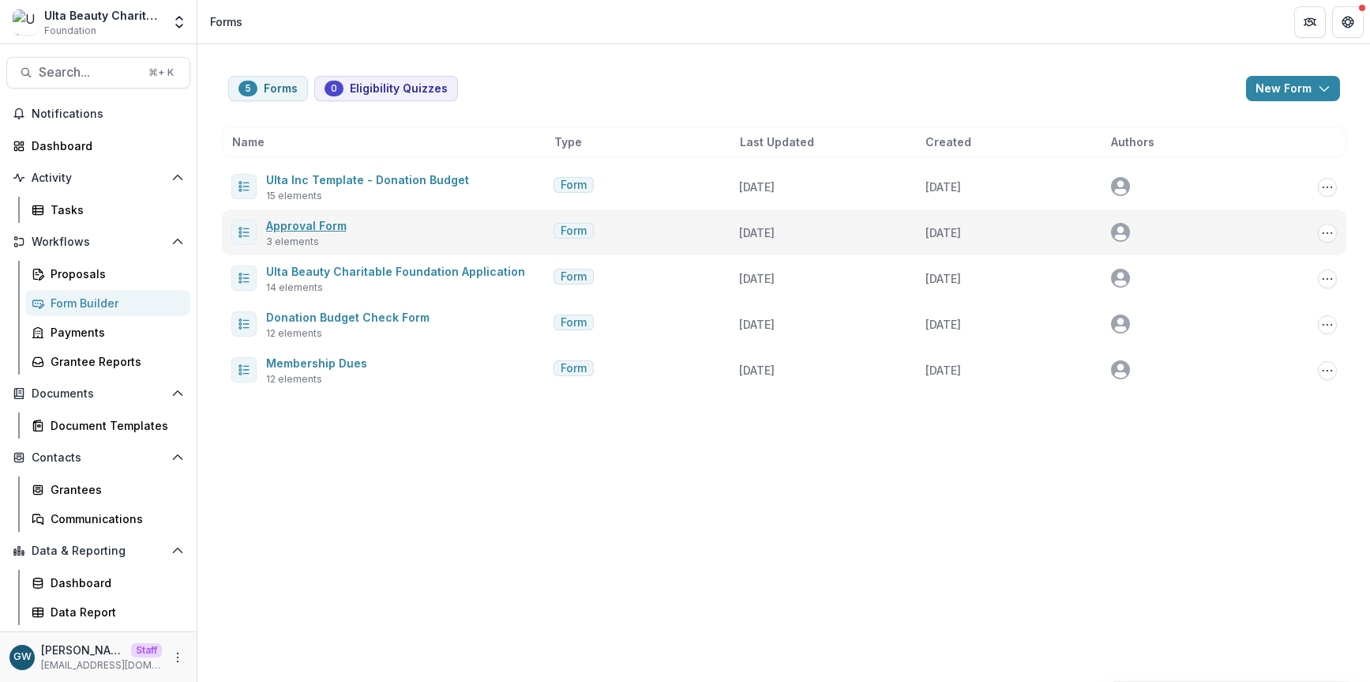
click at [295, 225] on link "Approval Form" at bounding box center [306, 225] width 81 height 13
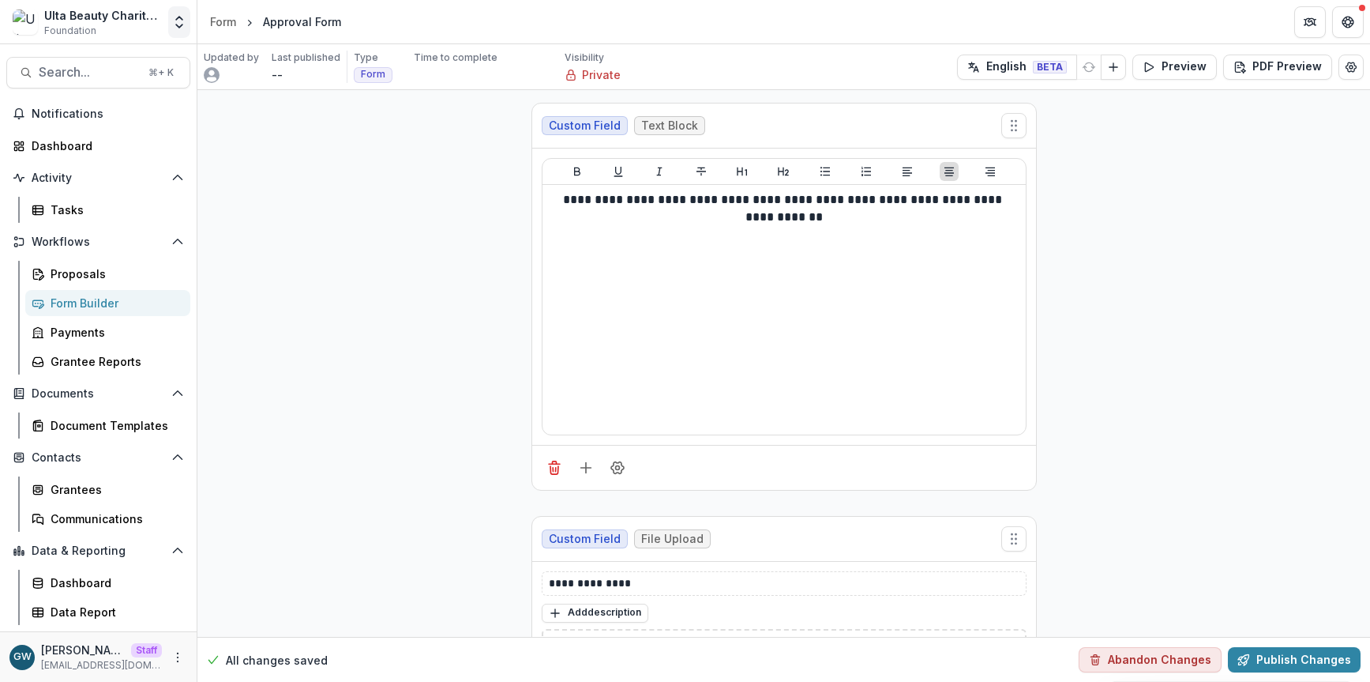
click at [176, 24] on polyline "Open entity switcher" at bounding box center [179, 25] width 6 height 3
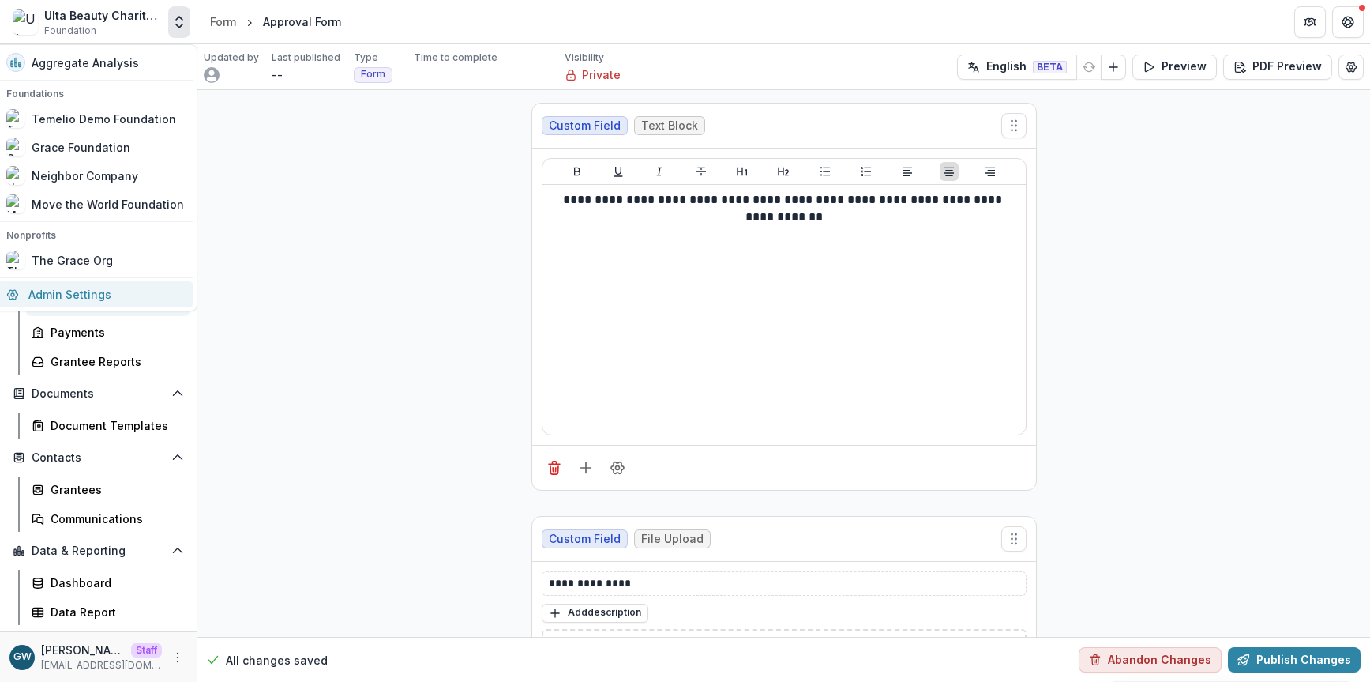
click at [120, 296] on link "Admin Settings" at bounding box center [95, 294] width 197 height 26
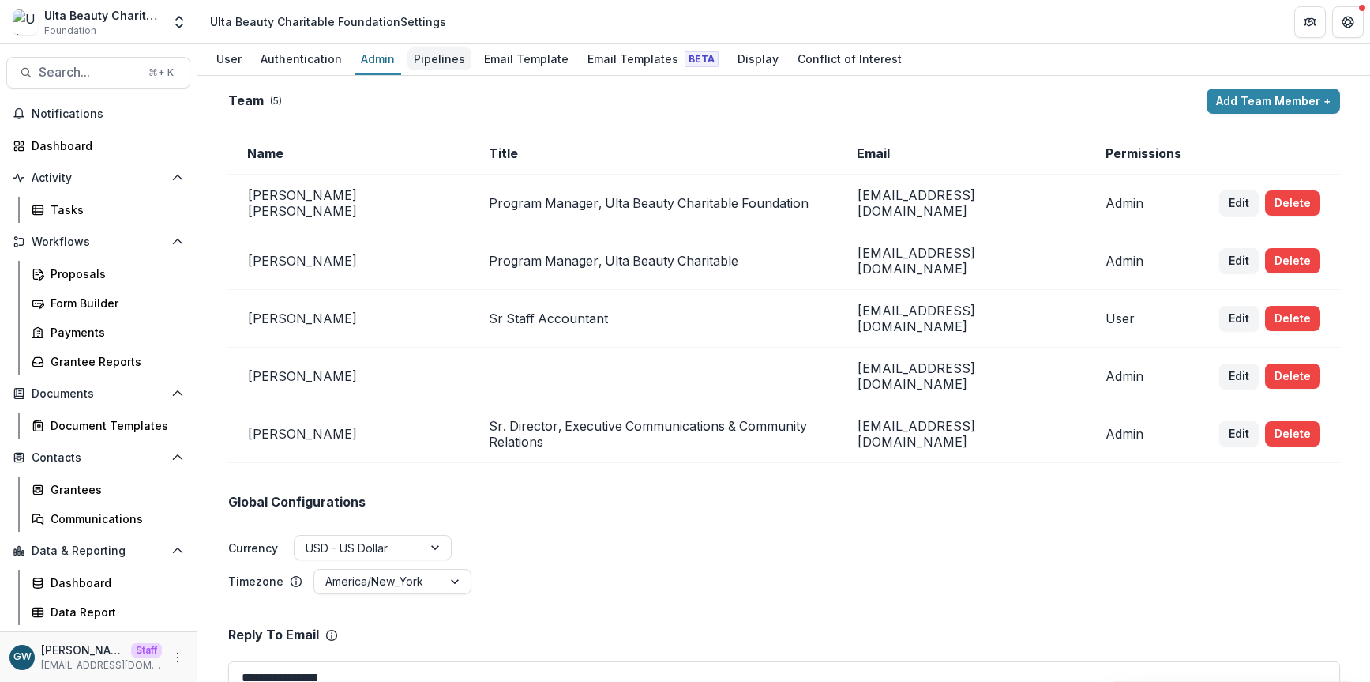
click at [441, 62] on div "Pipelines" at bounding box center [440, 58] width 64 height 23
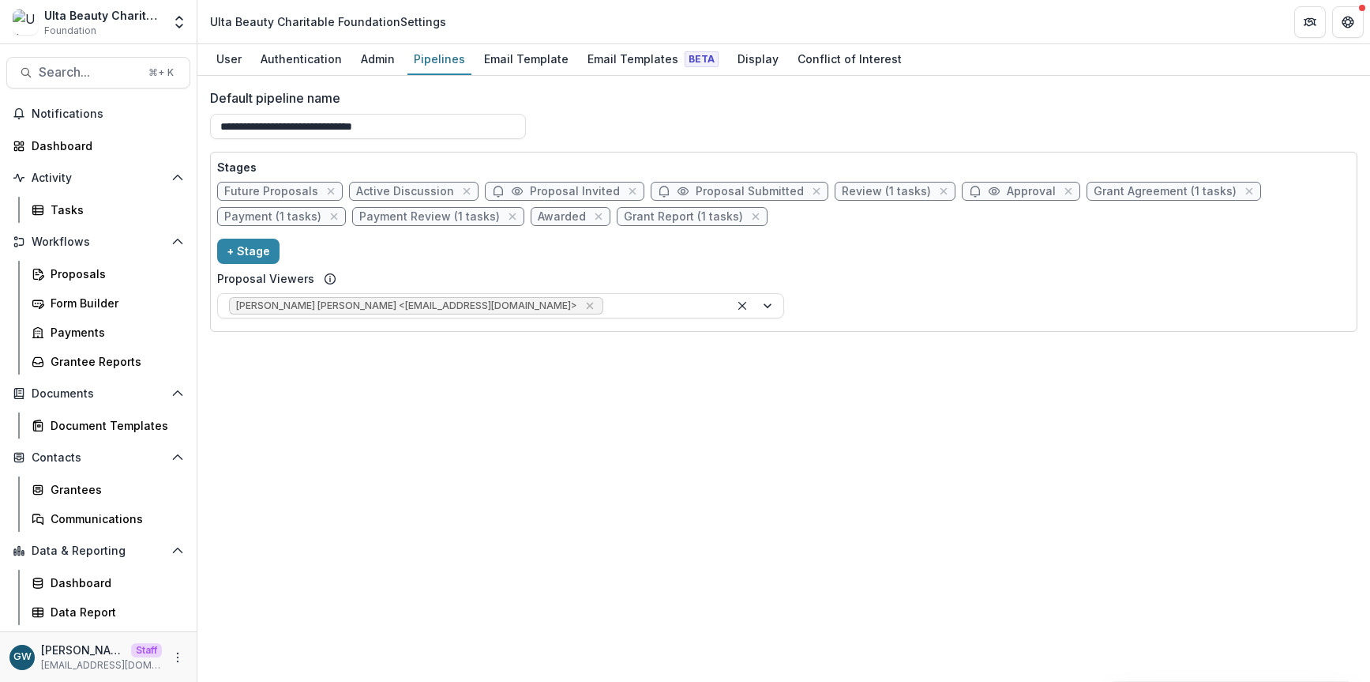
click at [1015, 193] on span "Approval" at bounding box center [1031, 191] width 49 height 13
select select "********"
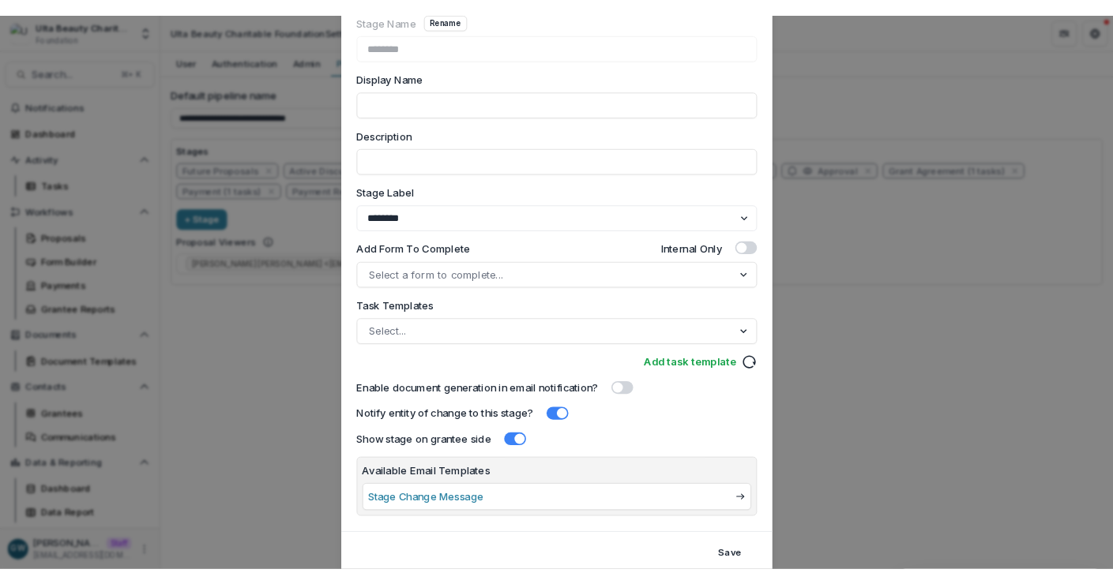
scroll to position [144, 0]
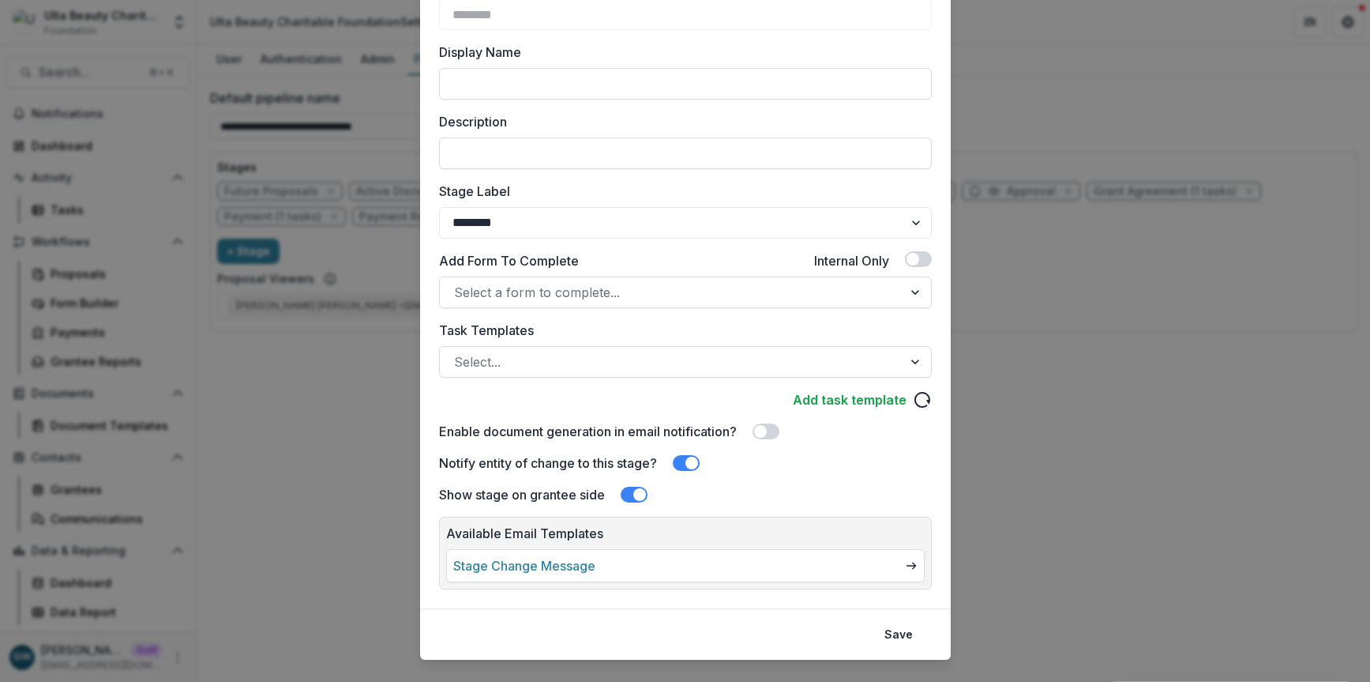
click at [340, 413] on div "Edit Stage Stage Name Rename ******** Display Name Description Stage Label ****…" at bounding box center [685, 341] width 1370 height 682
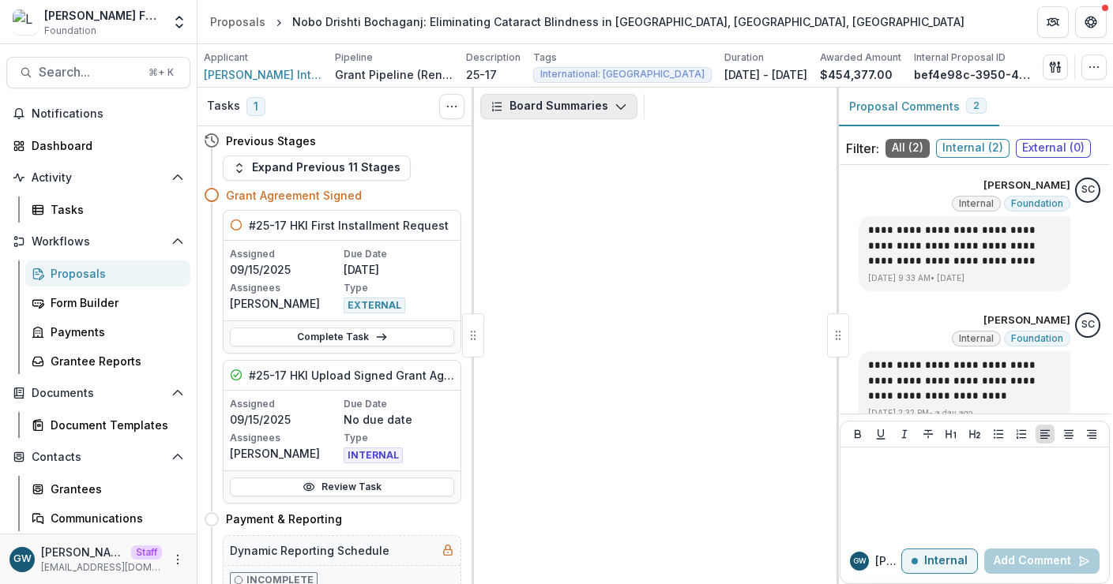
click at [551, 110] on button "Board Summaries" at bounding box center [558, 106] width 157 height 25
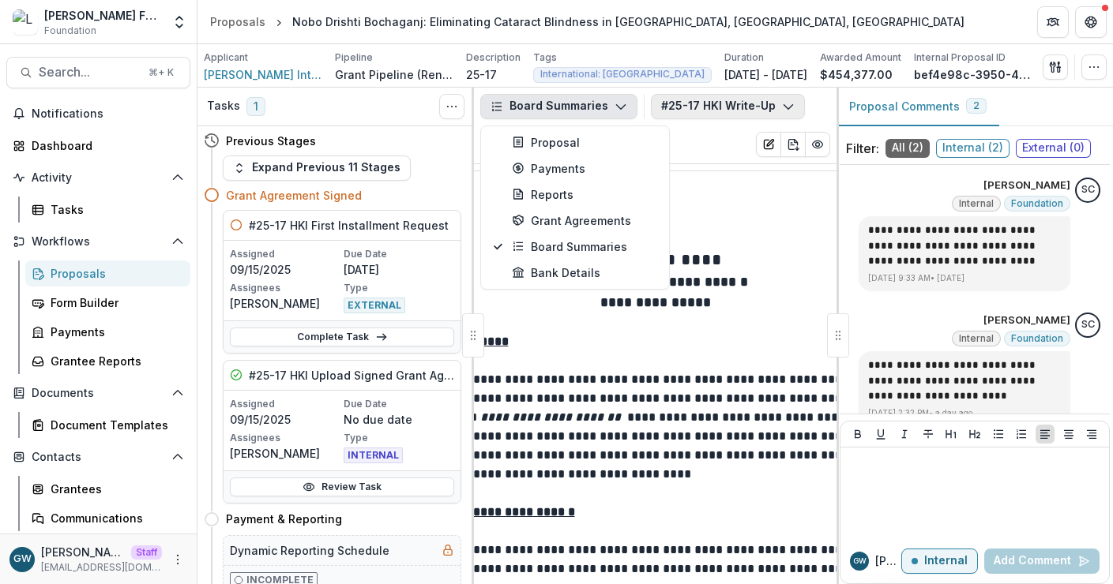
click at [732, 103] on button "#25-17 HKI Write-Up" at bounding box center [728, 106] width 154 height 25
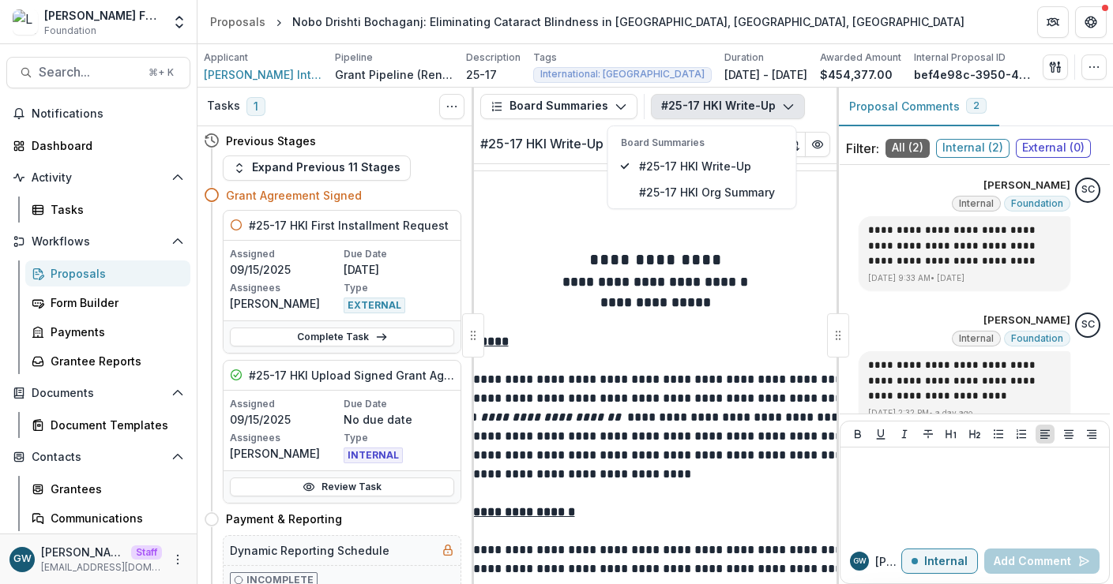
click at [825, 105] on div "#25-17 HKI Write-Up Board Summaries #25-17 HKI Write-Up #25-17 HKI Org Summary" at bounding box center [740, 106] width 179 height 25
